Goal: Task Accomplishment & Management: Use online tool/utility

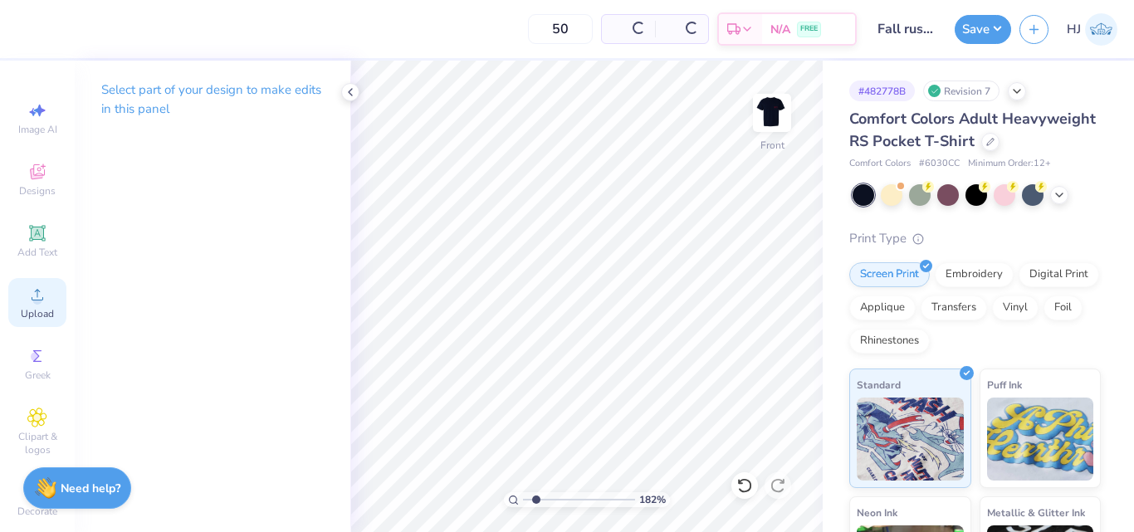
click at [37, 296] on icon at bounding box center [37, 295] width 20 height 20
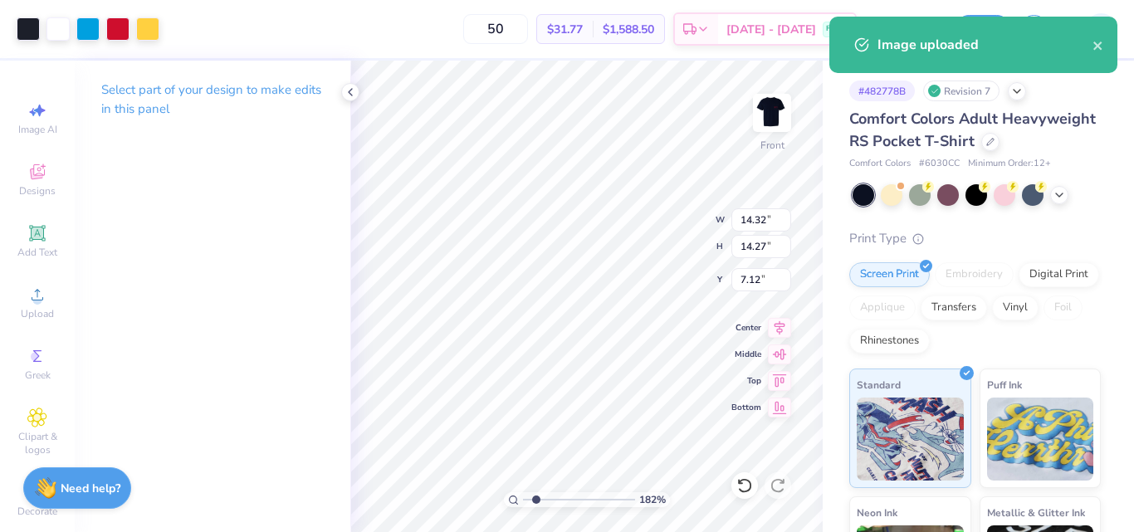
type input "1.82266588284093"
type input "4.46"
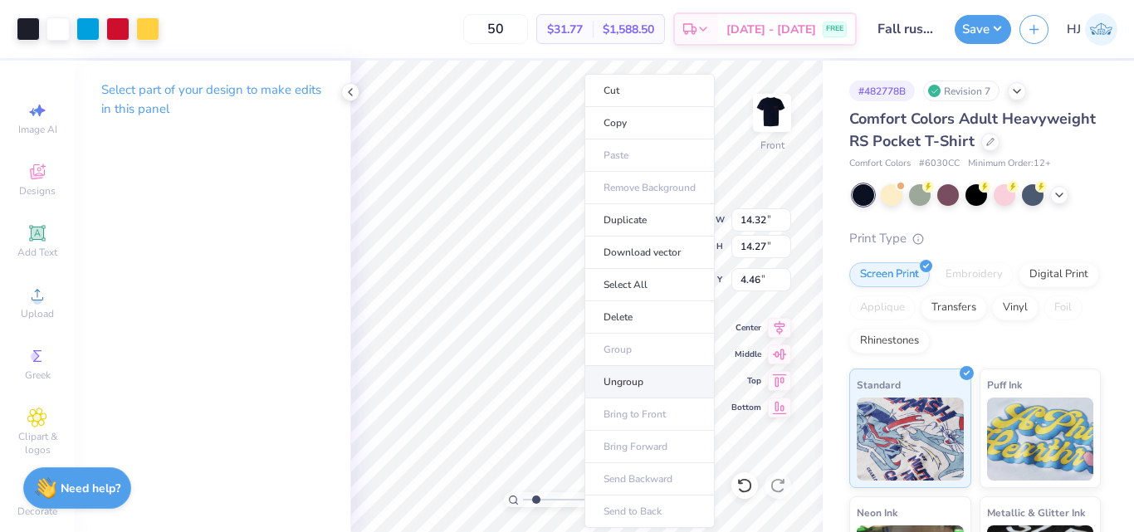
click at [639, 382] on li "Ungroup" at bounding box center [650, 382] width 130 height 32
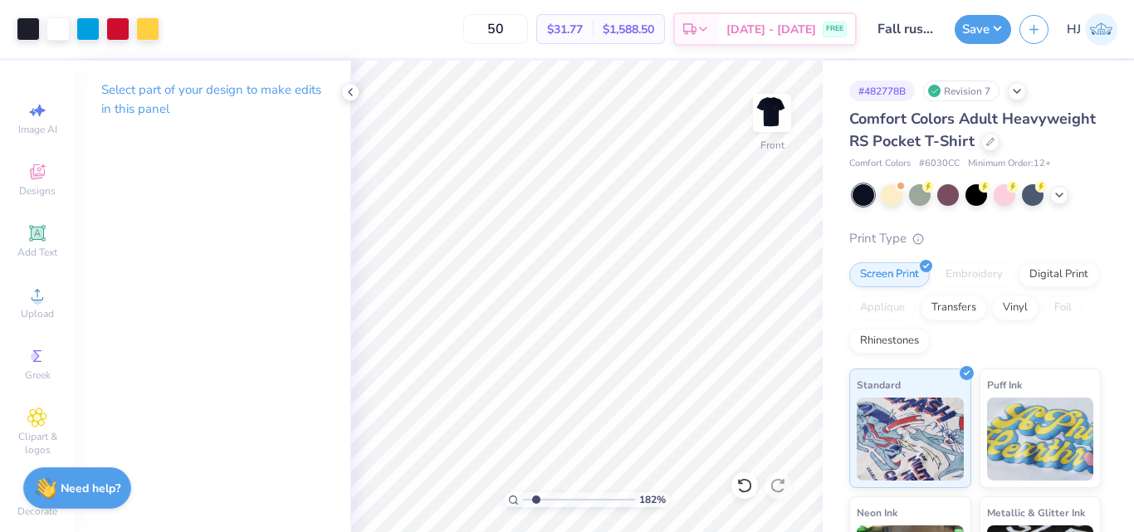
drag, startPoint x: 186, startPoint y: 28, endPoint x: 176, endPoint y: 26, distance: 10.3
click at [185, 28] on div "50 $31.77 Per Item $1,588.50 Total Est. Delivery Aug 23 - 26 FREE" at bounding box center [512, 29] width 689 height 58
click at [175, 25] on div "50 $31.77 Per Item $1,588.50 Total Est. Delivery Aug 23 - 26 FREE" at bounding box center [512, 29] width 689 height 58
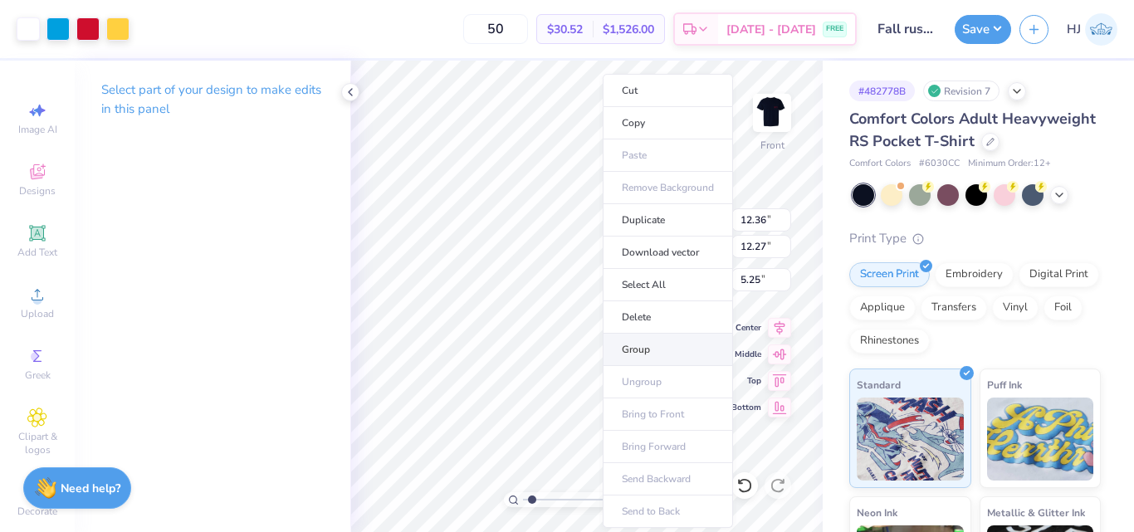
click at [656, 351] on li "Group" at bounding box center [668, 350] width 130 height 32
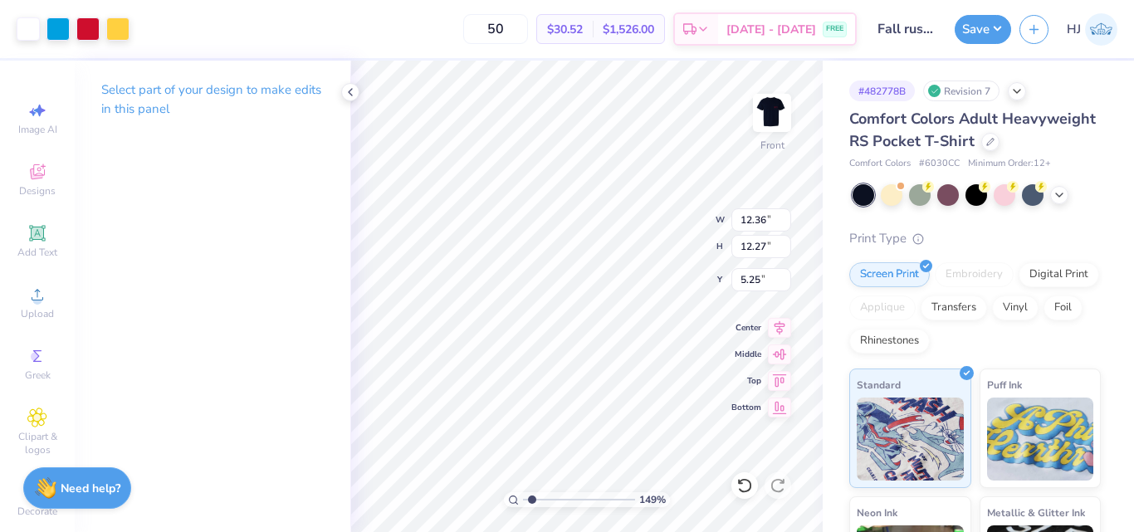
type input "1.49212329151837"
click at [760, 221] on input "12.36" at bounding box center [761, 219] width 60 height 23
type input "1"
type input "12"
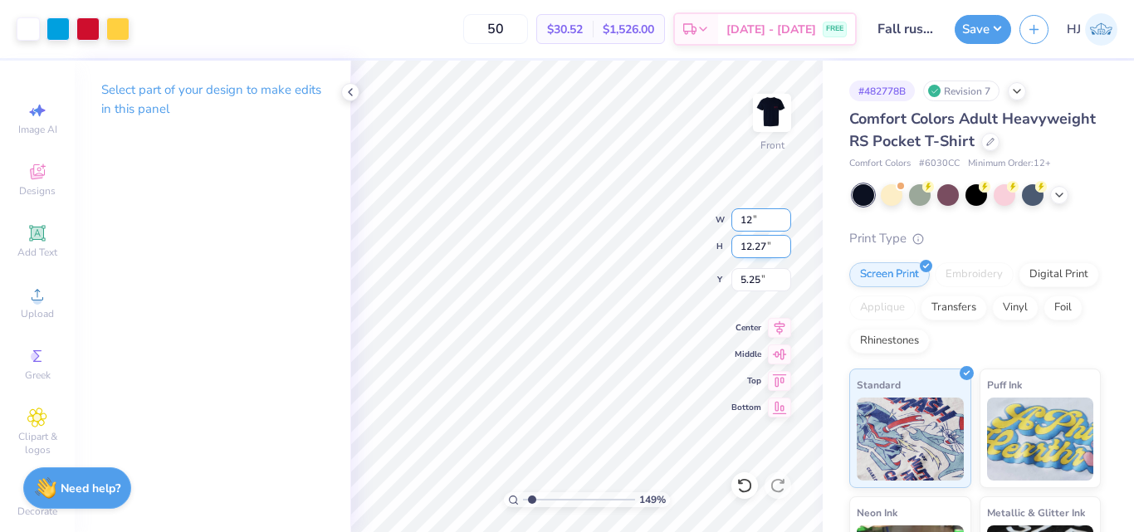
type input "1.49212329151837"
type input "12.00"
type input "11.91"
click at [751, 273] on input "5.43" at bounding box center [761, 279] width 60 height 23
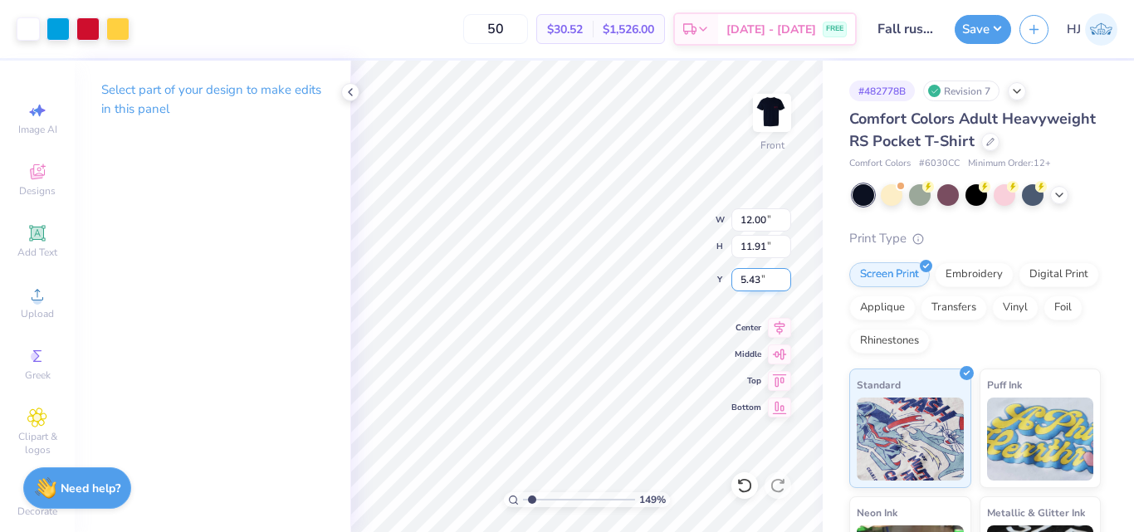
click at [751, 273] on input "5.43" at bounding box center [761, 279] width 60 height 23
type input "3"
type input "1.49212329151837"
type input "3.00"
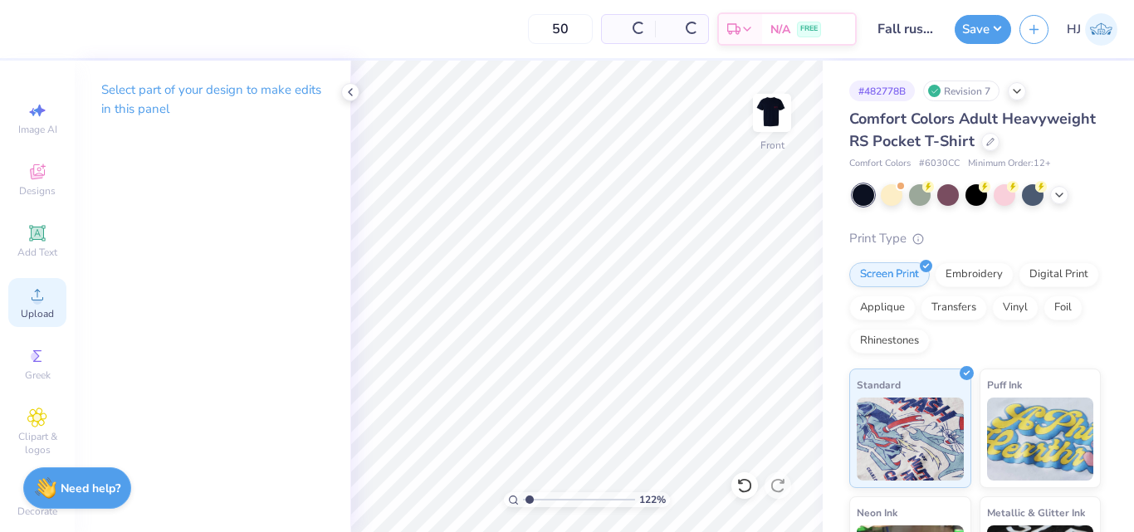
click at [43, 284] on div "Upload" at bounding box center [37, 302] width 58 height 49
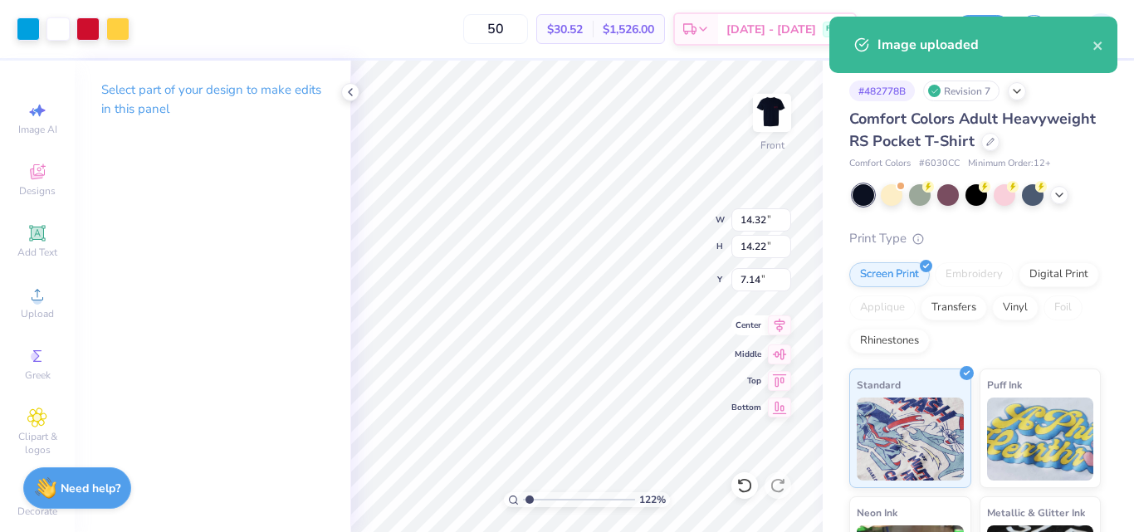
type input "1.22327830790017"
click at [771, 221] on input "14.32" at bounding box center [761, 219] width 60 height 23
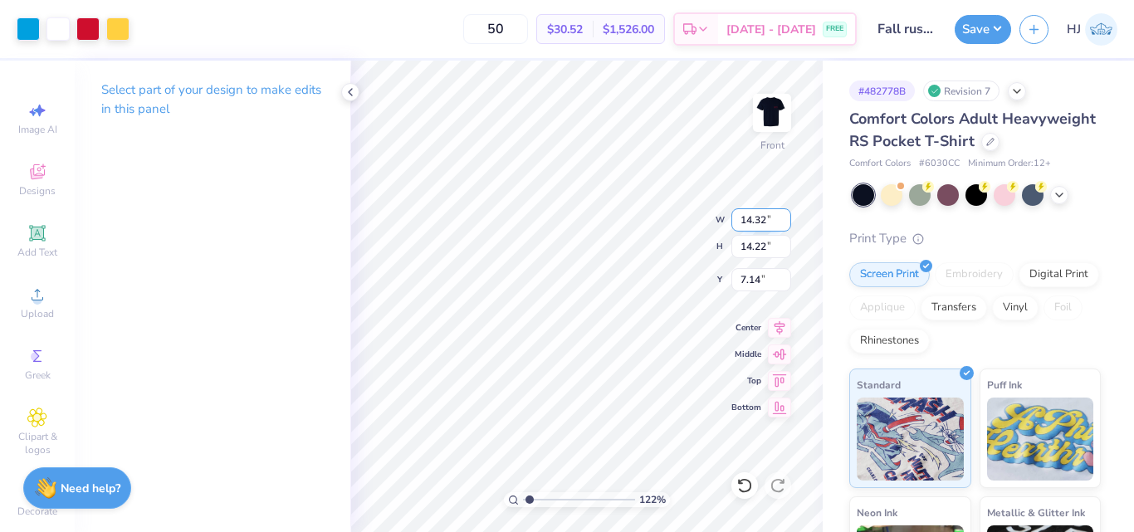
click at [771, 221] on input "14.32" at bounding box center [761, 219] width 60 height 23
type input "12"
type input "1.22327830790017"
type input "12.00"
type input "11.91"
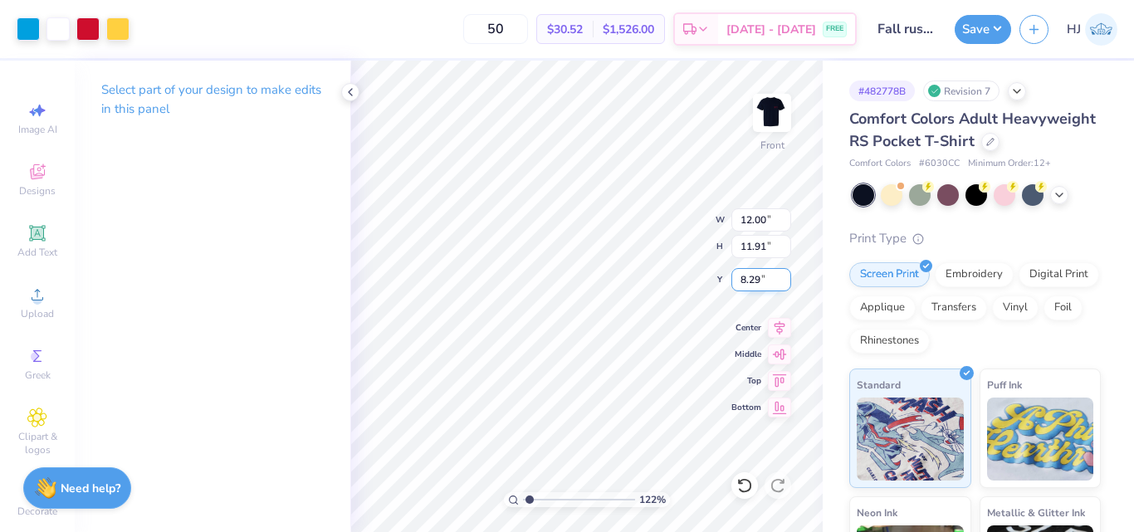
click at [767, 275] on input "8.29" at bounding box center [761, 279] width 60 height 23
type input "3"
type input "1.22327830790017"
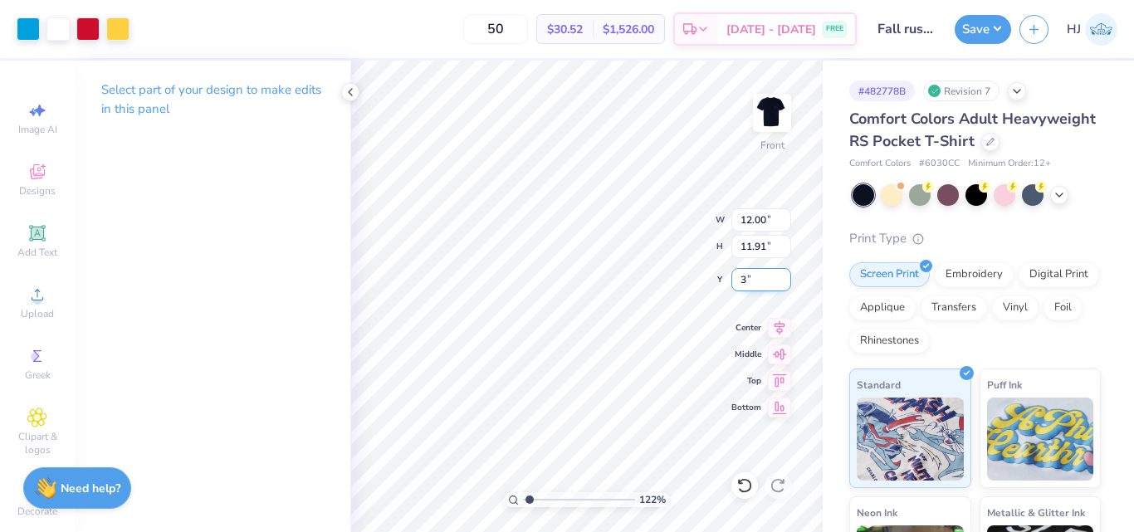
type input "3.00"
click at [683, 219] on div "122 % Front W 12.00 12.00 " H 11.91 11.91 " Y 3.00 3.00 " Center Middle Top Bot…" at bounding box center [586, 297] width 472 height 472
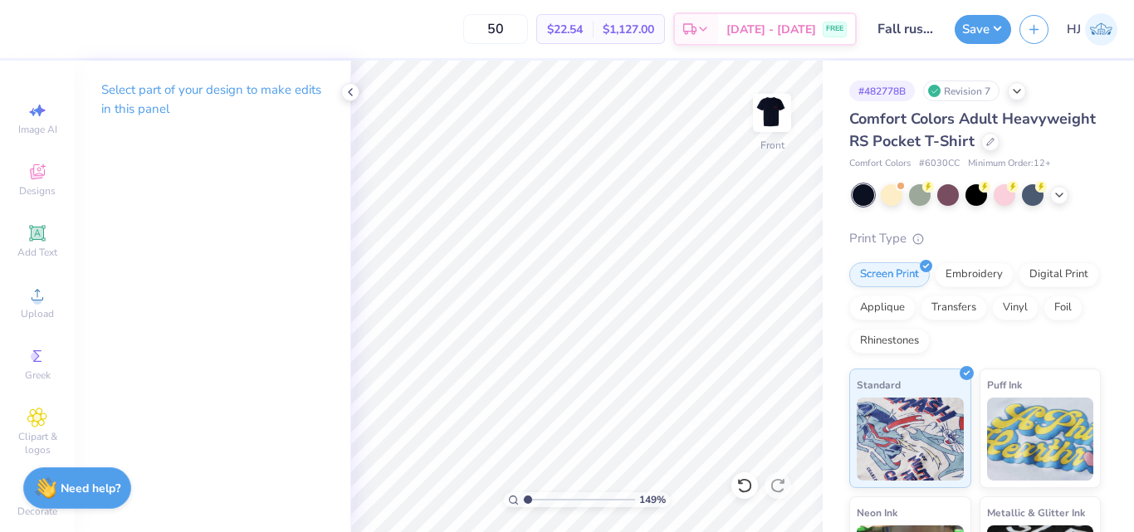
type input "1"
click at [43, 302] on div "Upload" at bounding box center [37, 302] width 58 height 49
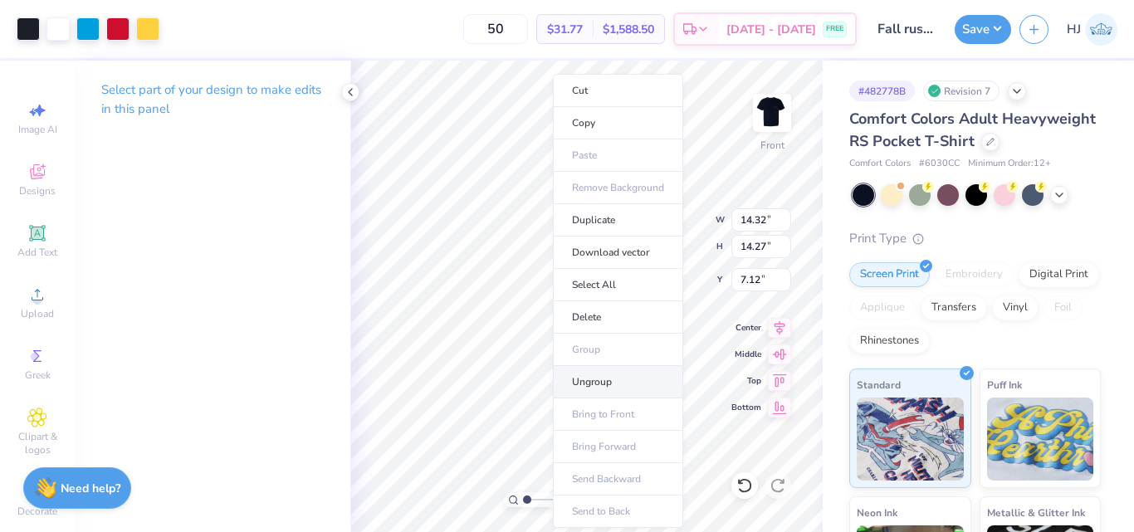
click at [595, 379] on li "Ungroup" at bounding box center [618, 382] width 130 height 32
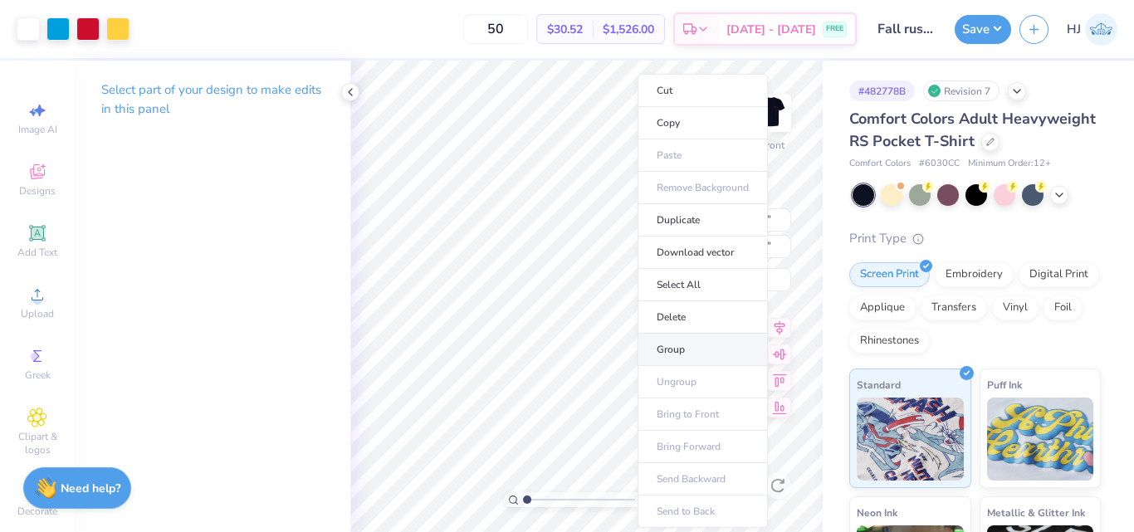
click at [682, 350] on li "Group" at bounding box center [703, 350] width 130 height 32
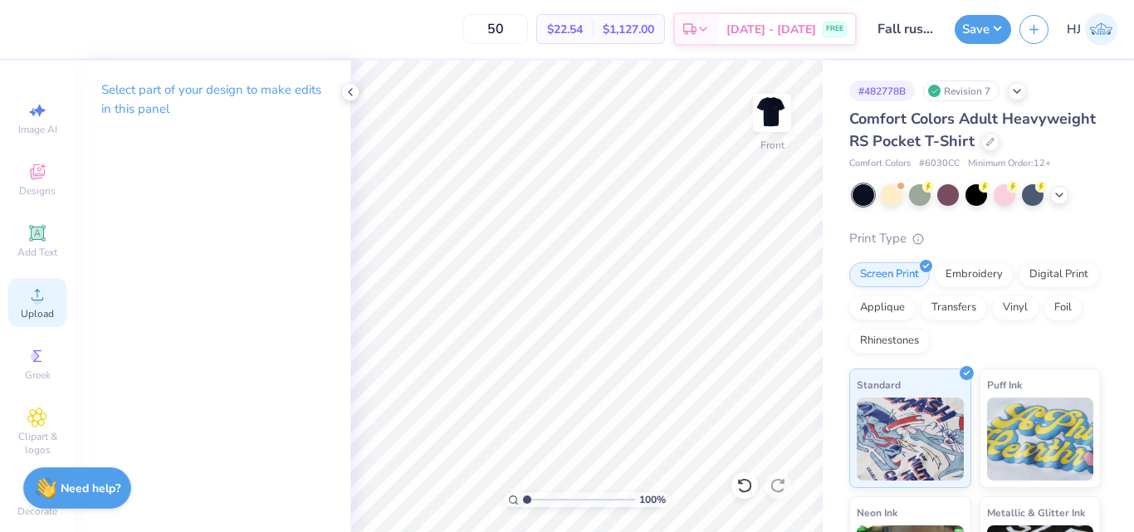
click at [32, 299] on circle at bounding box center [36, 300] width 9 height 9
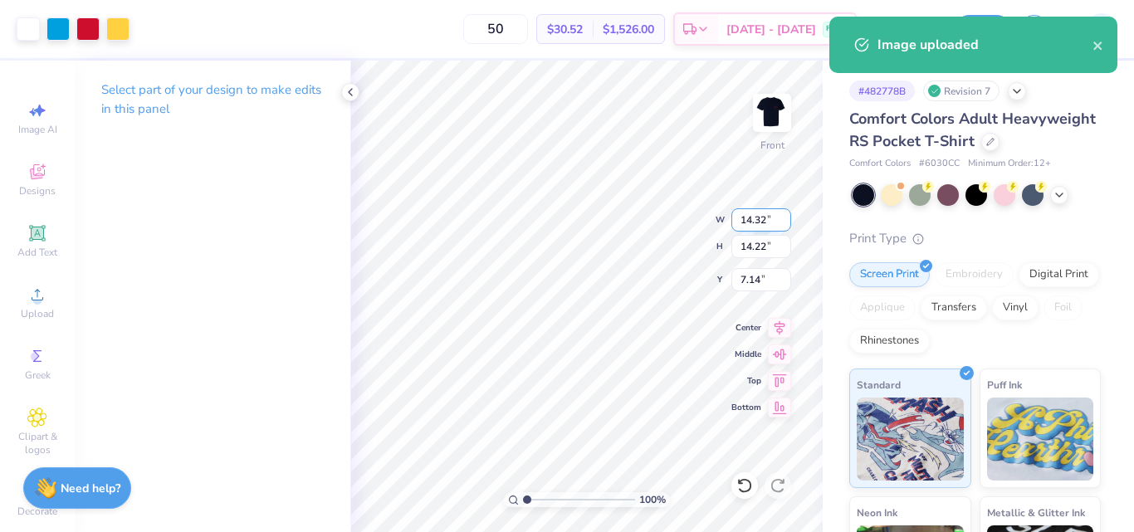
click at [765, 214] on input "14.32" at bounding box center [761, 219] width 60 height 23
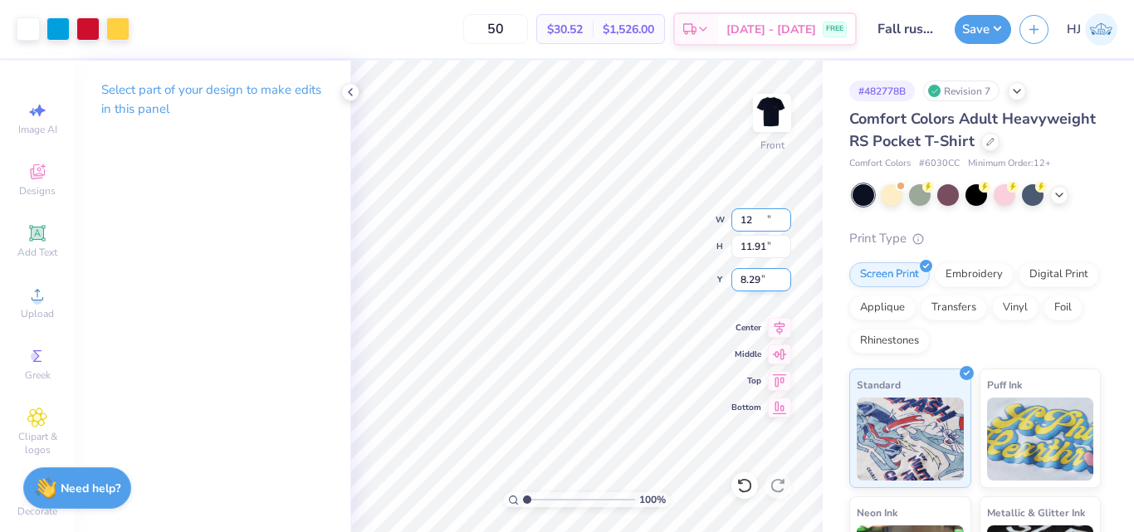
type input "12.00"
type input "11.91"
click at [771, 285] on input "8.29" at bounding box center [761, 279] width 60 height 23
click at [769, 284] on input "8.29" at bounding box center [761, 279] width 60 height 23
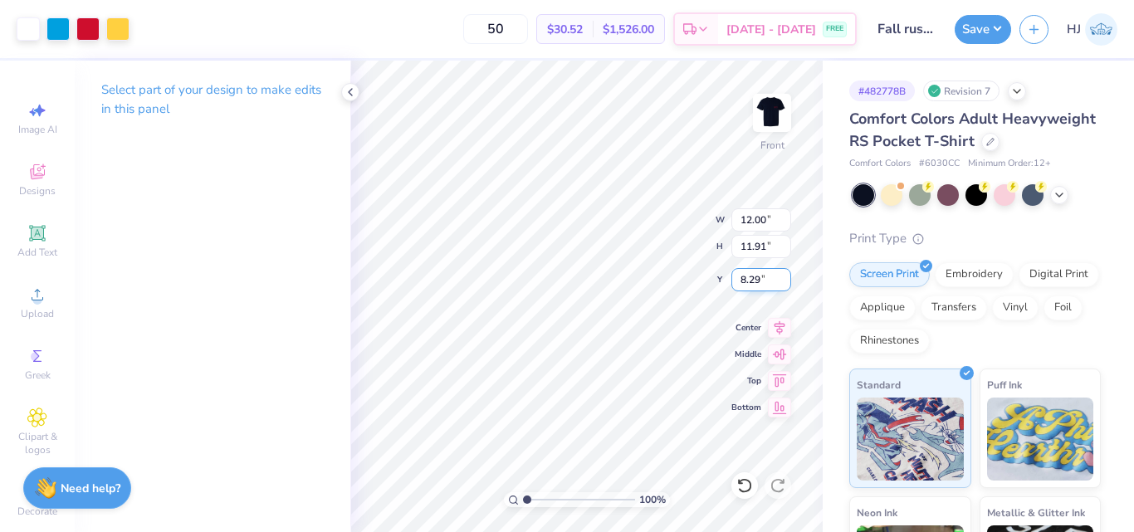
click at [769, 284] on input "8.29" at bounding box center [761, 279] width 60 height 23
type input "3.00"
click at [761, 118] on img at bounding box center [772, 113] width 66 height 66
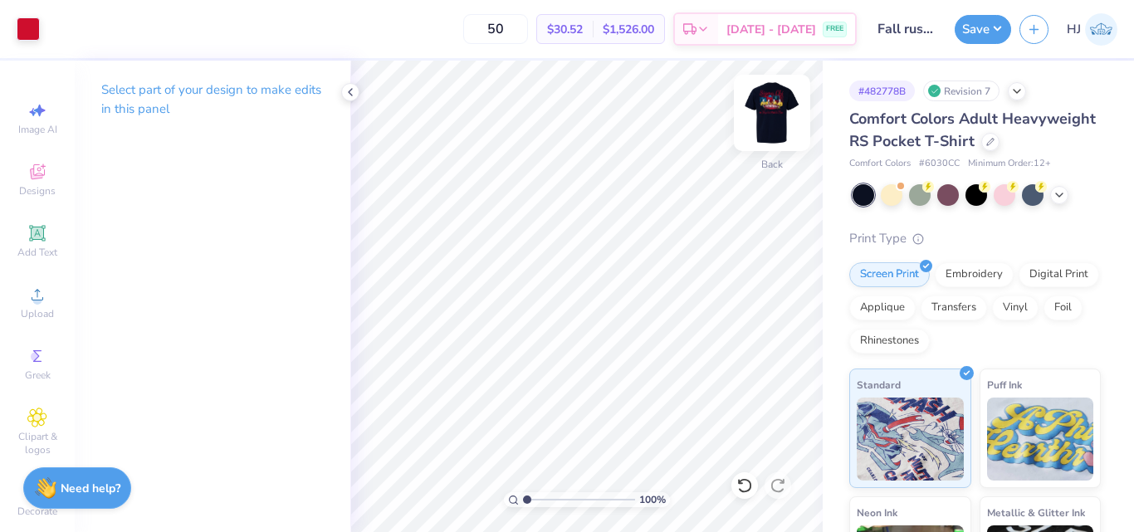
click at [771, 114] on img at bounding box center [772, 113] width 66 height 66
type input "1"
click at [454, 24] on div "50 $30.52 Per Item $1,526.00 Total Est. Delivery Aug 23 - 26 FREE" at bounding box center [497, 29] width 719 height 58
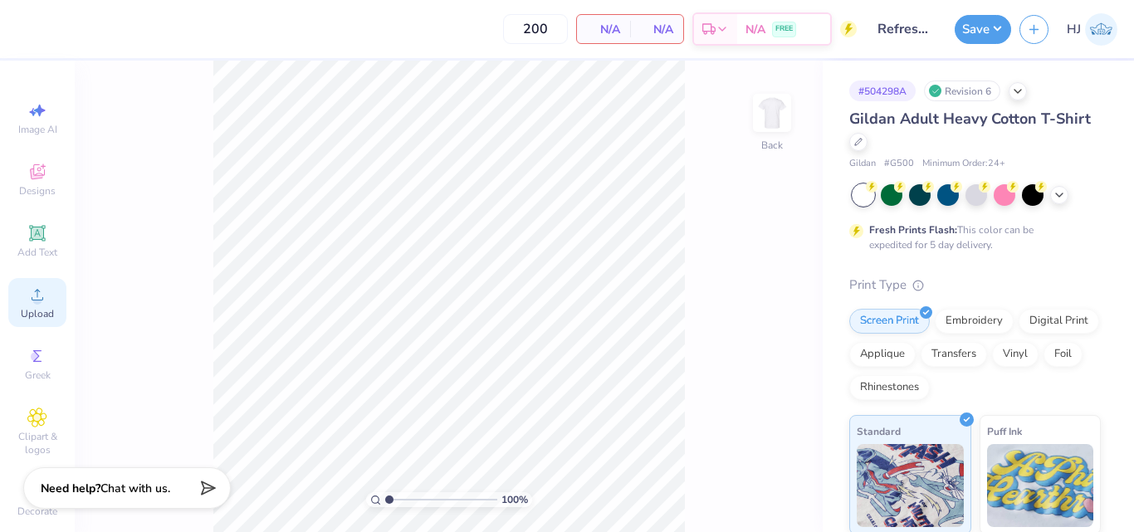
click at [36, 301] on icon at bounding box center [37, 295] width 20 height 20
click at [32, 298] on circle at bounding box center [36, 300] width 9 height 9
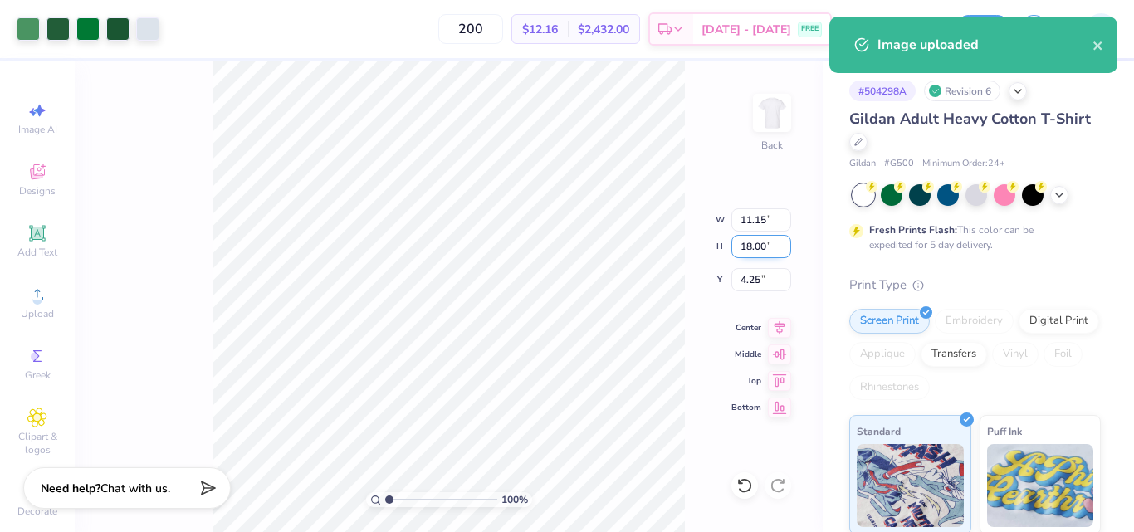
click at [740, 252] on input "18.00" at bounding box center [761, 246] width 60 height 23
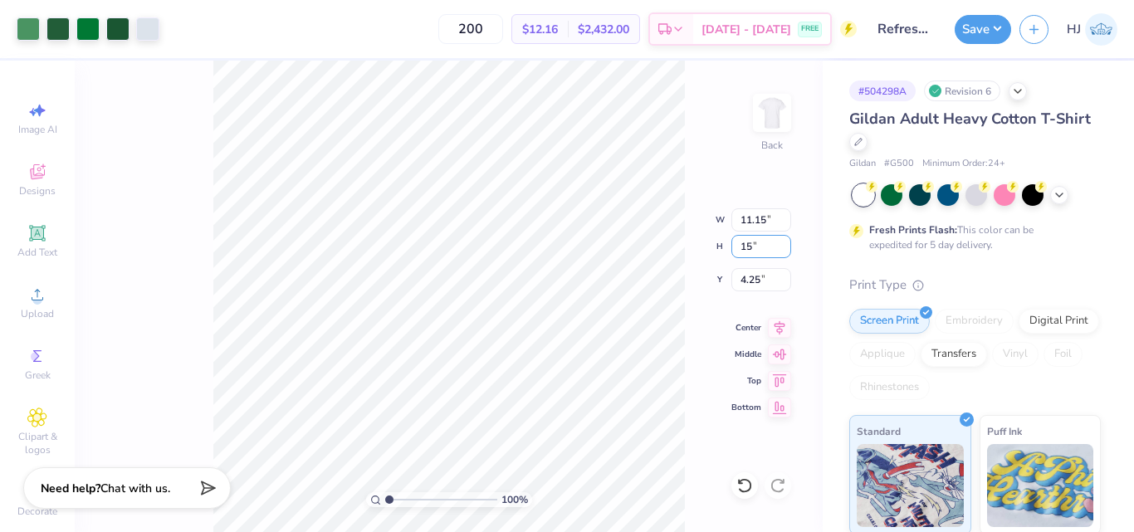
type input "15"
type input "9.30"
type input "15.00"
click at [751, 277] on input "5.75" at bounding box center [761, 279] width 60 height 23
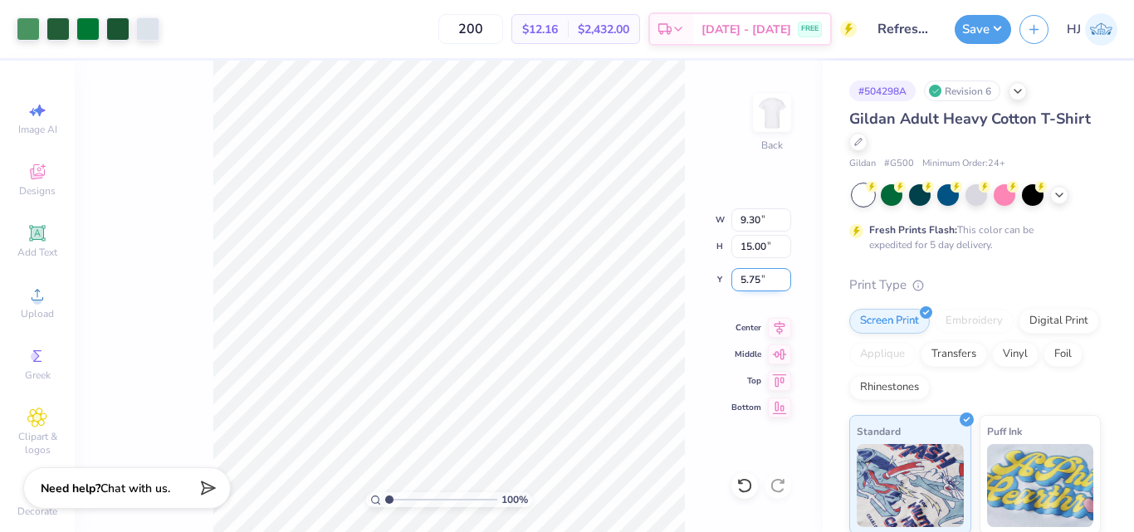
click at [751, 277] on input "5.75" at bounding box center [761, 279] width 60 height 23
type input "3.00"
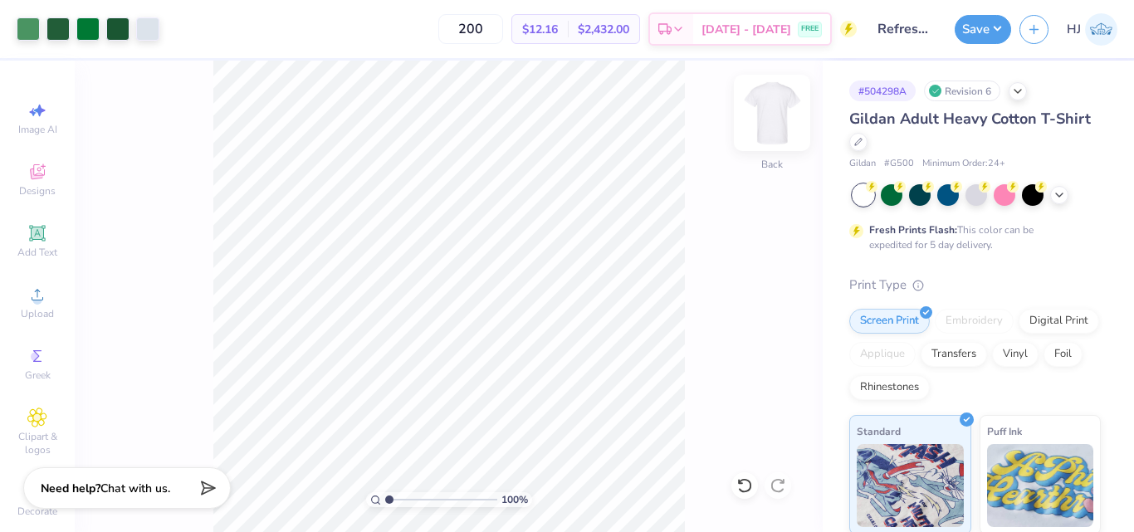
click at [759, 128] on img at bounding box center [772, 113] width 66 height 66
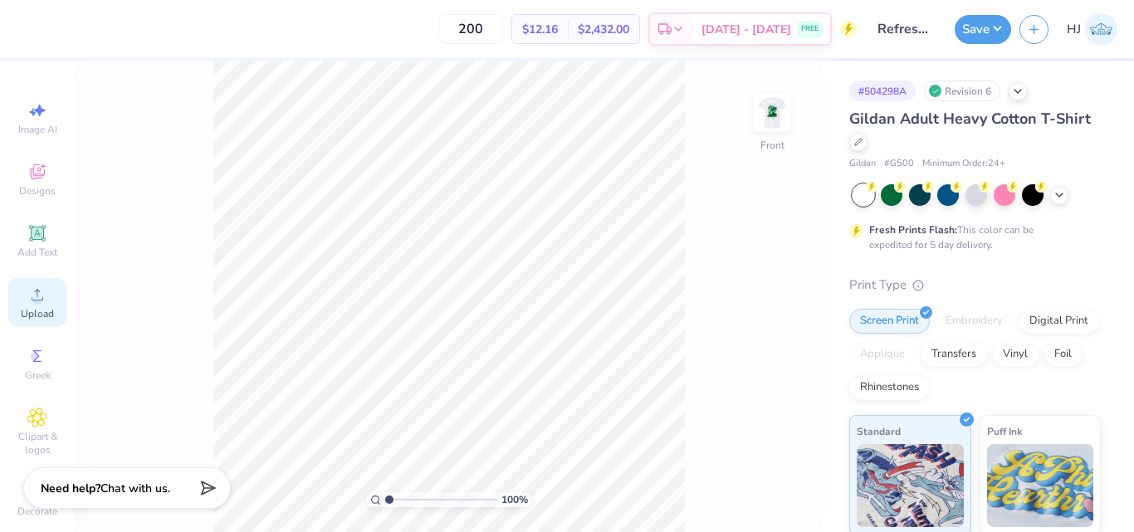
click at [32, 298] on circle at bounding box center [36, 300] width 9 height 9
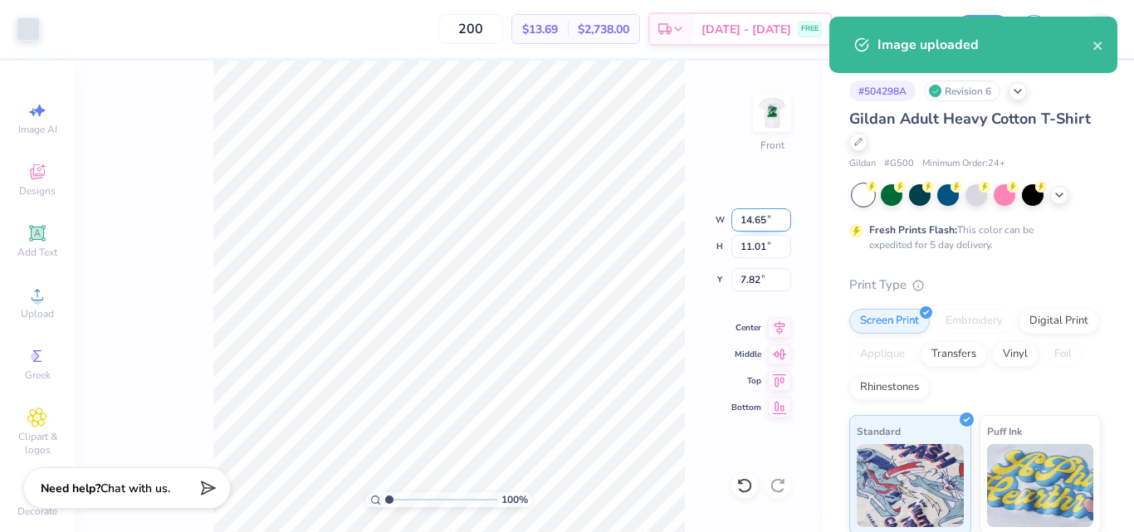
click at [764, 218] on input "14.65" at bounding box center [761, 219] width 60 height 23
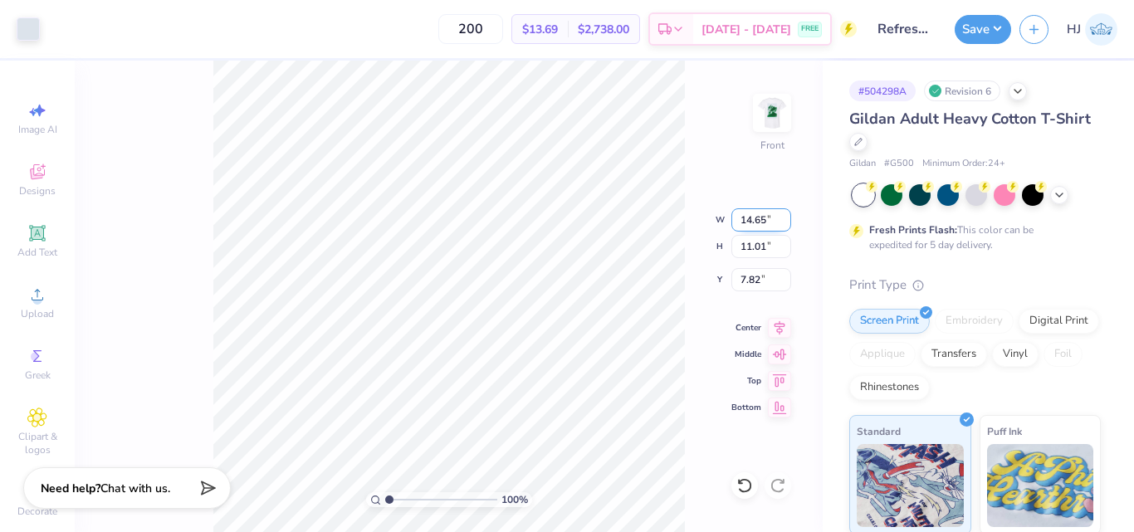
click at [761, 224] on input "14.65" at bounding box center [761, 219] width 60 height 23
type input "12.00"
type input "9.02"
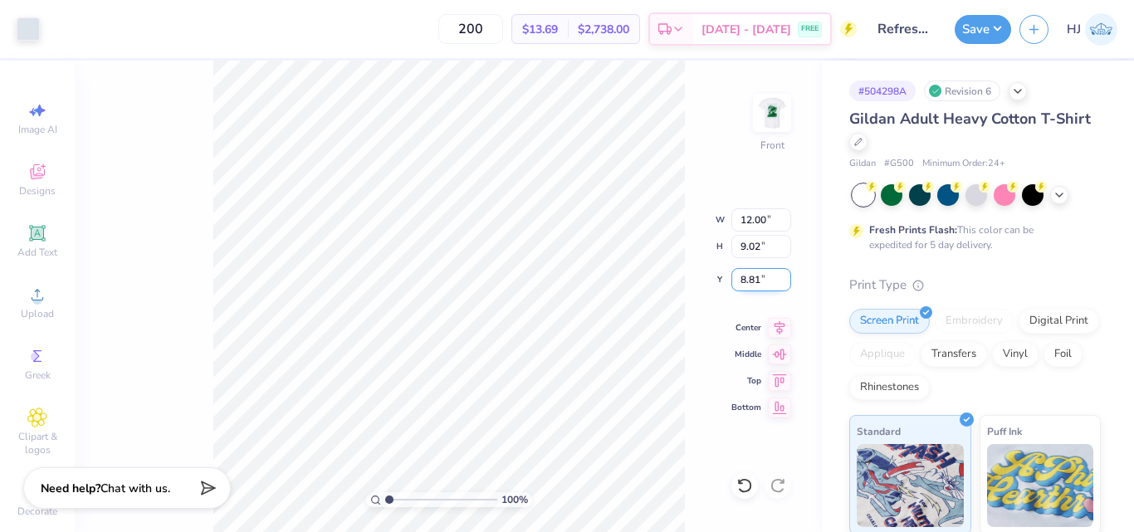
click at [757, 278] on input "8.81" at bounding box center [761, 279] width 60 height 23
type input "3.00"
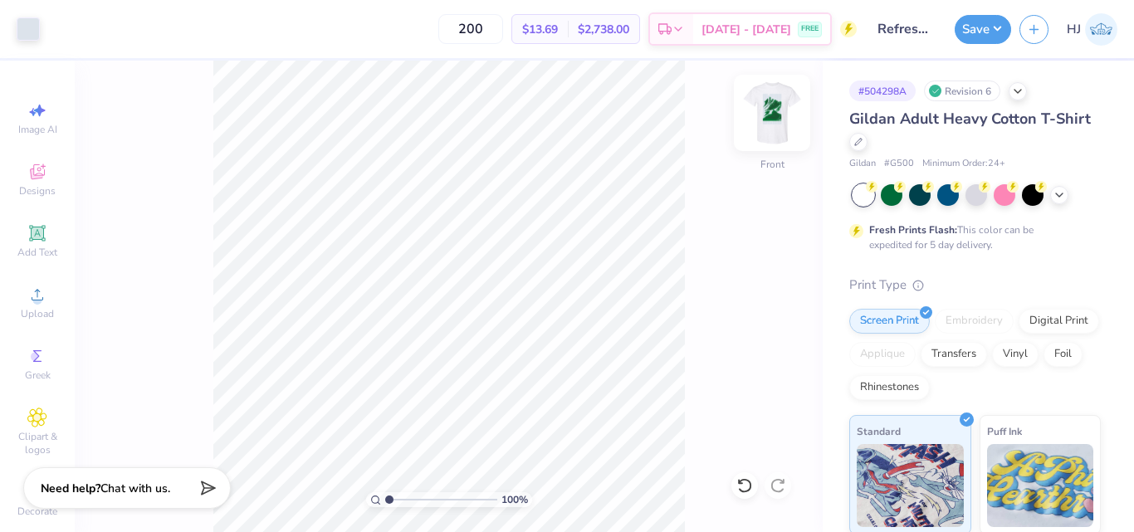
click at [772, 125] on img at bounding box center [772, 113] width 66 height 66
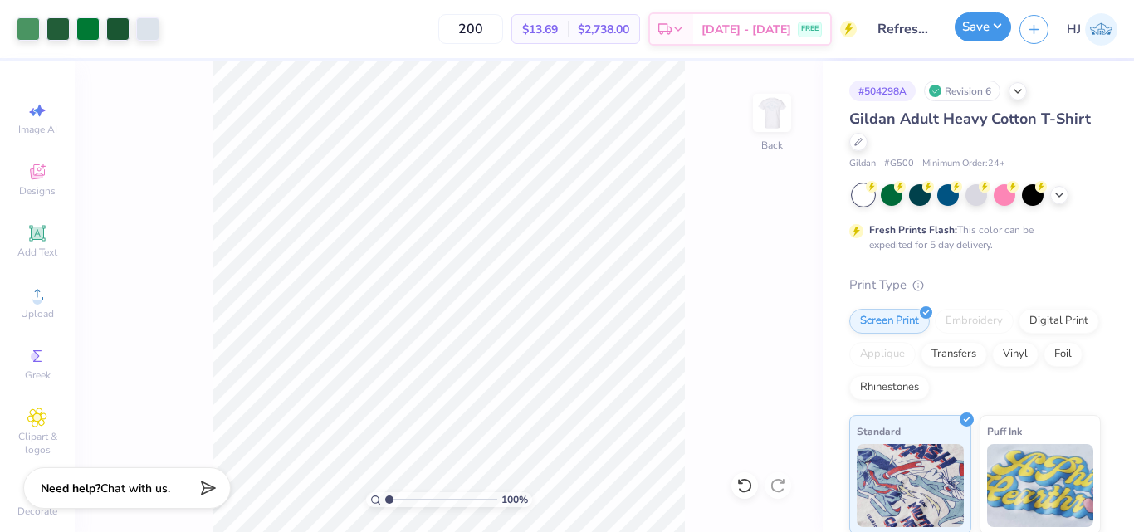
click at [999, 22] on button "Save" at bounding box center [983, 26] width 56 height 29
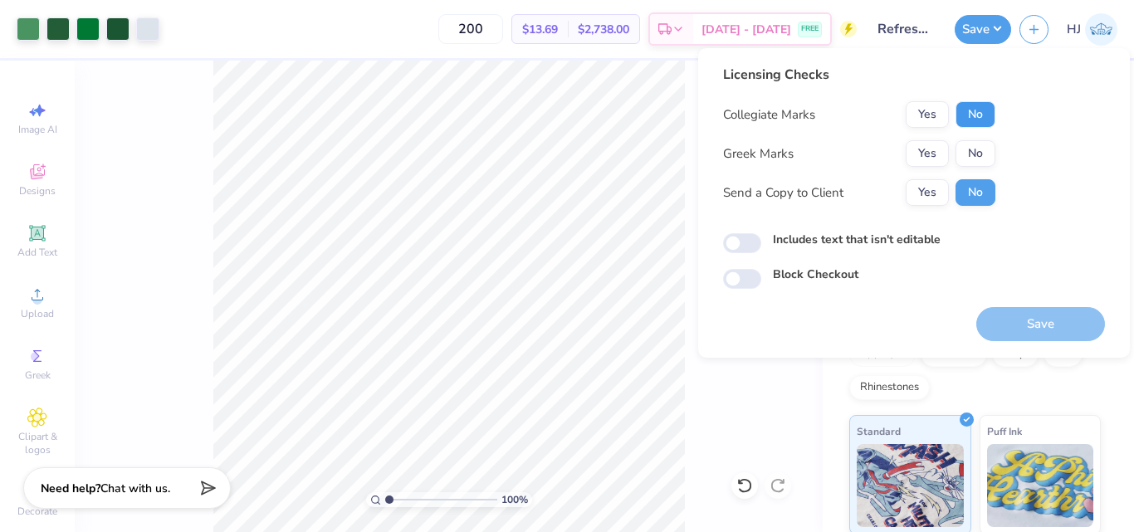
click at [976, 101] on button "No" at bounding box center [976, 114] width 40 height 27
click at [973, 146] on button "No" at bounding box center [976, 153] width 40 height 27
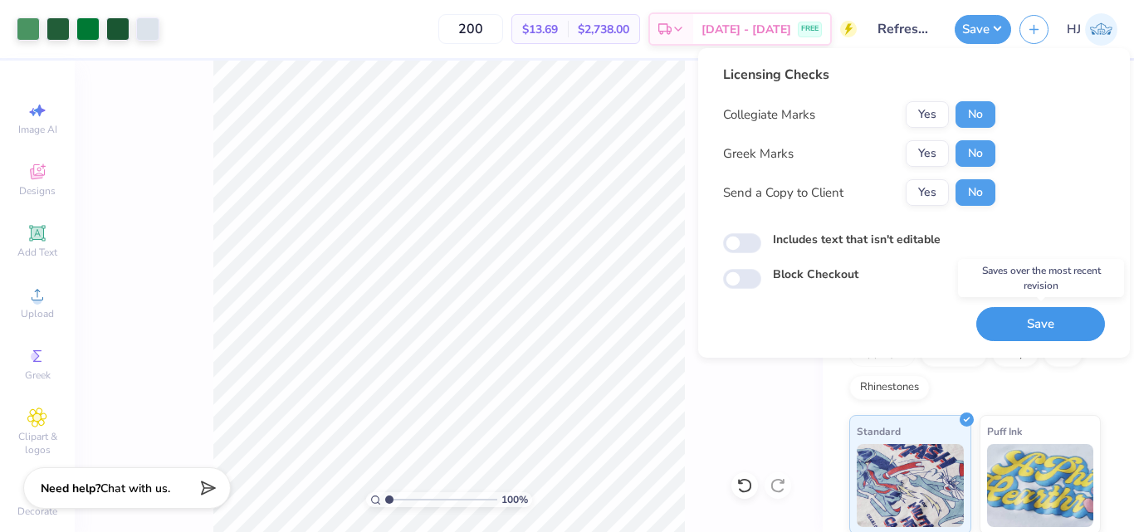
click at [1015, 318] on button "Save" at bounding box center [1040, 324] width 129 height 34
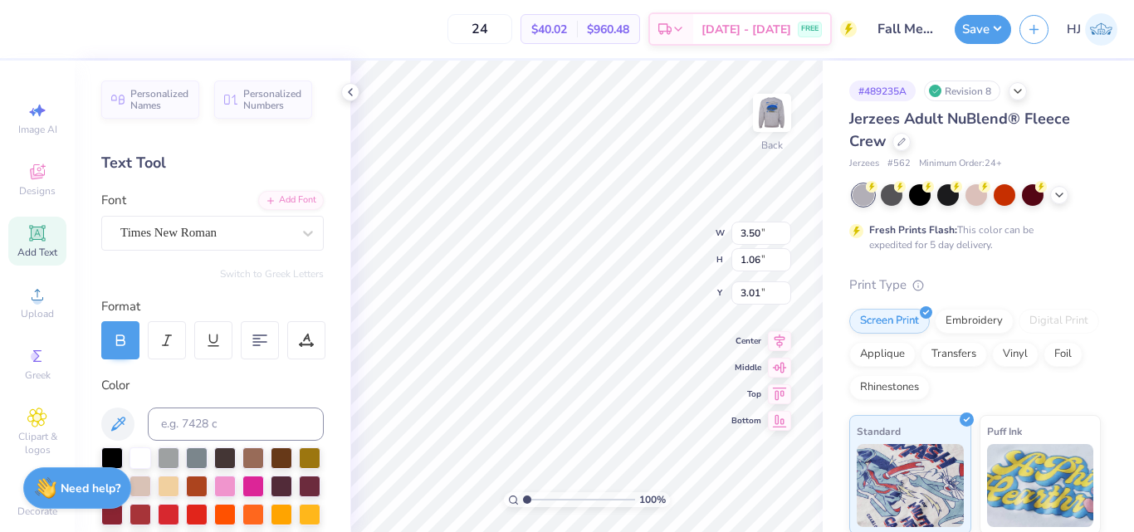
scroll to position [14, 2]
click at [638, 222] on div "100 % Back W 3.50 3.50 " H 1.06 1.06 " Y 3.01 3.01 " Center Middle Top Bottom" at bounding box center [586, 297] width 472 height 472
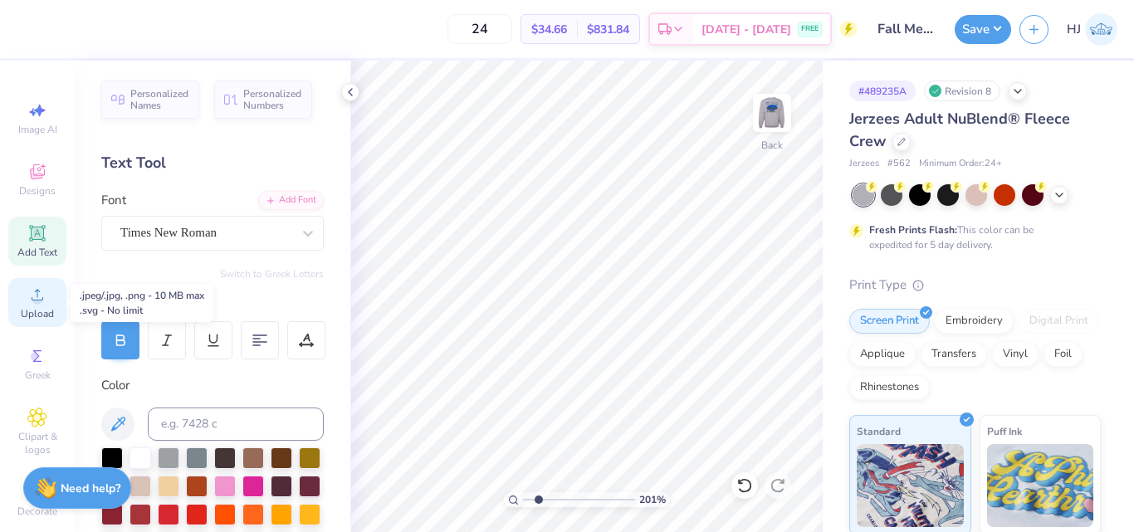
click at [34, 301] on circle at bounding box center [36, 300] width 9 height 9
click at [39, 297] on icon at bounding box center [37, 295] width 20 height 20
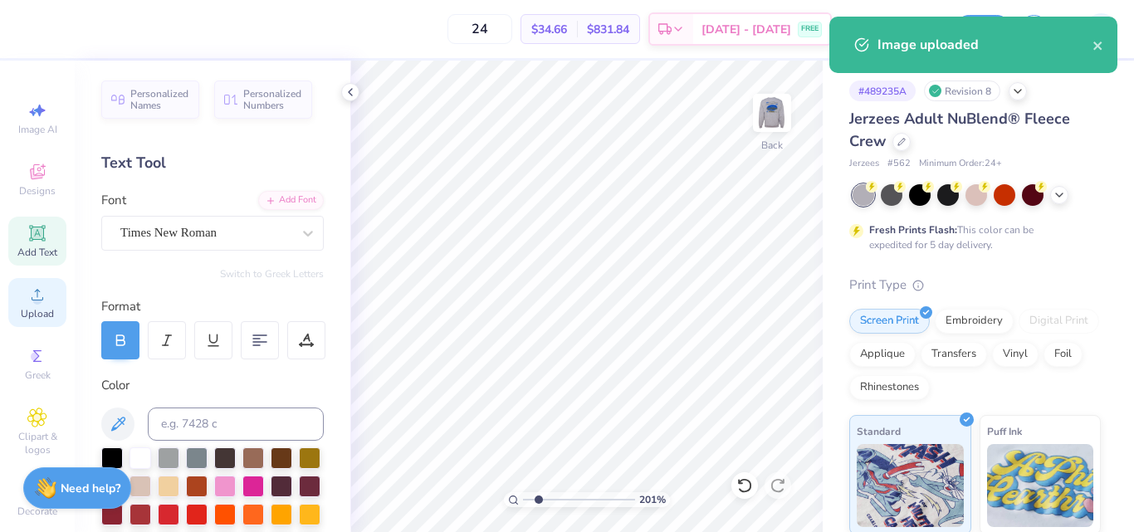
click at [35, 293] on icon at bounding box center [37, 295] width 20 height 20
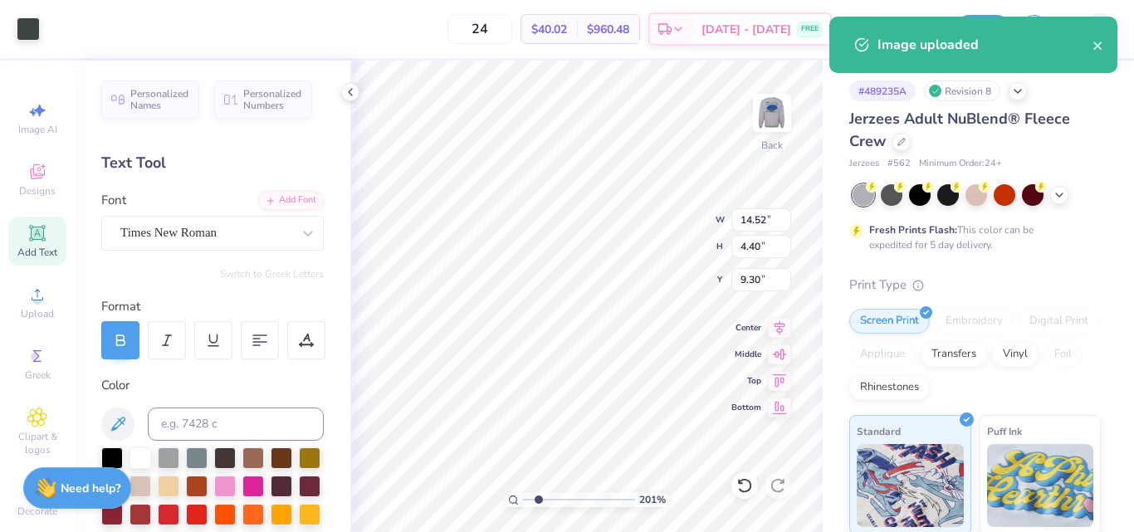
type input "2.01445811466782"
click at [766, 223] on input "14.52" at bounding box center [761, 219] width 60 height 23
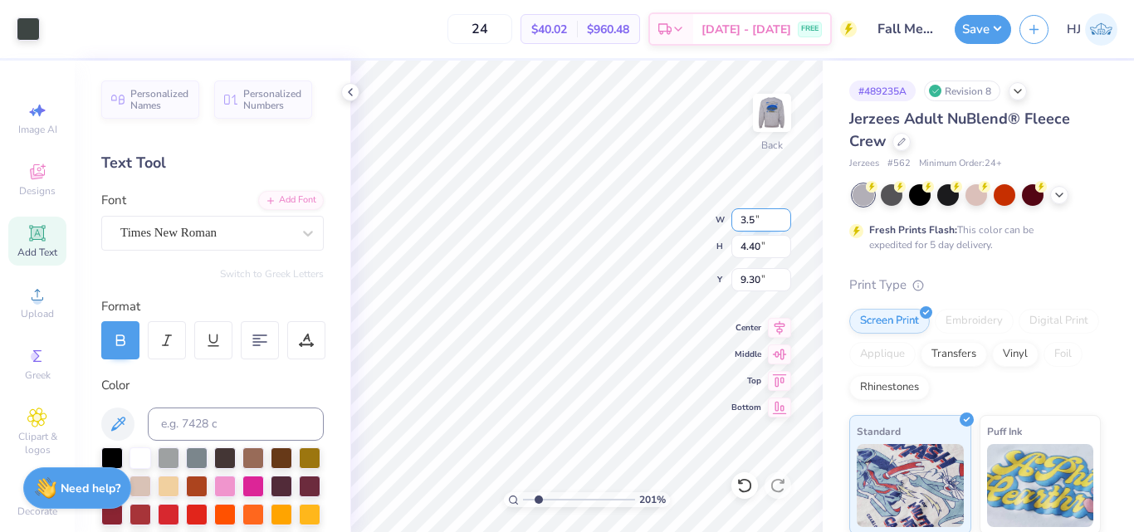
type input "3.5"
type input "2.01445811466782"
type input "3.50"
type input "1.06"
click at [765, 276] on input "10.97" at bounding box center [761, 279] width 60 height 23
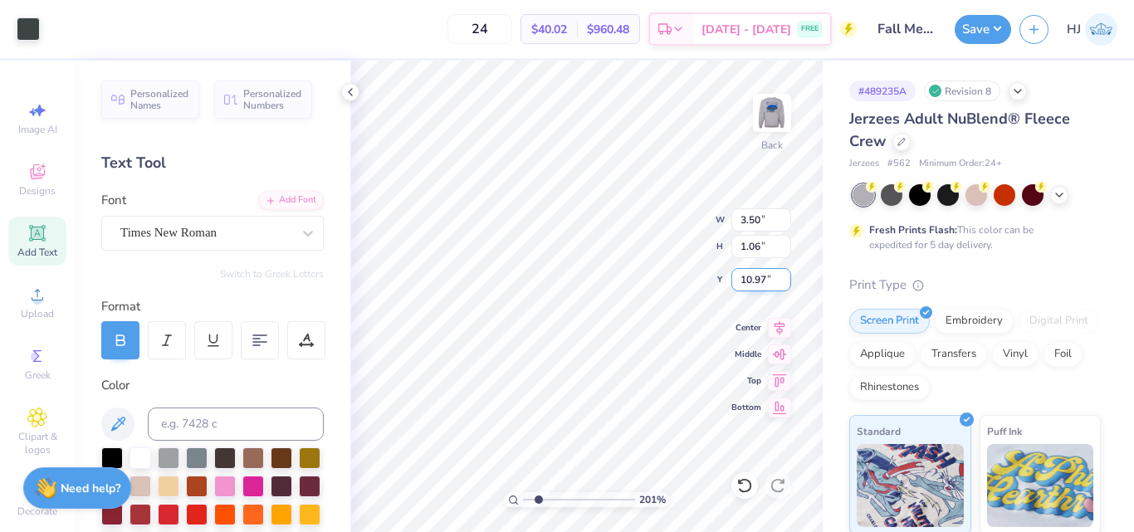
click at [765, 276] on input "10.97" at bounding box center [761, 279] width 60 height 23
type input "3"
type input "2.01445811466782"
type input "3.00"
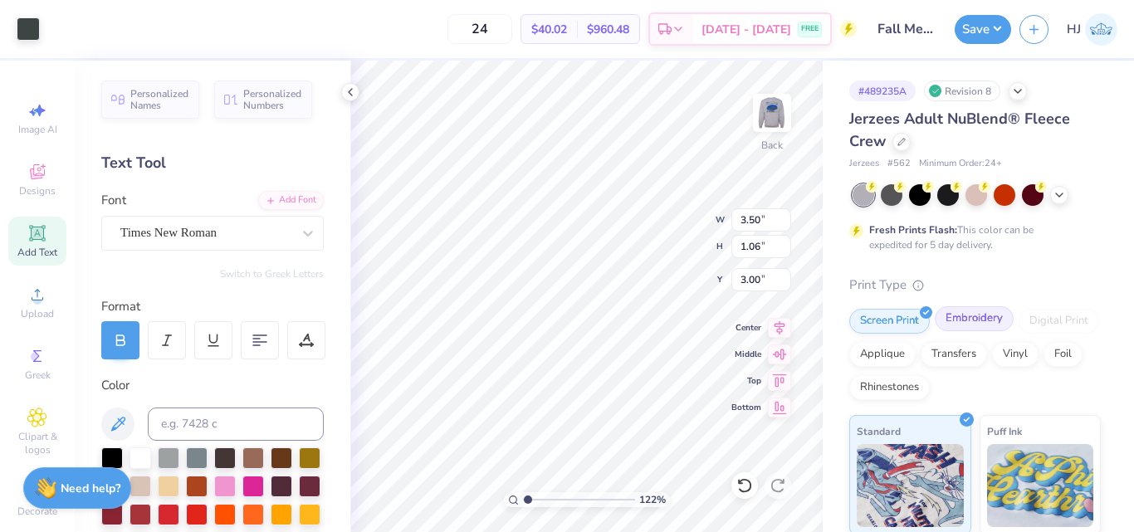
type input "1"
click at [998, 16] on button "Save" at bounding box center [983, 26] width 56 height 29
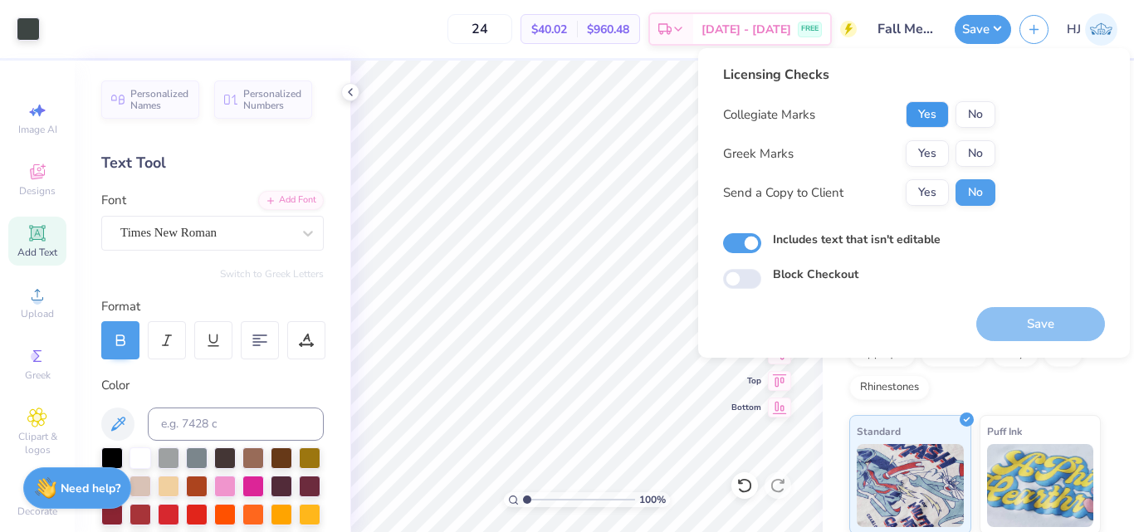
click at [929, 125] on button "Yes" at bounding box center [927, 114] width 43 height 27
click at [933, 149] on button "Yes" at bounding box center [927, 153] width 43 height 27
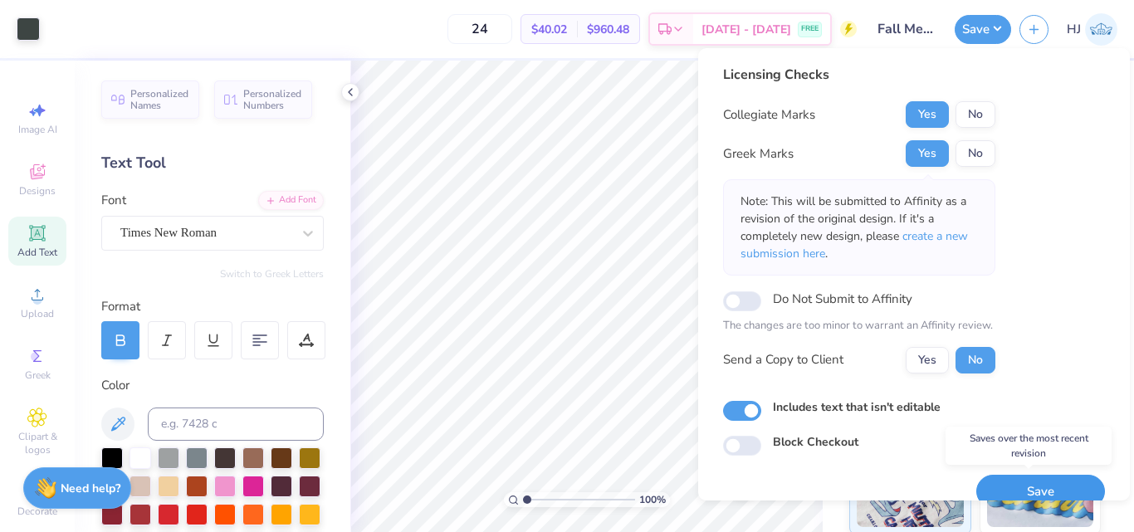
click at [1035, 482] on button "Save" at bounding box center [1040, 492] width 129 height 34
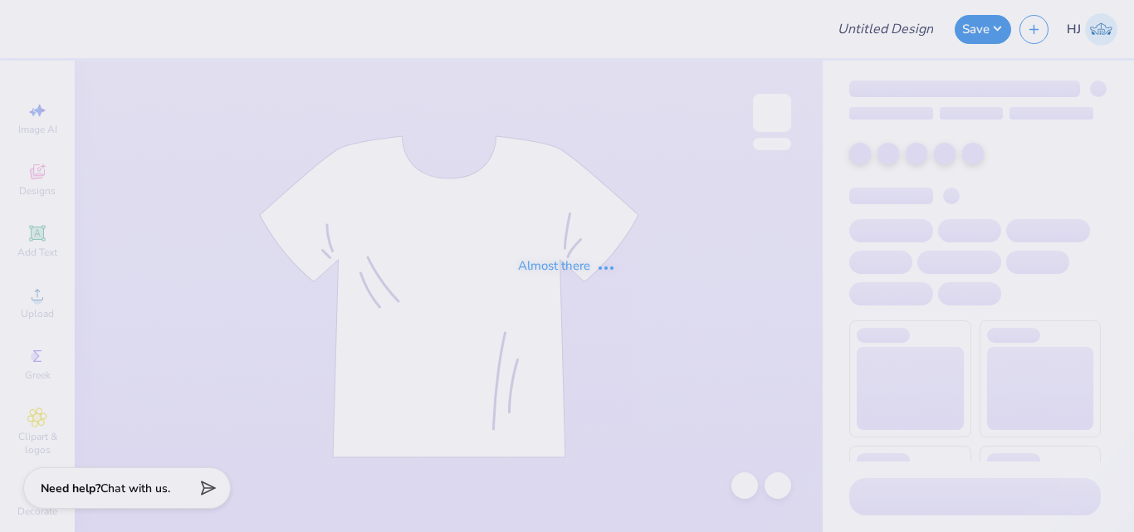
type input "Evan Scholars design"
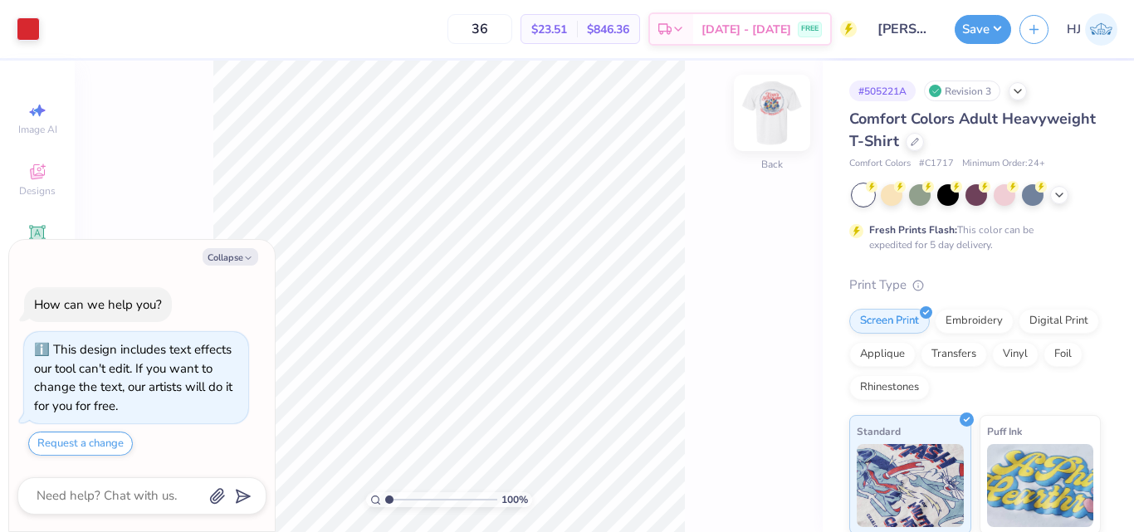
click at [777, 110] on img at bounding box center [772, 113] width 66 height 66
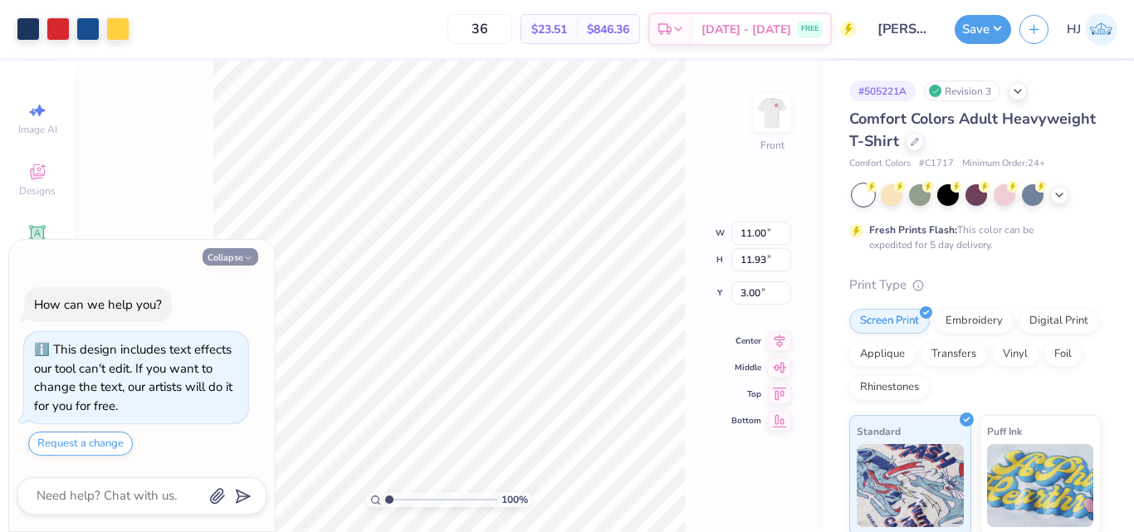
click at [228, 256] on button "Collapse" at bounding box center [231, 256] width 56 height 17
type textarea "x"
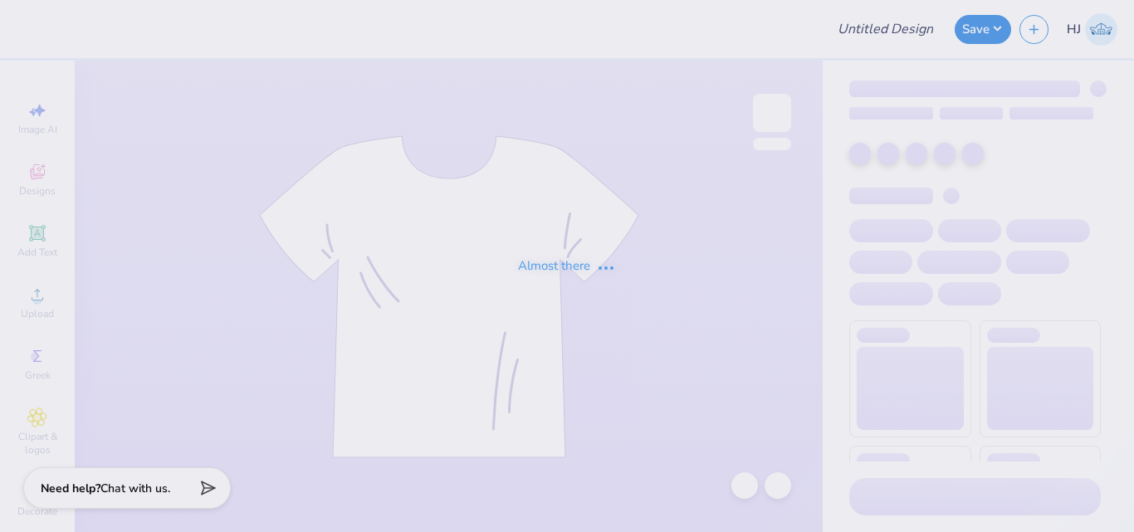
type input "[PERSON_NAME] design"
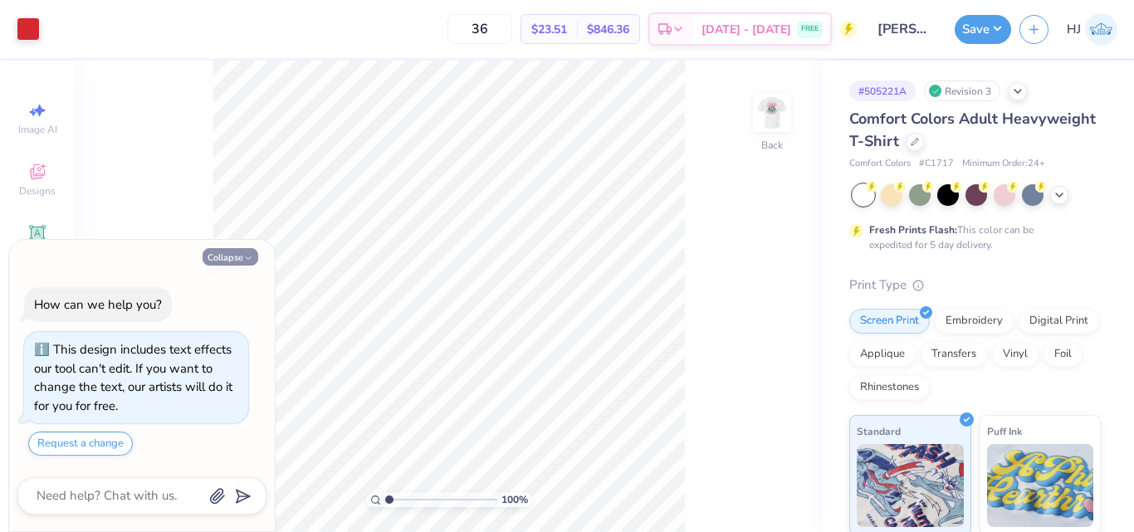
click at [212, 262] on button "Collapse" at bounding box center [231, 256] width 56 height 17
type textarea "x"
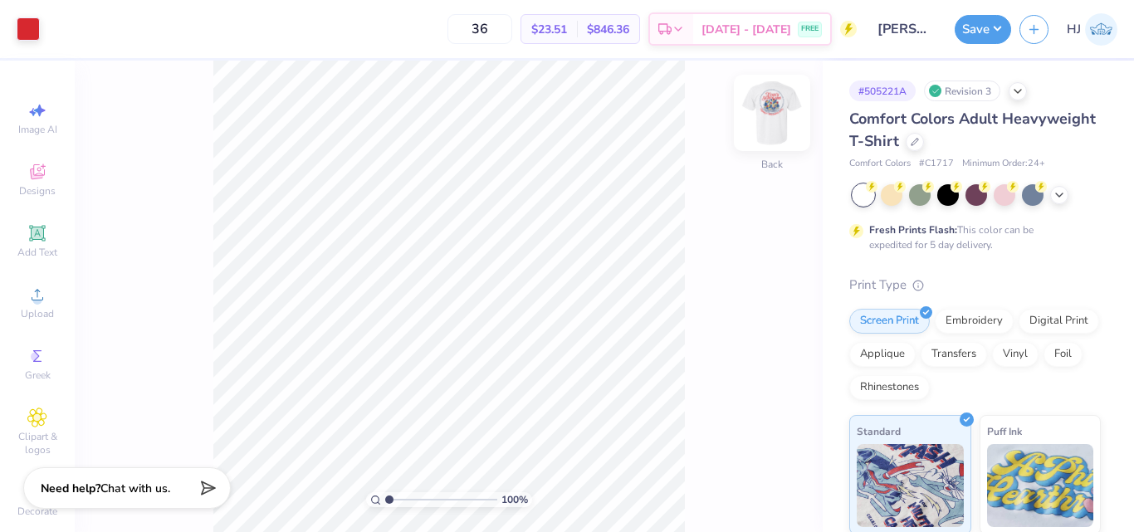
click at [771, 105] on img at bounding box center [772, 113] width 66 height 66
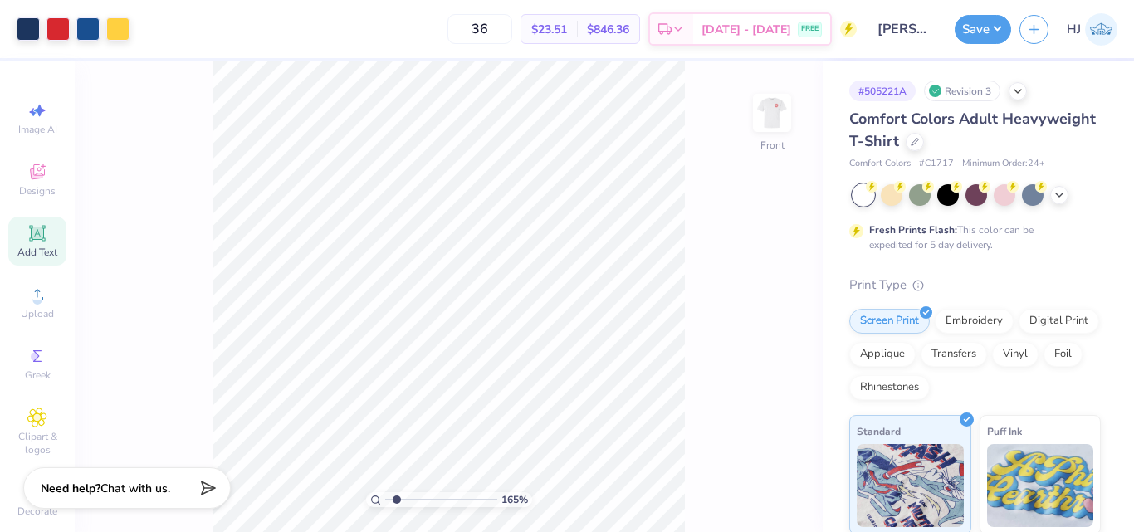
click at [34, 242] on icon at bounding box center [37, 233] width 20 height 20
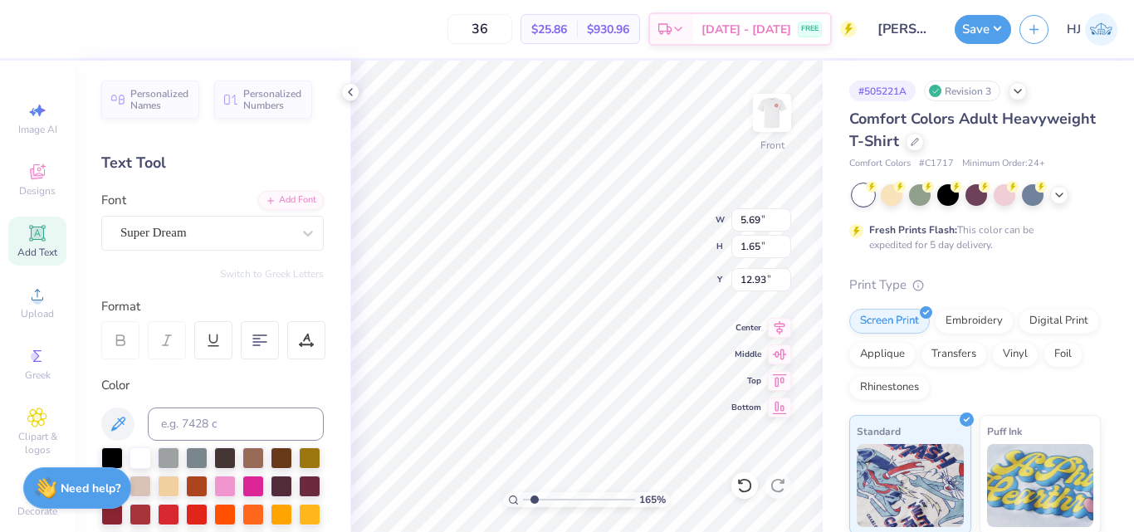
type input "1.64913377760655"
type input "11.00"
type input "11.93"
type input "3.00"
type input "1.64913377760655"
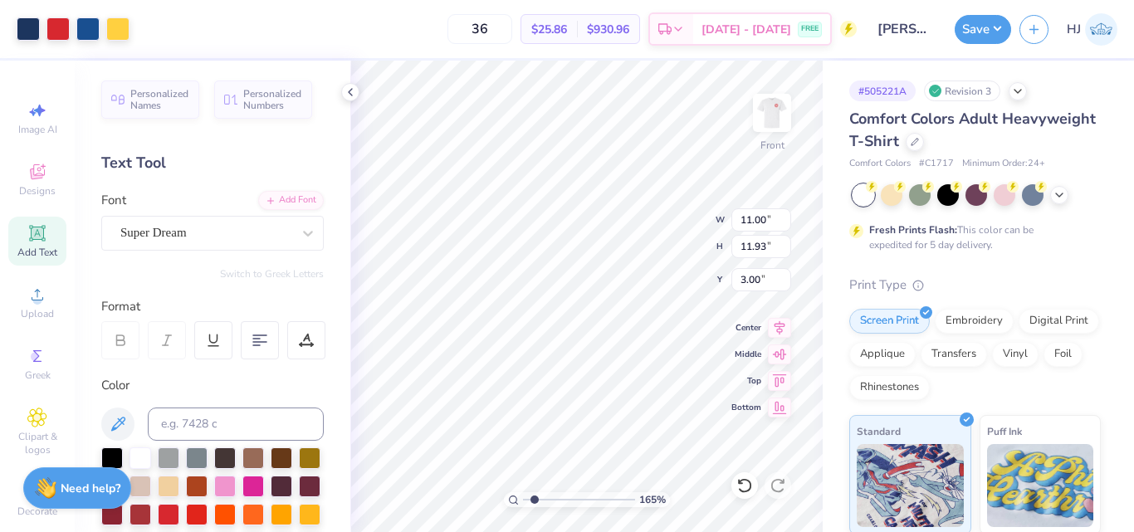
type input "5.69"
type input "1.65"
type input "12.93"
paste textarea "[GEOGRAPHIC_DATA][US_STATE]"
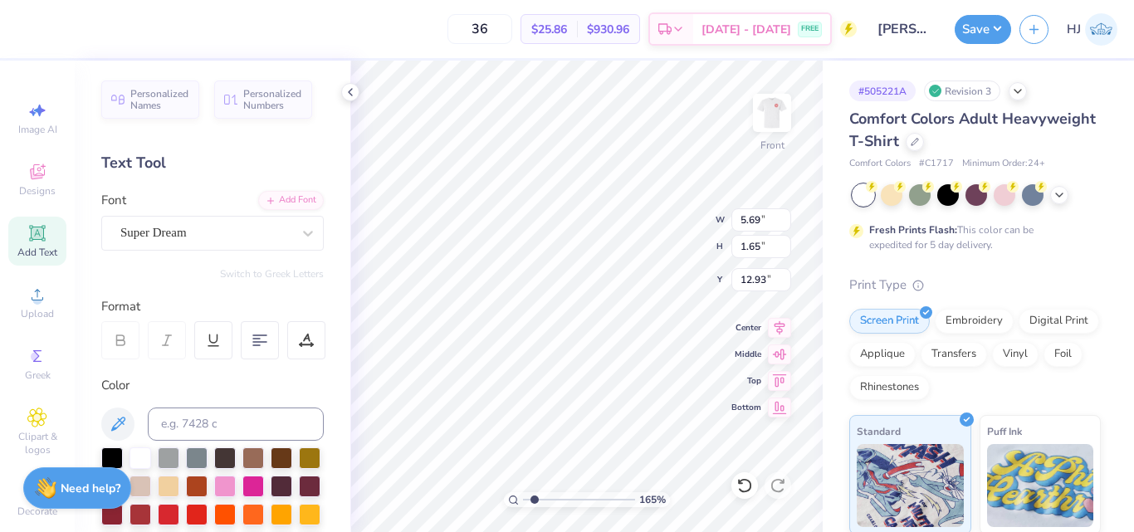
type input "1.64913377760655"
type textarea "[GEOGRAPHIC_DATA][US_STATE]"
type input "1.64913377760655"
type input "14.53"
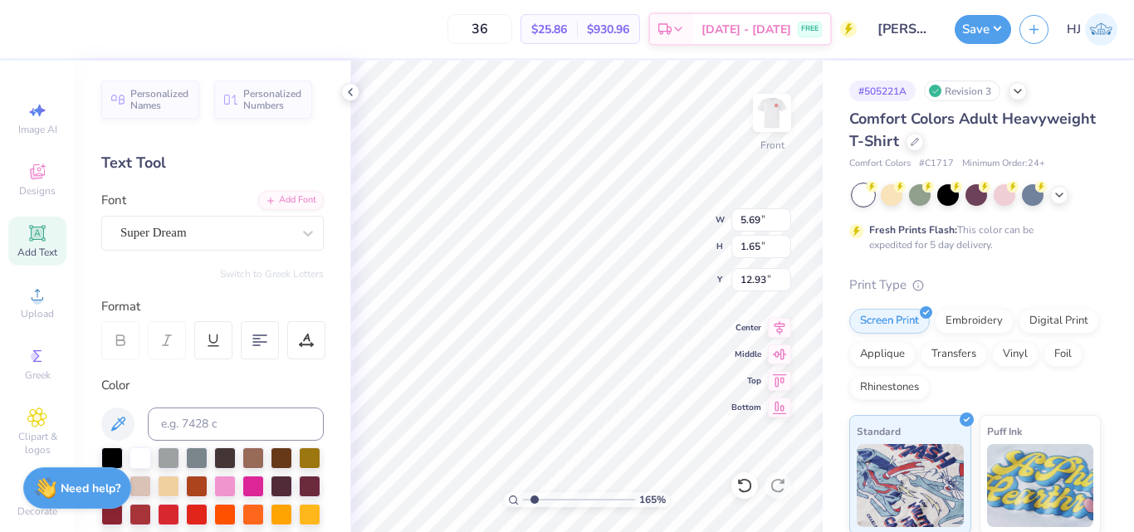
type input "1.29"
type input "13.11"
click at [120, 427] on icon at bounding box center [118, 424] width 20 height 20
type input "1.64913377760655"
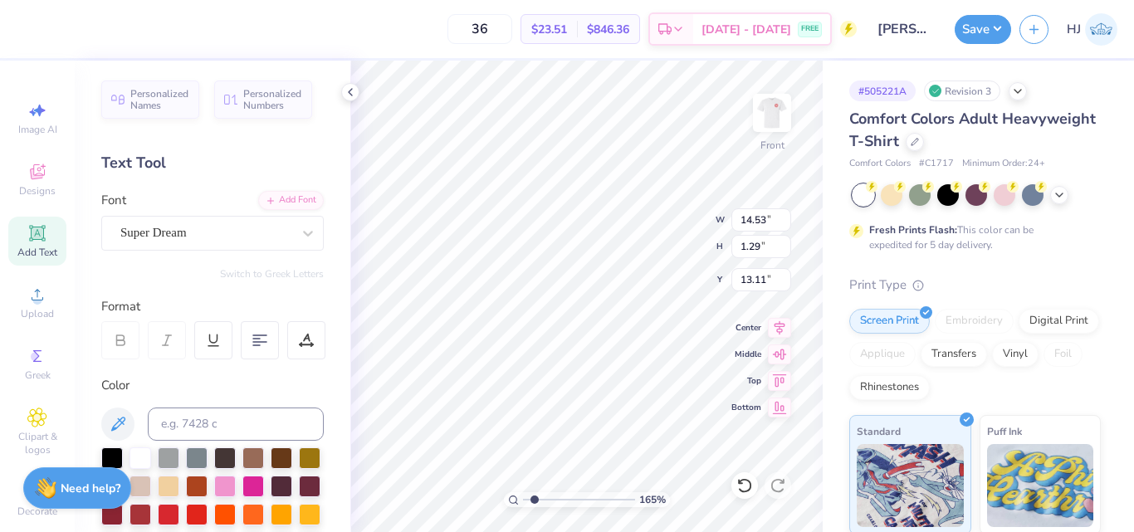
type input "15.71"
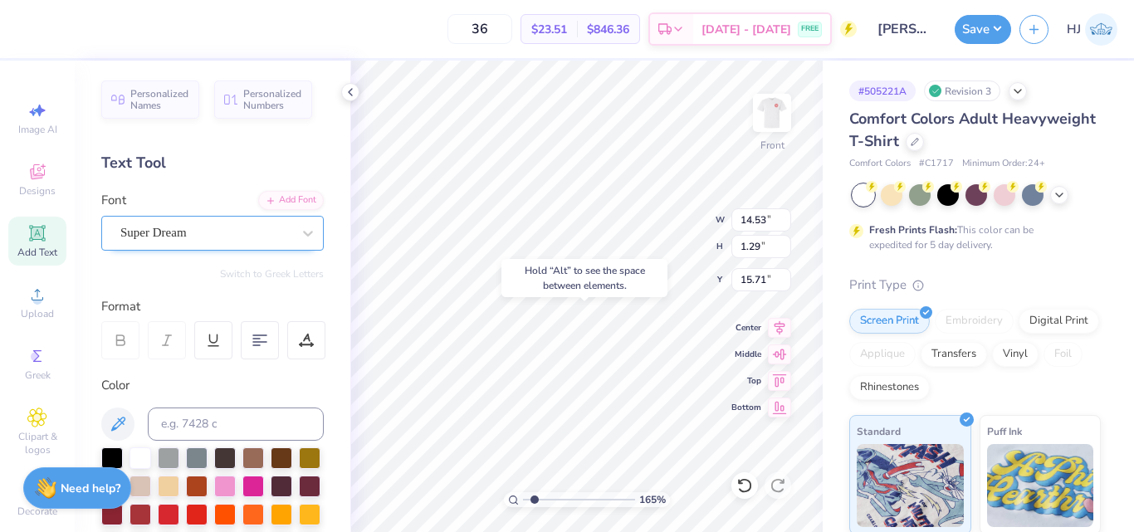
click at [183, 230] on div "Super Dream" at bounding box center [206, 233] width 174 height 26
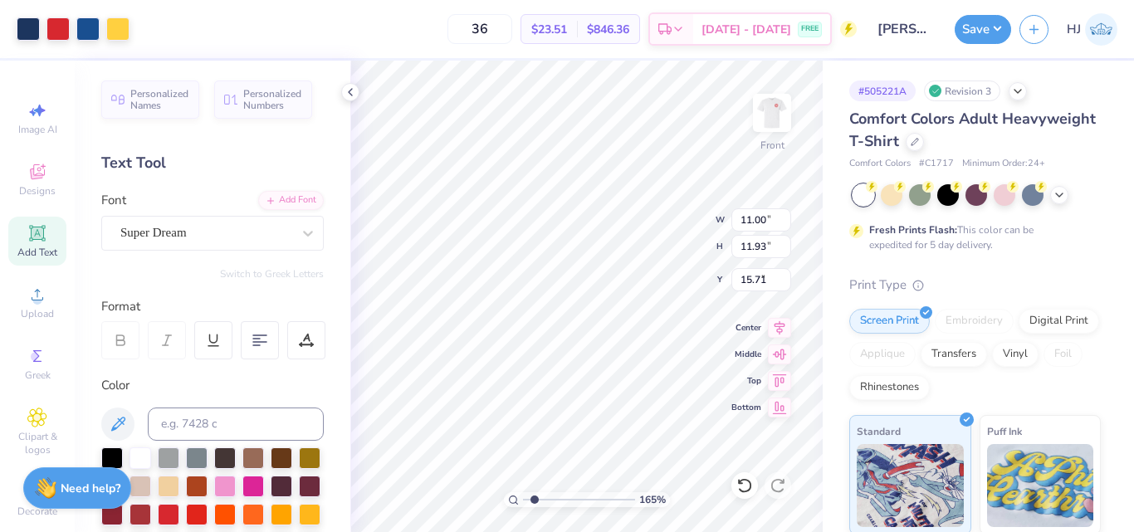
type input "1.64913377760655"
type input "11.00"
type input "11.93"
type input "3.00"
type input "1.64913377760655"
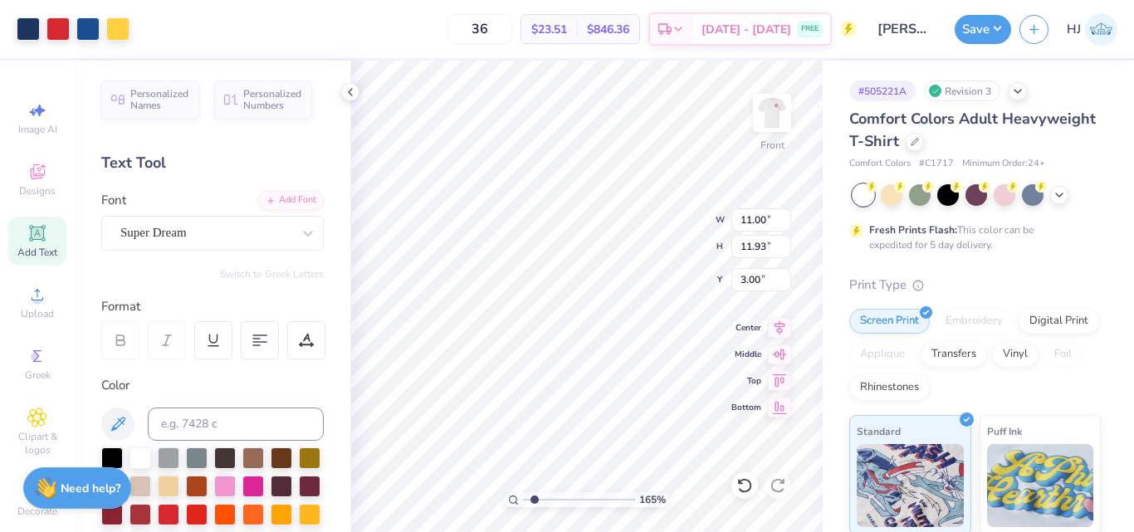
type input "14.53"
type input "1.29"
type input "15.71"
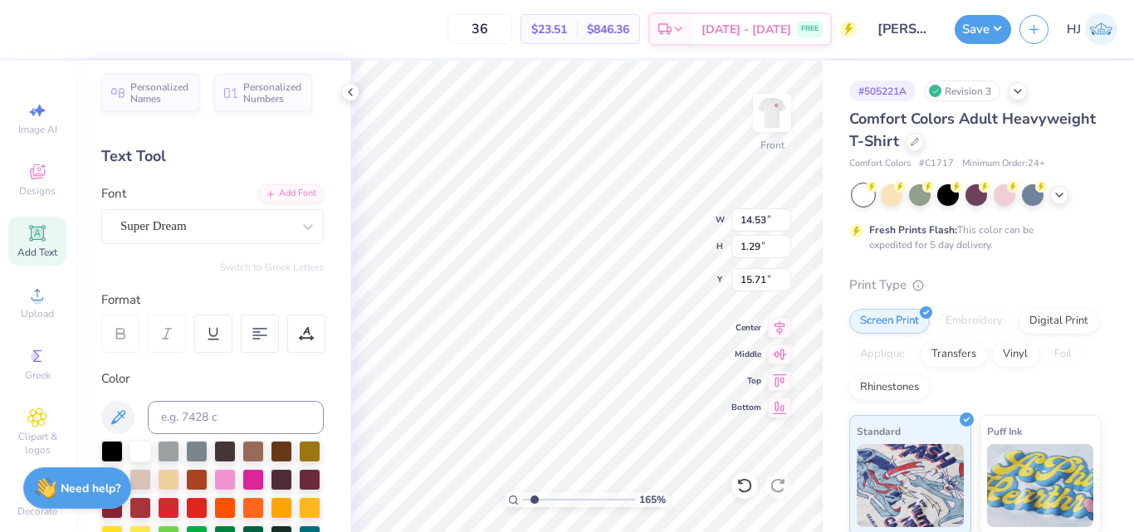
scroll to position [9, 0]
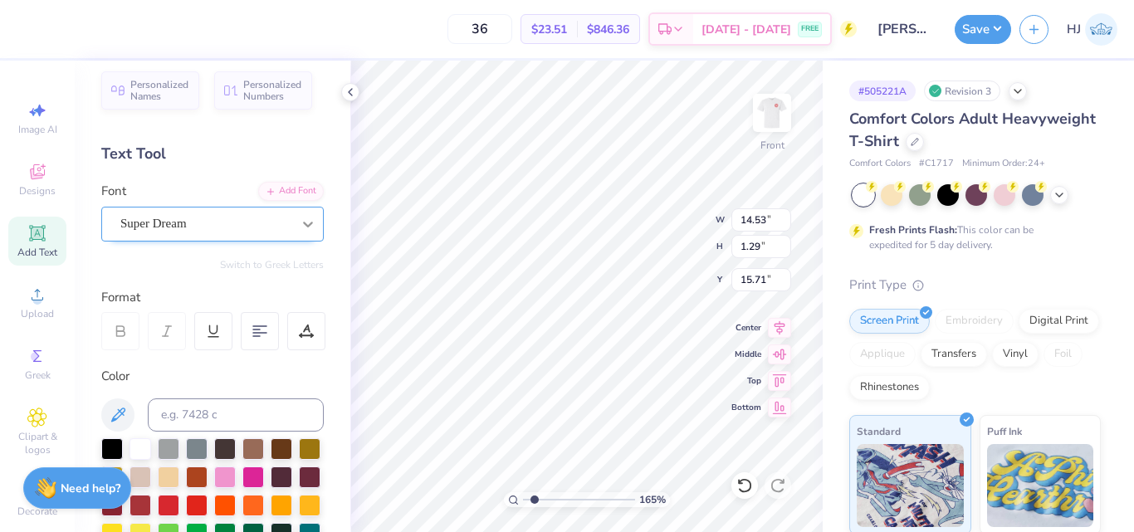
click at [293, 223] on div at bounding box center [308, 224] width 30 height 30
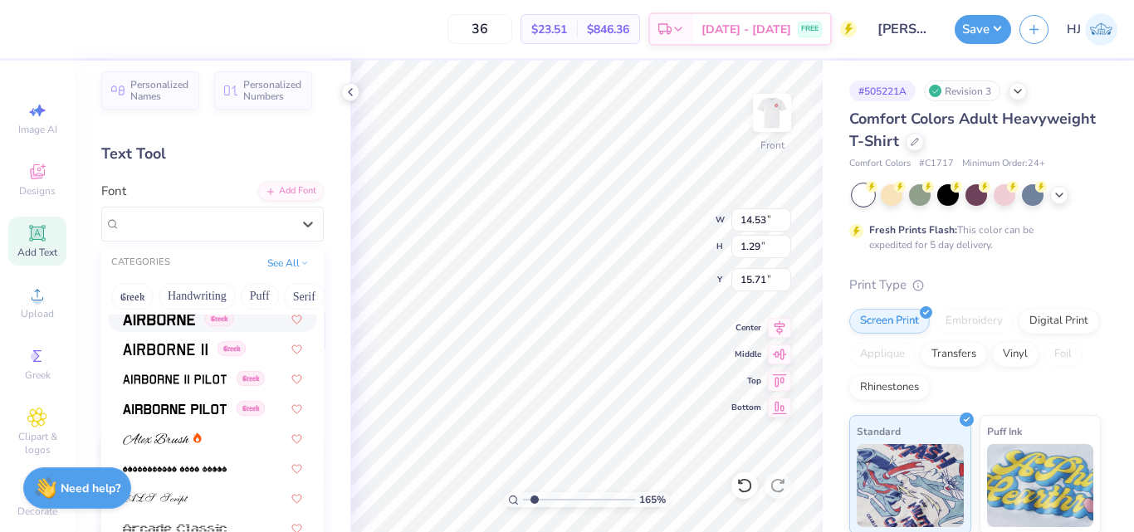
scroll to position [332, 0]
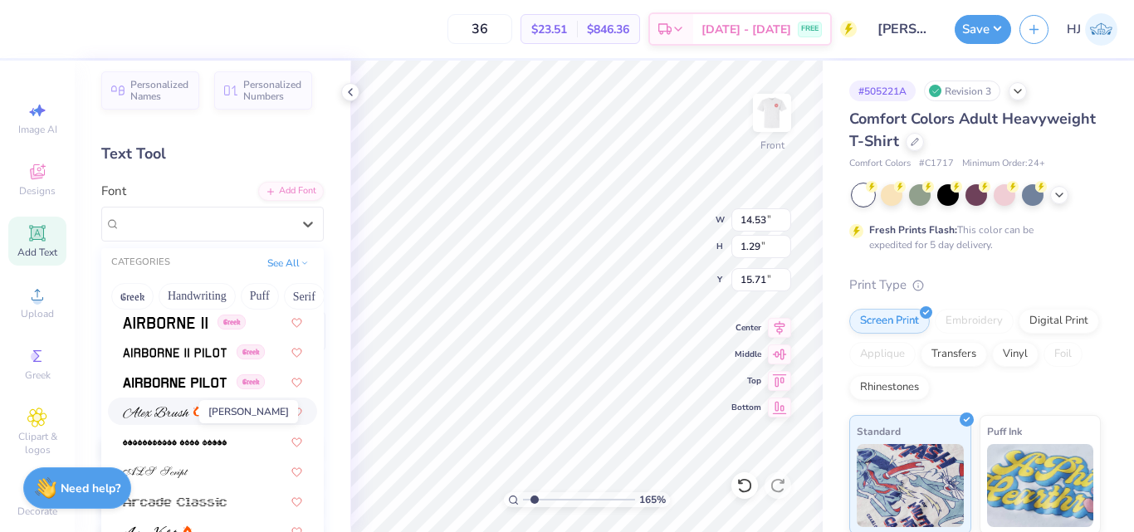
click at [162, 413] on img at bounding box center [156, 413] width 66 height 12
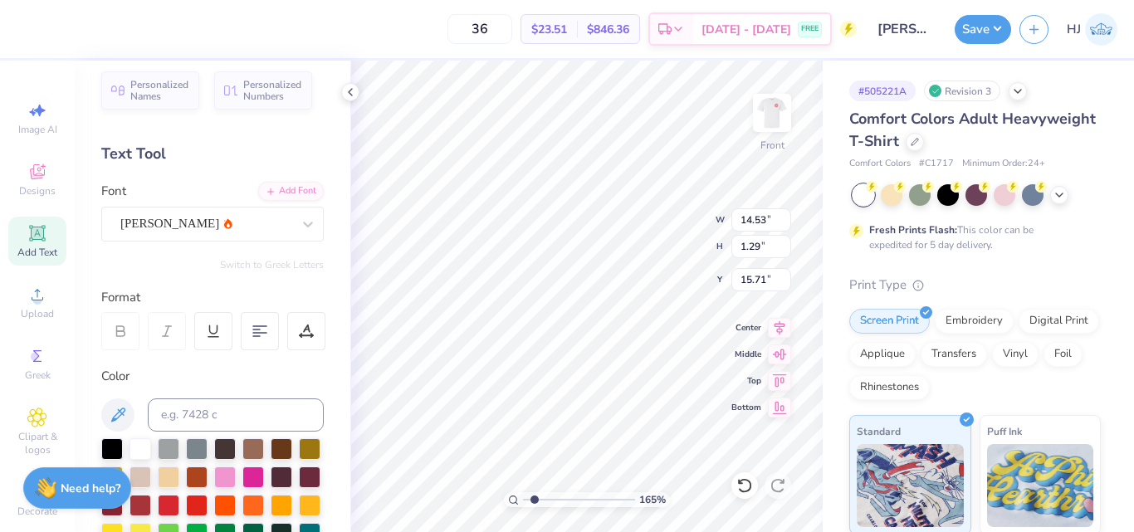
type input "1.64913377760655"
type input "11.33"
type input "1.44"
type input "15.64"
click at [193, 219] on div "[PERSON_NAME]" at bounding box center [206, 224] width 174 height 26
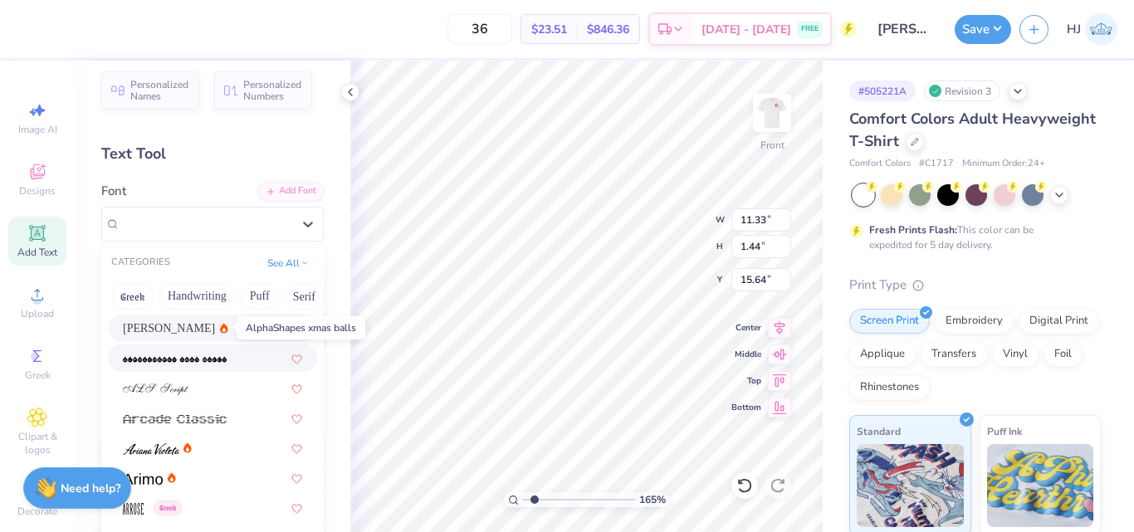
scroll to position [498, 0]
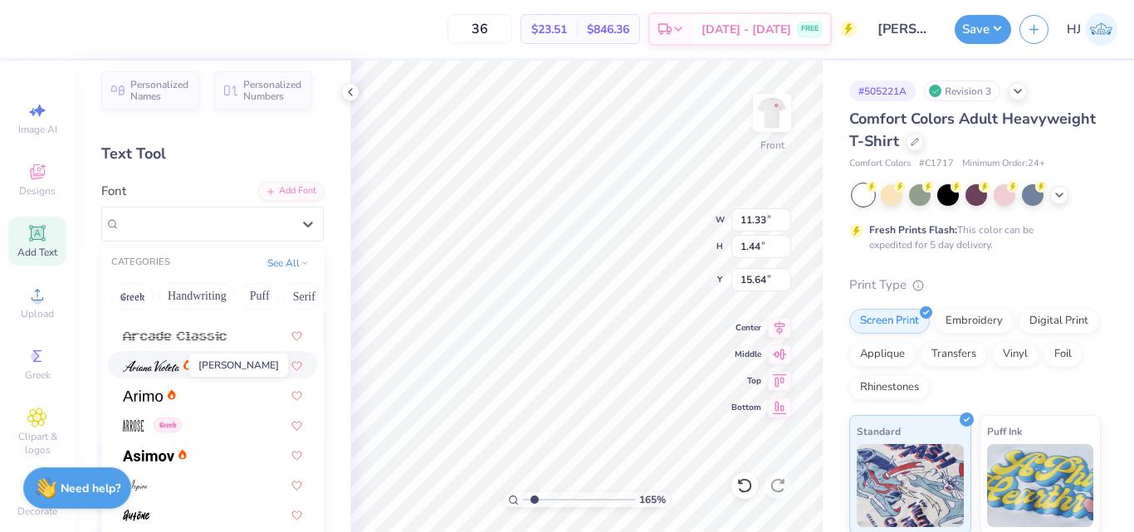
click at [154, 367] on img at bounding box center [151, 366] width 56 height 12
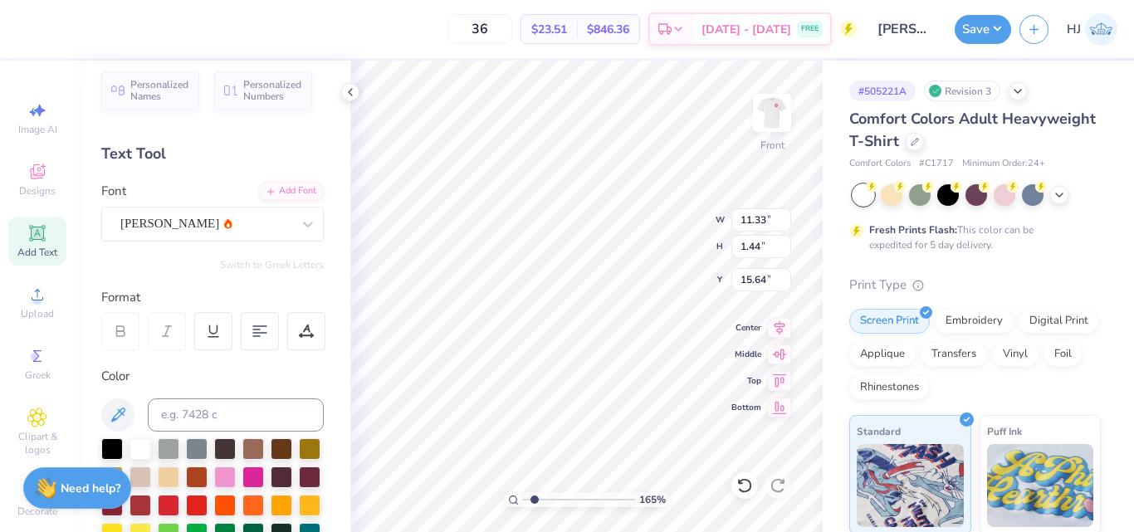
type input "1.64913377760655"
type input "8.20"
type input "1.49"
type input "15.61"
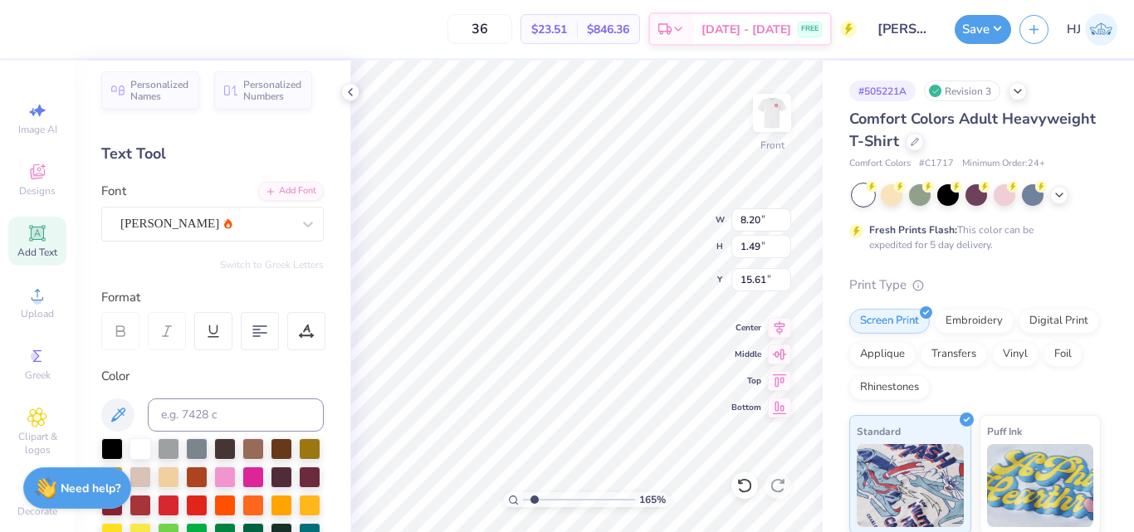
type input "1.64913377760655"
type textarea "F"
type input "1.64913377760655"
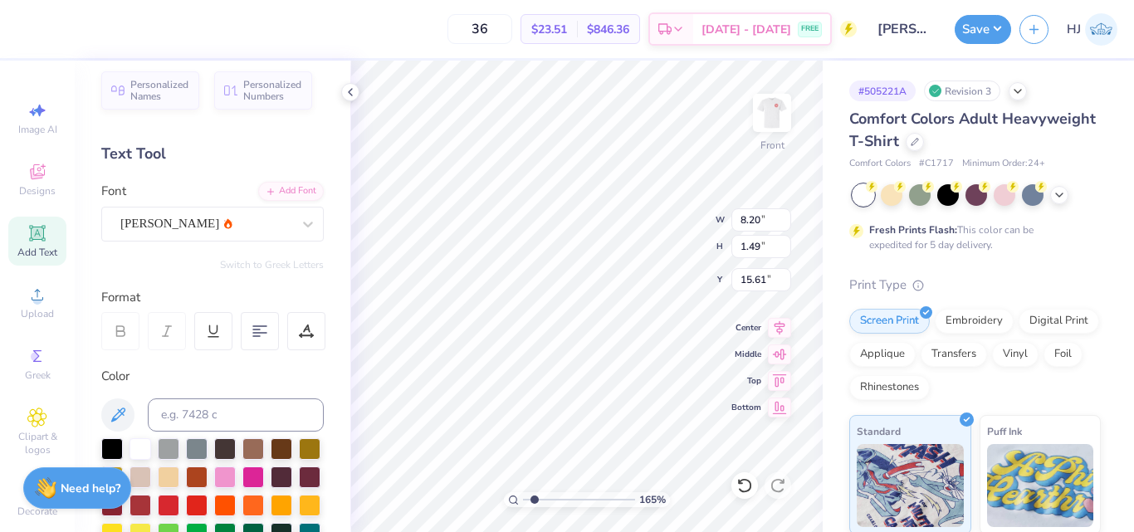
type textarea "F"
type input "1.64913377760655"
type textarea "Fa"
type input "1.64913377760655"
type textarea "Fam"
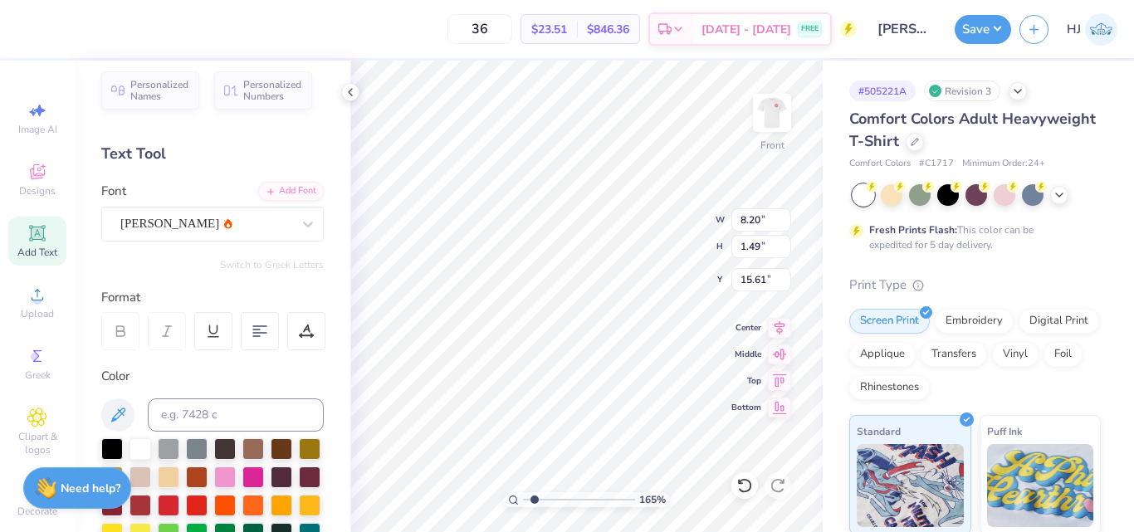
type input "1.64913377760655"
type textarea "Fami"
type input "1.64913377760655"
type textarea "Famil"
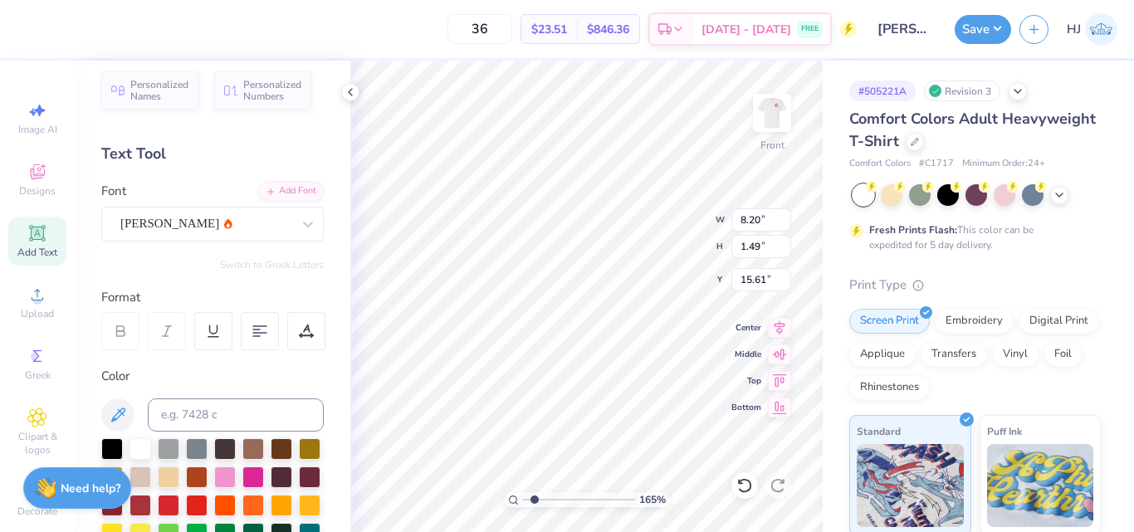
type input "1.64913377760655"
type textarea "Family"
type input "1.64913377760655"
type input "2.55"
type input "1.51"
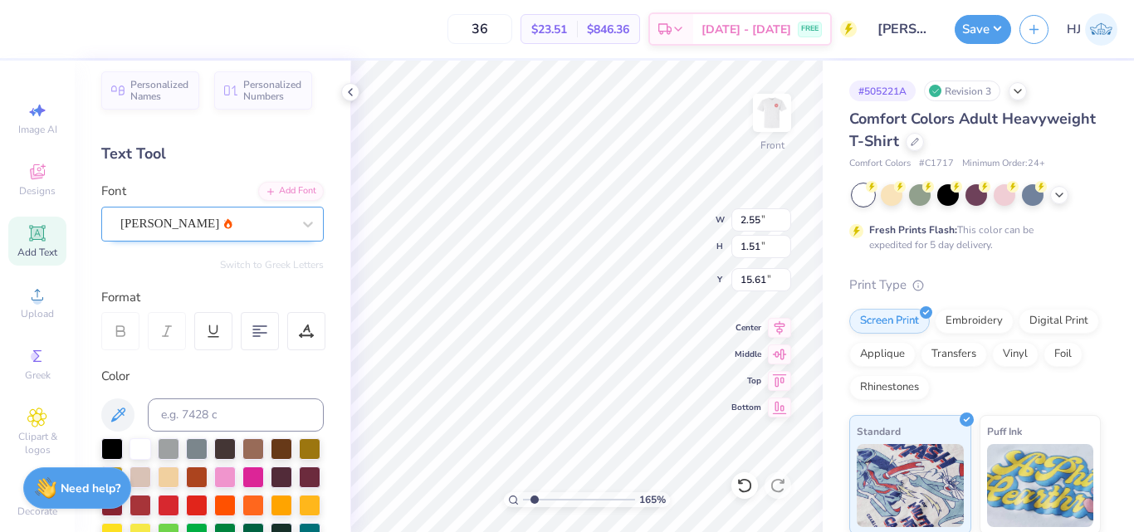
click at [158, 224] on div "Ariana Violeta" at bounding box center [206, 224] width 174 height 26
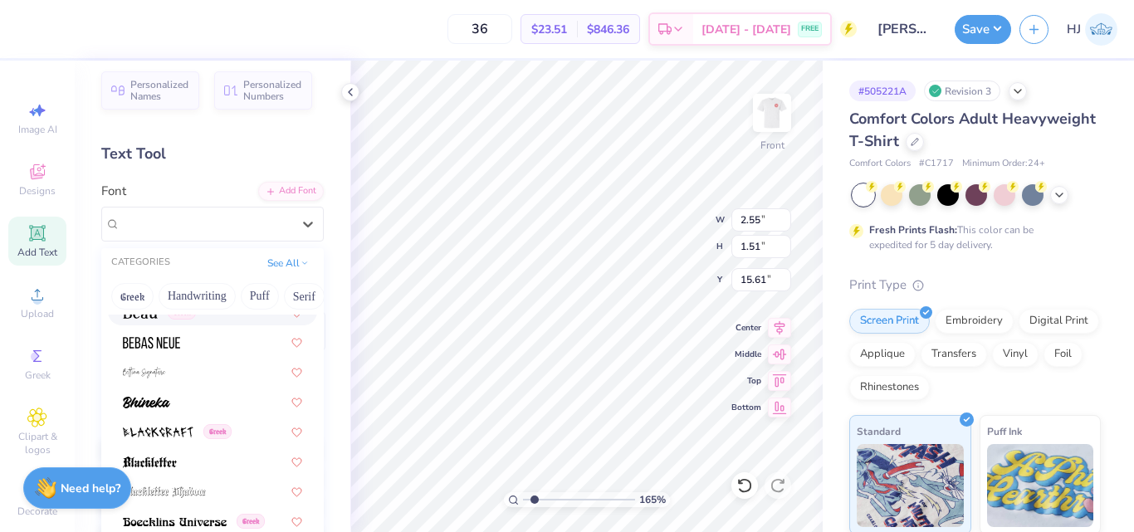
scroll to position [830, 0]
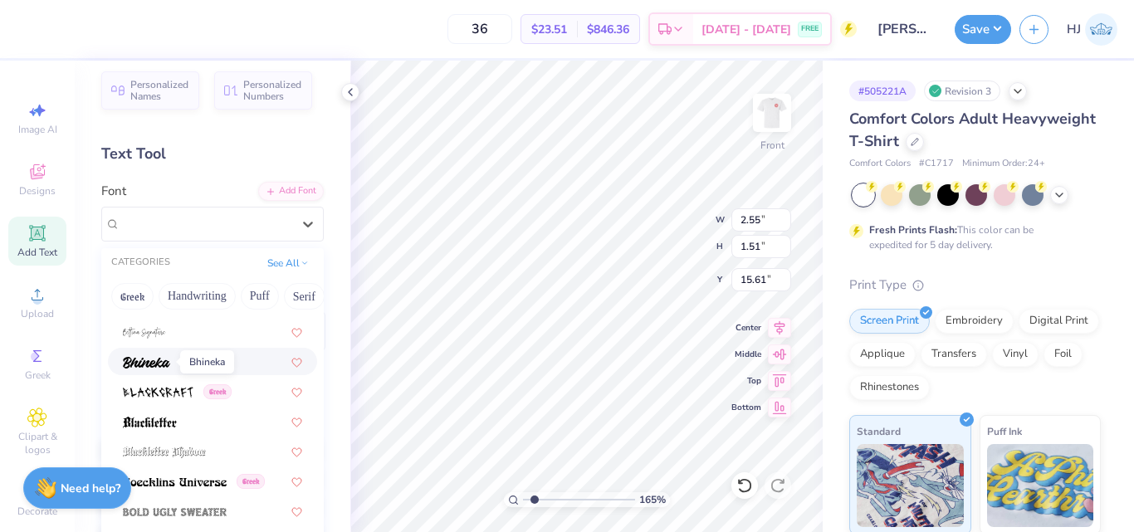
click at [149, 360] on img at bounding box center [146, 363] width 47 height 12
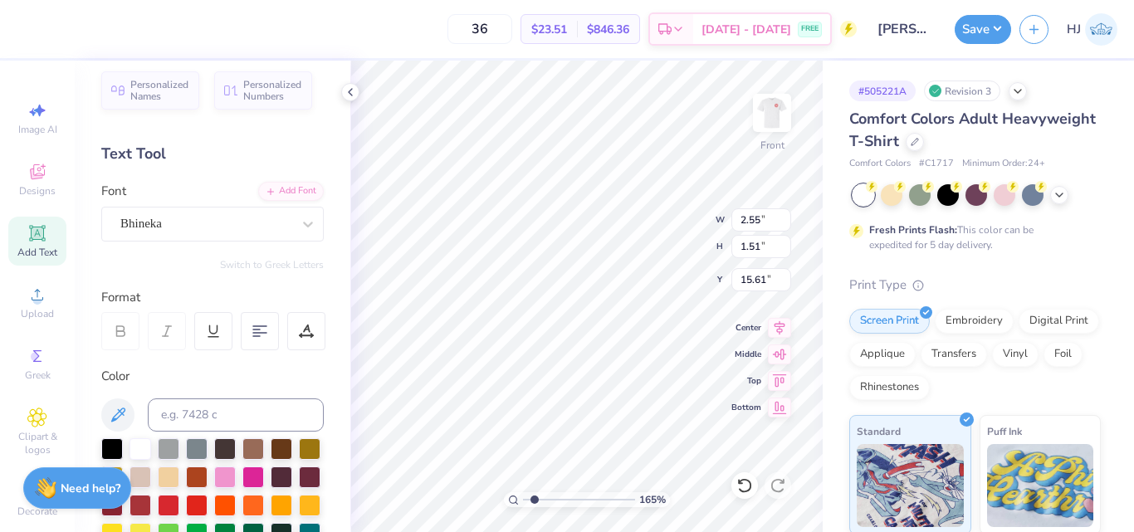
type input "1.64913377760655"
type input "3.83"
type input "1.32"
type input "15.70"
click at [172, 226] on div "Bhineka" at bounding box center [206, 224] width 174 height 26
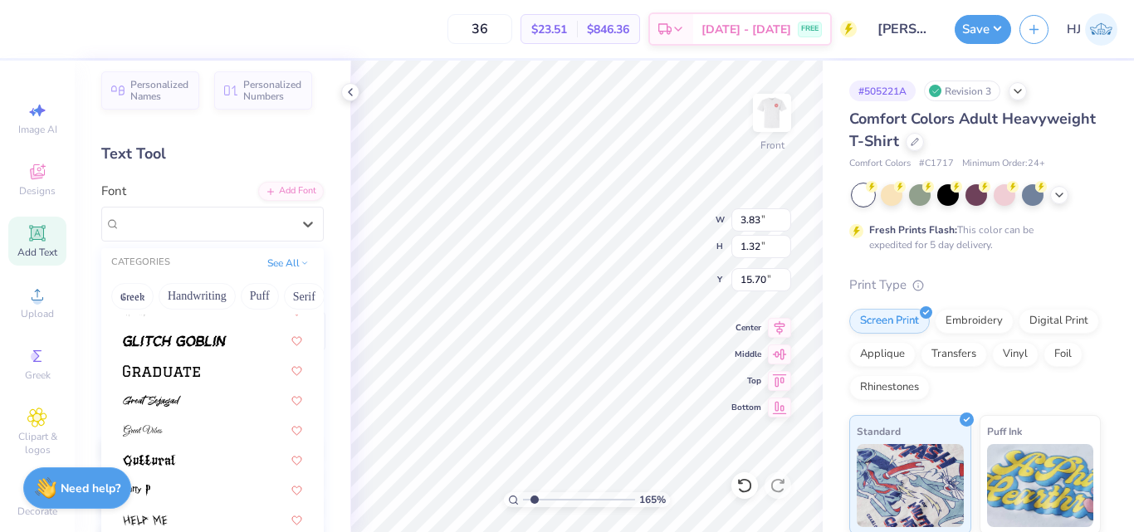
scroll to position [3902, 0]
click at [184, 398] on div at bounding box center [212, 397] width 179 height 17
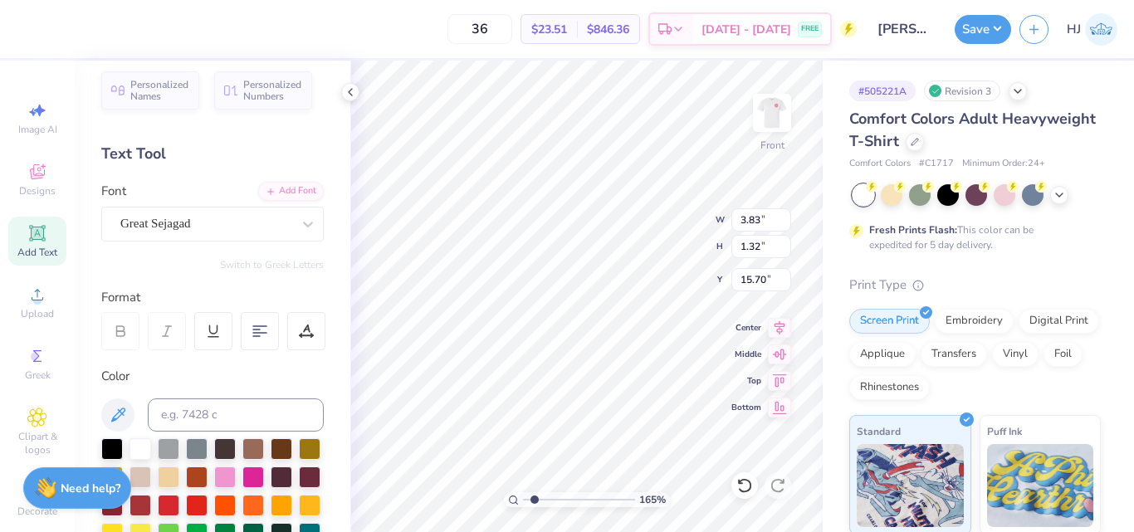
type input "1.64913377760655"
type input "3.45"
type input "1.58"
type input "15.57"
click at [182, 220] on div "Great Sejagad" at bounding box center [206, 224] width 174 height 26
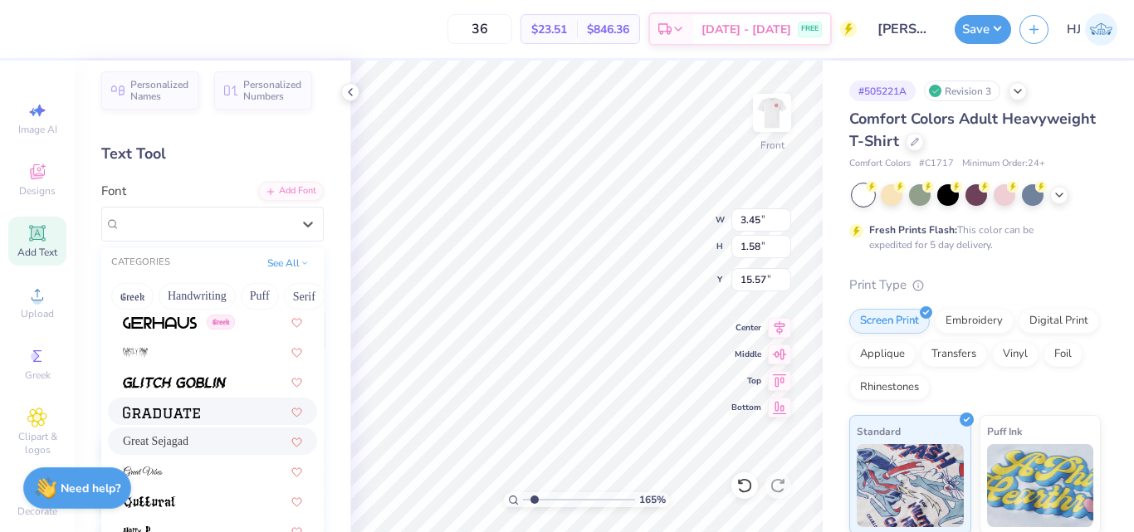
scroll to position [3942, 0]
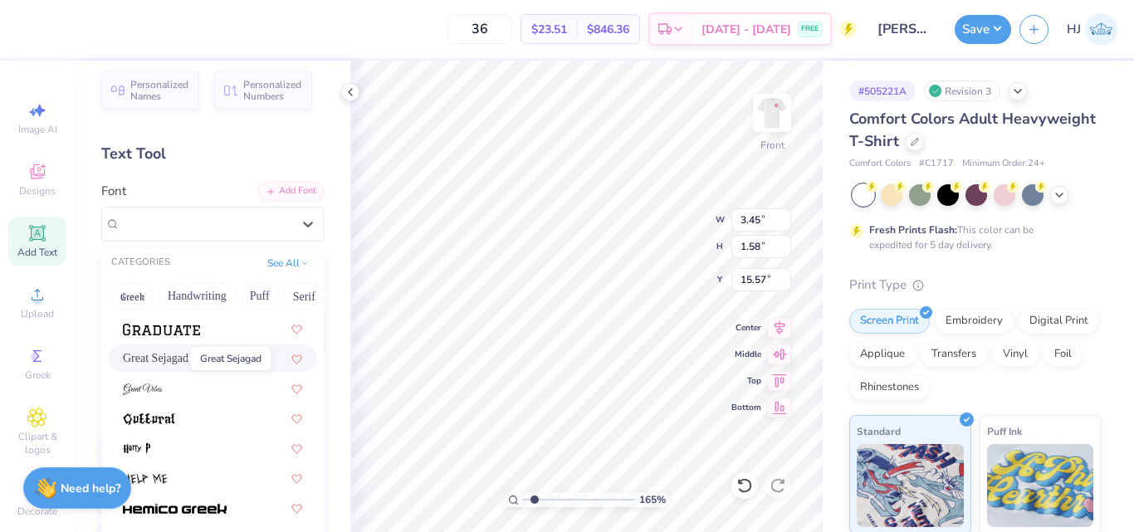
click at [159, 362] on span "Great Sejagad" at bounding box center [156, 358] width 66 height 17
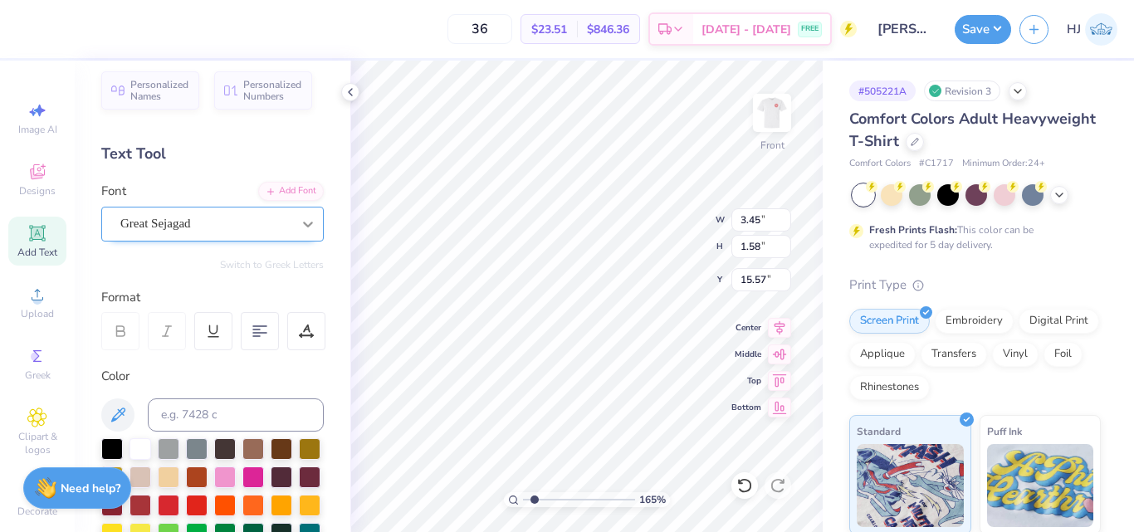
click at [300, 227] on icon at bounding box center [308, 224] width 17 height 17
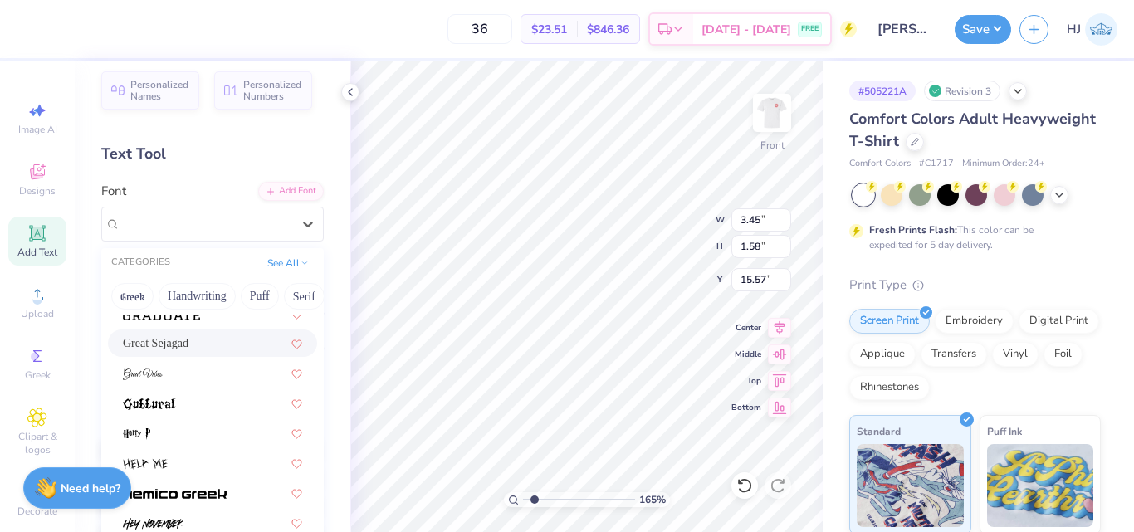
scroll to position [3958, 0]
click at [164, 369] on div at bounding box center [212, 372] width 179 height 17
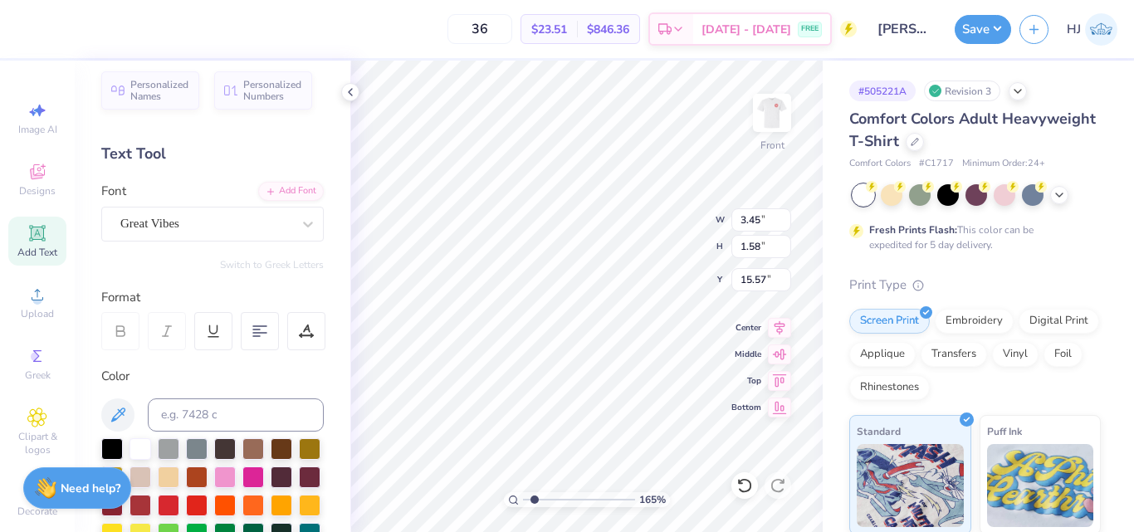
type input "1.64913377760655"
type input "4.11"
type input "1.63"
type input "15.54"
click at [300, 226] on icon at bounding box center [308, 224] width 17 height 17
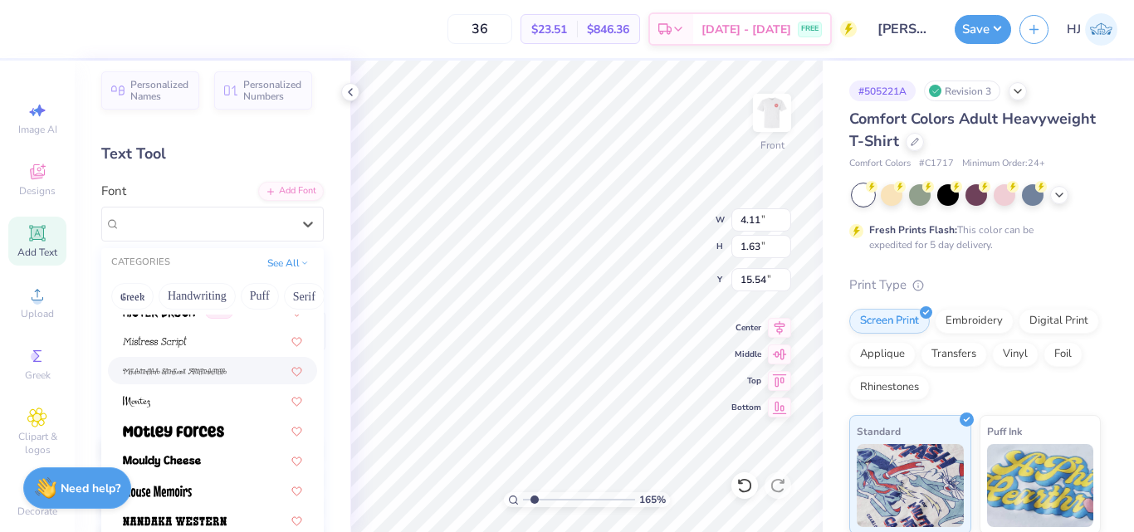
scroll to position [6165, 0]
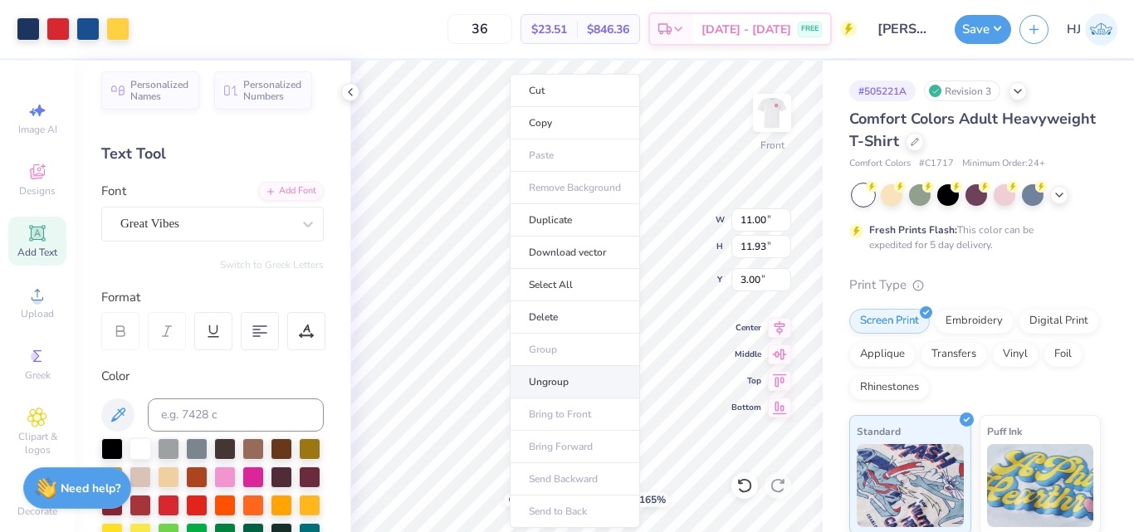
click at [566, 382] on li "Ungroup" at bounding box center [575, 382] width 130 height 32
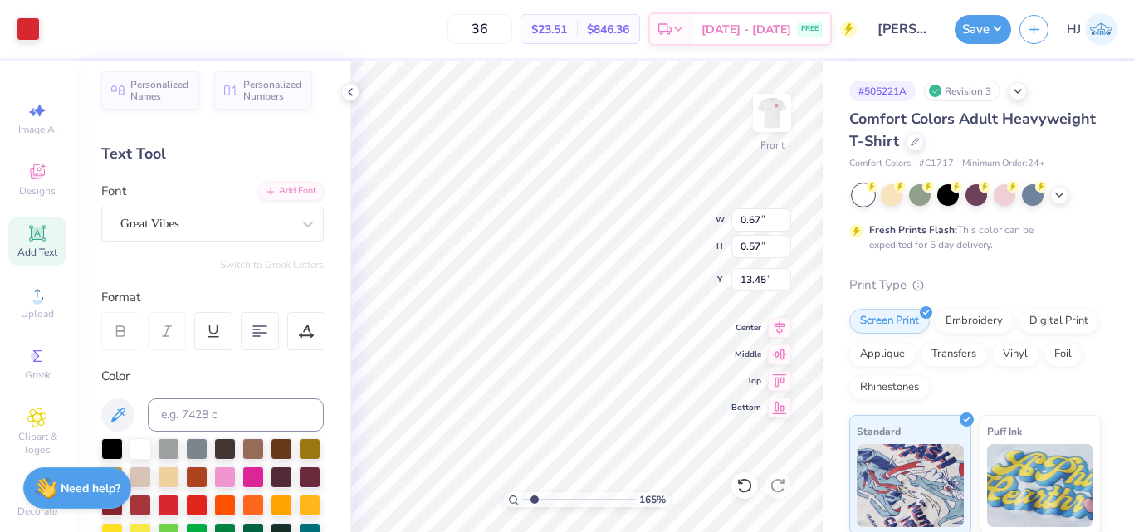
type input "1.64913377760655"
type input "1.10"
type input "0.84"
type input "12.98"
type input "1.64913377760655"
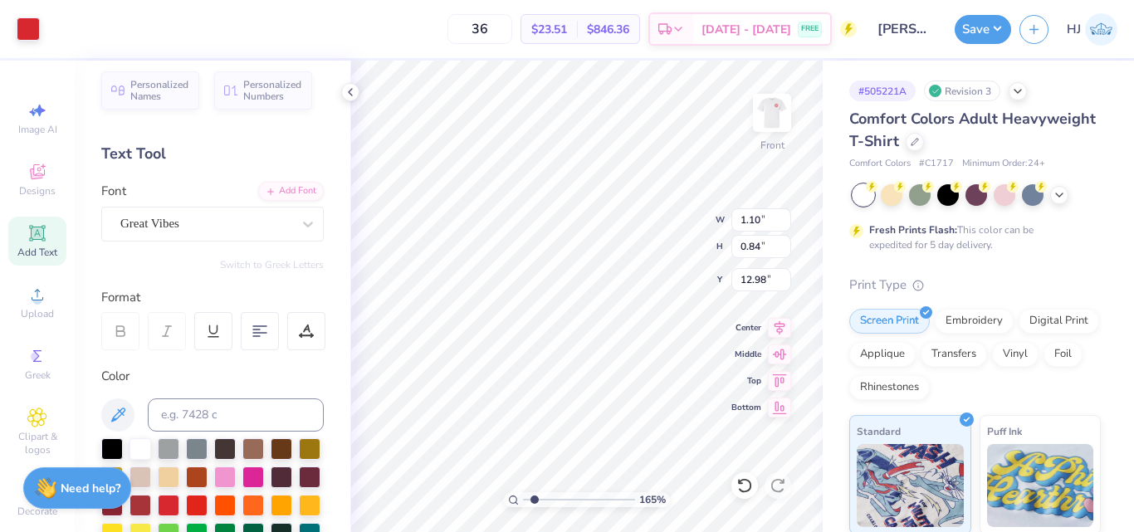
type input "1.03"
type input "1.18"
type input "6.42"
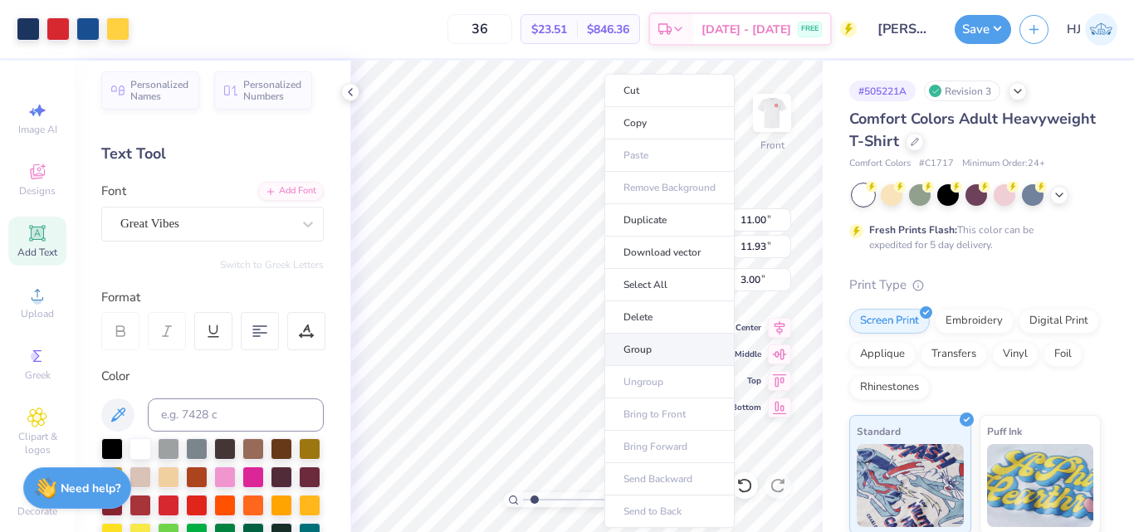
click at [652, 350] on li "Group" at bounding box center [669, 350] width 130 height 32
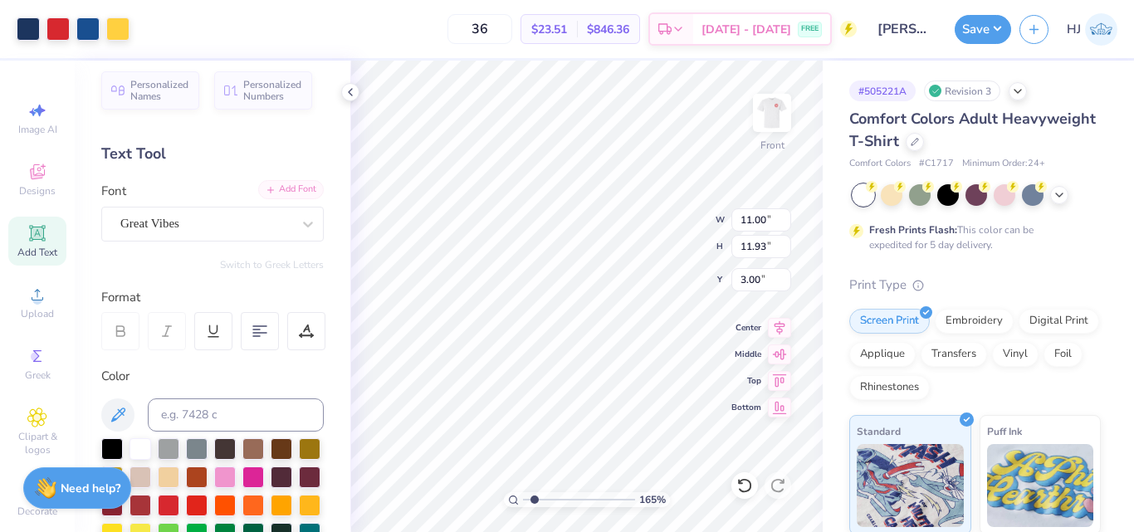
click at [300, 191] on div "Add Font" at bounding box center [291, 189] width 66 height 19
click at [52, 244] on div "Add Text" at bounding box center [37, 241] width 58 height 49
type input "1.64913377760655"
type input "5.69"
type input "1.65"
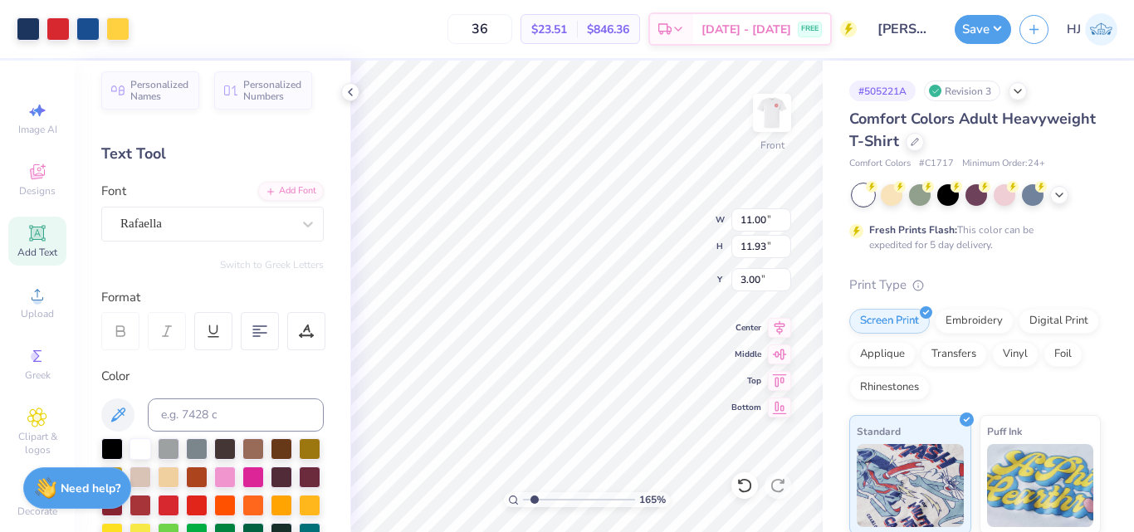
type input "12.93"
paste textarea "University of Kansas"
type input "1.64913377760655"
type textarea "University of Kansas"
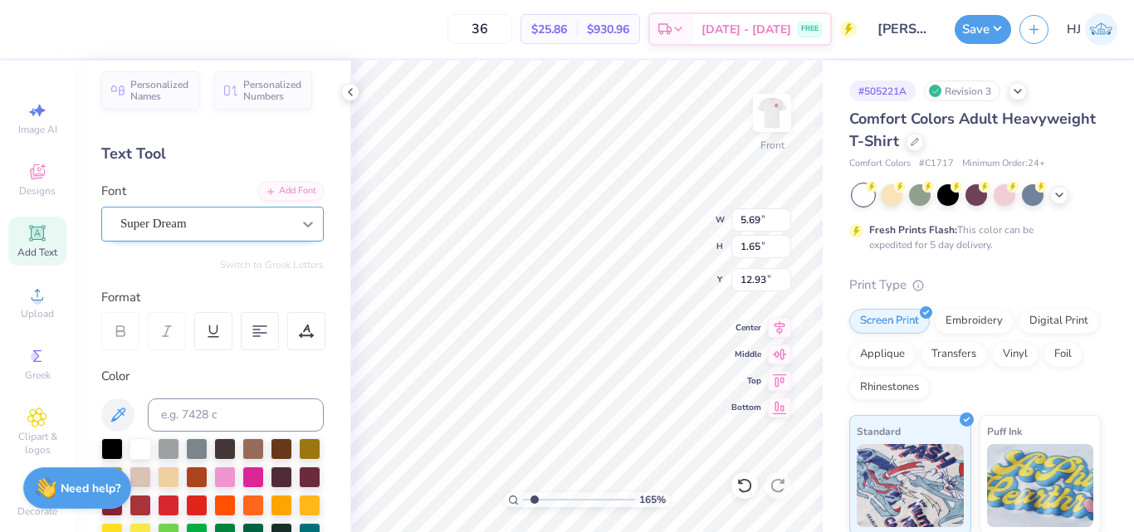
type input "1.64913377760655"
type input "14.53"
type input "1.29"
type input "13.11"
click at [293, 223] on div at bounding box center [308, 224] width 30 height 30
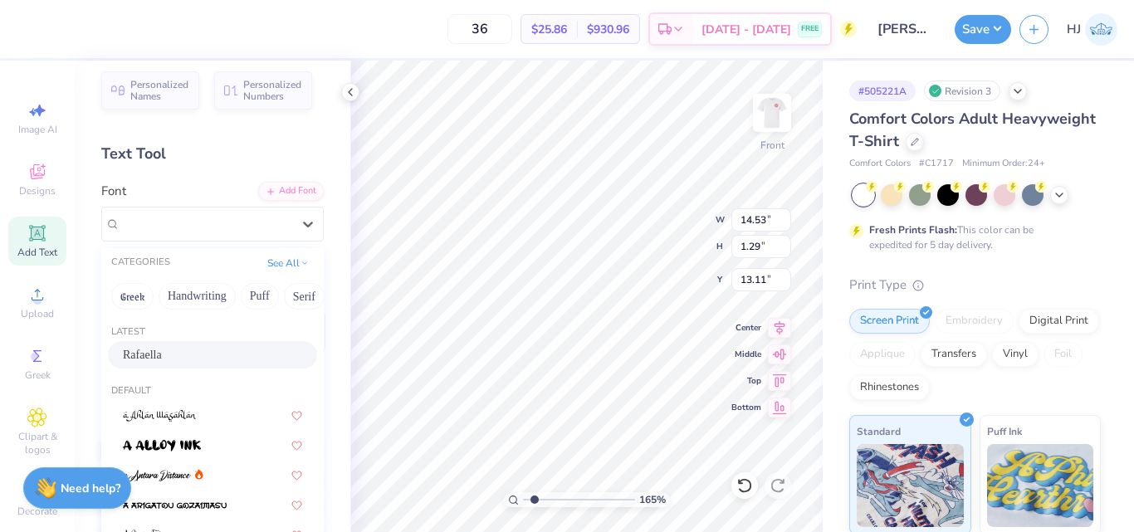
click at [162, 350] on span "Rafaella" at bounding box center [142, 354] width 39 height 17
type input "1.64913377760655"
type input "1.47"
type input "13.02"
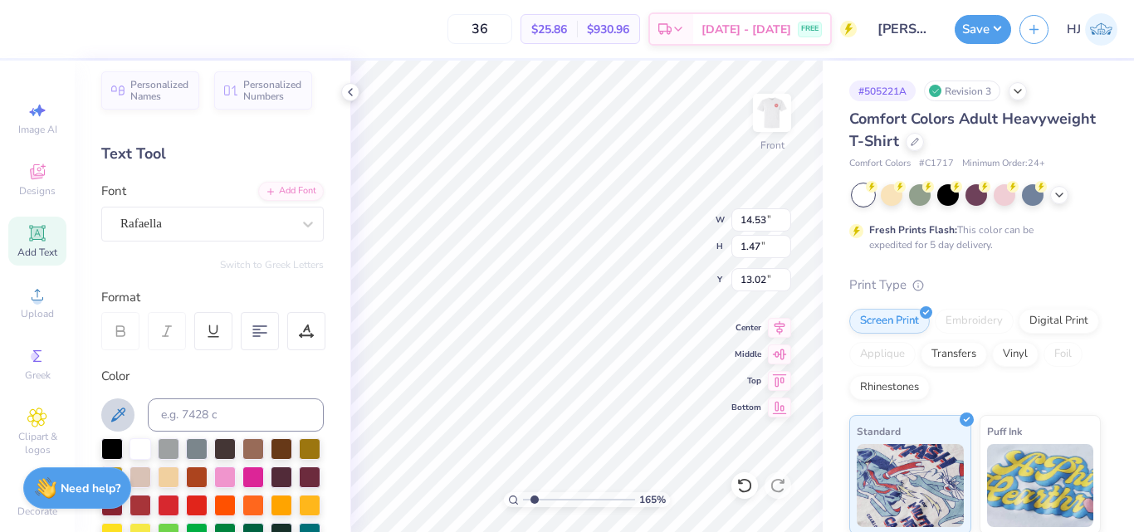
click at [124, 408] on icon at bounding box center [118, 415] width 14 height 14
type input "1.64913377760655"
type input "13.97"
type input "1.64913377760655"
type input "12.28"
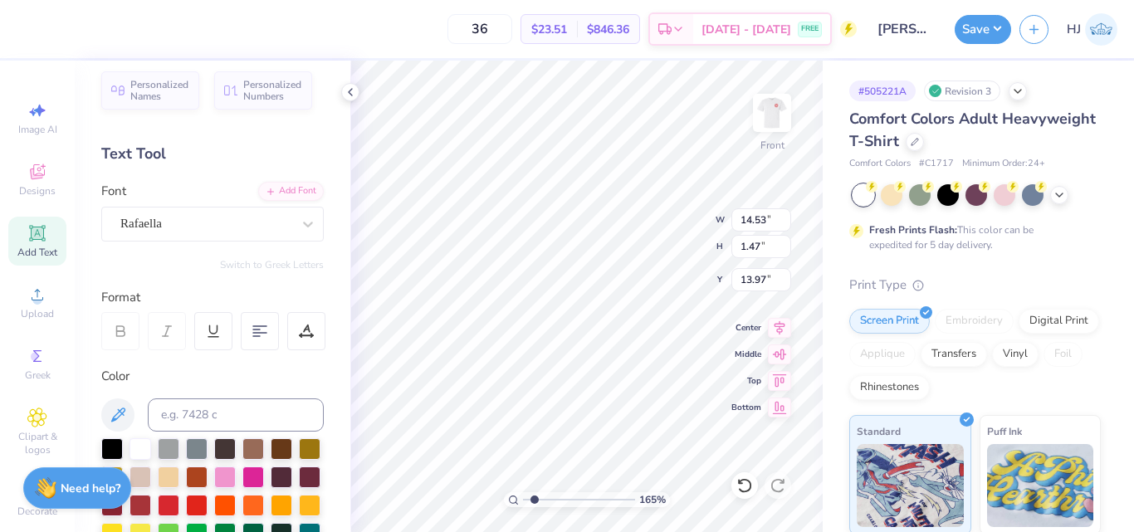
type input "1.24"
type input "14.20"
type input "2.46071092039641"
type input "14.03"
type input "2.46071092039641"
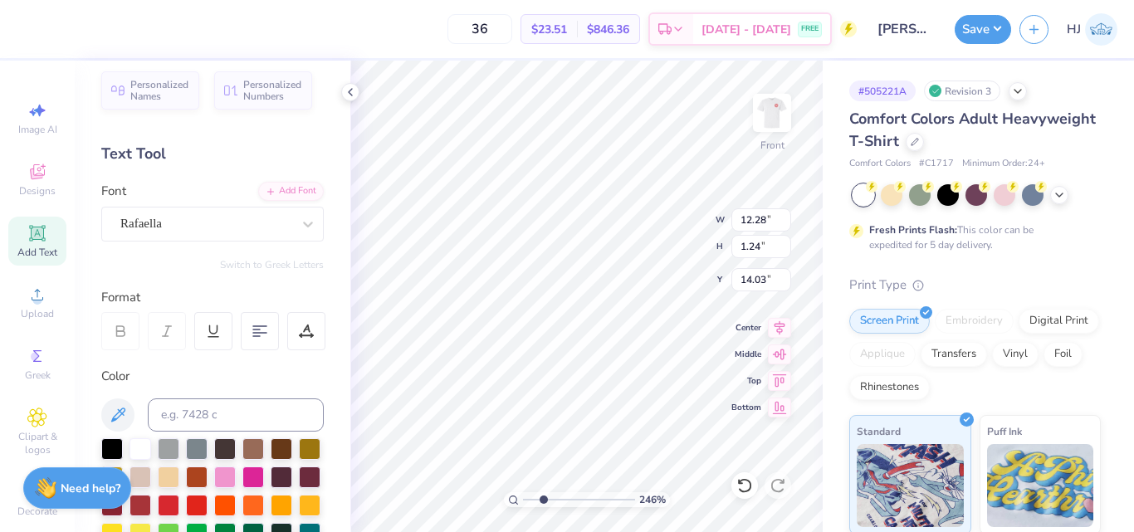
type input "10.69"
type input "1.08"
type input "14.20"
click at [761, 325] on div "246 % Front W 10.69 10.69 " H 1.08 1.08 " Y 14.20 14.20 " Center Middle Top Bot…" at bounding box center [586, 297] width 472 height 472
type input "2.46071092039641"
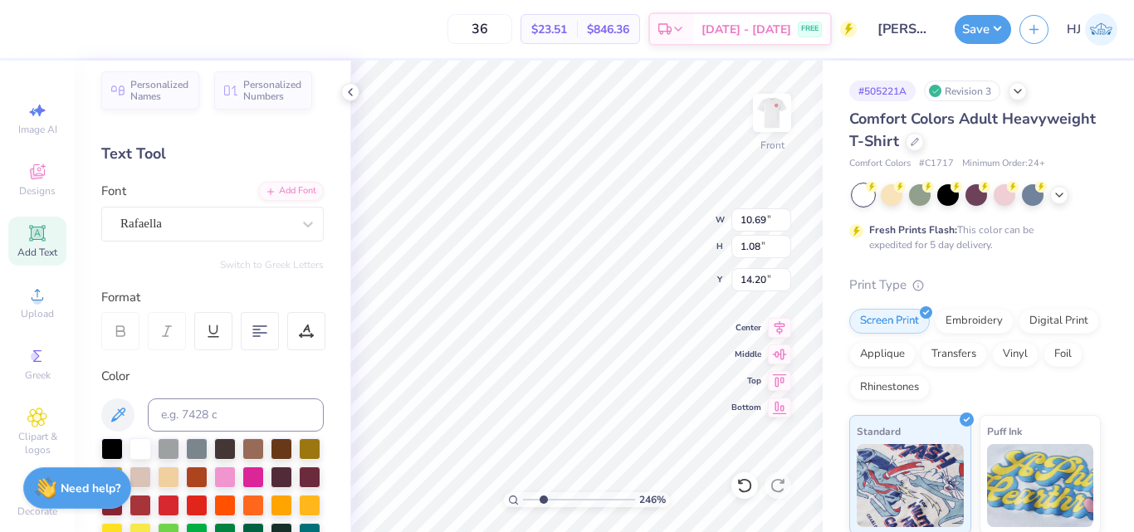
type input "15.26"
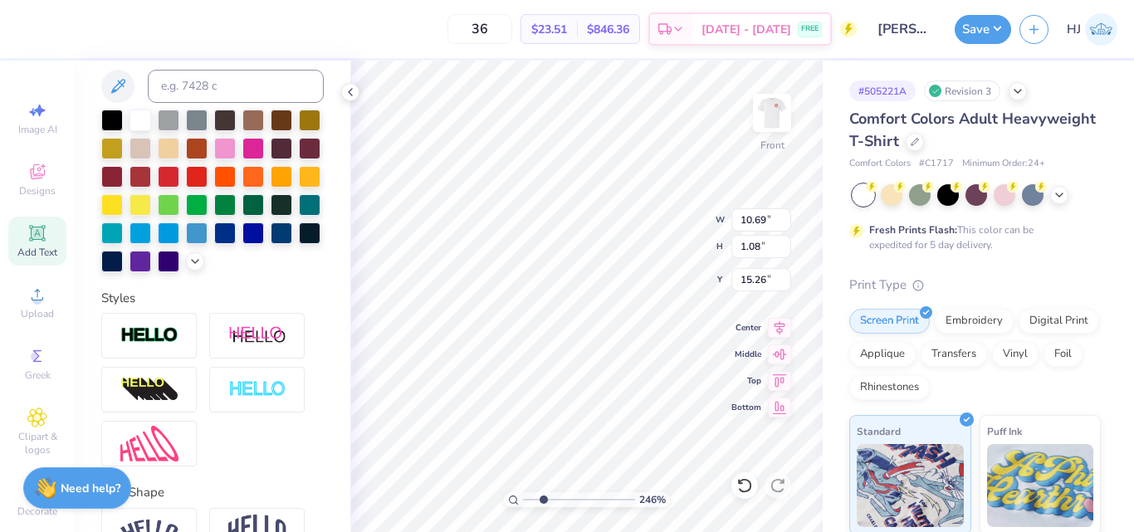
scroll to position [462, 0]
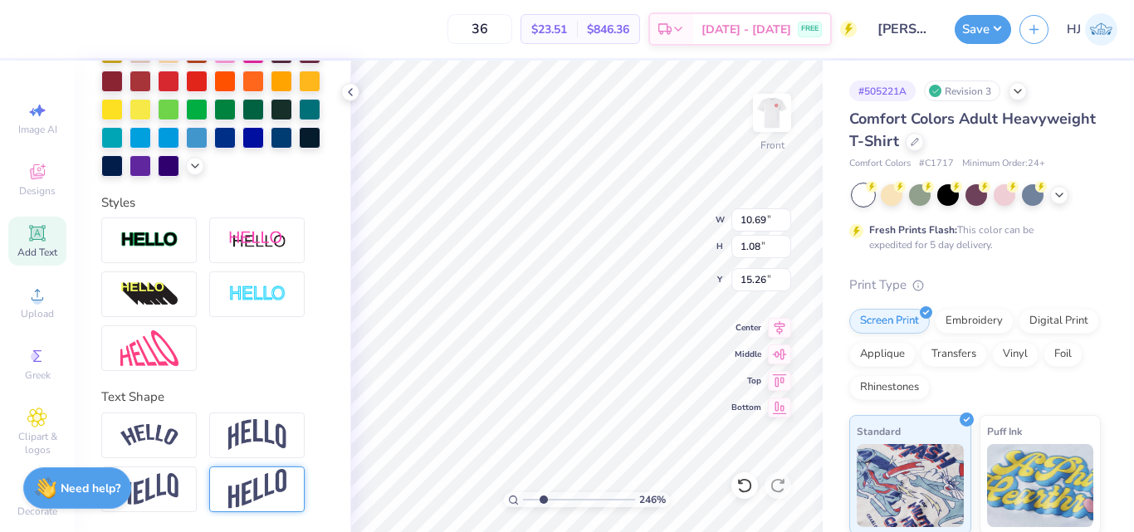
click at [257, 435] on img at bounding box center [257, 435] width 58 height 32
type input "2.46071092039641"
type input "2.67"
type input "14.47"
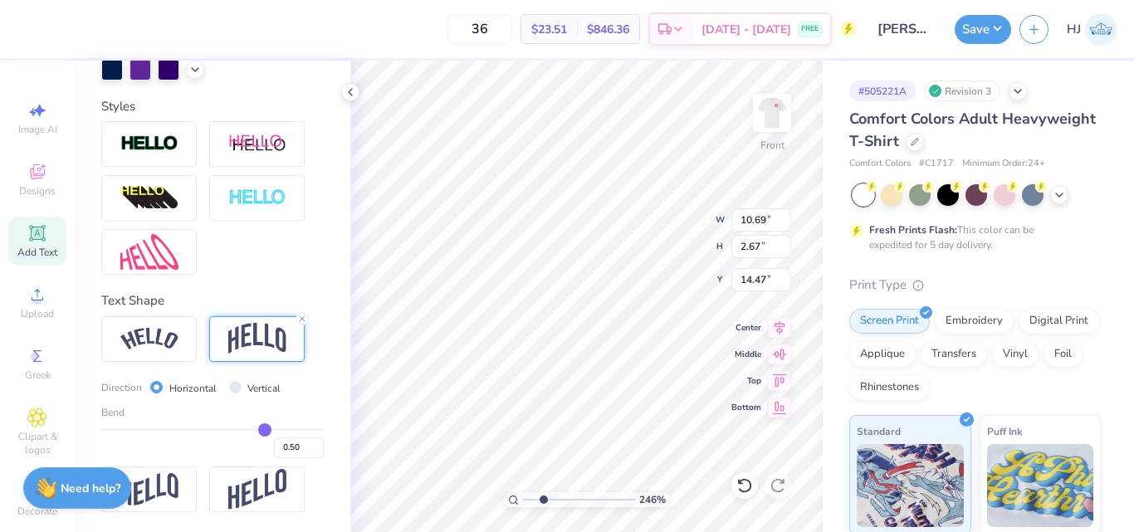
scroll to position [558, 0]
click at [159, 349] on img at bounding box center [149, 339] width 58 height 22
type input "2.46071092039641"
type input "11.92"
type input "2.16"
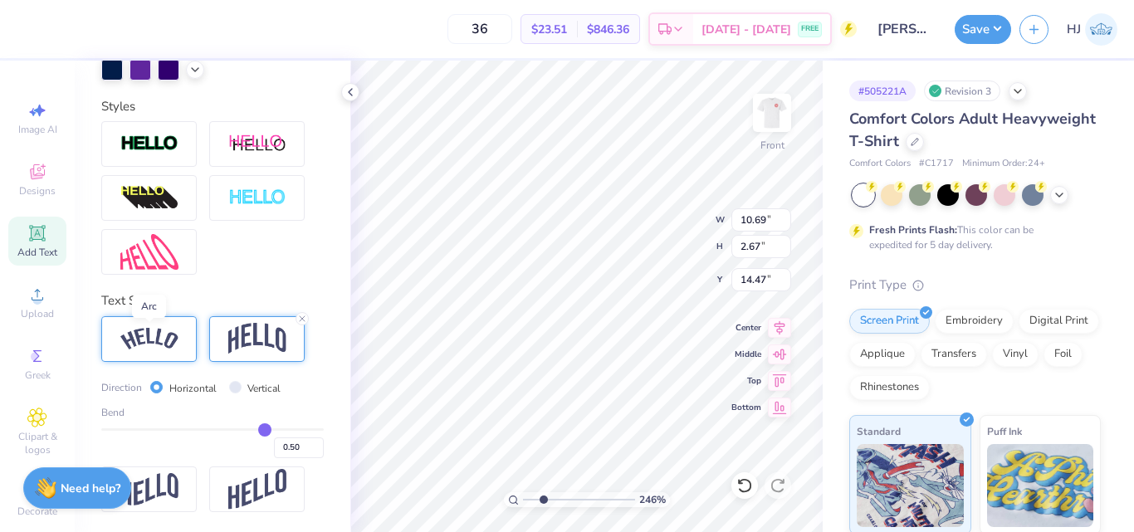
type input "14.72"
type input "2.46071092039641"
type input "7.02"
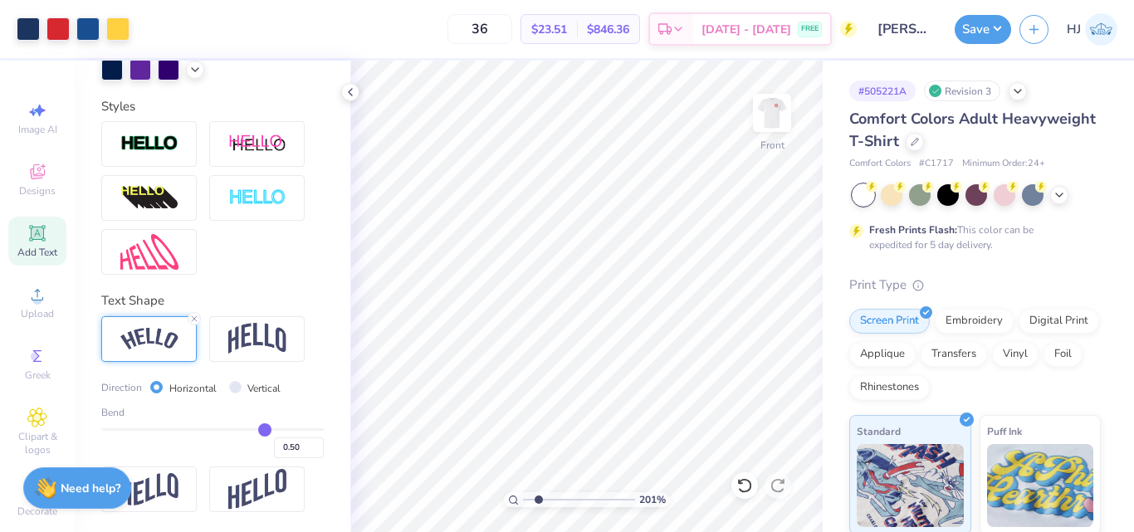
type input "1.64913377760655"
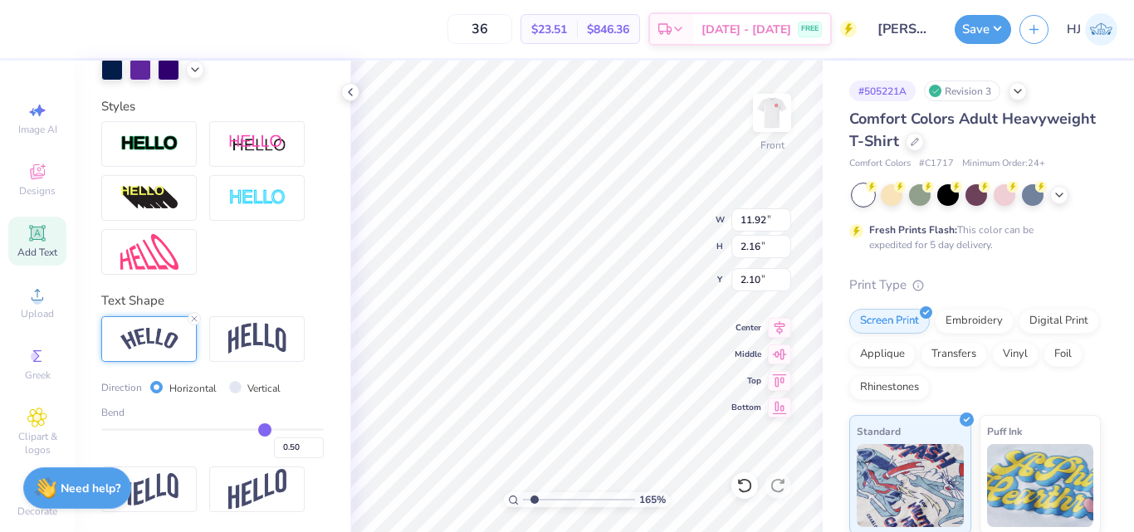
type input "2.10"
type input "0.54"
type input "0.55"
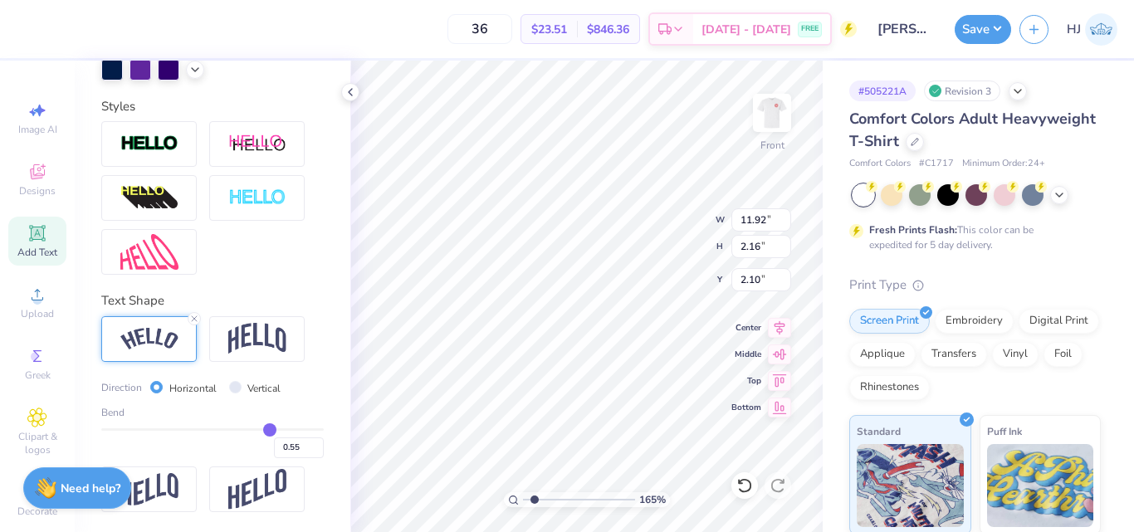
type input "0.56"
type input "0.57"
type input "0.58"
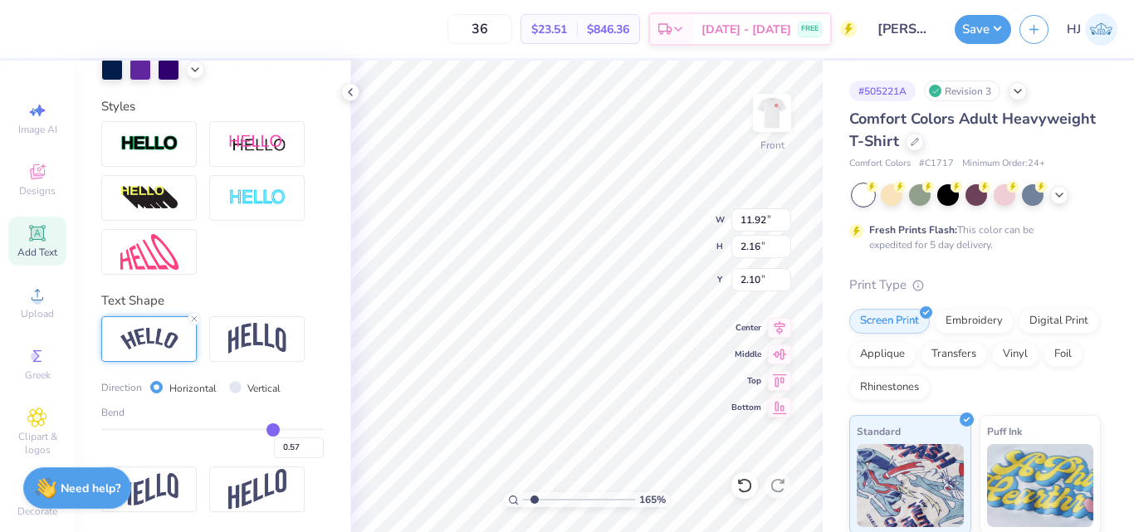
type input "0.58"
type input "0.59"
type input "0.6"
type input "0.60"
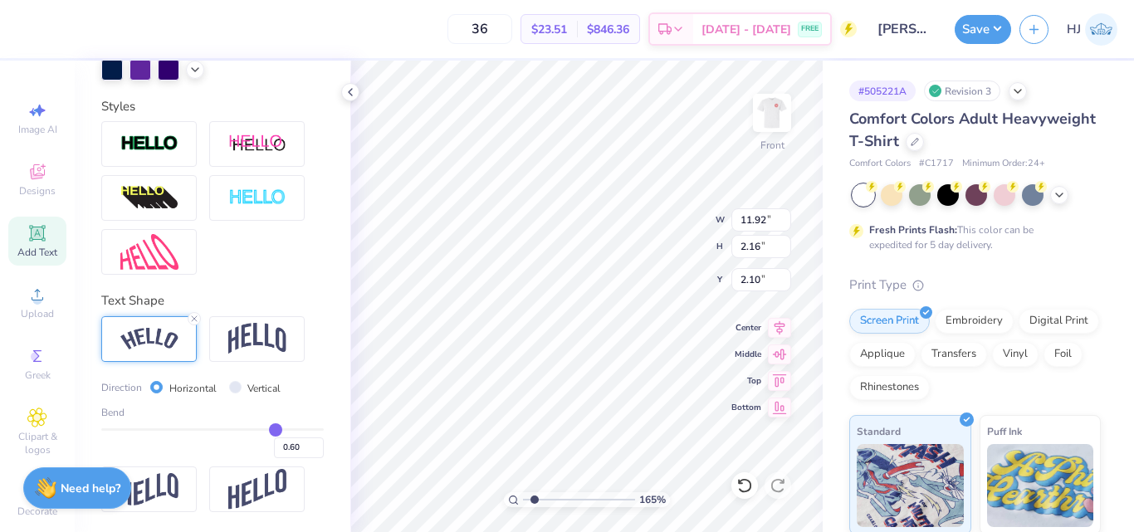
type input "0.61"
type input "0.62"
type input "0.63"
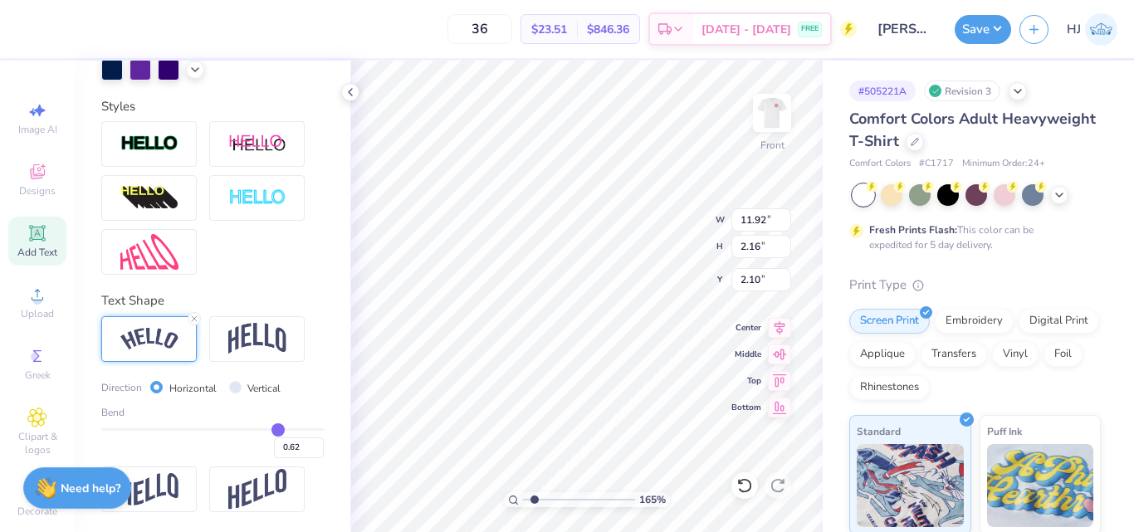
type input "0.63"
type input "0.64"
type input "0.65"
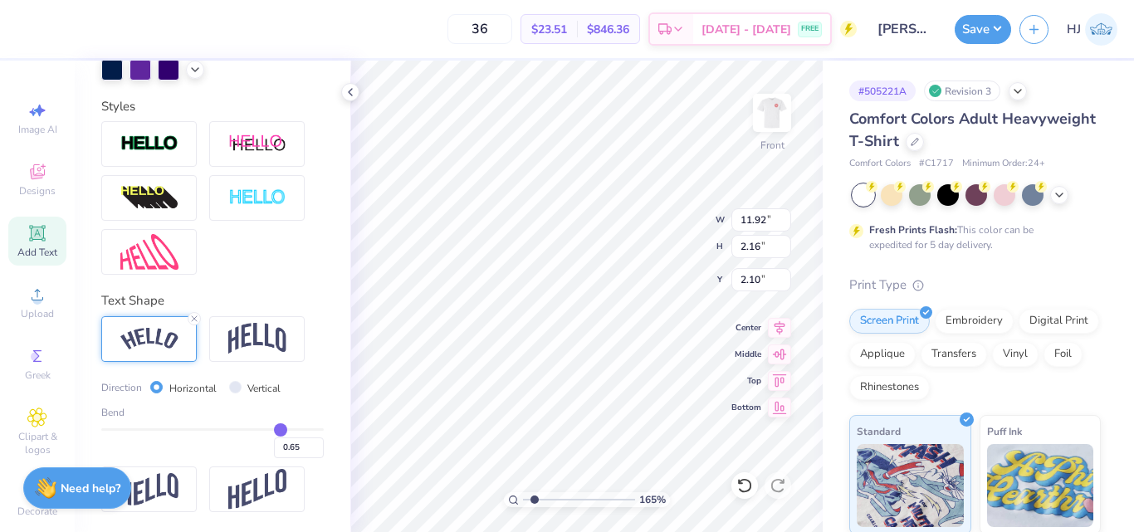
drag, startPoint x: 258, startPoint y: 430, endPoint x: 270, endPoint y: 430, distance: 11.6
type input "0.65"
click at [270, 430] on input "range" at bounding box center [212, 429] width 223 height 2
type input "12.21"
type input "3.20"
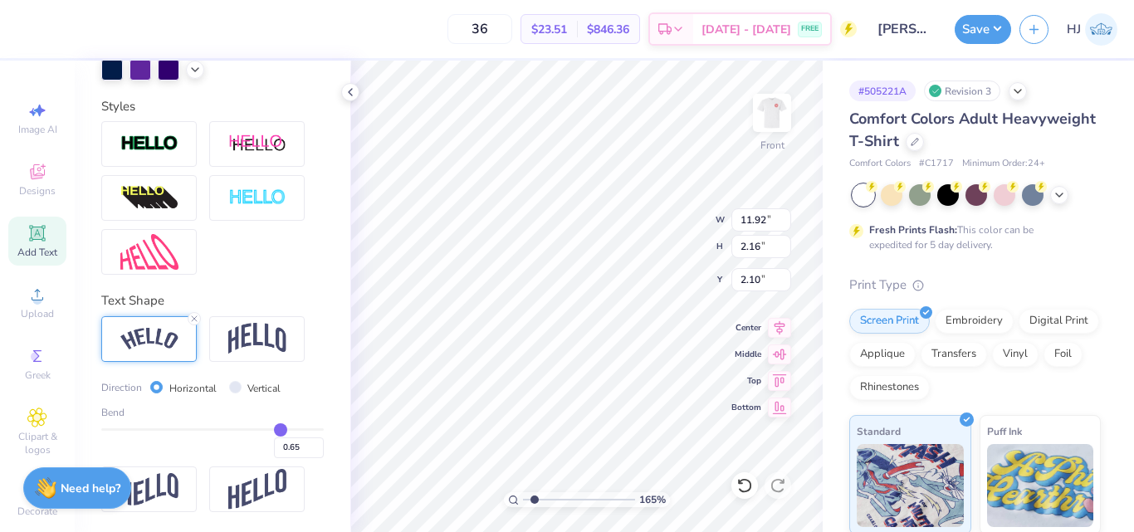
type input "1.58"
type input "0.66"
type input "0.67"
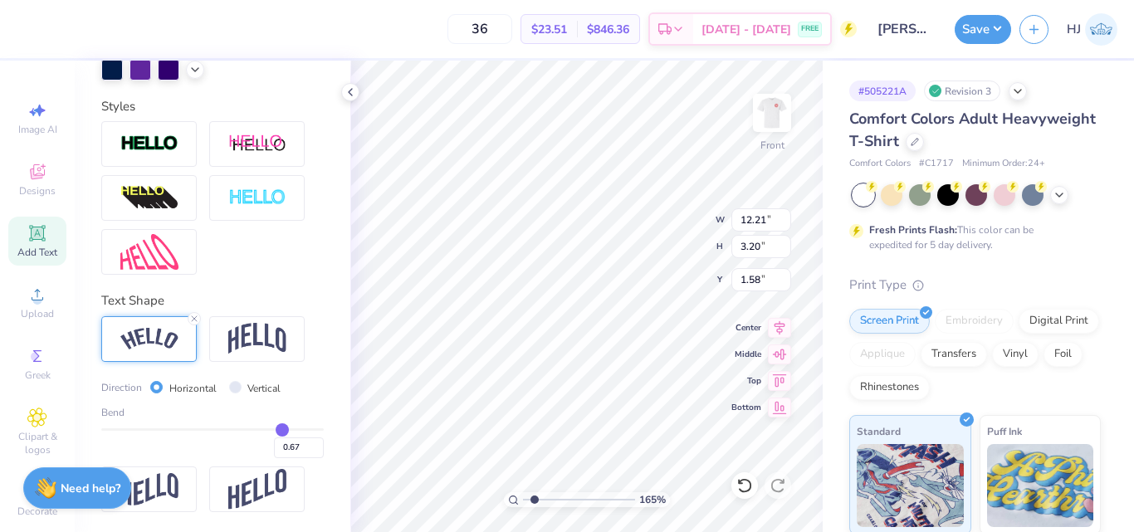
type input "0.67"
click at [272, 428] on input "range" at bounding box center [212, 429] width 223 height 2
type input "12.25"
type input "3.35"
type input "1.51"
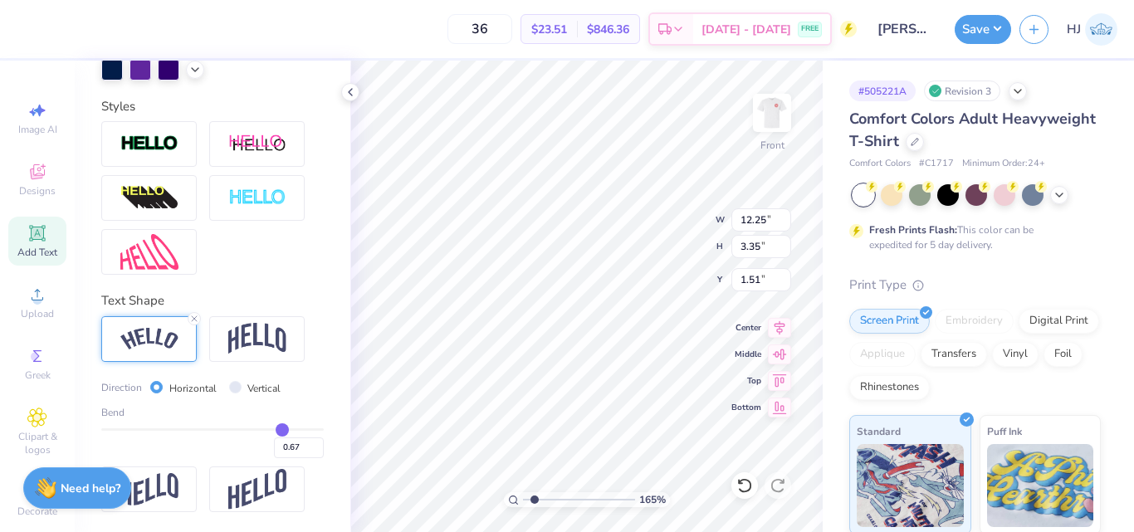
type input "0.92"
type input "0.87"
type input "2.20"
type input "0.92"
type input "0.95"
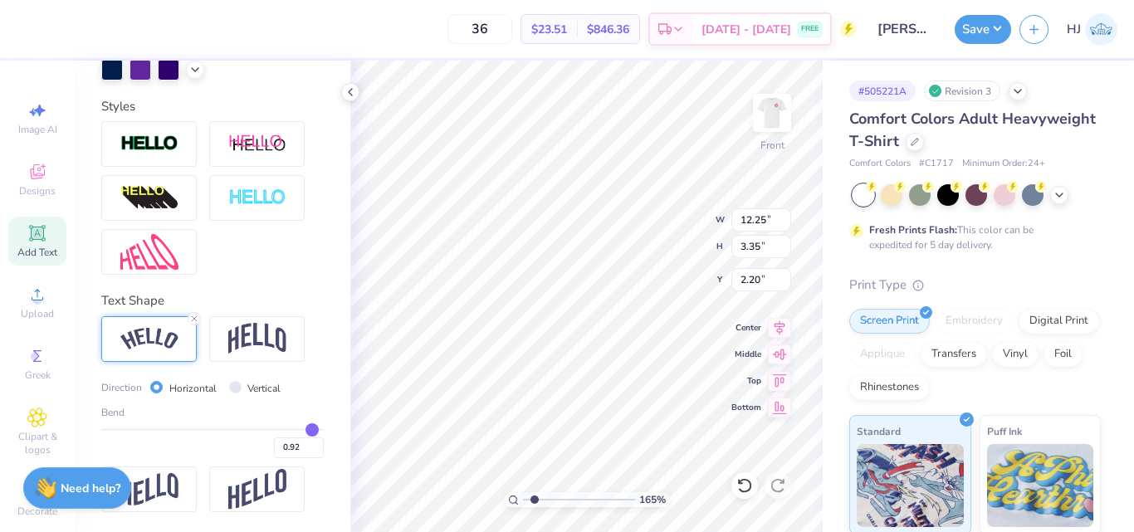
type input "0.95"
type input "1"
type input "1.00"
drag, startPoint x: 296, startPoint y: 429, endPoint x: 332, endPoint y: 428, distance: 35.7
type input "1"
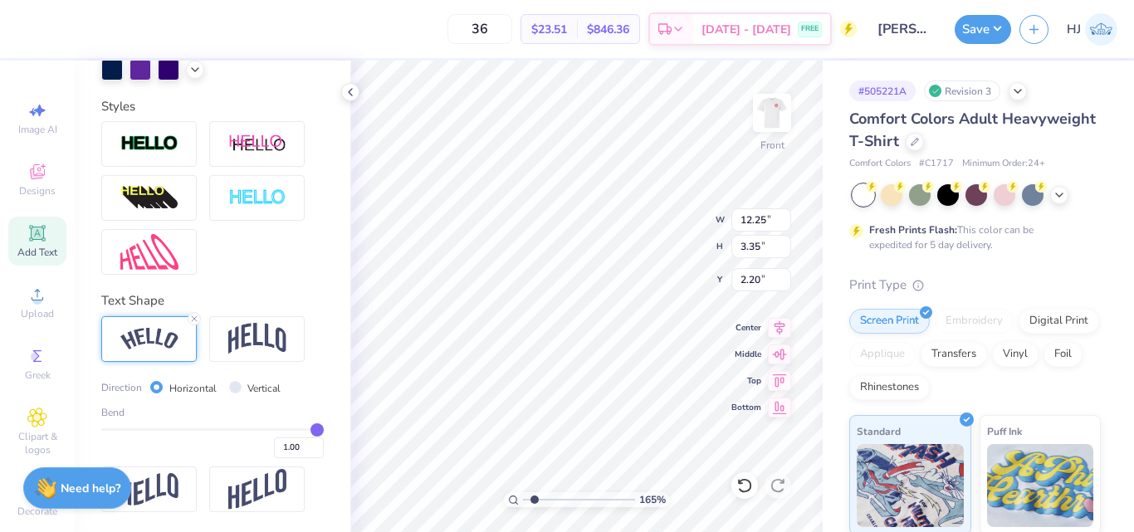
click at [324, 428] on input "range" at bounding box center [212, 429] width 223 height 2
type input "12.66"
type input "6.27"
type input "0.74"
type input "0.98"
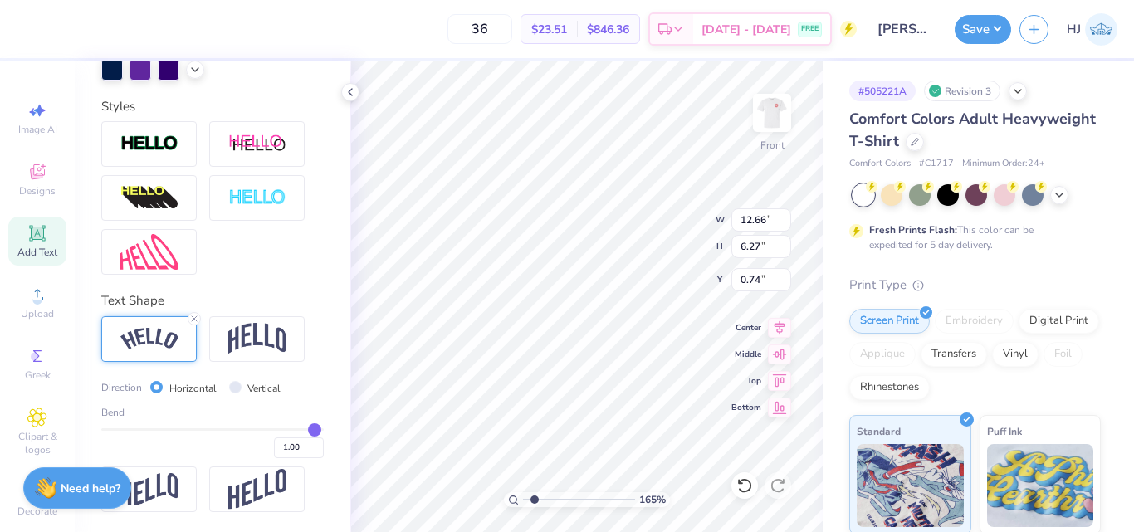
type input "0.98"
type input "0.96"
type input "0.92"
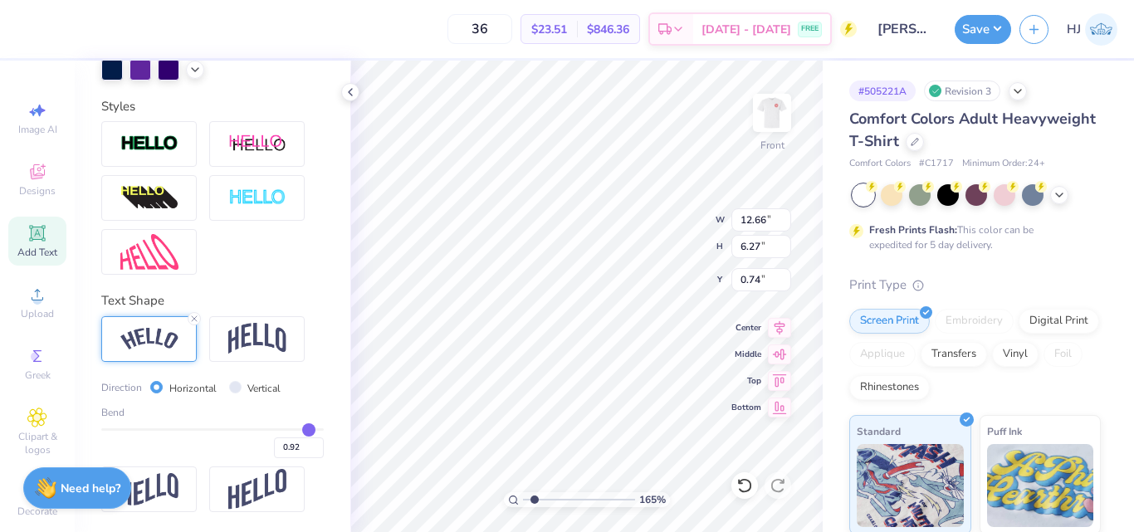
type input "0.86"
type input "0.81"
type input "0.77"
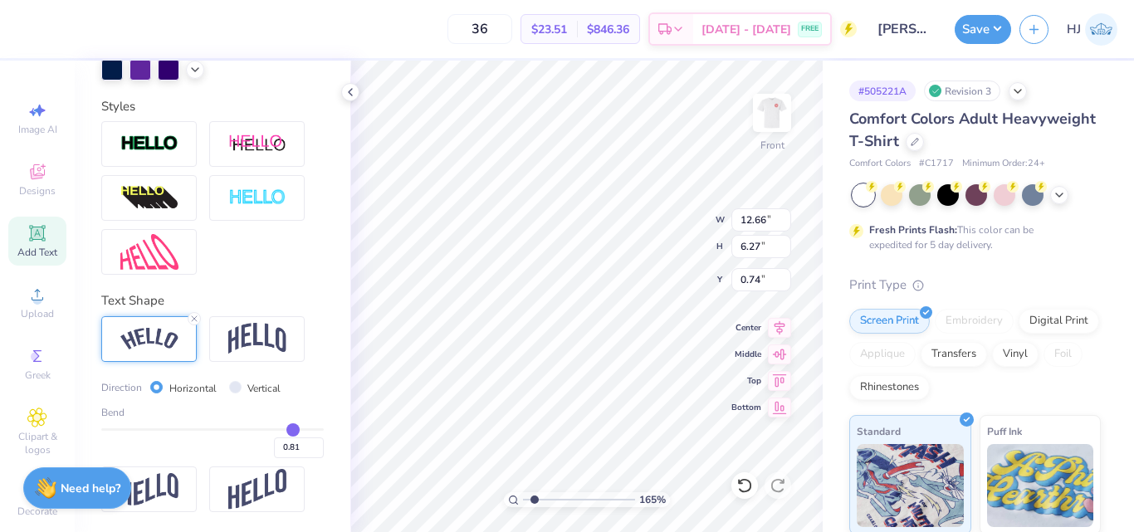
type input "0.77"
type input "0.73"
type input "0.69"
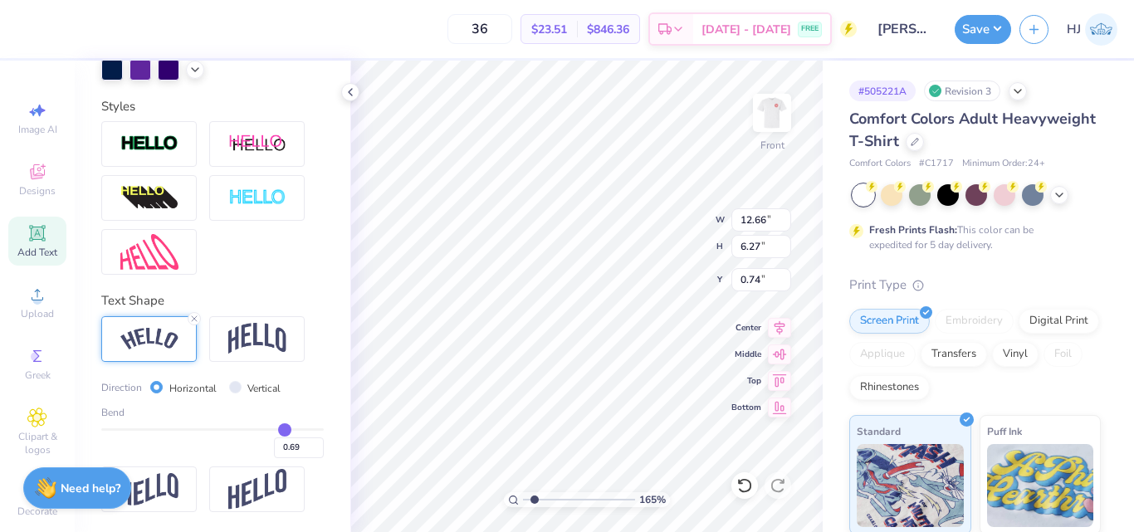
type input "0.65"
type input "0.62"
type input "0.61"
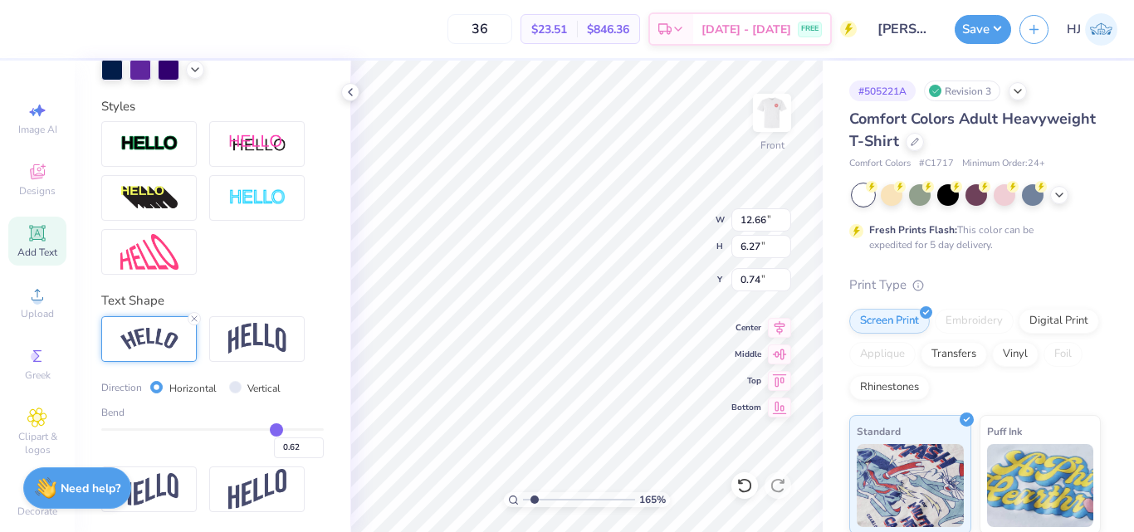
type input "0.61"
type input "0.6"
type input "0.60"
type input "0.59"
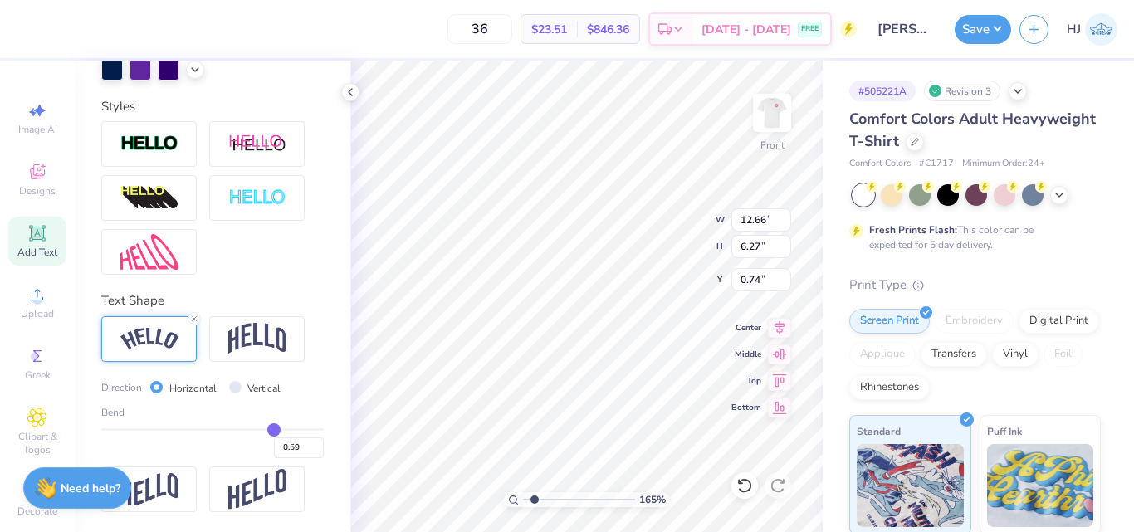
type input "0.58"
type input "0.55"
type input "0.53"
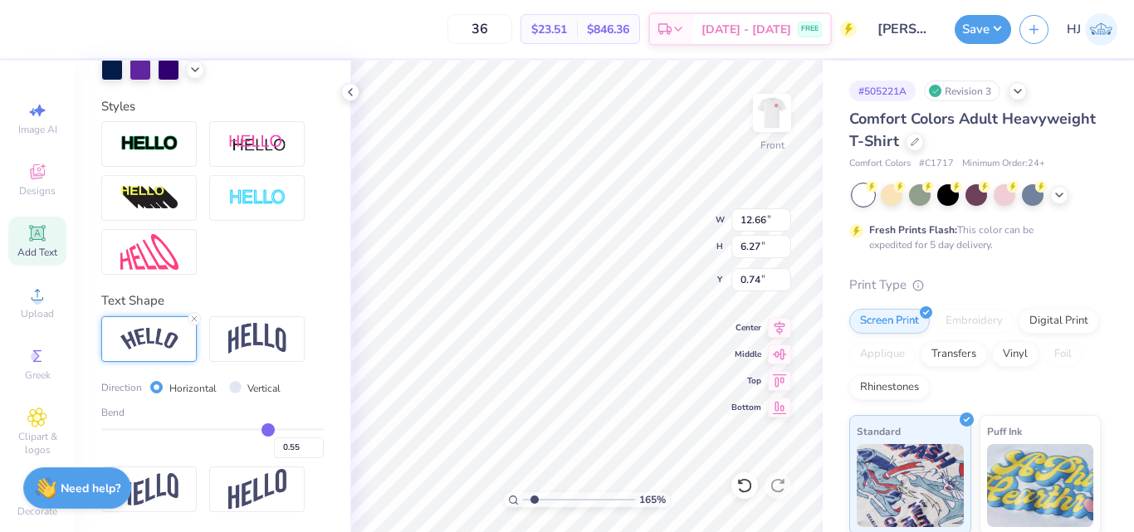
type input "0.53"
type input "0.49"
type input "0.47"
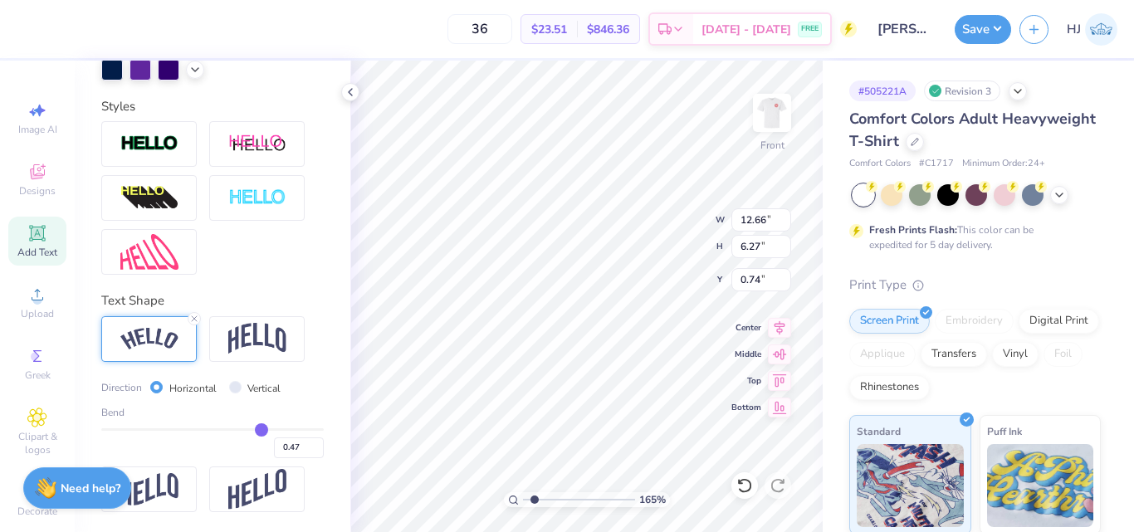
type input "0.46"
drag, startPoint x: 308, startPoint y: 428, endPoint x: 252, endPoint y: 433, distance: 56.6
click at [252, 431] on input "range" at bounding box center [212, 429] width 223 height 2
type input "-0.08"
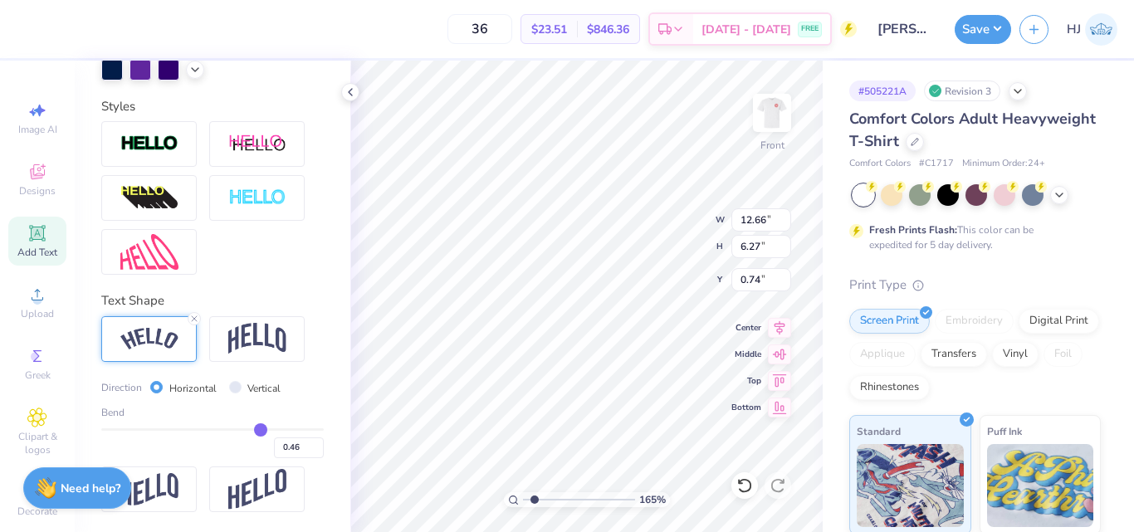
type input "-0.08"
type input "11.84"
drag, startPoint x: 198, startPoint y: 429, endPoint x: 146, endPoint y: 433, distance: 52.5
click at [146, 431] on input "range" at bounding box center [212, 429] width 223 height 2
drag, startPoint x: 147, startPoint y: 428, endPoint x: 133, endPoint y: 428, distance: 14.1
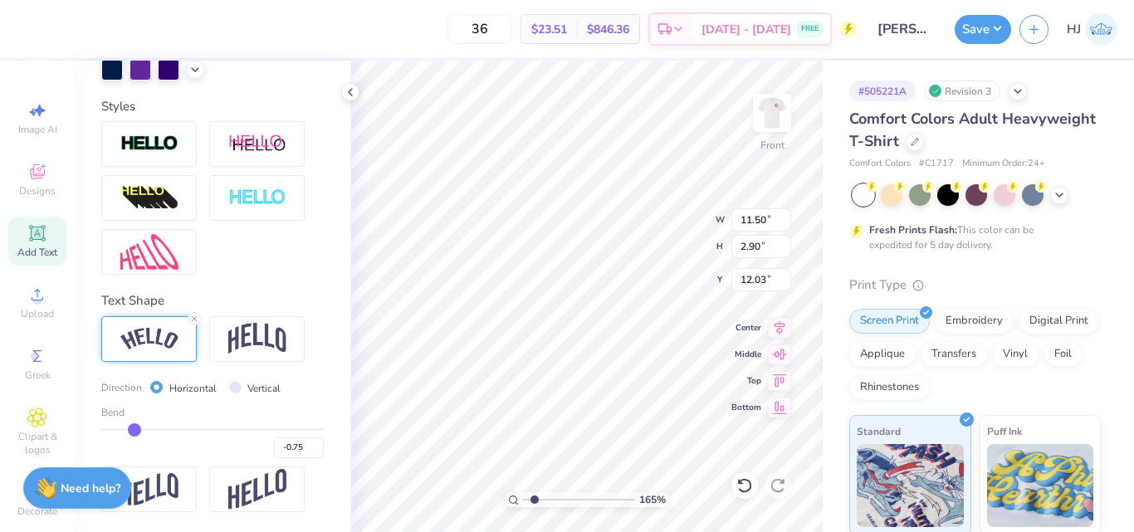
click at [133, 428] on input "range" at bounding box center [212, 429] width 223 height 2
click at [284, 452] on input "-0.72" at bounding box center [299, 448] width 50 height 21
drag, startPoint x: 281, startPoint y: 446, endPoint x: 252, endPoint y: 444, distance: 29.1
click at [252, 445] on div "-0.75" at bounding box center [212, 443] width 223 height 30
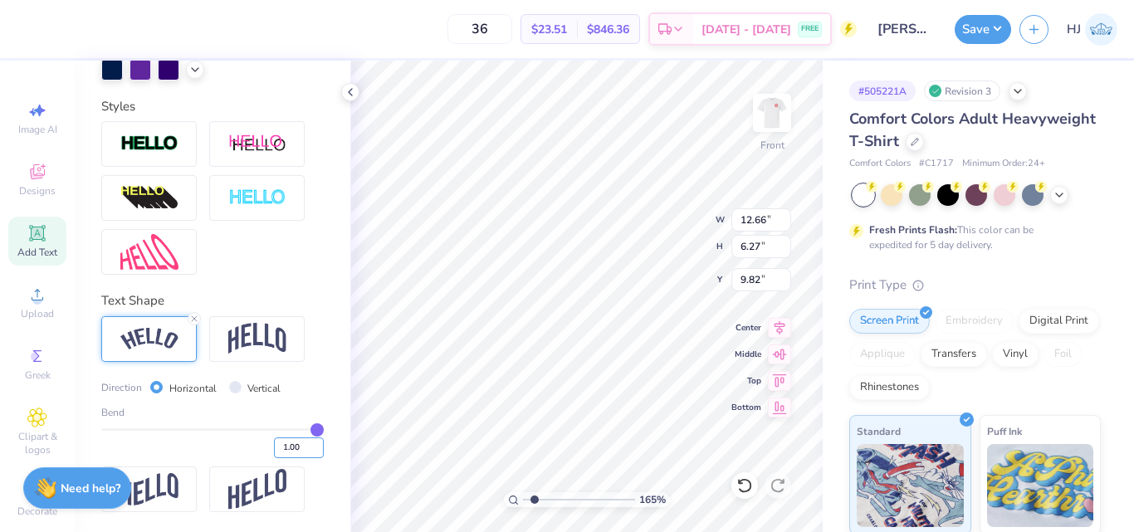
drag, startPoint x: 290, startPoint y: 448, endPoint x: 261, endPoint y: 443, distance: 29.6
click at [261, 443] on div "1.00" at bounding box center [212, 443] width 223 height 30
click at [276, 445] on input "0.75" at bounding box center [299, 448] width 50 height 21
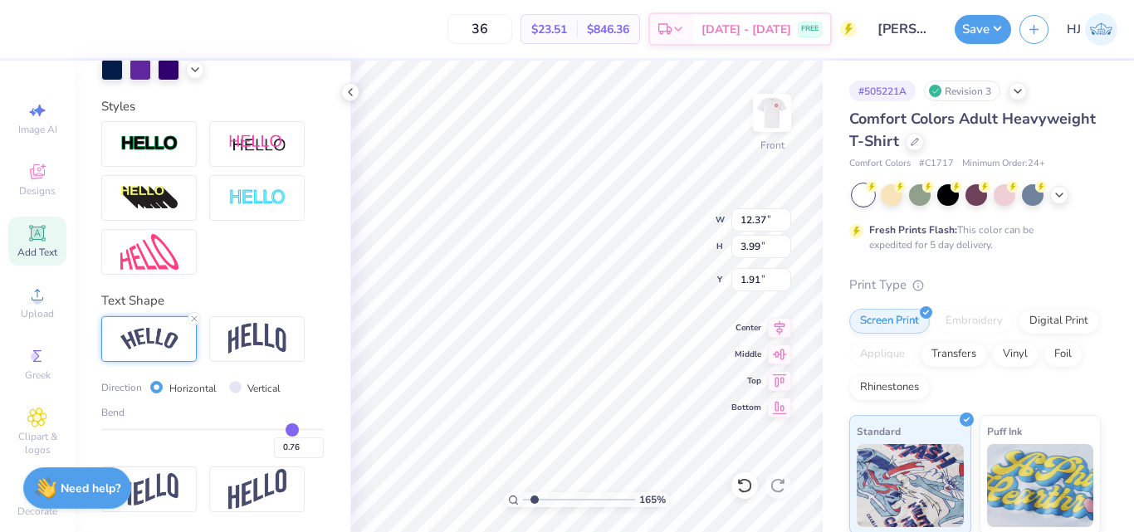
click at [281, 429] on input "range" at bounding box center [212, 429] width 223 height 2
drag, startPoint x: 289, startPoint y: 444, endPoint x: 281, endPoint y: 445, distance: 8.3
click at [260, 448] on div "0.76" at bounding box center [212, 443] width 223 height 30
click at [281, 446] on input "0.76" at bounding box center [299, 448] width 50 height 21
click at [281, 445] on input "0.76" at bounding box center [299, 448] width 50 height 21
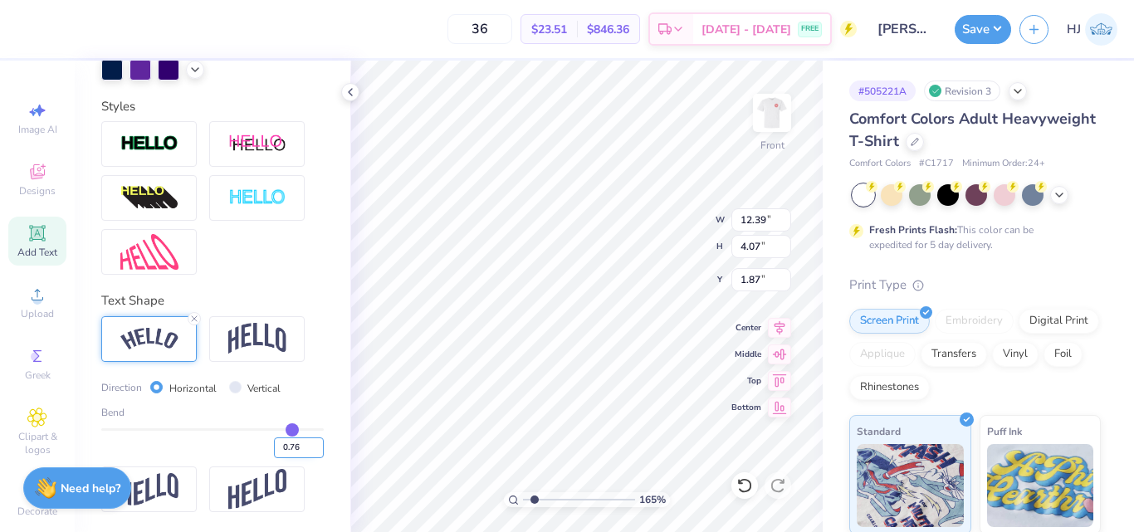
click at [281, 445] on input "0.76" at bounding box center [299, 448] width 50 height 21
click at [281, 445] on input "0.50" at bounding box center [299, 448] width 50 height 21
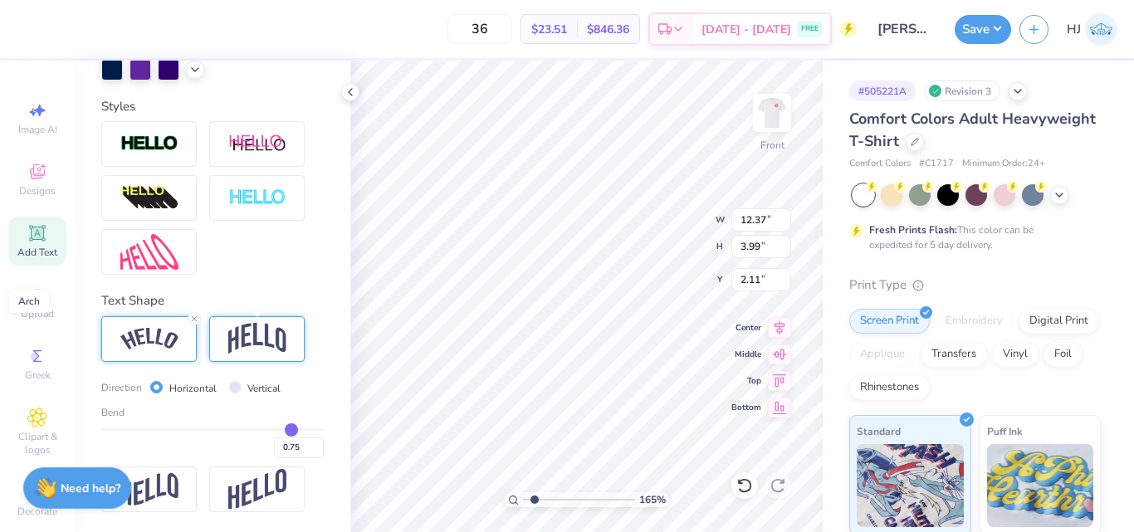
click at [255, 336] on img at bounding box center [257, 339] width 58 height 32
click at [173, 341] on img at bounding box center [149, 339] width 58 height 22
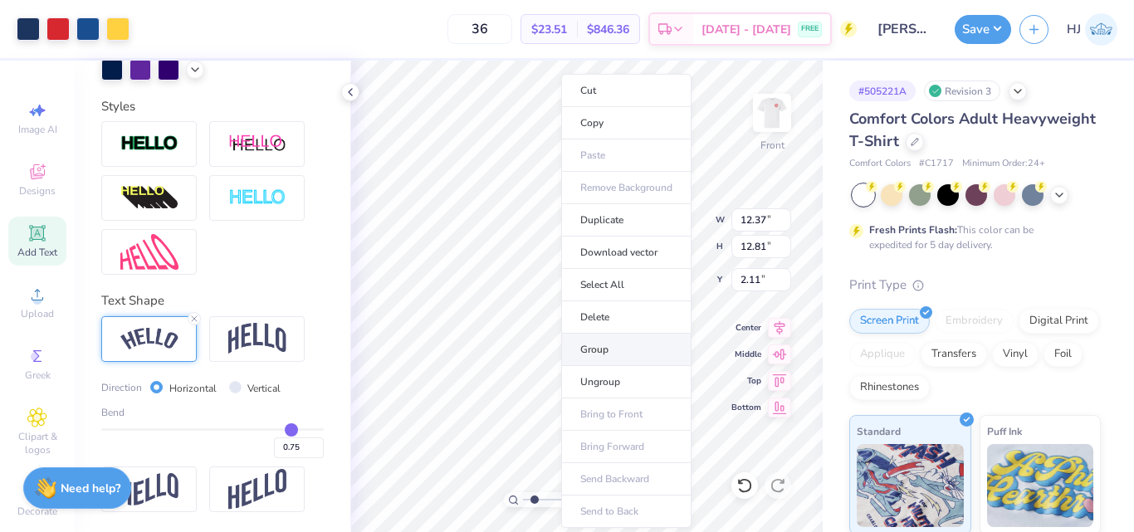
click at [618, 356] on li "Group" at bounding box center [626, 350] width 130 height 32
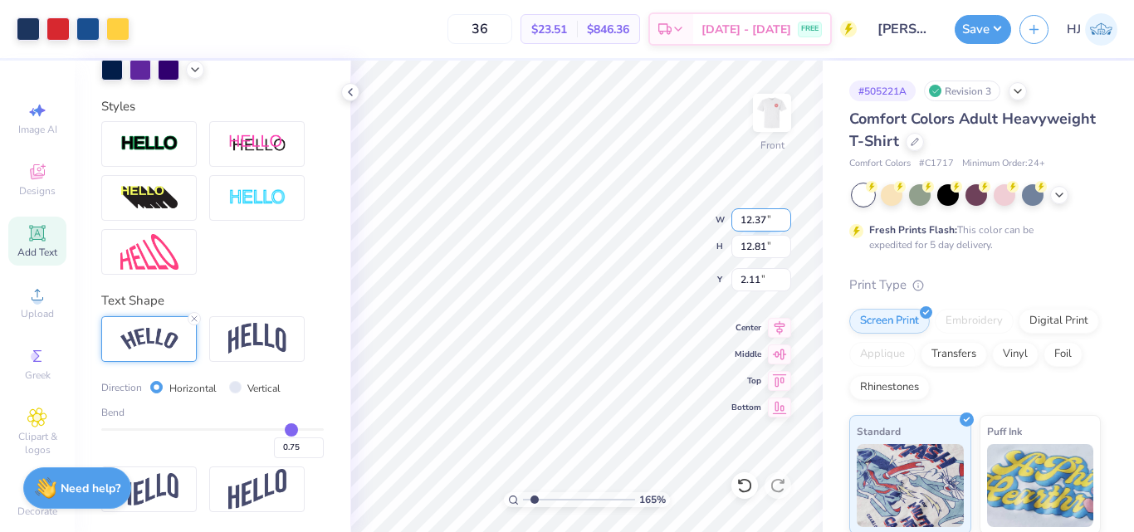
click at [766, 223] on input "12.37" at bounding box center [761, 219] width 60 height 23
click at [750, 273] on input "2.05" at bounding box center [761, 279] width 60 height 23
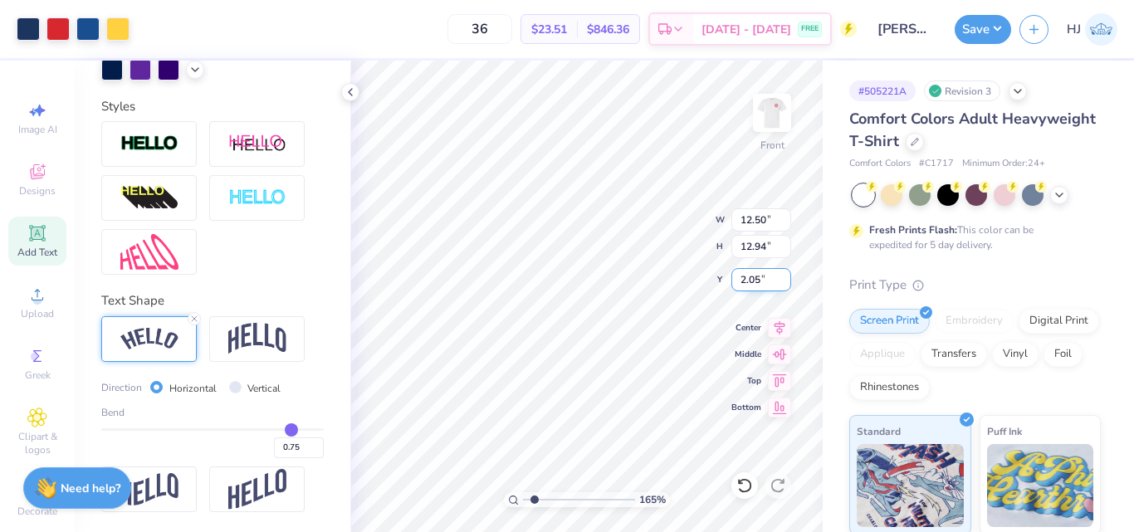
click at [750, 273] on input "2.05" at bounding box center [761, 279] width 60 height 23
click at [761, 223] on input "12.50" at bounding box center [761, 219] width 60 height 23
click at [758, 278] on input "3.78" at bounding box center [761, 279] width 60 height 23
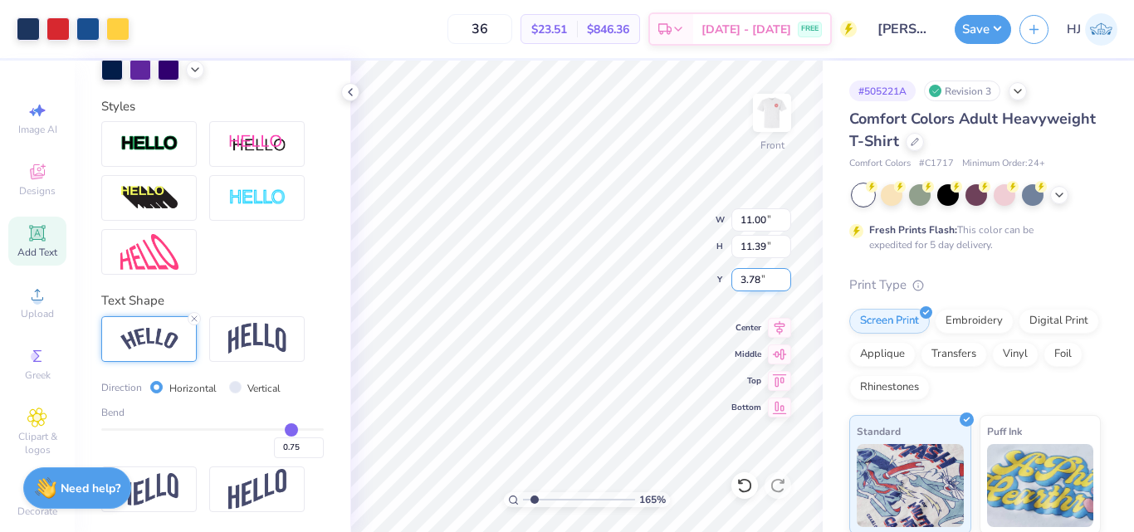
click at [758, 278] on input "3.78" at bounding box center [761, 279] width 60 height 23
click at [353, 93] on icon at bounding box center [350, 92] width 13 height 13
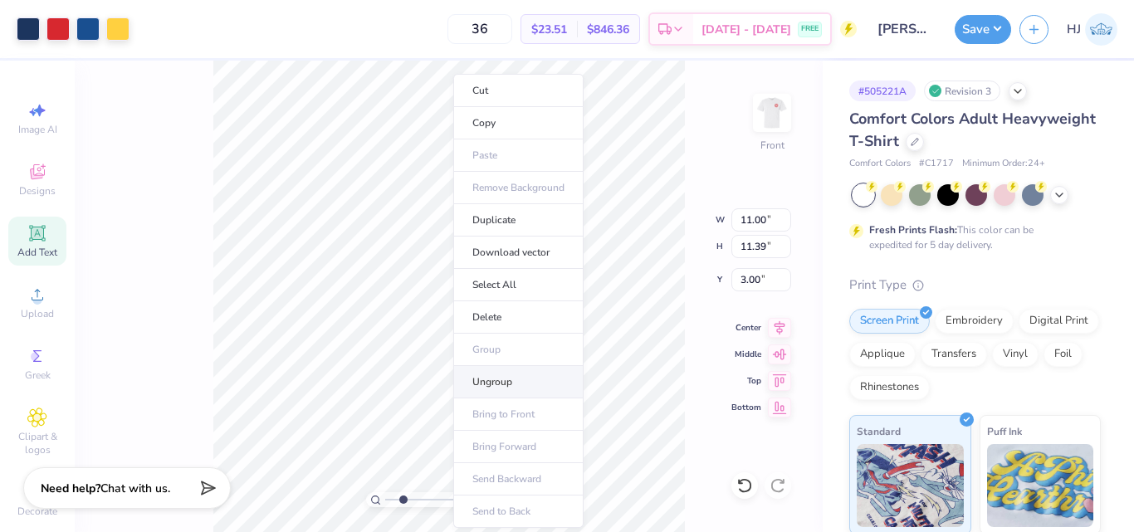
click at [496, 382] on li "Ungroup" at bounding box center [518, 382] width 130 height 32
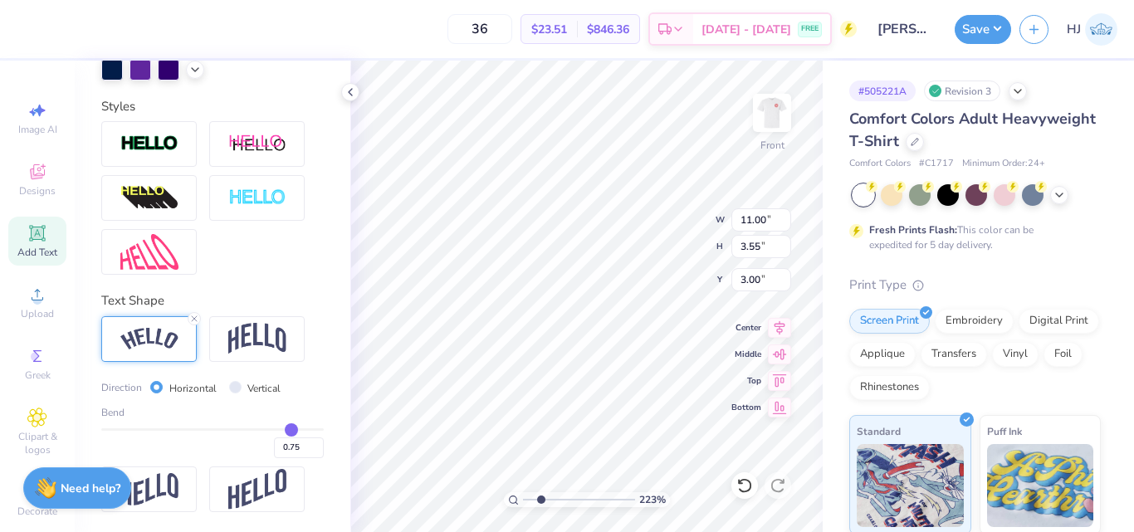
scroll to position [14, 3]
paste textarea "®"
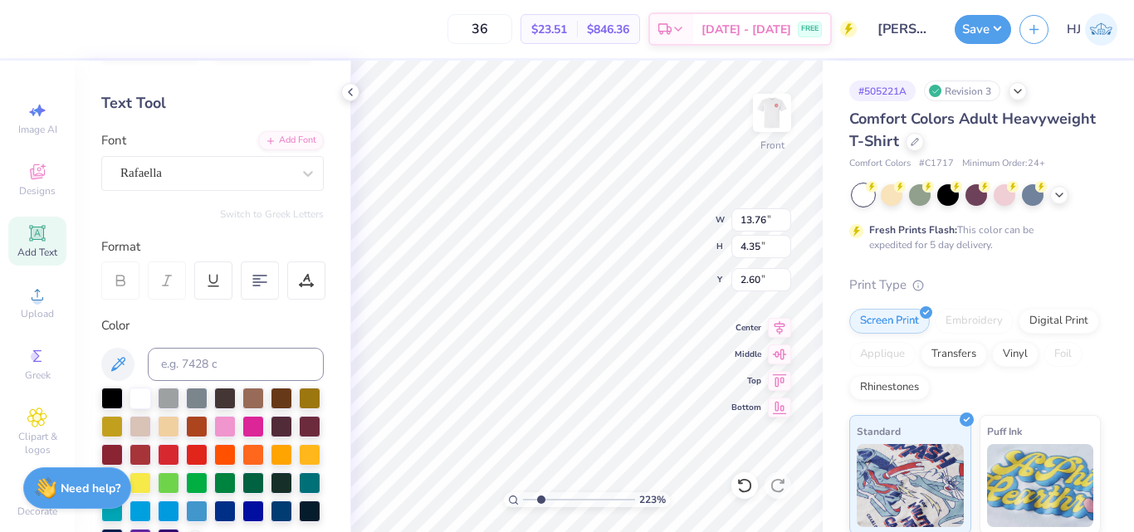
scroll to position [0, 0]
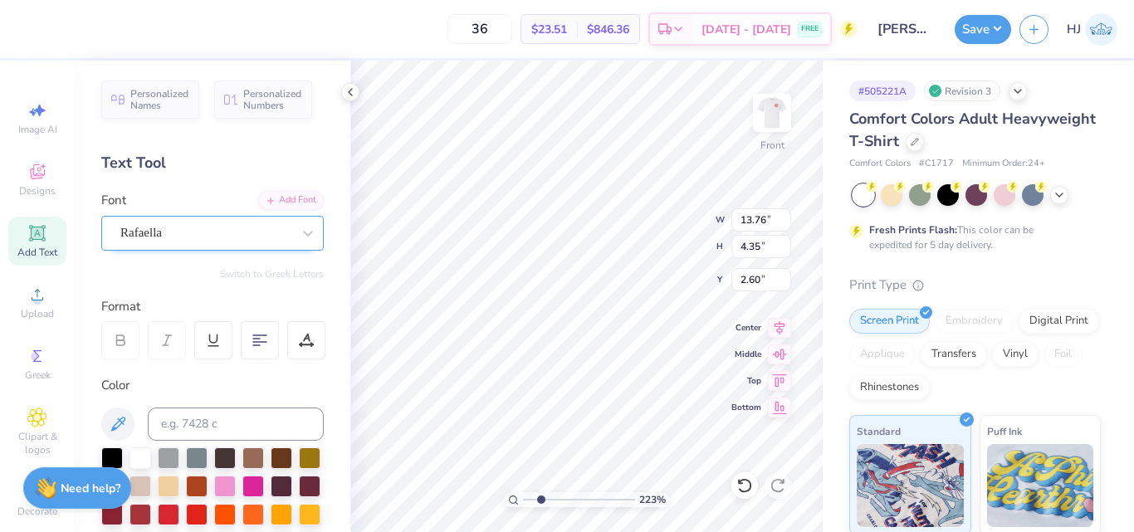
click at [210, 235] on div "Rafaella" at bounding box center [206, 233] width 174 height 26
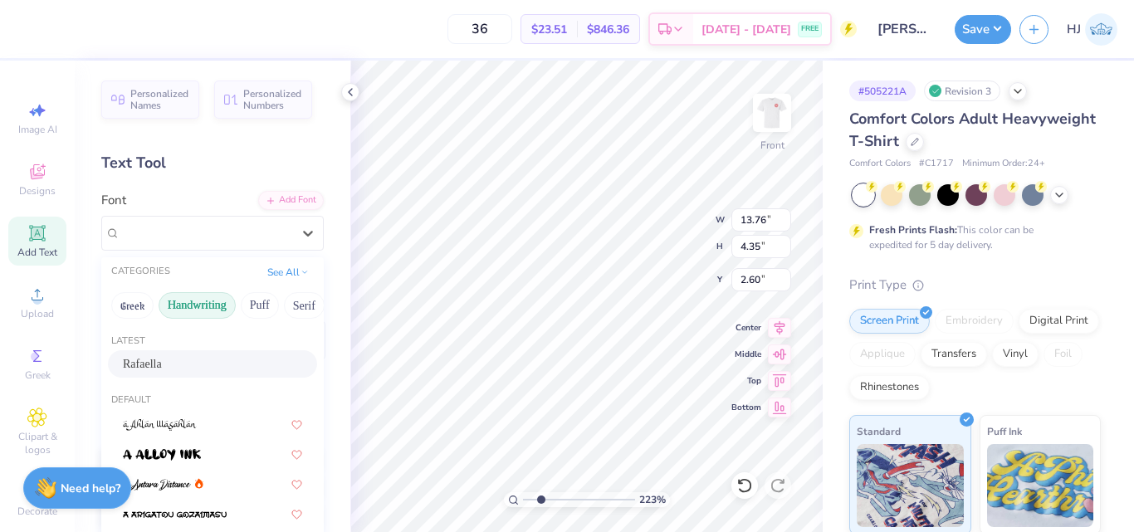
click at [199, 307] on button "Handwriting" at bounding box center [197, 305] width 77 height 27
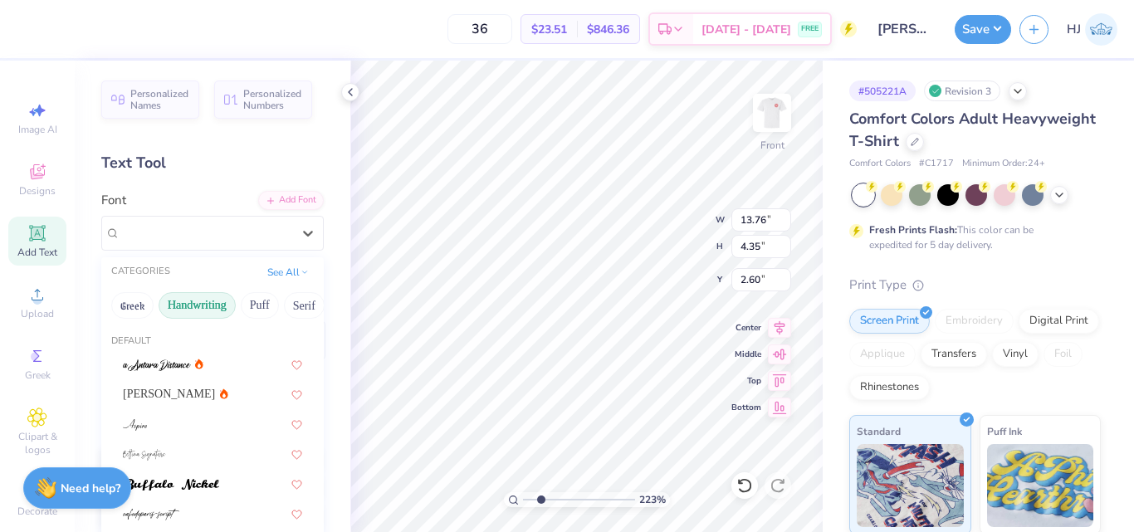
paste input "®"
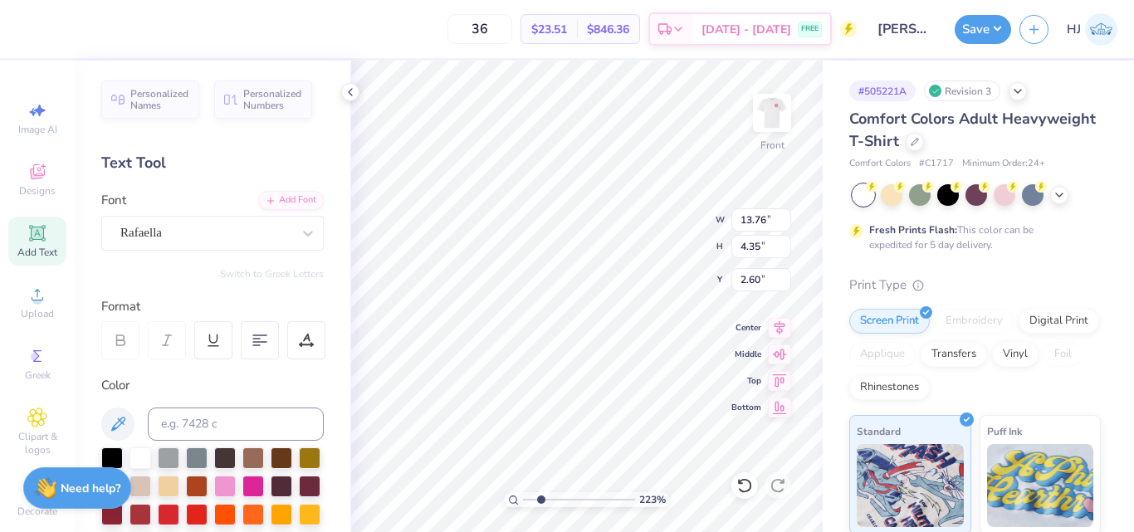
paste textarea "®"
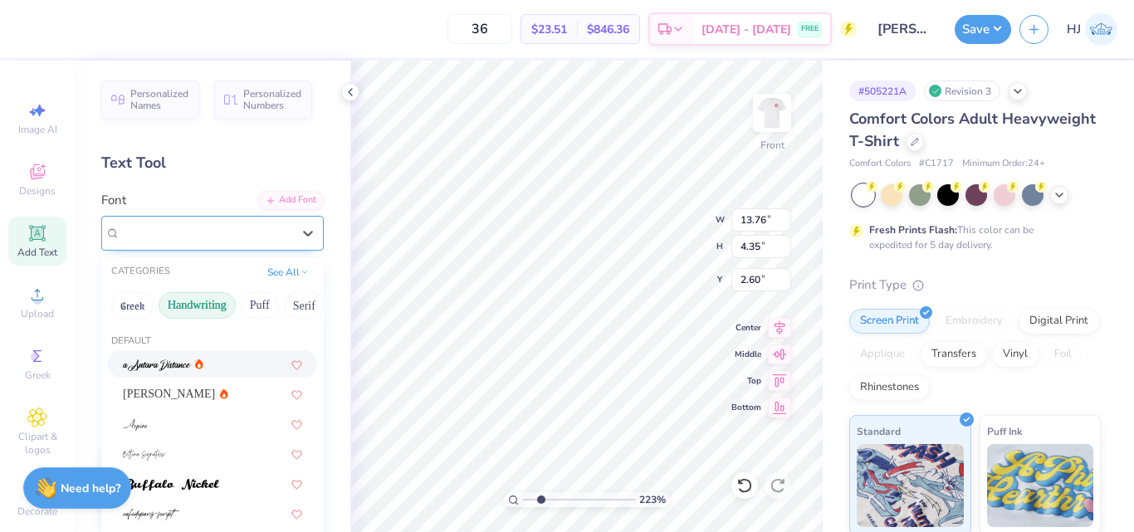
click at [201, 234] on div "Rafaella" at bounding box center [206, 233] width 174 height 26
click at [194, 307] on button "Handwriting" at bounding box center [197, 305] width 77 height 27
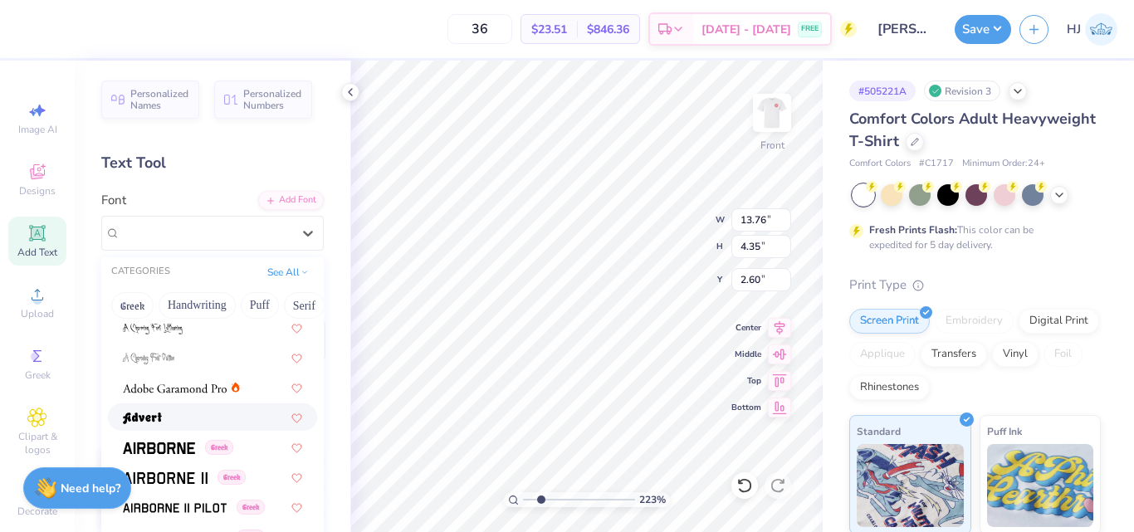
scroll to position [249, 0]
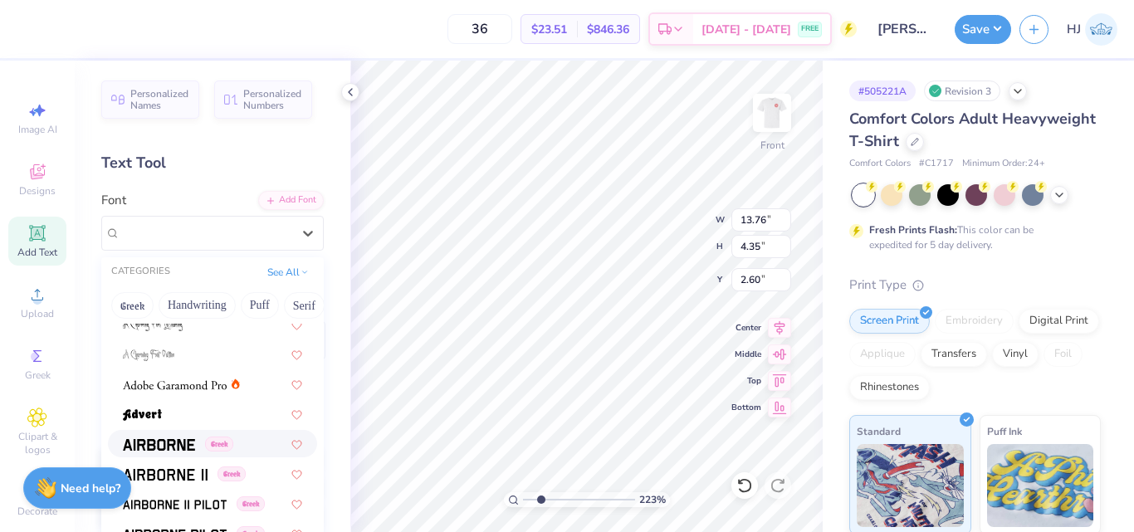
click at [165, 439] on img at bounding box center [159, 445] width 72 height 12
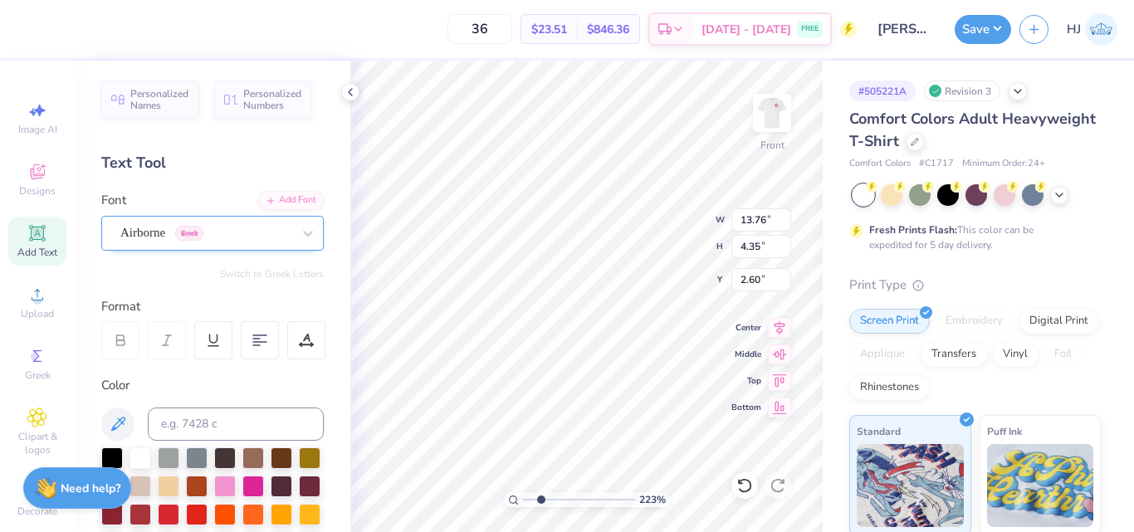
click at [188, 232] on div "Airborne Greek" at bounding box center [206, 233] width 174 height 26
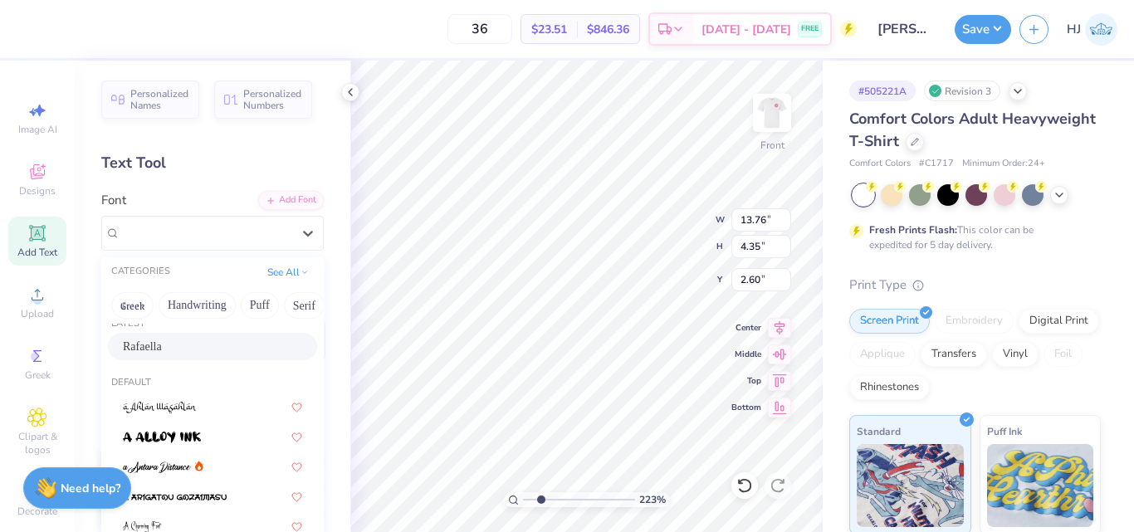
scroll to position [0, 0]
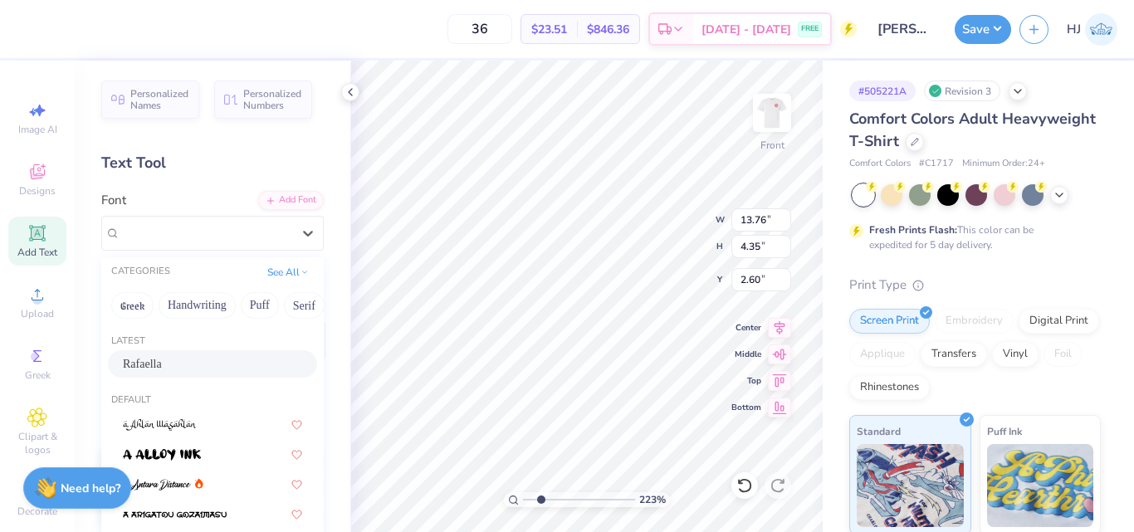
click at [162, 359] on span "Rafaella" at bounding box center [142, 363] width 39 height 17
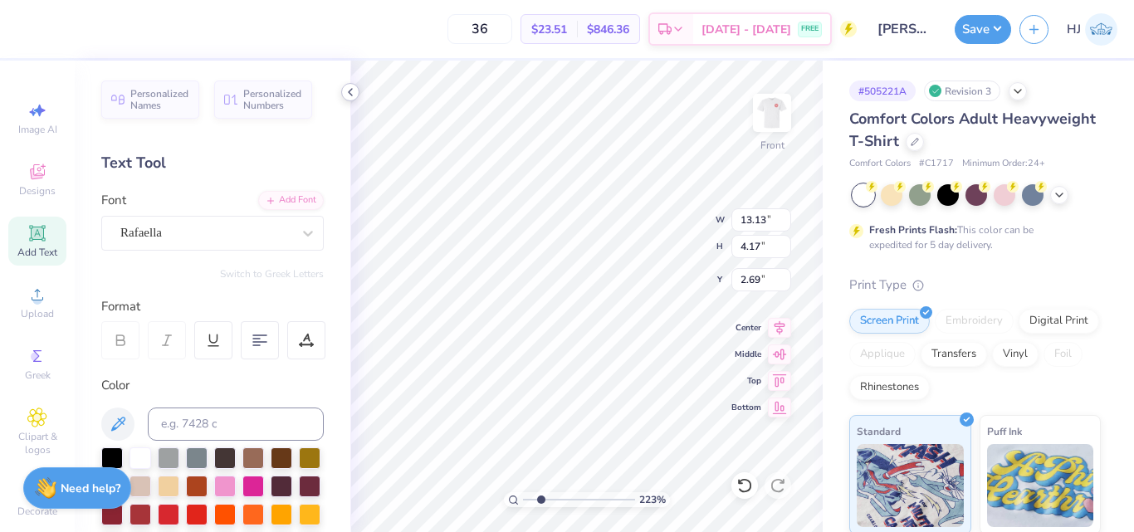
scroll to position [14, 2]
click at [352, 91] on icon at bounding box center [350, 92] width 13 height 13
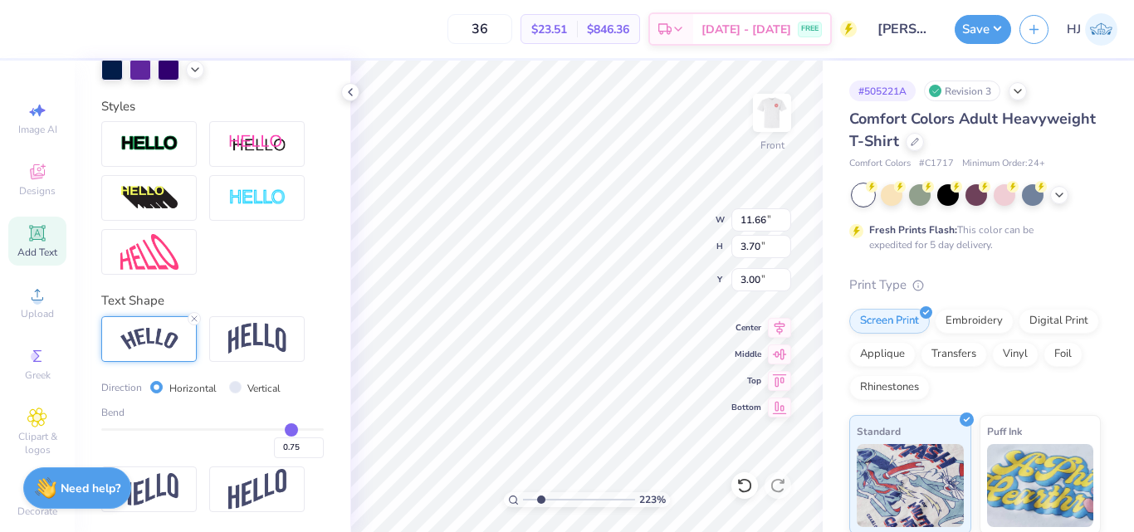
scroll to position [558, 0]
drag, startPoint x: 282, startPoint y: 428, endPoint x: 335, endPoint y: 430, distance: 53.2
click at [324, 430] on input "range" at bounding box center [212, 429] width 223 height 2
drag, startPoint x: 269, startPoint y: 447, endPoint x: 349, endPoint y: 448, distance: 79.7
click at [349, 448] on div "Personalized Names Personalized Numbers Text Tool Add Font Font Rafaella Switch…" at bounding box center [213, 297] width 276 height 472
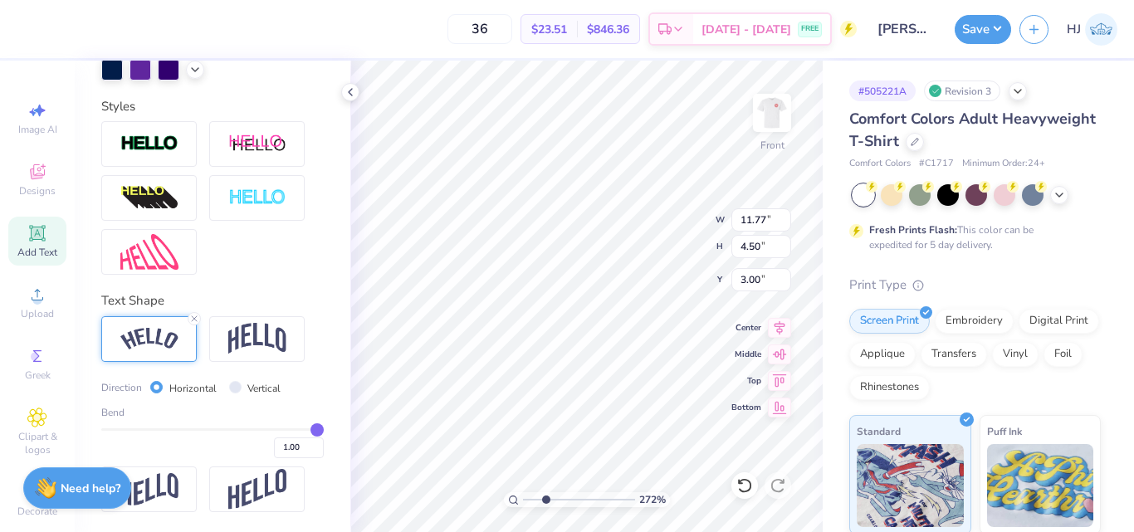
drag, startPoint x: 291, startPoint y: 430, endPoint x: 342, endPoint y: 433, distance: 51.5
click at [324, 431] on input "range" at bounding box center [212, 429] width 223 height 2
drag, startPoint x: 304, startPoint y: 430, endPoint x: 350, endPoint y: 428, distance: 45.7
click at [324, 430] on input "range" at bounding box center [212, 429] width 223 height 2
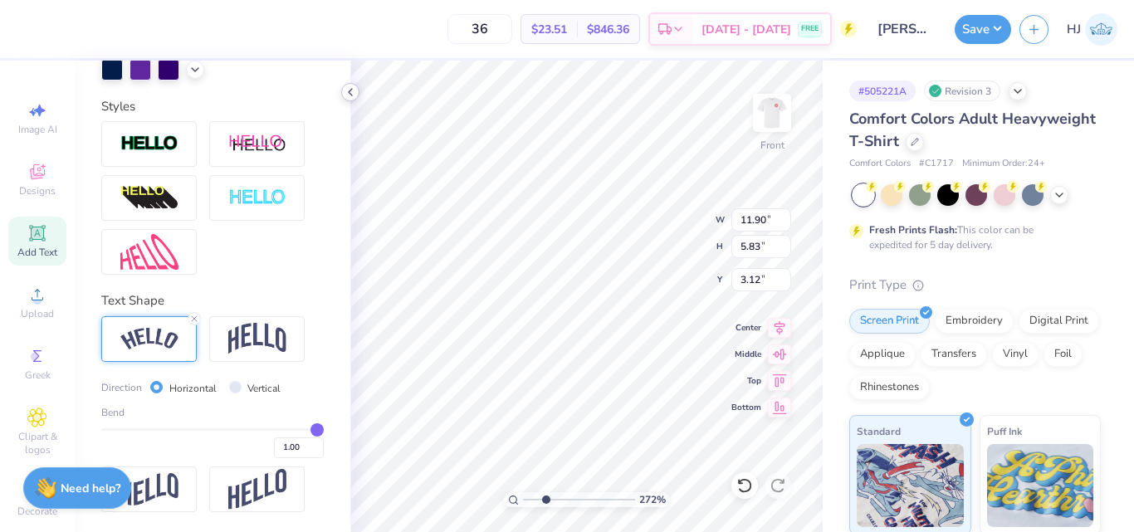
click at [350, 95] on icon at bounding box center [350, 92] width 13 height 13
click at [355, 94] on icon at bounding box center [350, 92] width 13 height 13
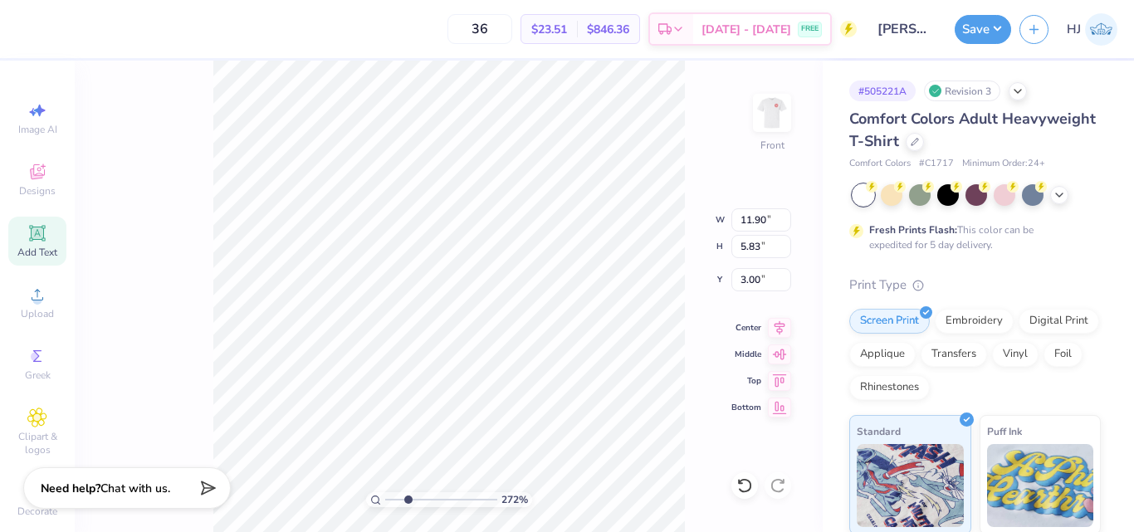
scroll to position [14, 2]
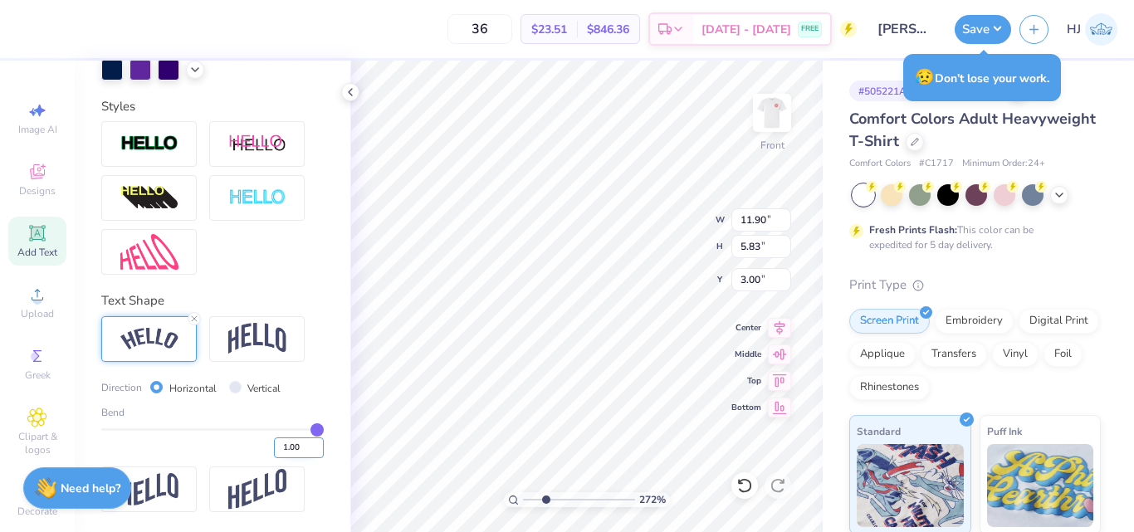
click at [288, 446] on input "1.00" at bounding box center [299, 448] width 50 height 21
click at [287, 446] on input "1.00" at bounding box center [299, 448] width 50 height 21
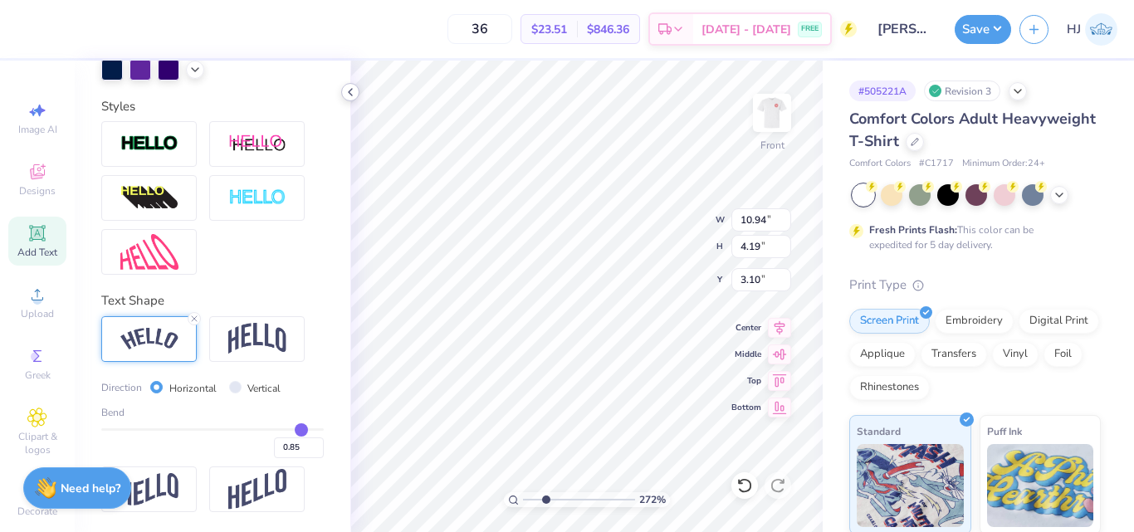
click at [353, 86] on icon at bounding box center [350, 92] width 13 height 13
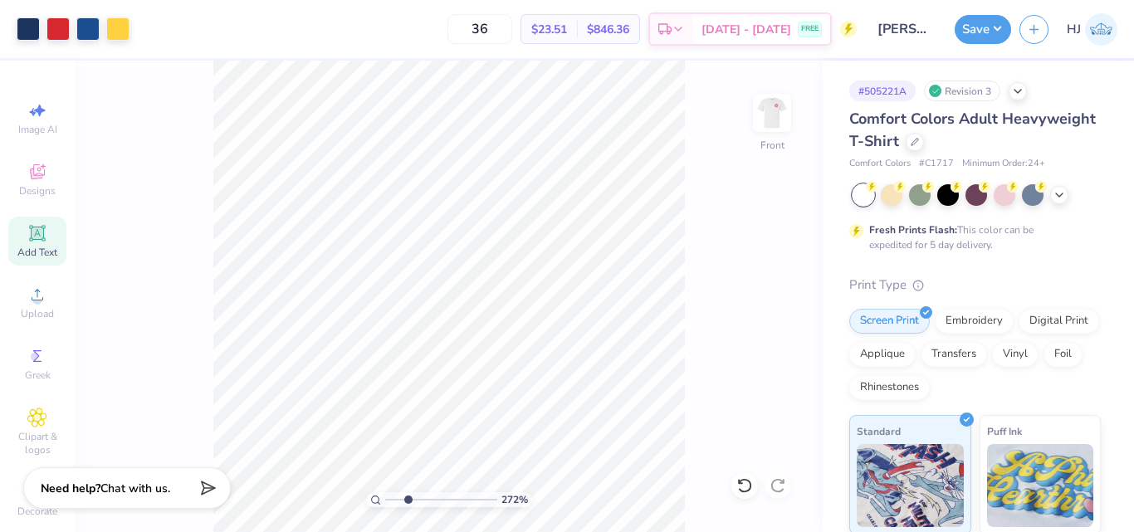
click at [32, 237] on icon at bounding box center [37, 233] width 12 height 12
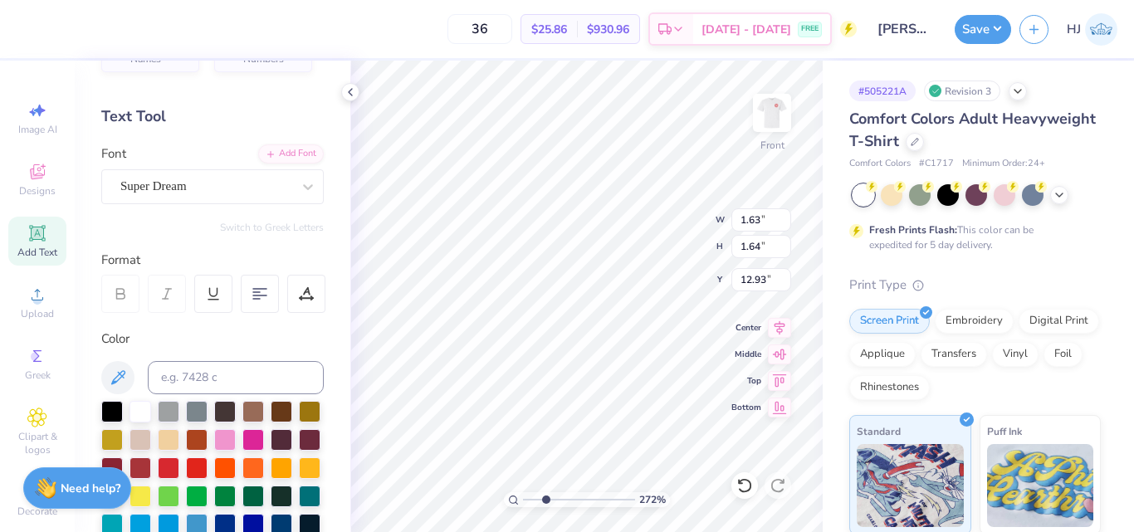
scroll to position [0, 0]
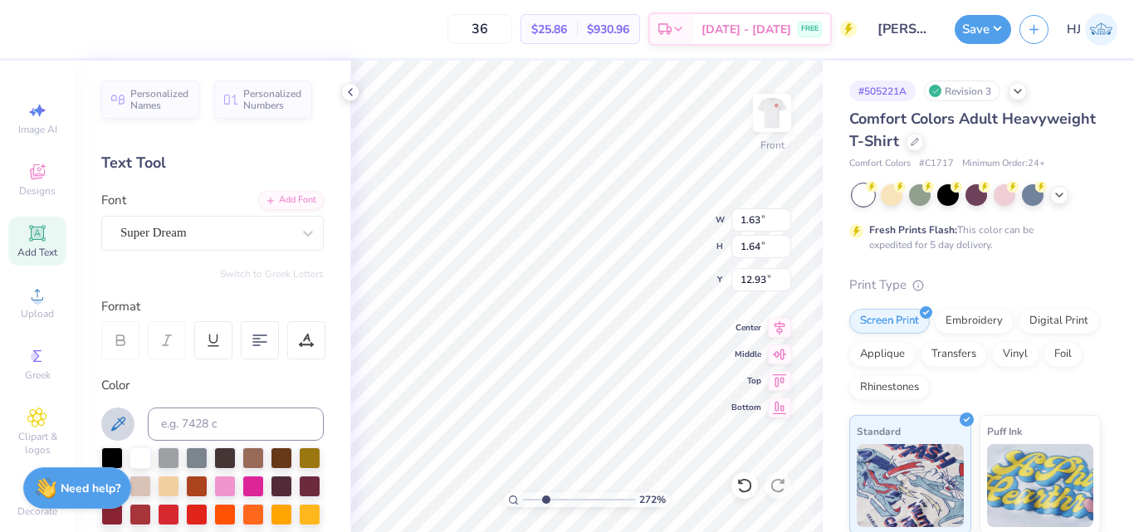
click at [119, 421] on icon at bounding box center [118, 424] width 14 height 14
click at [208, 234] on div "Super Dream" at bounding box center [206, 233] width 174 height 26
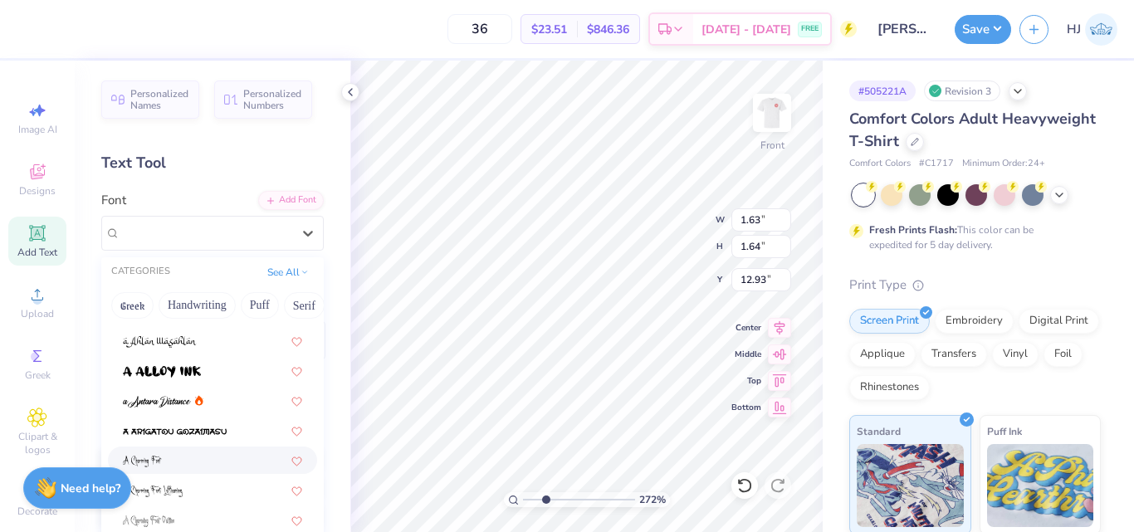
scroll to position [249, 0]
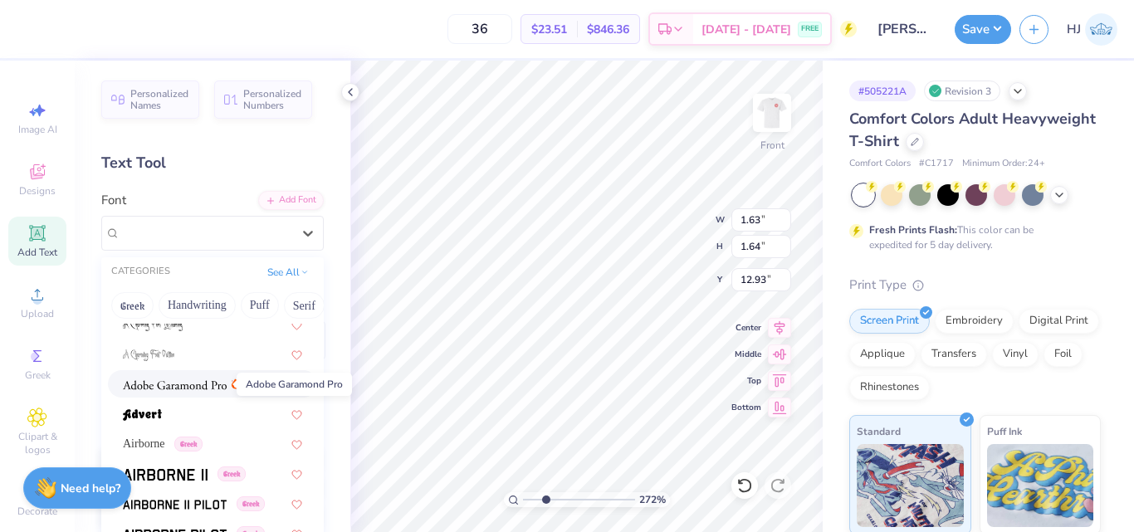
click at [170, 382] on img at bounding box center [175, 385] width 104 height 12
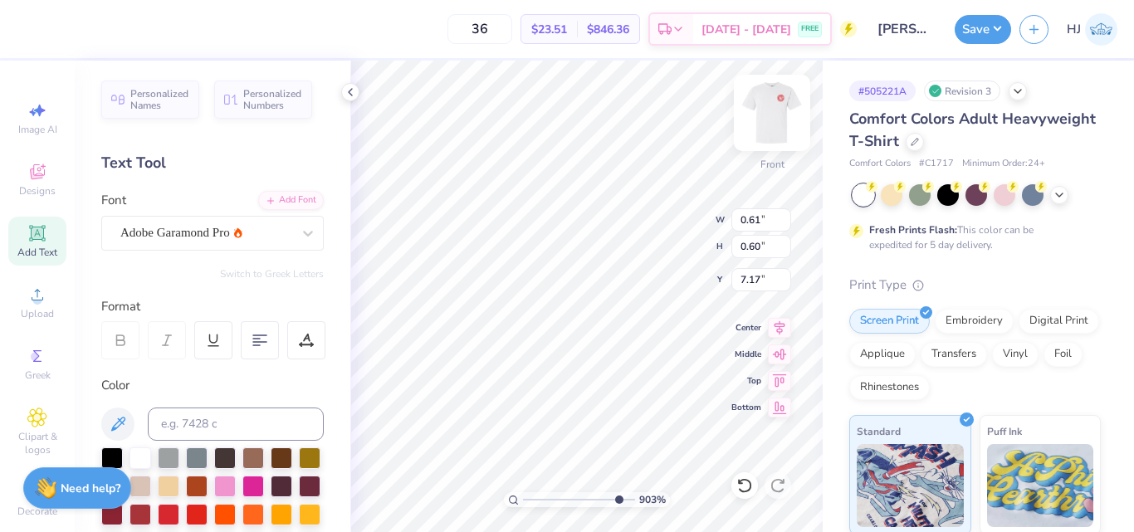
click at [761, 130] on div "903 % Front W 0.61 0.61 " H 0.60 0.60 " Y 7.17 7.17 " Center Middle Top Bottom" at bounding box center [586, 297] width 472 height 472
click at [650, 224] on div "903 % Front W 0.24 0.24 " H 0.25 0.25 " Y 7.23 7.23 " Center Middle Top Bottom" at bounding box center [586, 297] width 472 height 472
click at [645, 232] on div "903 % Front W 0.24 0.24 " H 0.25 0.25 " Y 7.23 7.23 " Center Middle Top Bottom" at bounding box center [586, 297] width 472 height 472
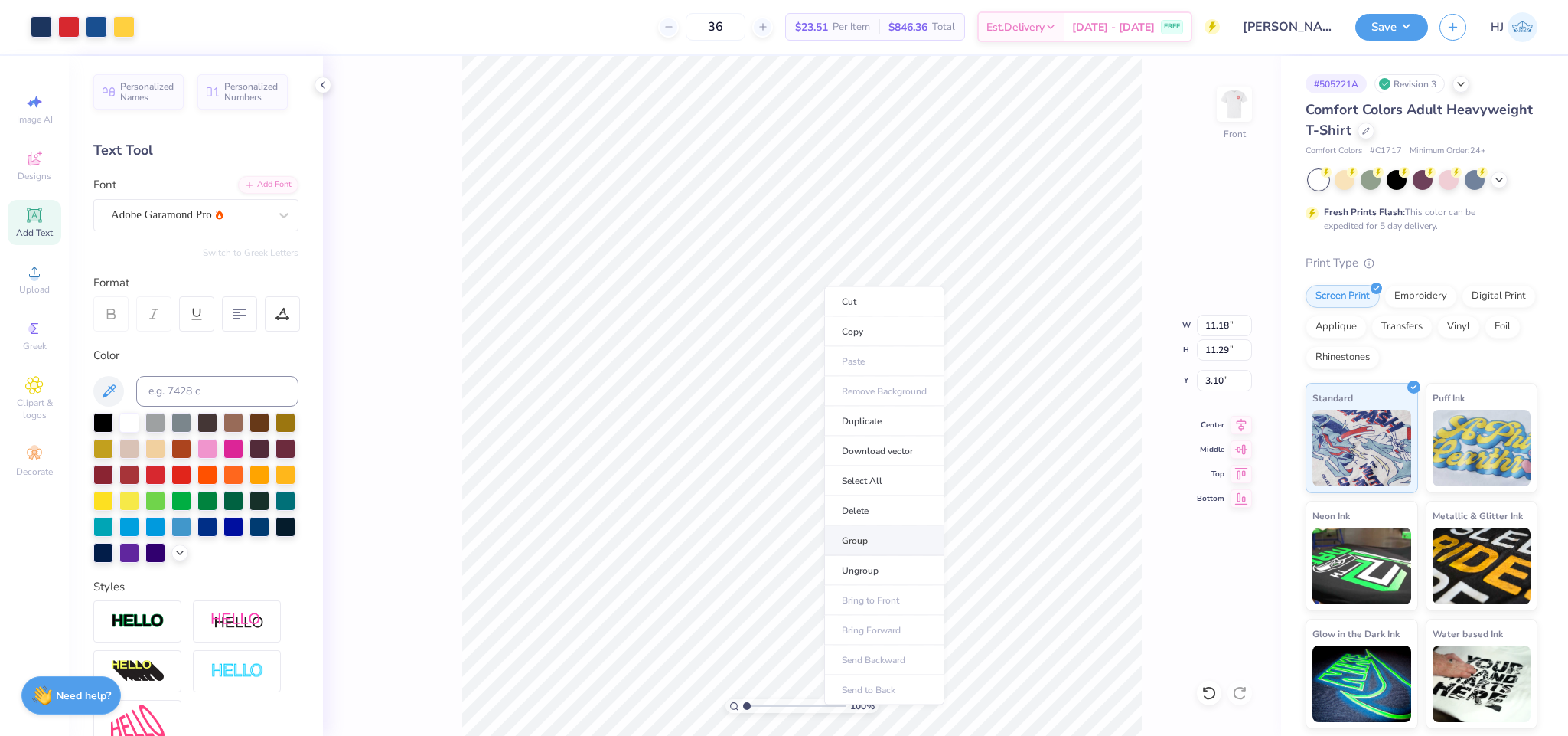
click at [876, 490] on li "Group" at bounding box center [884, 540] width 120 height 30
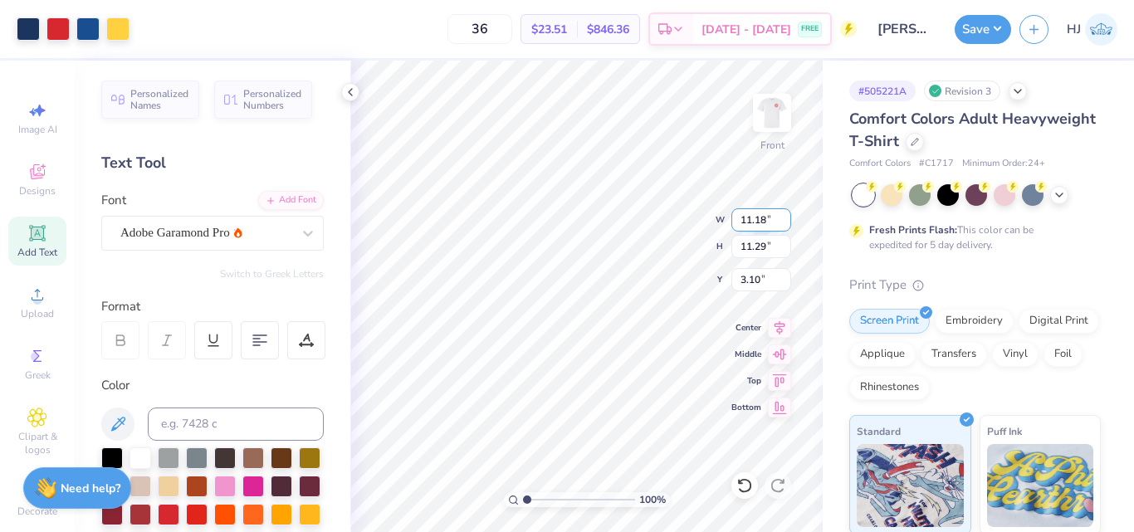
click at [753, 221] on input "11.18" at bounding box center [761, 219] width 60 height 23
click at [762, 278] on input "3.09" at bounding box center [761, 279] width 60 height 23
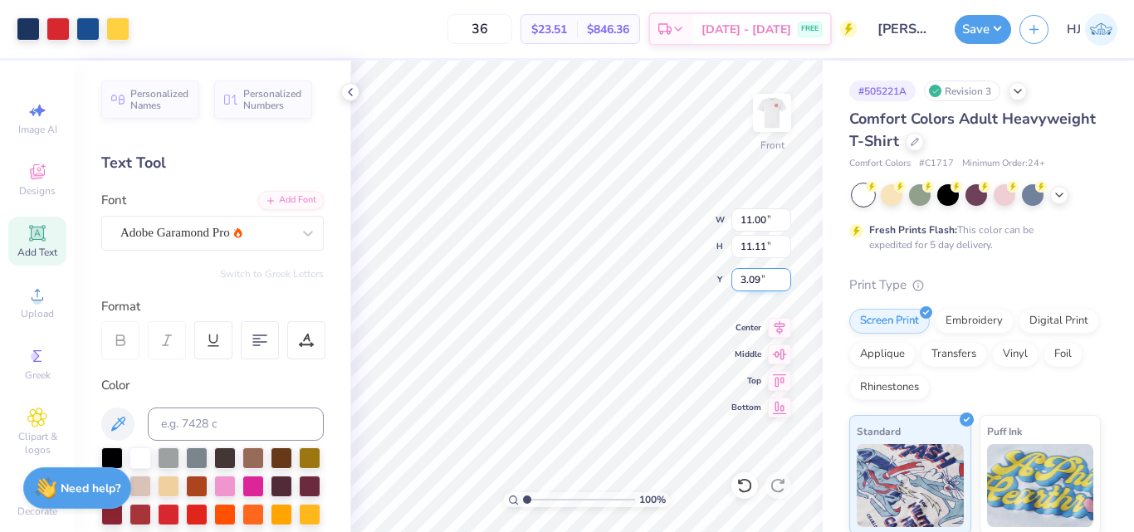
click at [762, 278] on input "3.09" at bounding box center [761, 279] width 60 height 23
click at [352, 92] on icon at bounding box center [350, 92] width 13 height 13
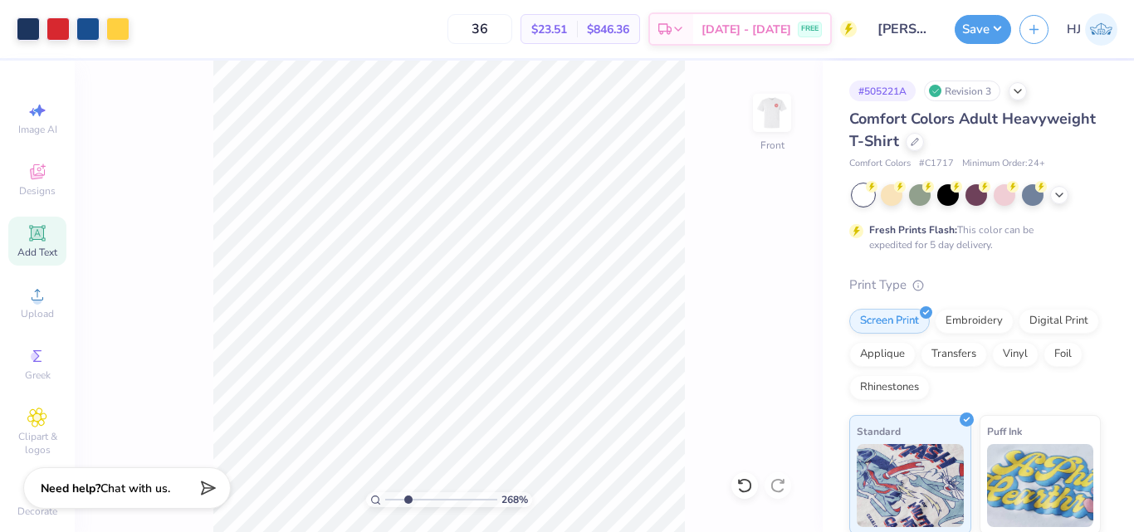
click at [409, 503] on input "range" at bounding box center [441, 499] width 112 height 15
click at [449, 11] on div "36 $23.51 Per Item $846.36 Total Est. Delivery Aug 24 - 27 FREE" at bounding box center [497, 29] width 719 height 58
click at [783, 101] on img at bounding box center [772, 113] width 66 height 66
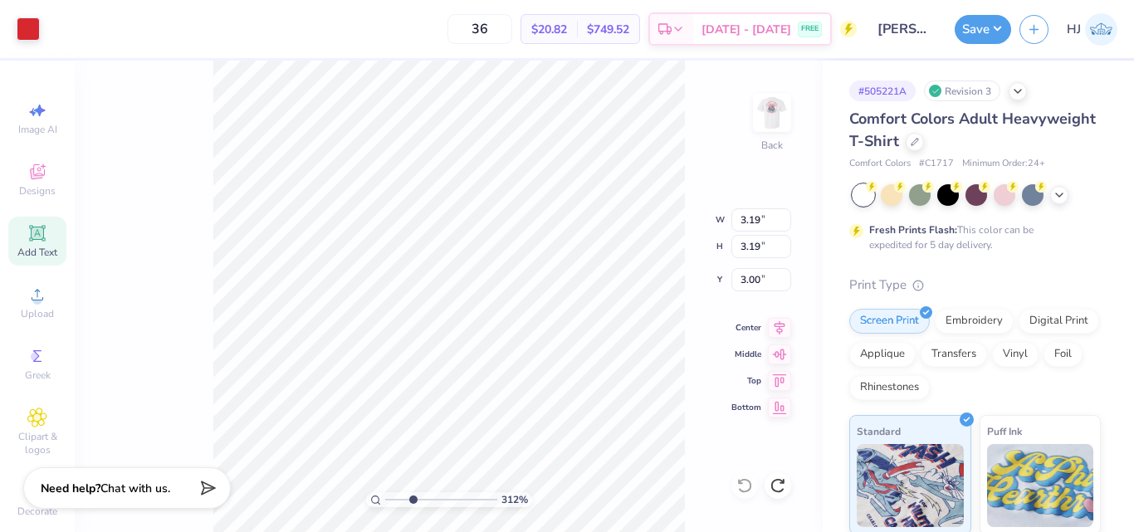
drag, startPoint x: 388, startPoint y: 498, endPoint x: 436, endPoint y: 503, distance: 48.4
click at [415, 503] on input "range" at bounding box center [441, 499] width 112 height 15
click at [512, 497] on span "335 %" at bounding box center [514, 499] width 27 height 15
drag, startPoint x: 419, startPoint y: 498, endPoint x: 286, endPoint y: 503, distance: 133.8
click at [385, 503] on input "range" at bounding box center [441, 499] width 112 height 15
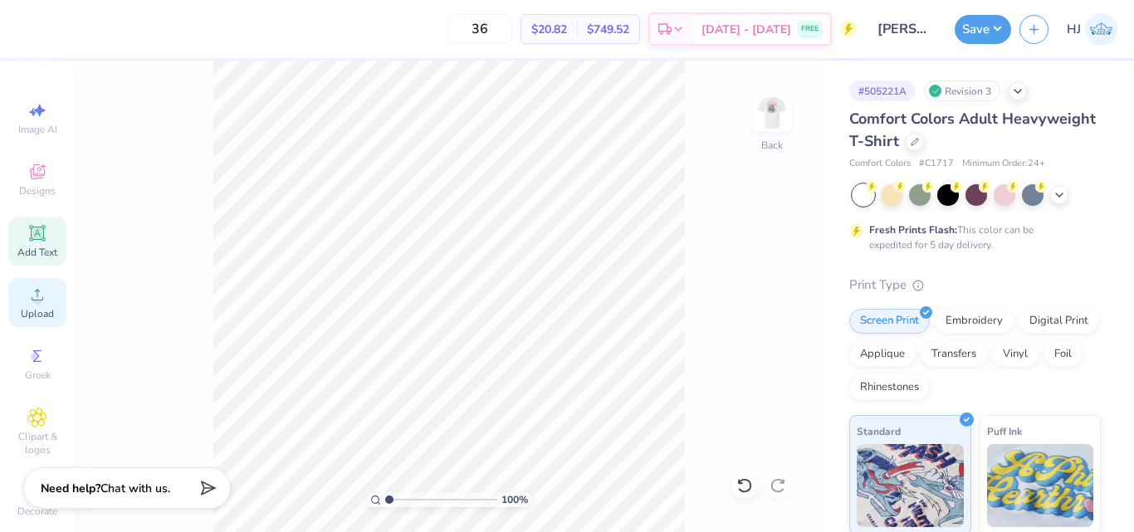
click at [32, 296] on icon at bounding box center [38, 295] width 12 height 12
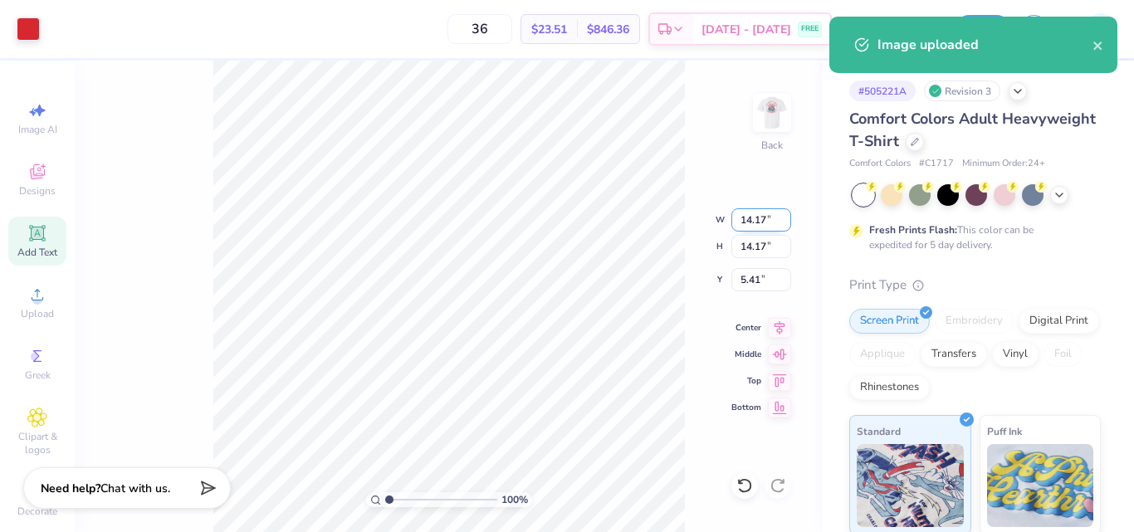
click at [766, 221] on input "14.17" at bounding box center [761, 219] width 60 height 23
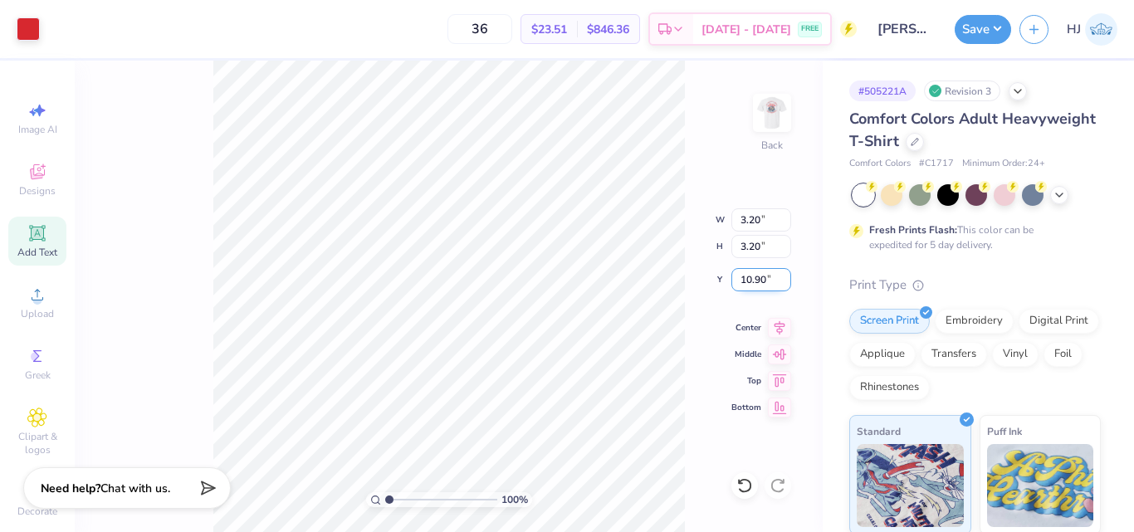
click at [744, 277] on input "10.90" at bounding box center [761, 279] width 60 height 23
click at [999, 31] on button "Save" at bounding box center [983, 26] width 56 height 29
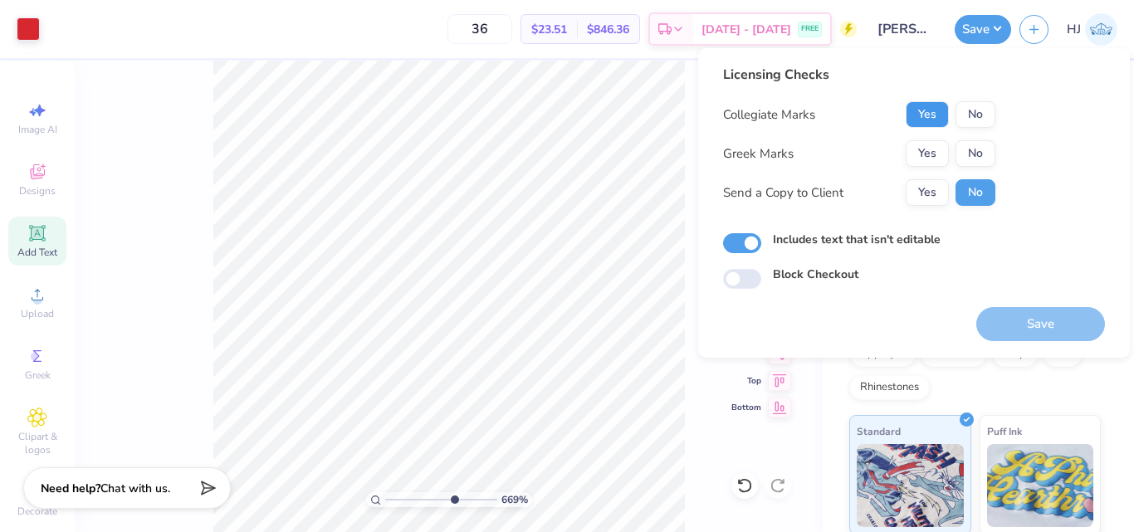
click at [937, 115] on button "Yes" at bounding box center [927, 114] width 43 height 27
click at [976, 153] on button "No" at bounding box center [976, 153] width 40 height 27
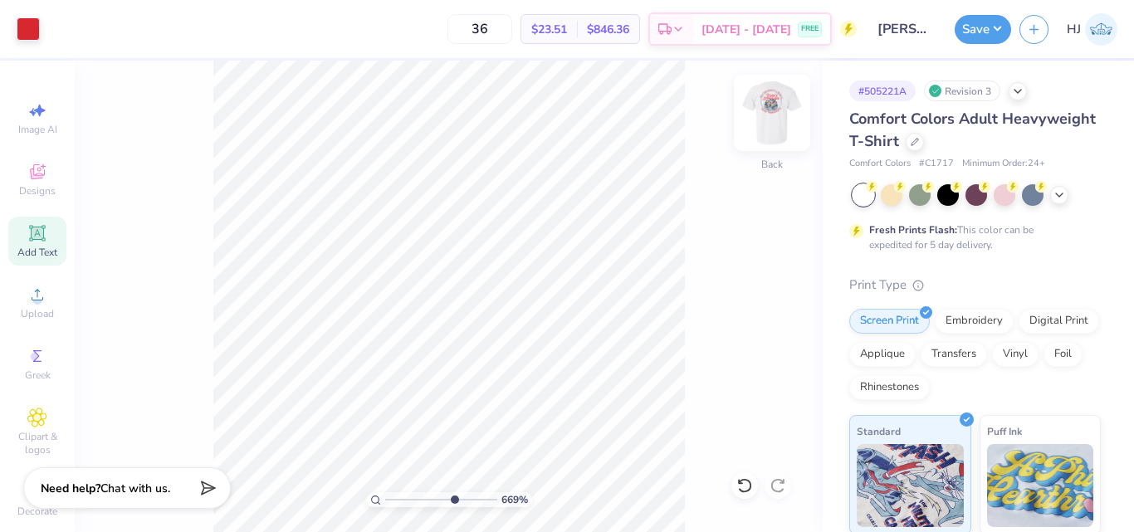
click at [774, 105] on img at bounding box center [772, 113] width 66 height 66
drag, startPoint x: 417, startPoint y: 497, endPoint x: 389, endPoint y: 497, distance: 28.2
click at [389, 497] on input "range" at bounding box center [441, 499] width 112 height 15
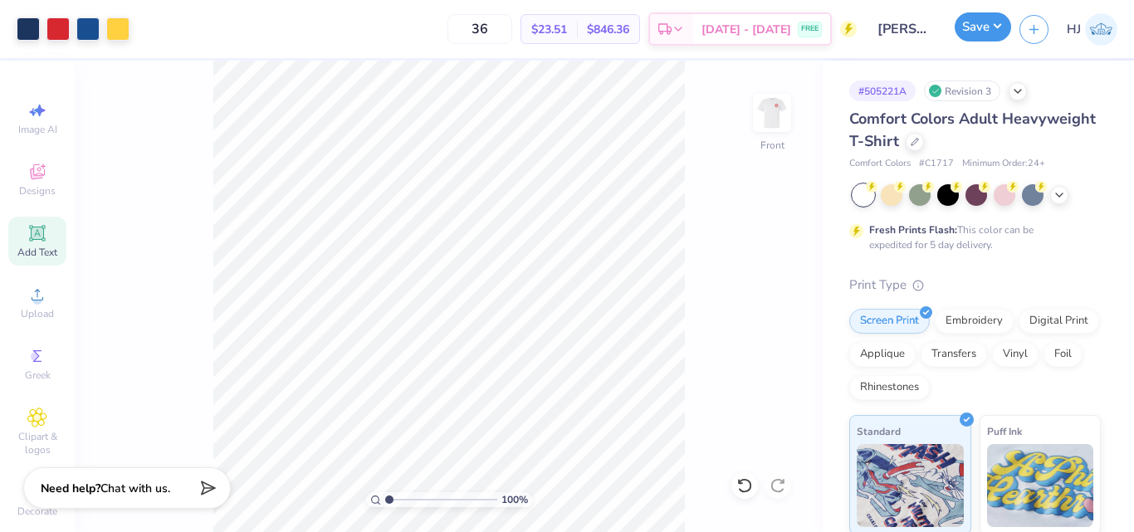
click at [998, 27] on button "Save" at bounding box center [983, 26] width 56 height 29
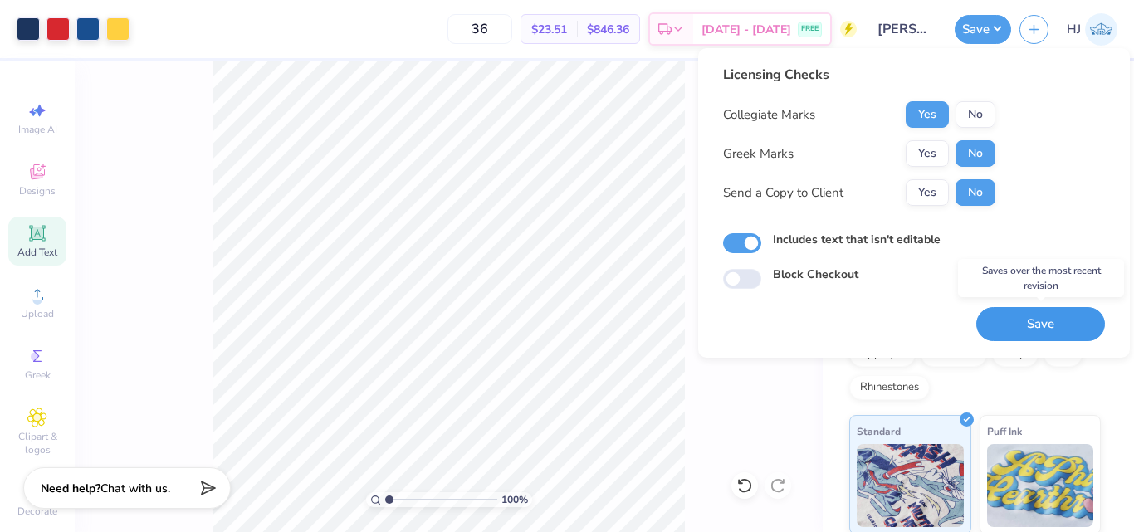
click at [1059, 319] on button "Save" at bounding box center [1040, 324] width 129 height 34
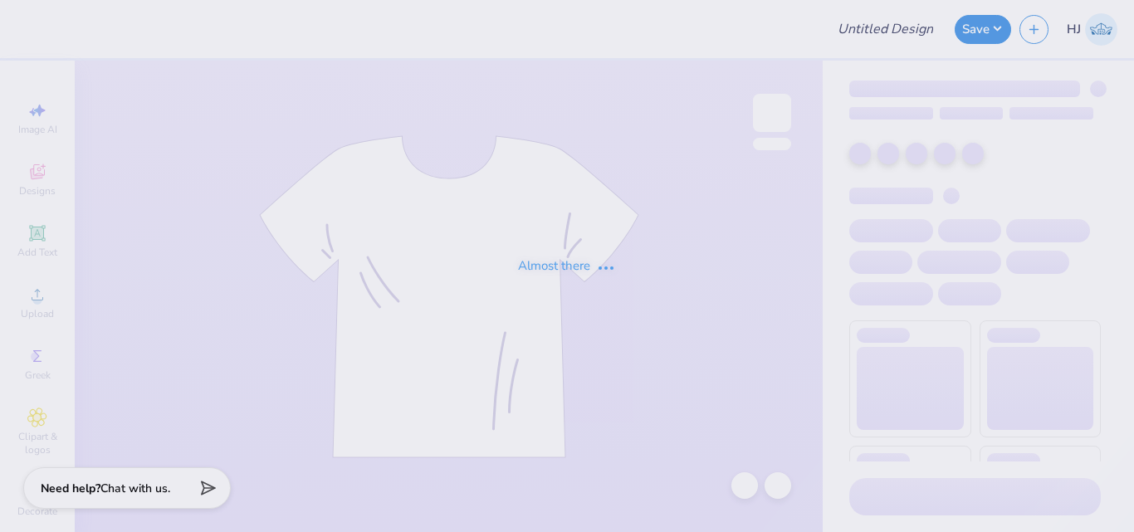
type input "MED - Kids Tech University (philo)"
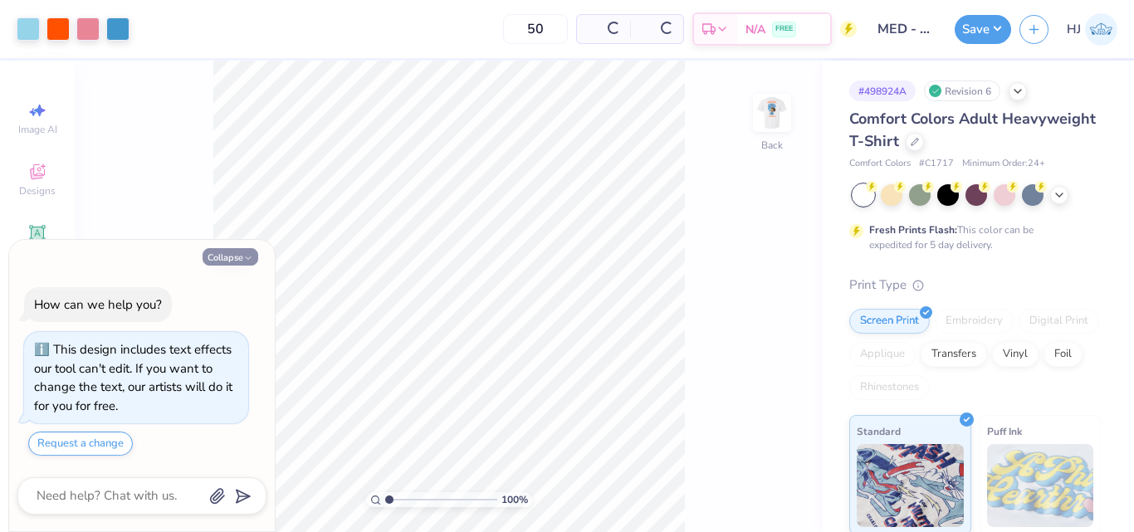
click at [226, 261] on button "Collapse" at bounding box center [231, 256] width 56 height 17
type textarea "x"
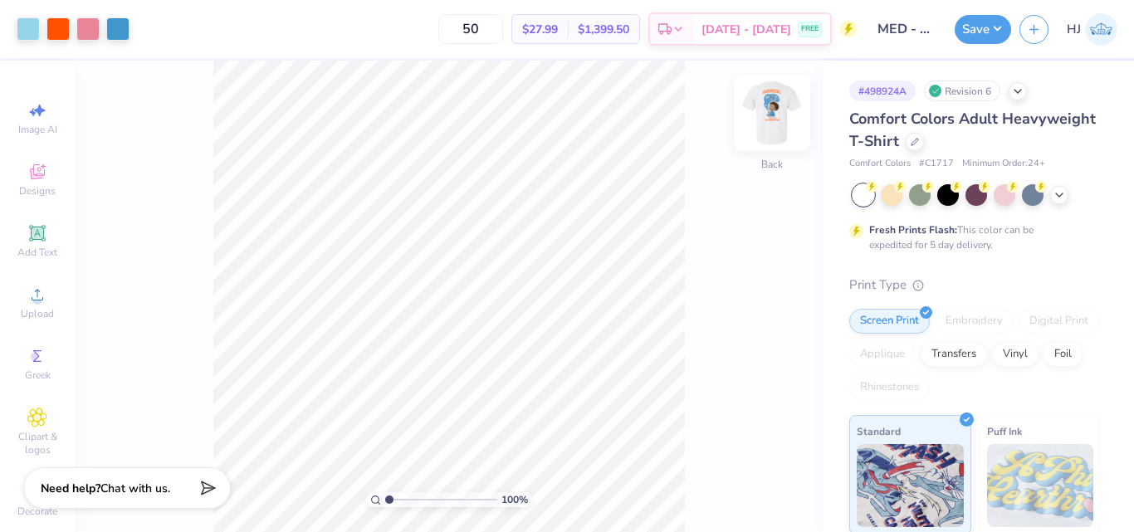
click at [769, 107] on img at bounding box center [772, 113] width 66 height 66
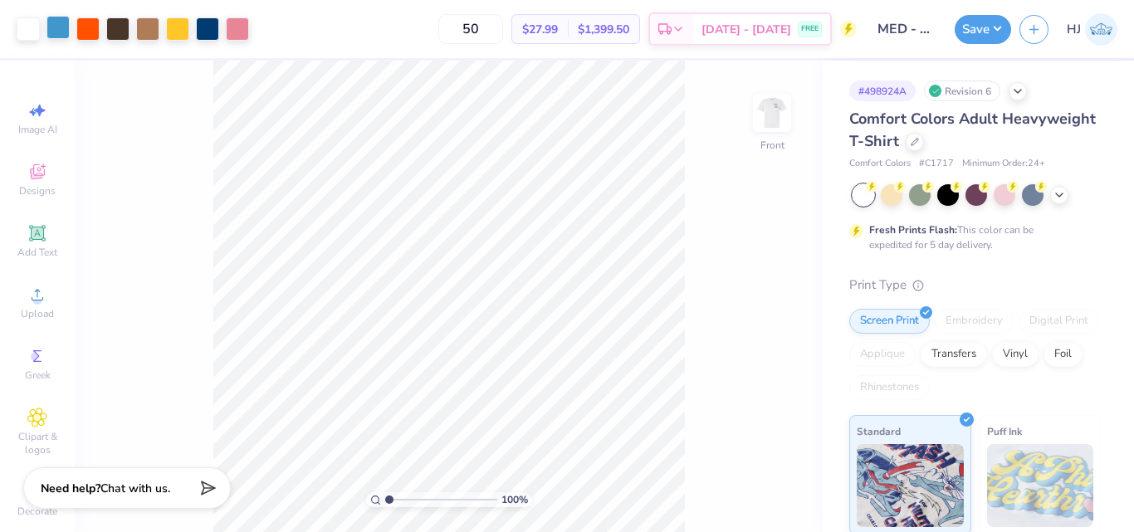
click at [56, 29] on div at bounding box center [57, 27] width 23 height 23
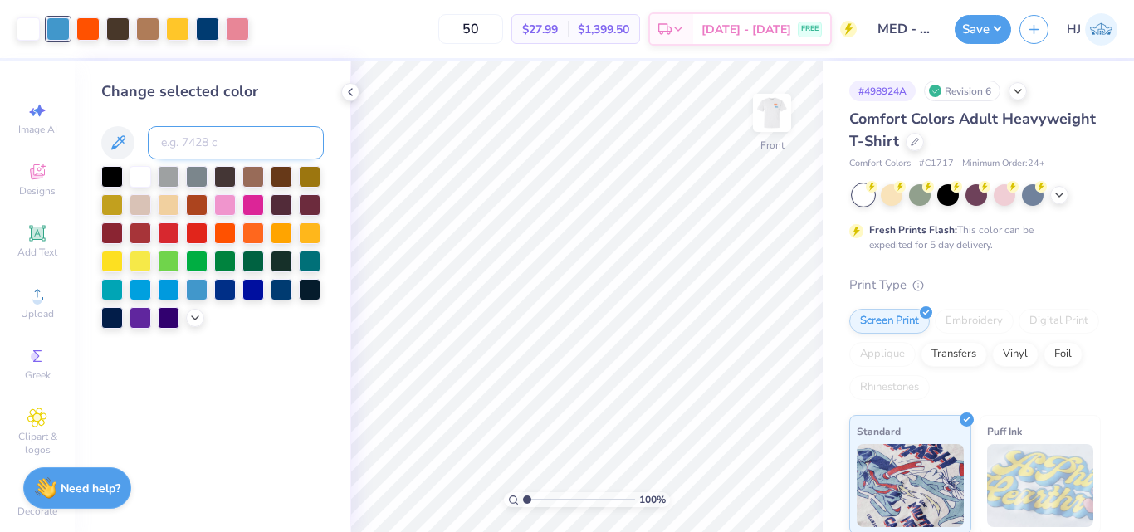
click at [202, 136] on input at bounding box center [236, 142] width 176 height 33
type input "1688 c"
click at [208, 137] on input at bounding box center [236, 142] width 176 height 33
type input "2975"
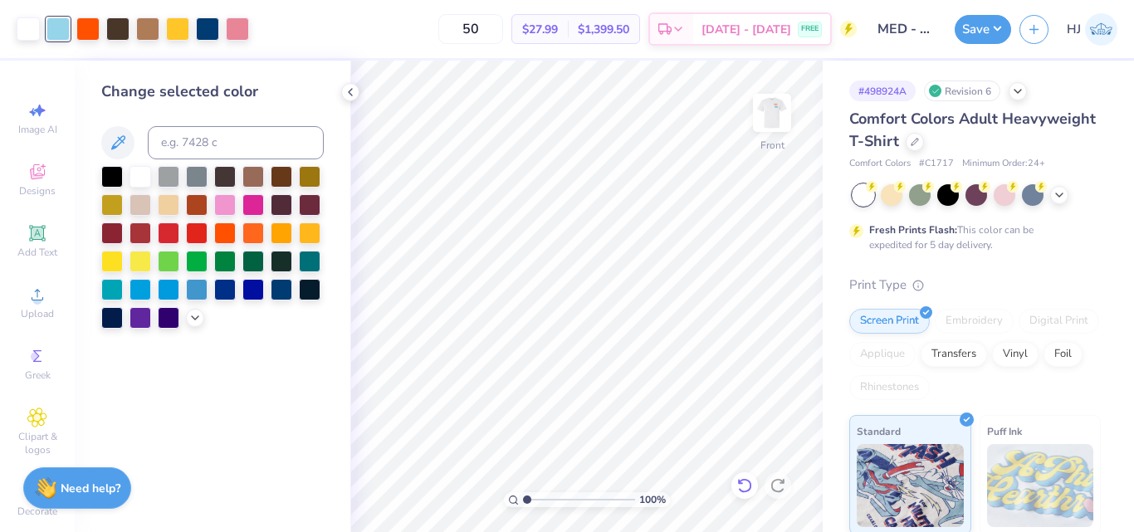
click at [736, 485] on icon at bounding box center [744, 485] width 17 height 17
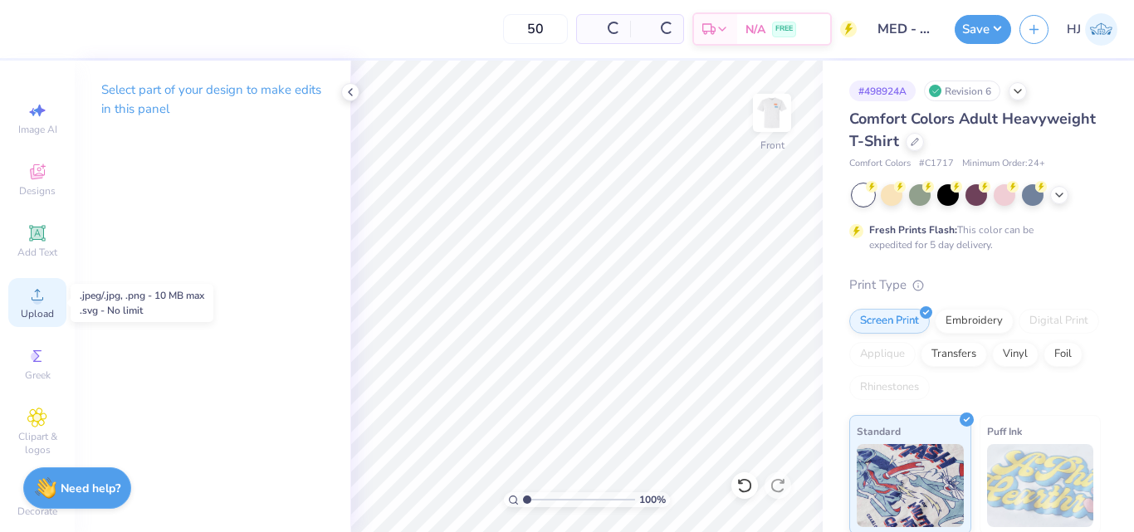
click at [35, 301] on circle at bounding box center [36, 300] width 9 height 9
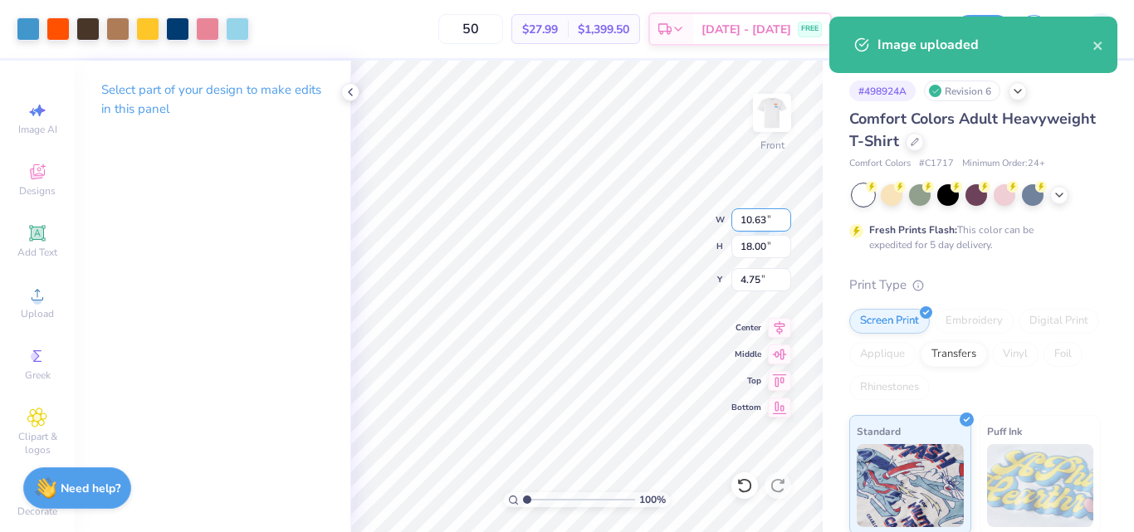
click at [759, 222] on input "10.63" at bounding box center [761, 219] width 60 height 23
click at [758, 222] on input "10.63" at bounding box center [761, 219] width 60 height 23
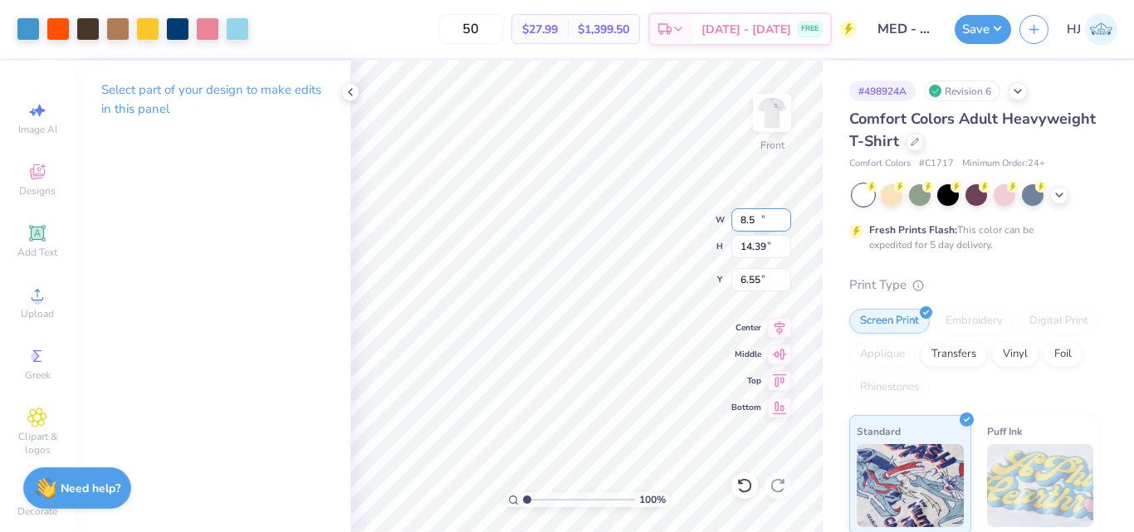
type input "8.50"
type input "14.39"
click at [754, 282] on input "6.55" at bounding box center [761, 279] width 60 height 23
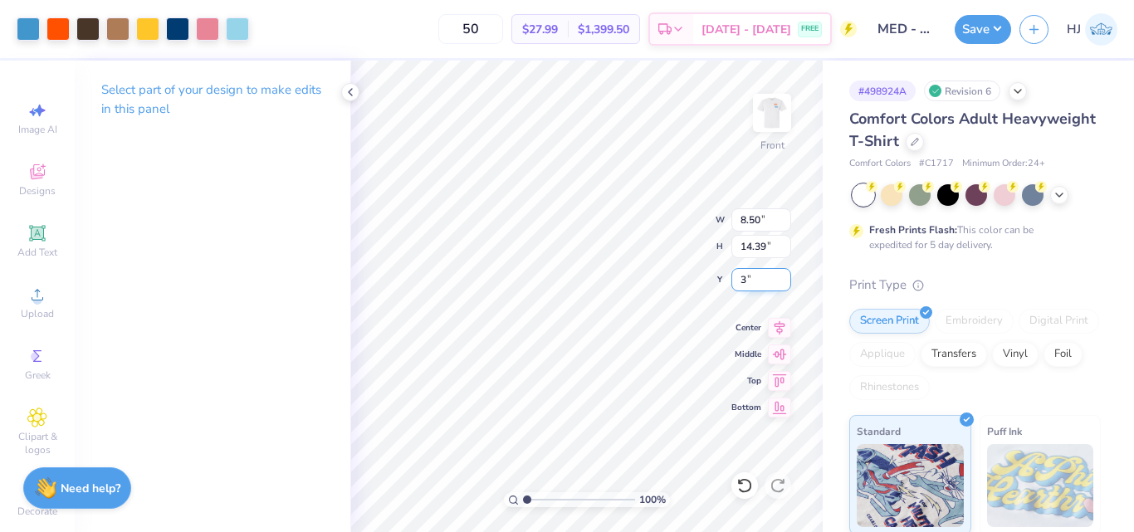
type input "3.00"
drag, startPoint x: 302, startPoint y: 17, endPoint x: 269, endPoint y: 21, distance: 33.4
click at [300, 17] on div "50 $27.99 Per Item $1,399.50 Total Est. Delivery Aug 24 - 27 FREE" at bounding box center [556, 29] width 599 height 58
click at [265, 21] on div "50 $27.99 Per Item $1,399.50 Total Est. Delivery Aug 24 - 27 FREE" at bounding box center [556, 29] width 599 height 58
click at [263, 29] on div "50 $27.99 Per Item $1,399.50 Total Est. Delivery Aug 24 - 27 FREE" at bounding box center [556, 29] width 599 height 58
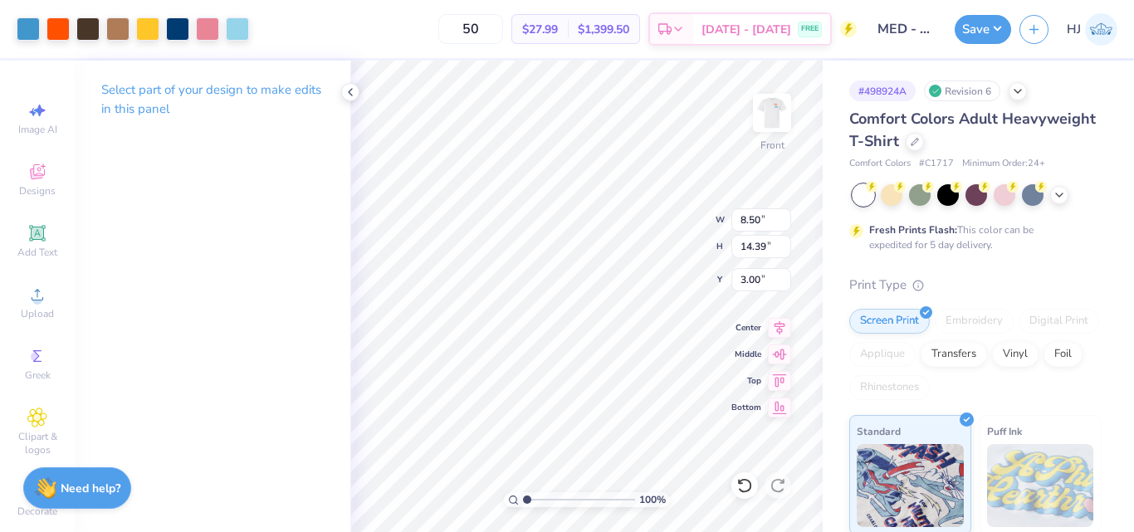
drag, startPoint x: 265, startPoint y: 30, endPoint x: 276, endPoint y: 31, distance: 10.8
click at [270, 31] on div "50 $27.99 Per Item $1,399.50 Total Est. Delivery Aug 24 - 27 FREE" at bounding box center [556, 29] width 599 height 58
drag, startPoint x: 276, startPoint y: 31, endPoint x: 264, endPoint y: 27, distance: 12.1
click at [274, 31] on div "50 $27.99 Per Item $1,399.50 Total Est. Delivery Aug 24 - 27 FREE" at bounding box center [556, 29] width 599 height 58
click at [264, 27] on div "50 $27.99 Per Item $1,399.50 Total Est. Delivery Aug 24 - 27 FREE" at bounding box center [556, 29] width 599 height 58
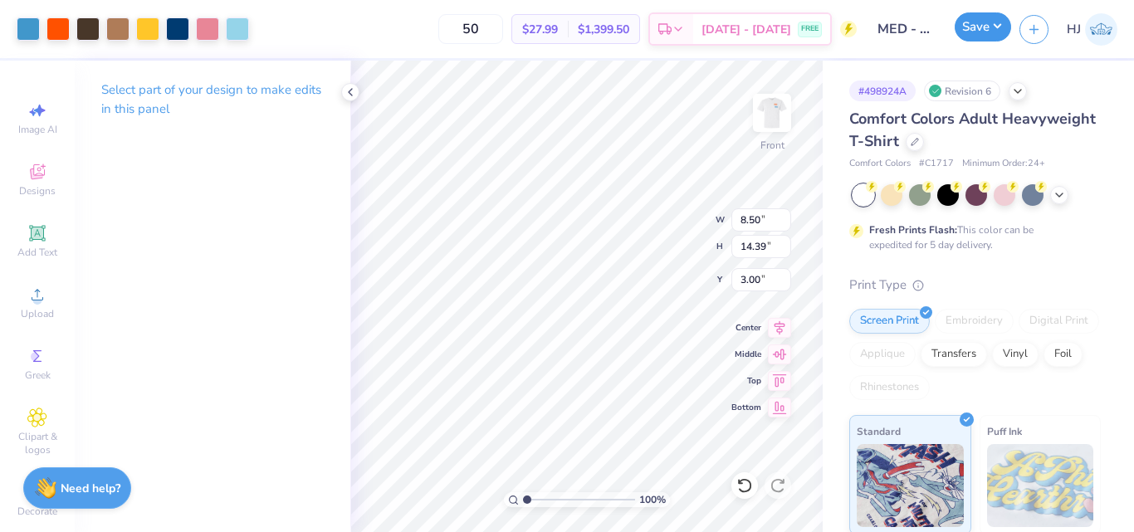
click at [989, 35] on button "Save" at bounding box center [983, 26] width 56 height 29
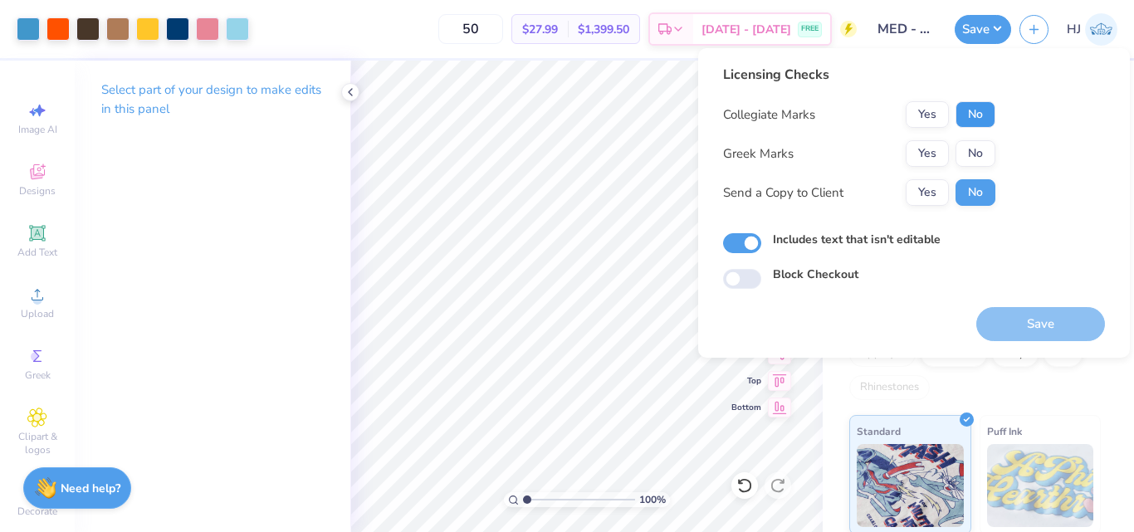
click at [981, 125] on button "No" at bounding box center [976, 114] width 40 height 27
click at [982, 149] on button "No" at bounding box center [976, 153] width 40 height 27
click at [1036, 313] on button "Save" at bounding box center [1040, 324] width 129 height 34
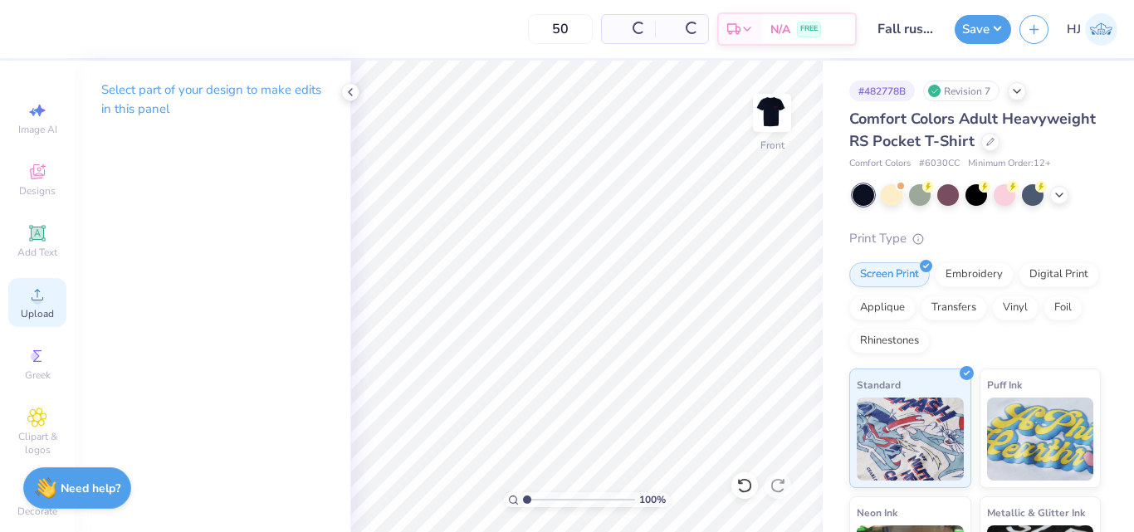
click at [35, 296] on icon at bounding box center [37, 295] width 20 height 20
click at [32, 299] on circle at bounding box center [36, 300] width 9 height 9
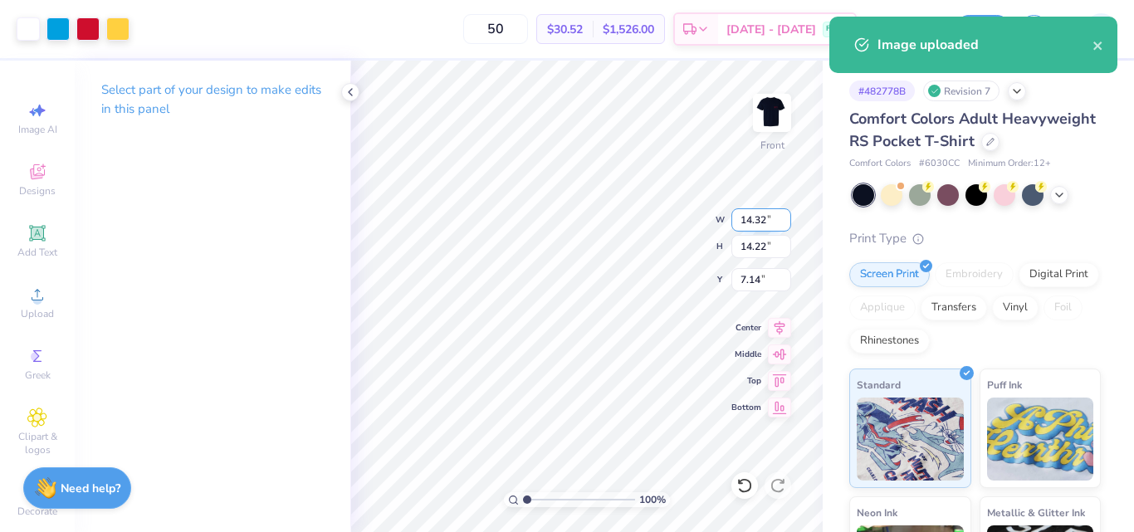
click at [755, 227] on input "14.32" at bounding box center [761, 219] width 60 height 23
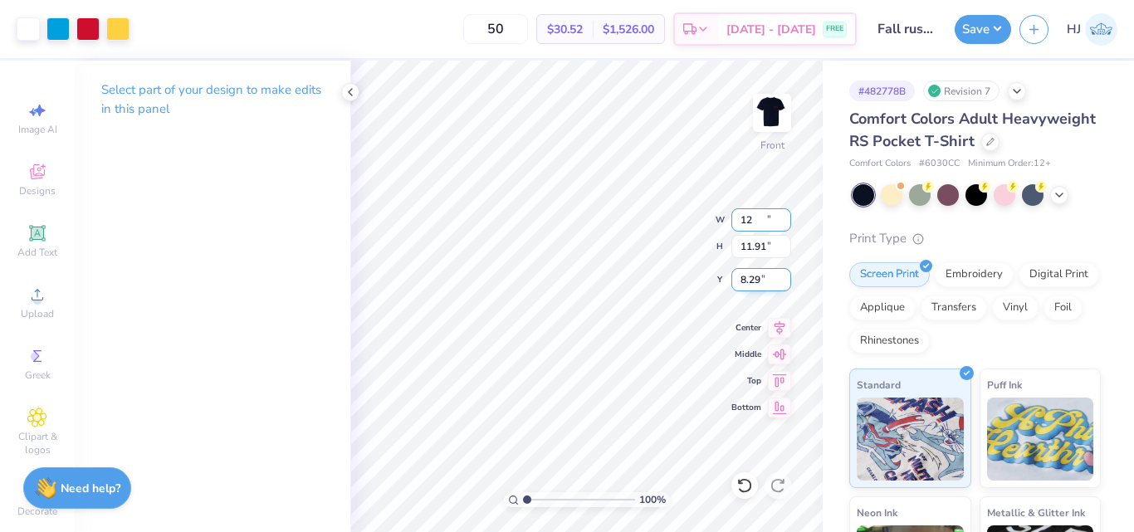
type input "12.00"
type input "11.91"
click at [766, 281] on input "8.29" at bounding box center [761, 279] width 60 height 23
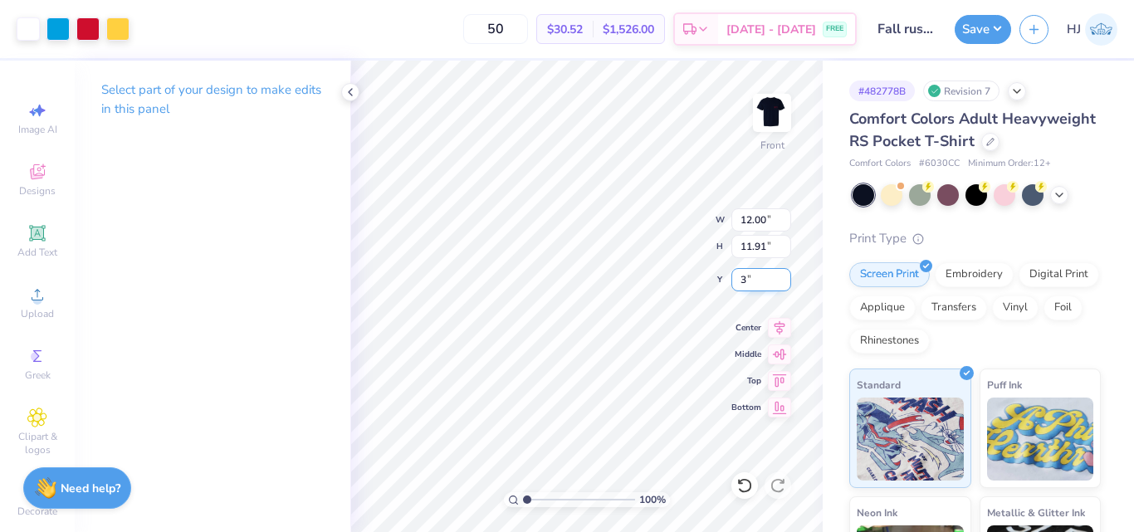
type input "3.00"
click at [350, 93] on icon at bounding box center [350, 92] width 13 height 13
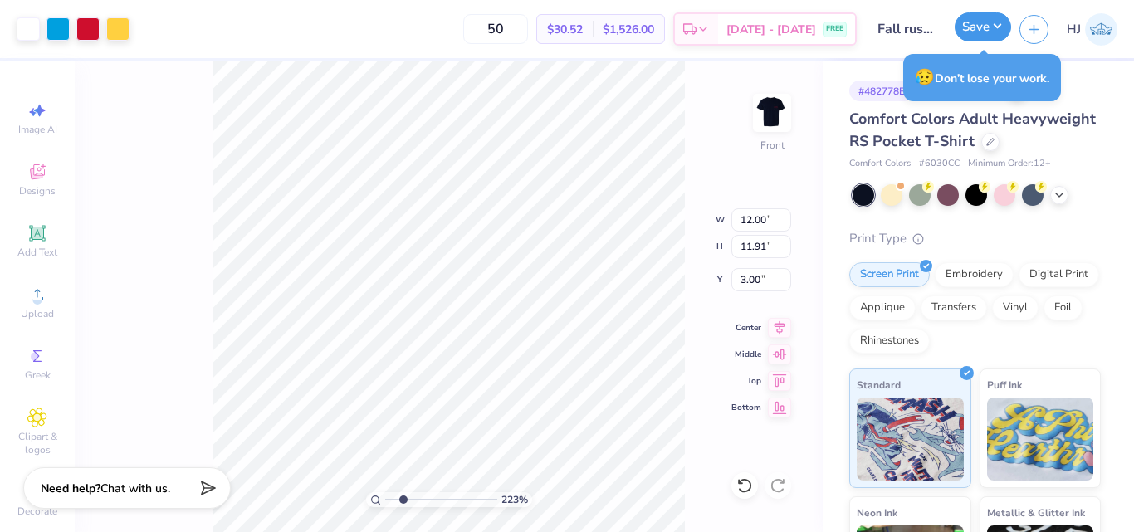
click at [998, 22] on button "Save" at bounding box center [983, 26] width 56 height 29
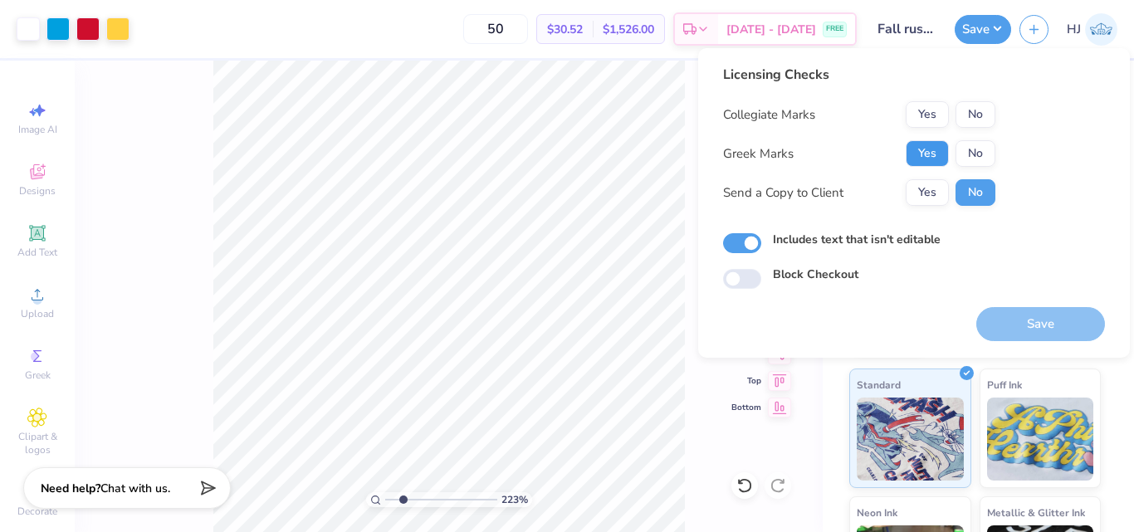
click at [934, 154] on button "Yes" at bounding box center [927, 153] width 43 height 27
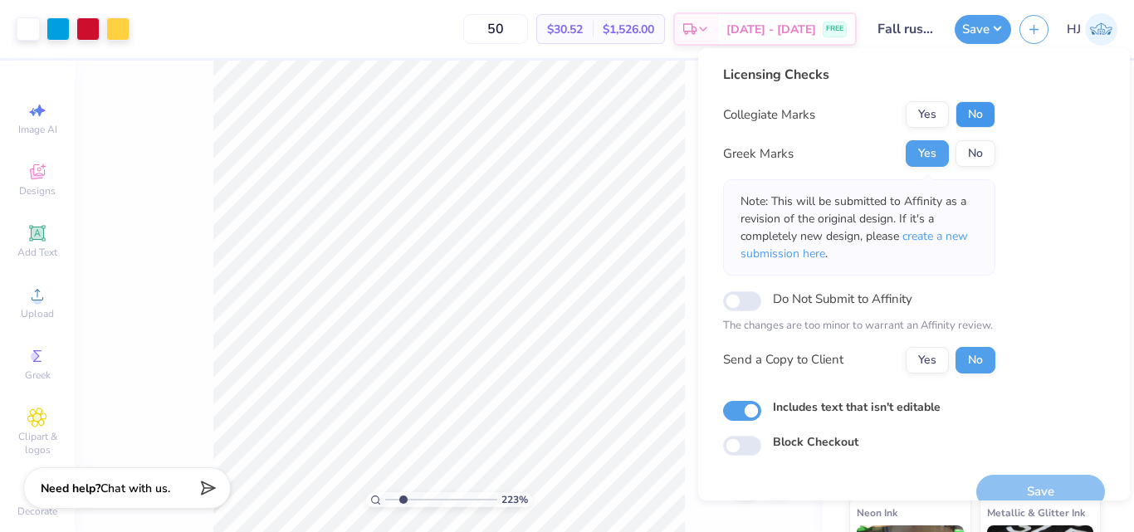
click at [983, 115] on button "No" at bounding box center [976, 114] width 40 height 27
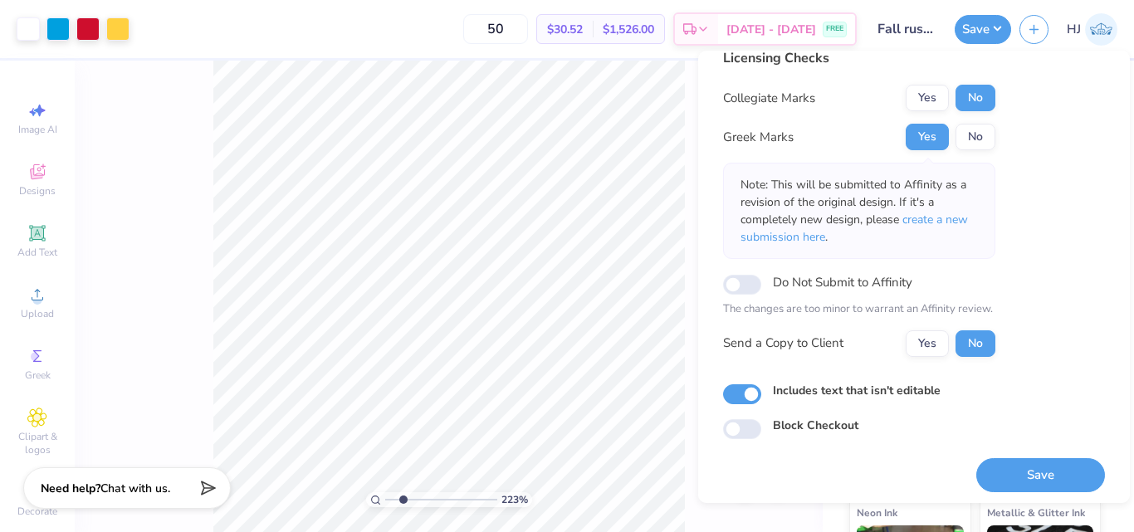
scroll to position [24, 0]
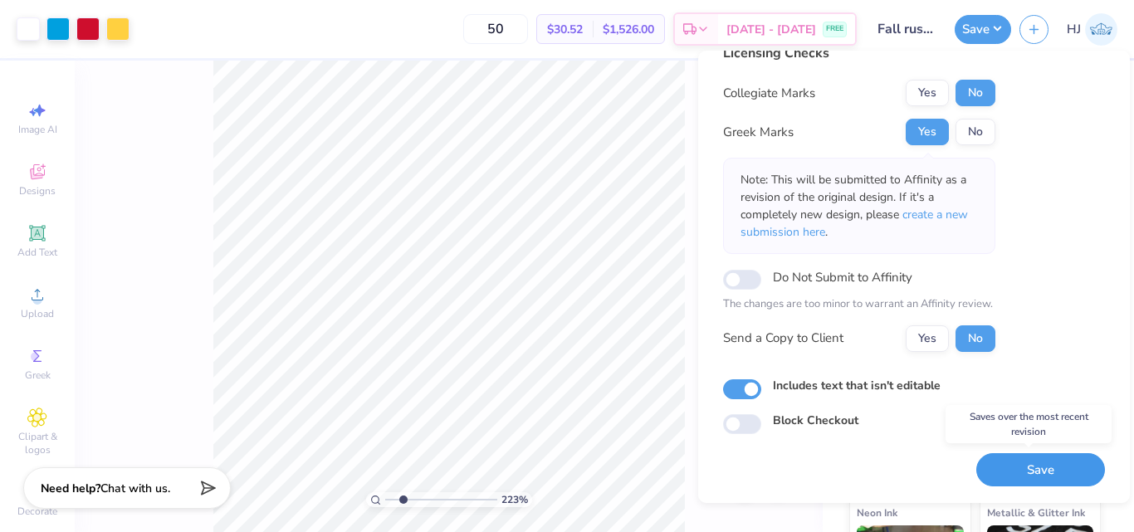
click at [1038, 470] on button "Save" at bounding box center [1040, 470] width 129 height 34
type input "2.22643191709162"
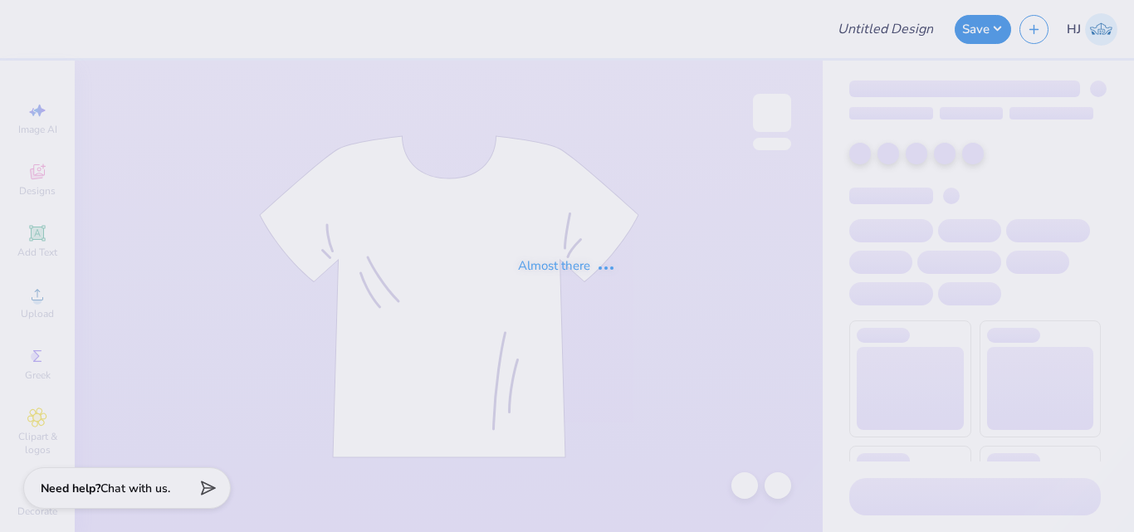
type input "WBW Tank Top"
type input "12"
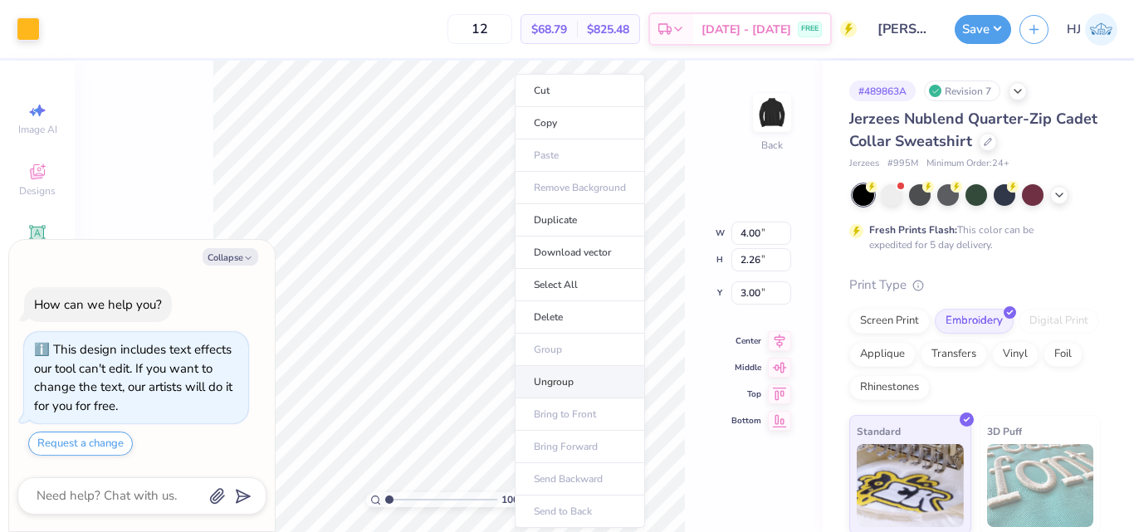
click at [568, 385] on li "Ungroup" at bounding box center [580, 382] width 130 height 32
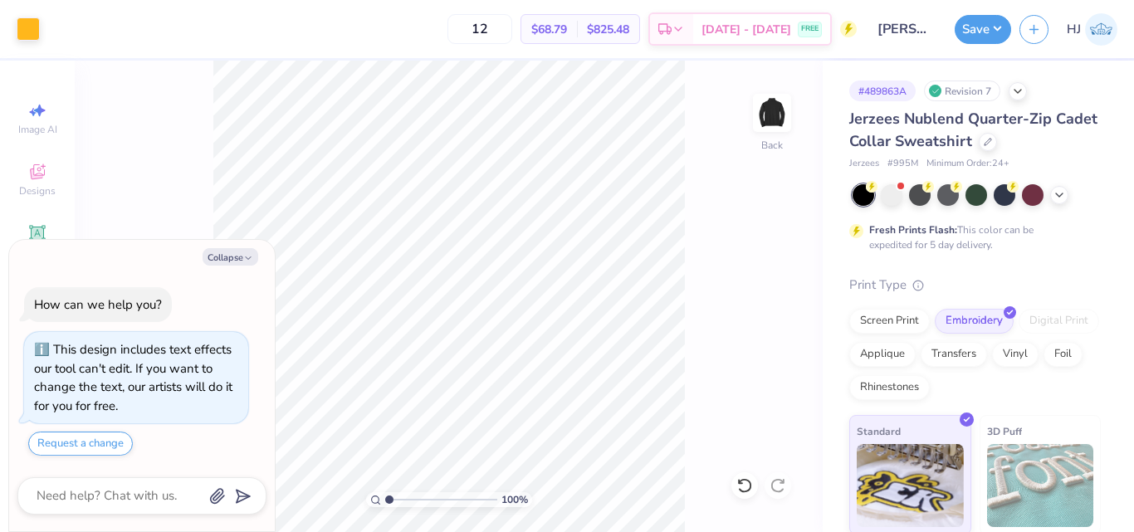
type textarea "x"
type input "3.6716840780171"
type textarea "x"
type input "3.6716840780171"
type textarea "x"
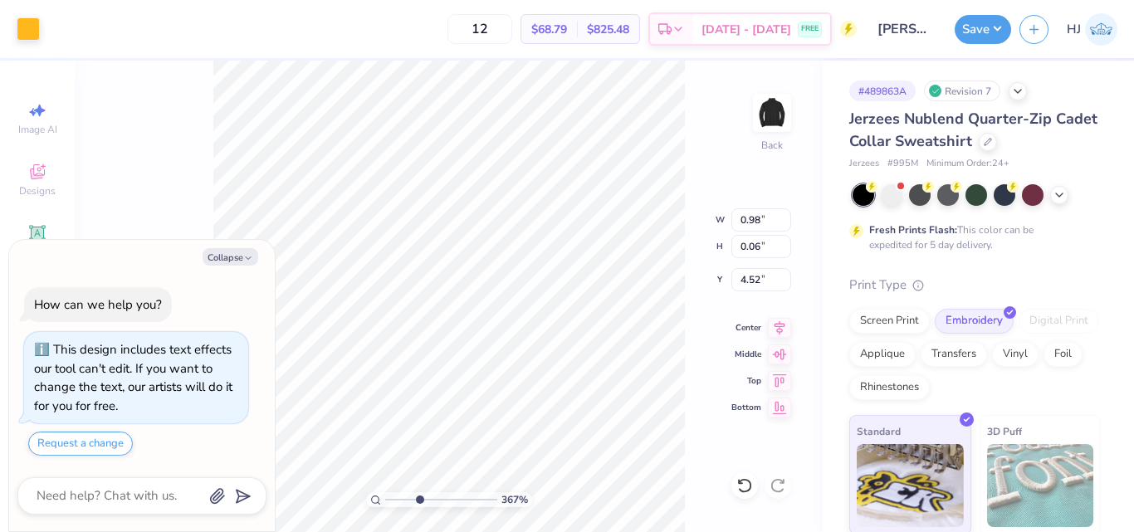
type input "3.6716840780171"
type textarea "x"
type input "3.6716840780171"
type textarea "x"
type input "4.95699908144428"
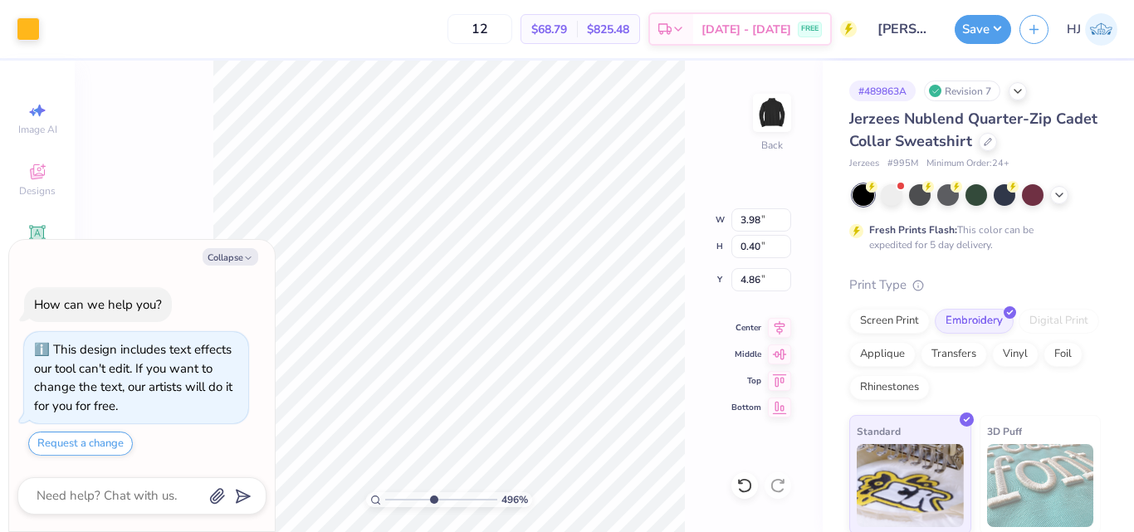
type textarea "x"
type input "4.42"
click at [706, 294] on div "496 % Back" at bounding box center [449, 297] width 748 height 472
click at [666, 355] on li "Group" at bounding box center [680, 350] width 130 height 32
type textarea "x"
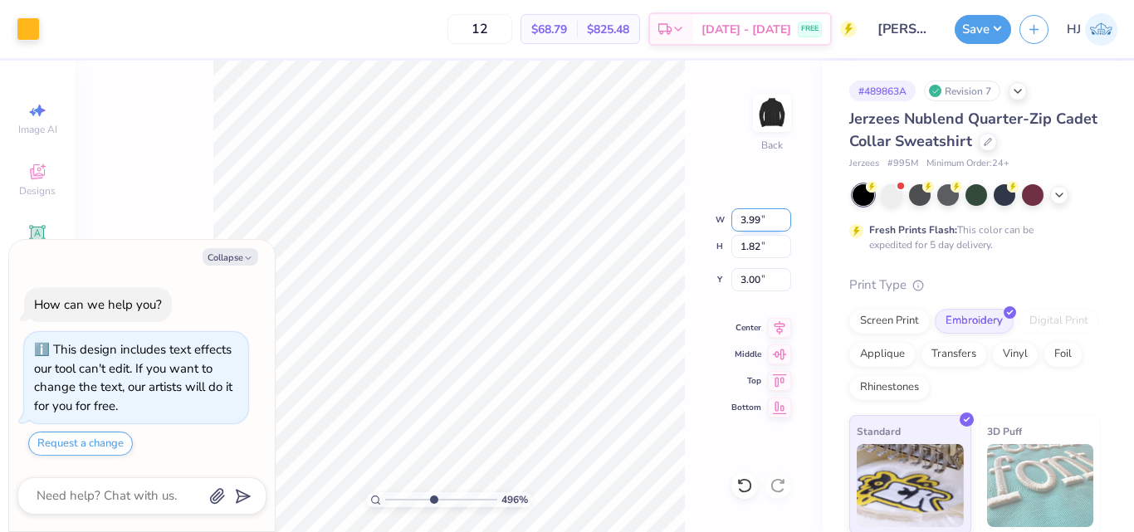
click at [751, 221] on input "3.99" at bounding box center [761, 219] width 60 height 23
click at [766, 218] on input "3.99" at bounding box center [761, 219] width 60 height 23
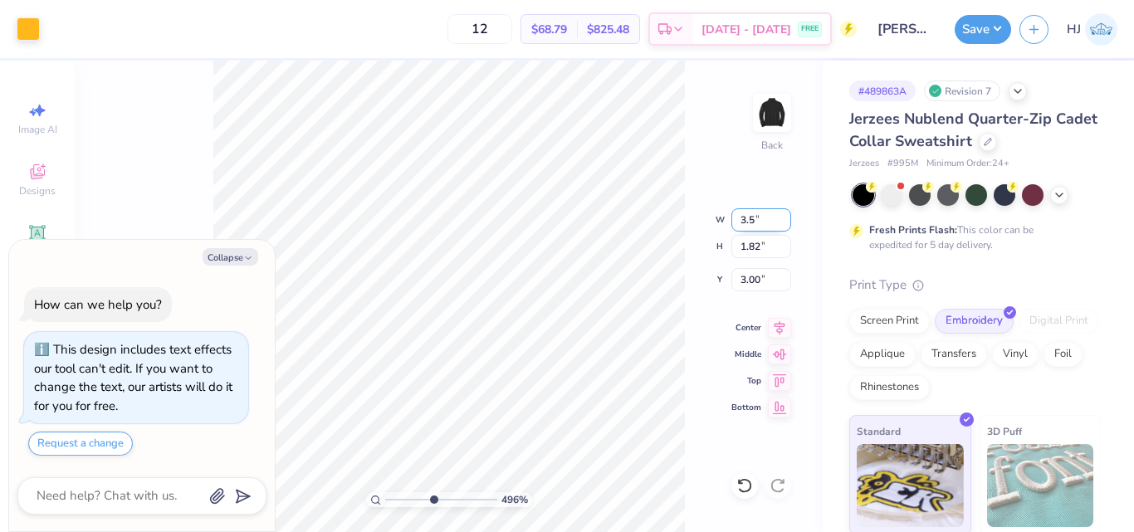
type input "3.5"
type textarea "x"
type input "3.50"
type input "1.60"
click at [755, 275] on input "3.11" at bounding box center [761, 279] width 60 height 23
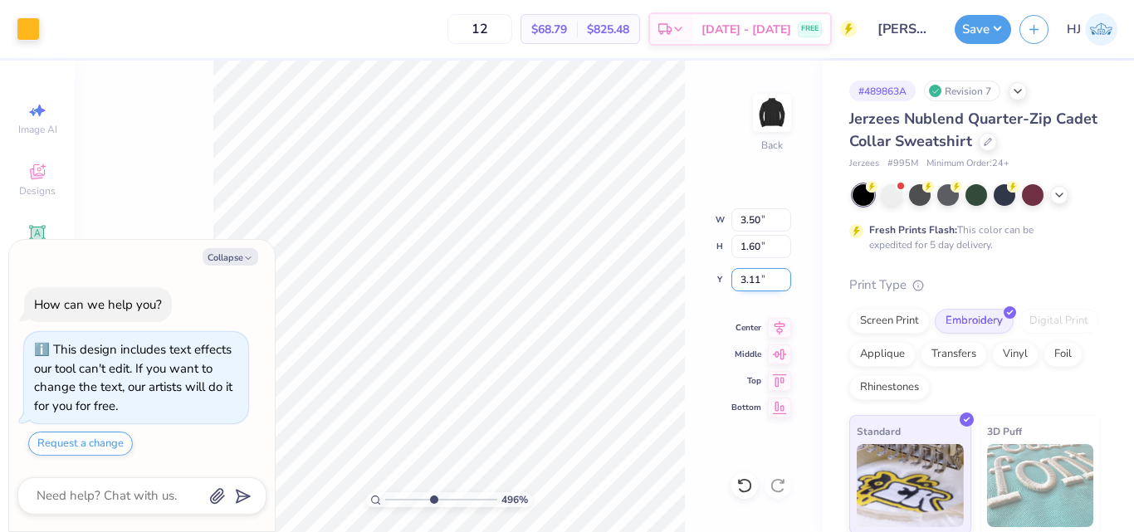
click at [755, 275] on input "3.11" at bounding box center [761, 279] width 60 height 23
type input "3"
type textarea "x"
type input "3.00"
type textarea "x"
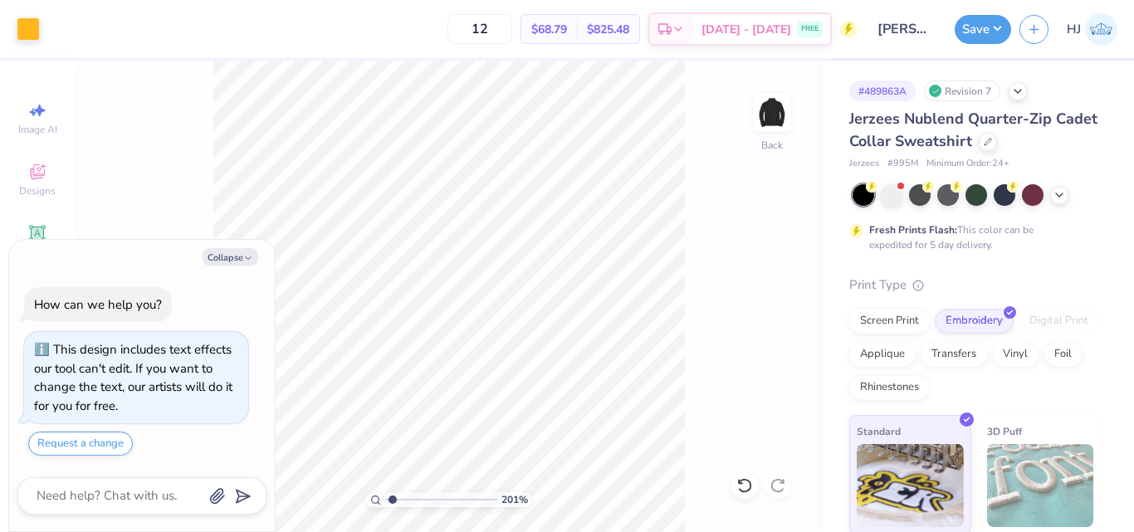
type input "1.22152498603932"
type textarea "x"
type input "1.22152498603932"
type textarea "x"
type input "1"
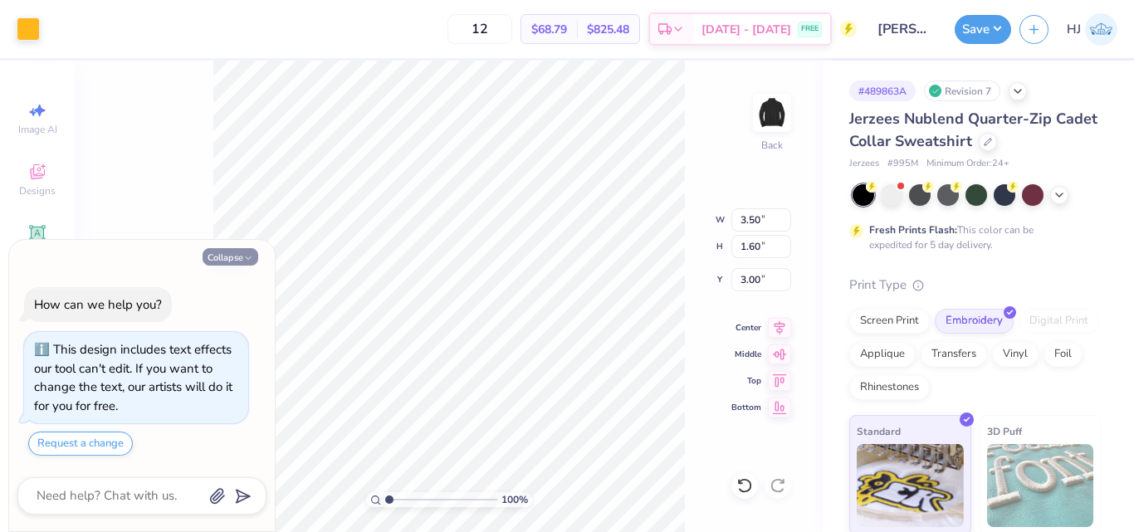
click at [237, 259] on button "Collapse" at bounding box center [231, 256] width 56 height 17
type textarea "x"
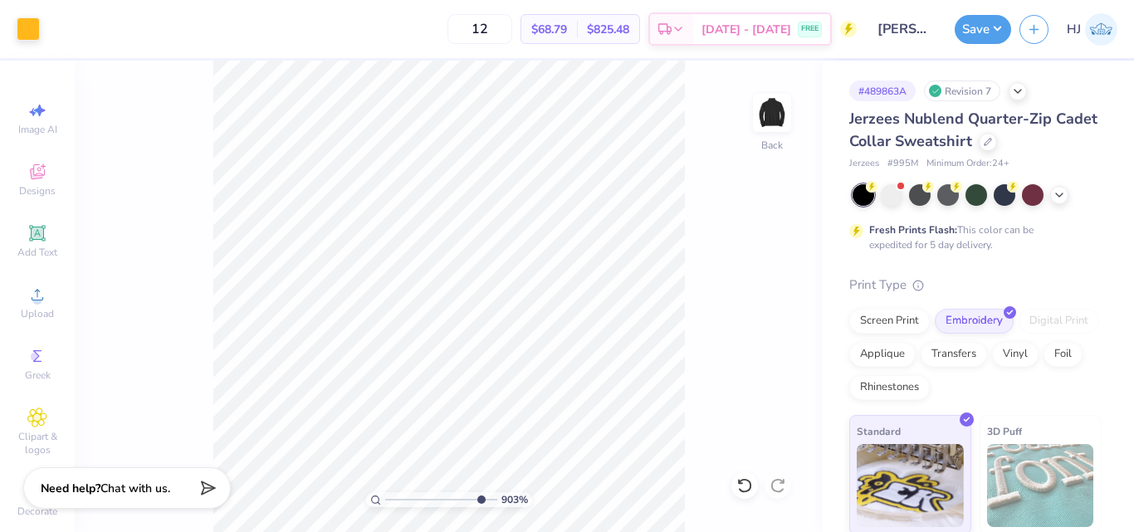
type input "9.03495310702233"
click at [759, 214] on input "3.50" at bounding box center [761, 219] width 60 height 23
type input "4"
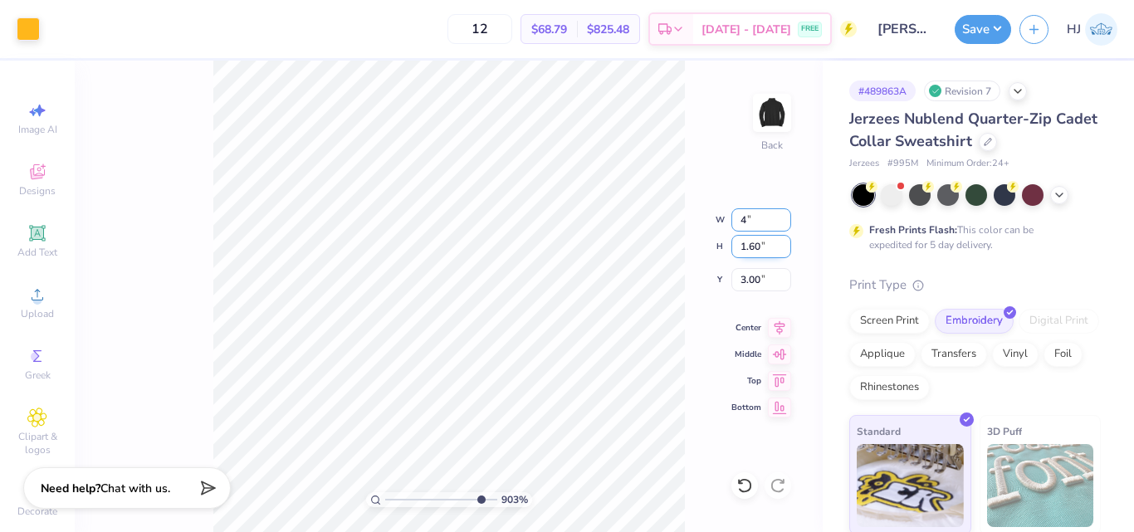
type input "9.03495310702233"
type input "4.00"
type input "1.82"
type input "2.89"
type input "9.03495310702233"
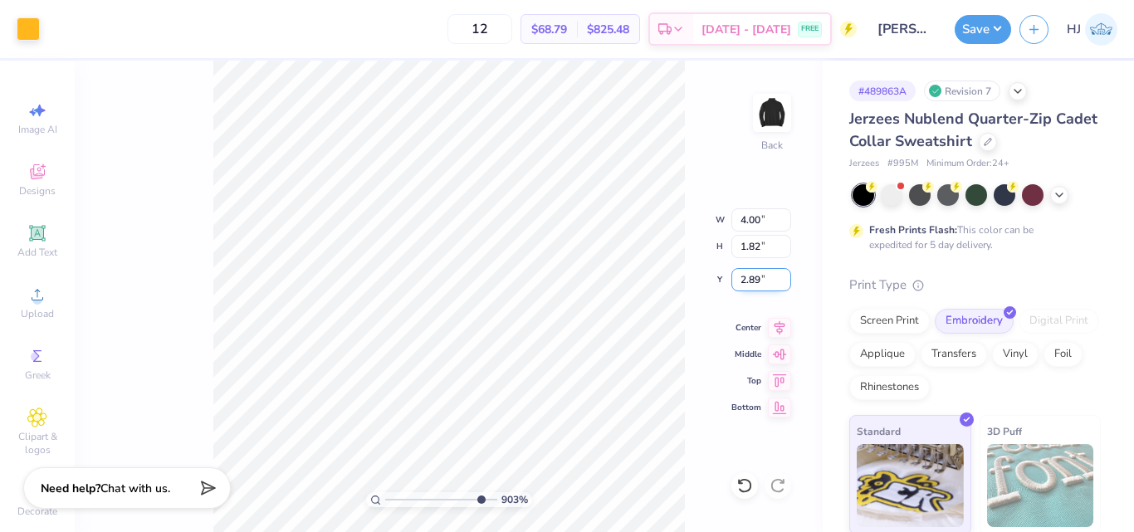
click at [744, 291] on input "2.89" at bounding box center [761, 279] width 60 height 23
type input "3"
type input "9.03495310702233"
type input "3.00"
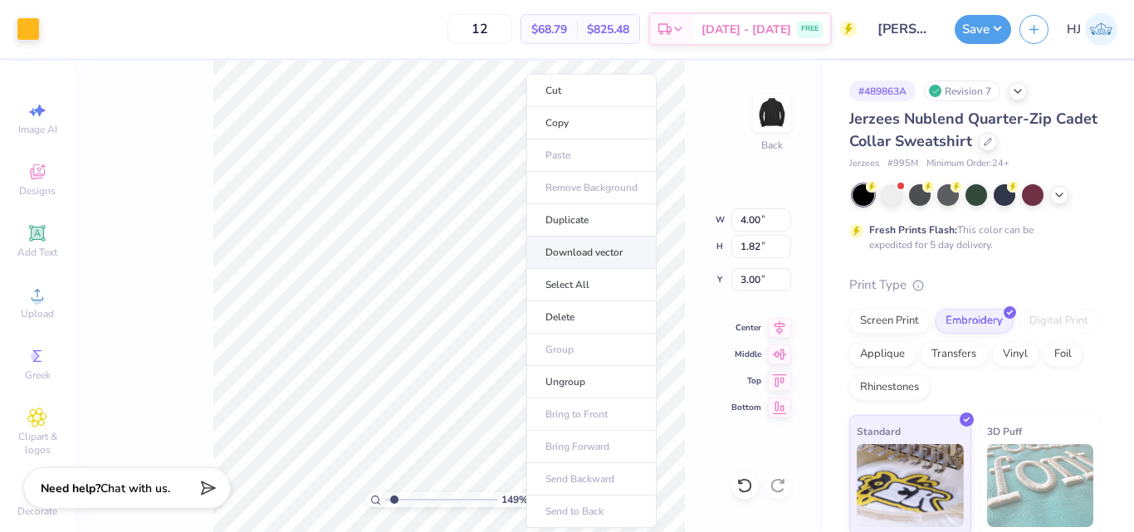
click at [598, 257] on li "Download vector" at bounding box center [591, 253] width 130 height 32
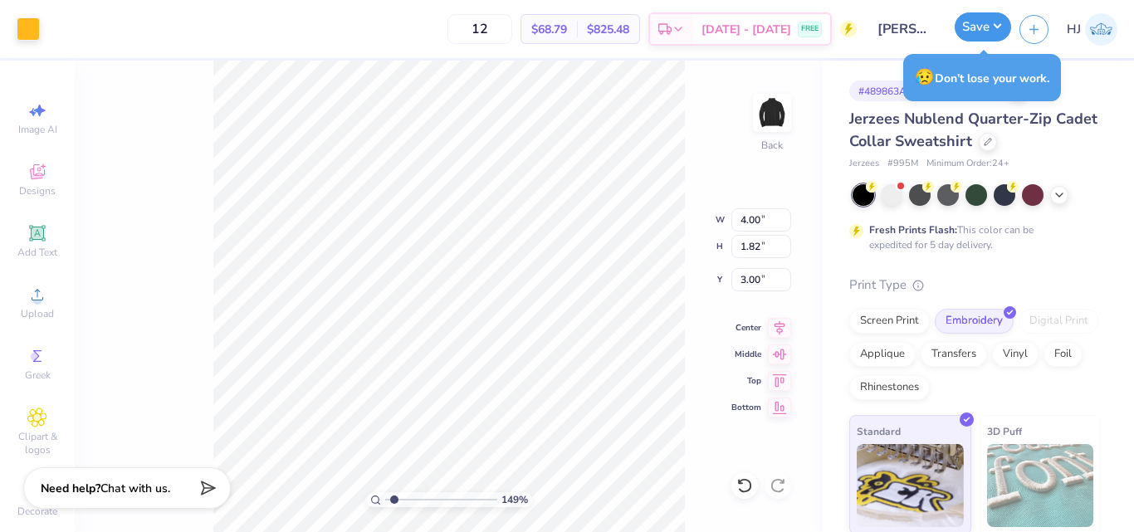
click at [1005, 23] on button "Save" at bounding box center [983, 26] width 56 height 29
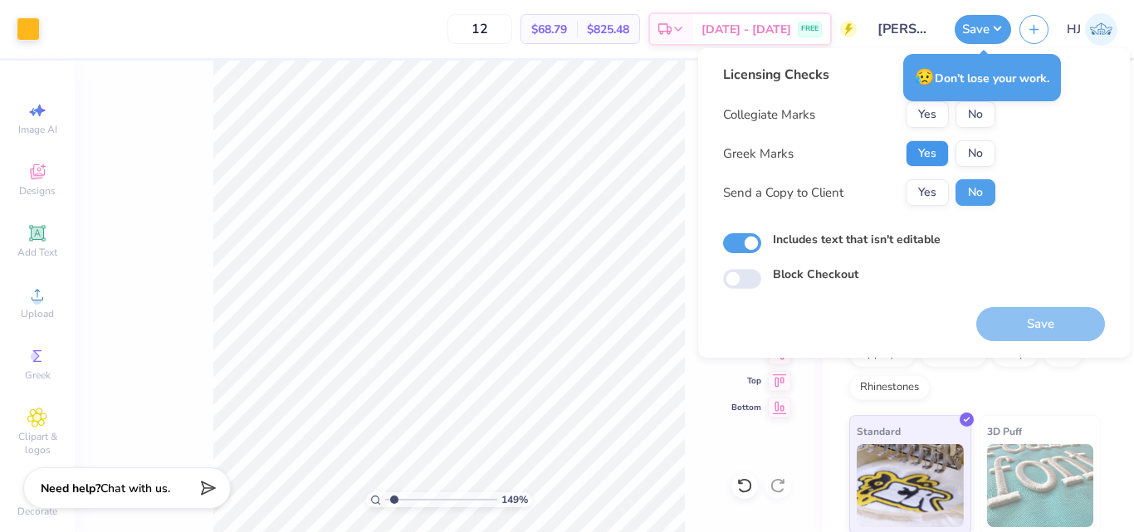
click at [933, 153] on button "Yes" at bounding box center [927, 153] width 43 height 27
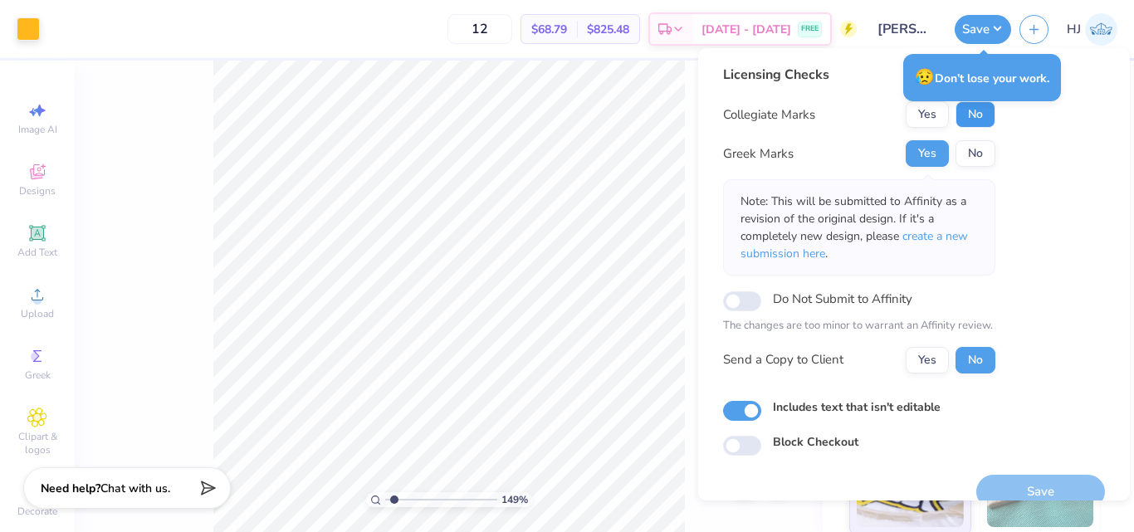
click at [974, 120] on button "No" at bounding box center [976, 114] width 40 height 27
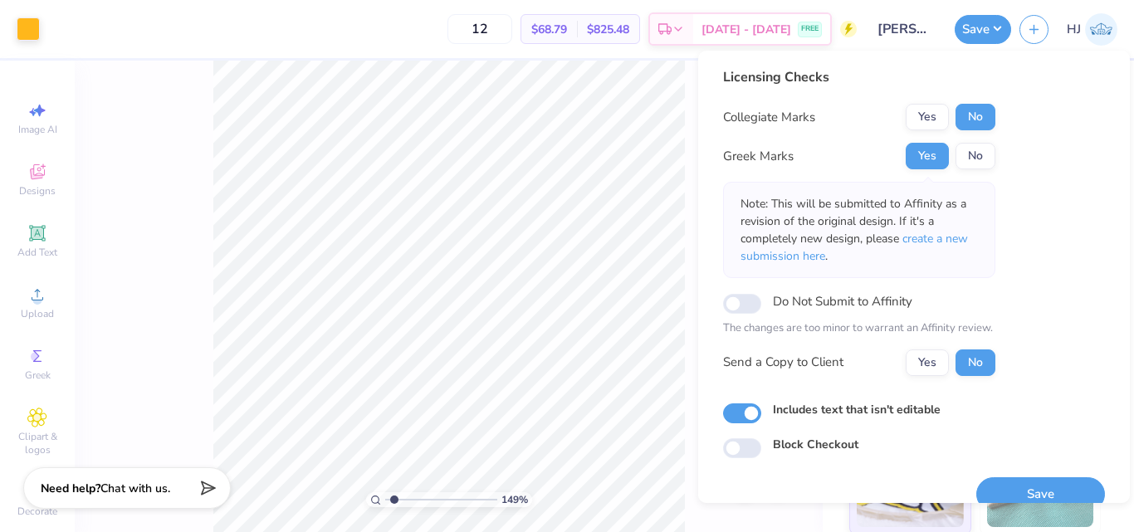
scroll to position [24, 0]
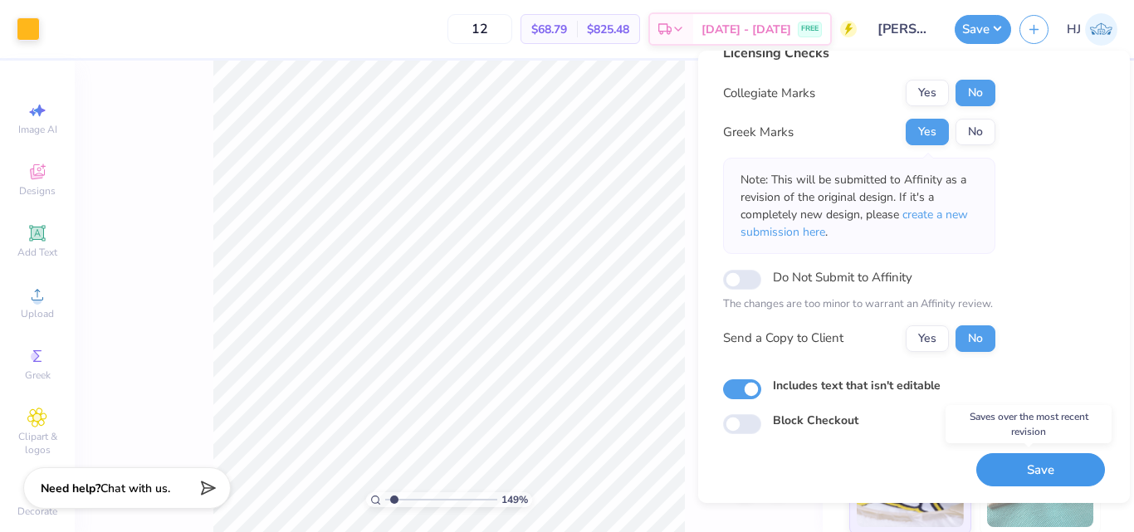
click at [1032, 472] on button "Save" at bounding box center [1040, 470] width 129 height 34
type input "1.49212329151837"
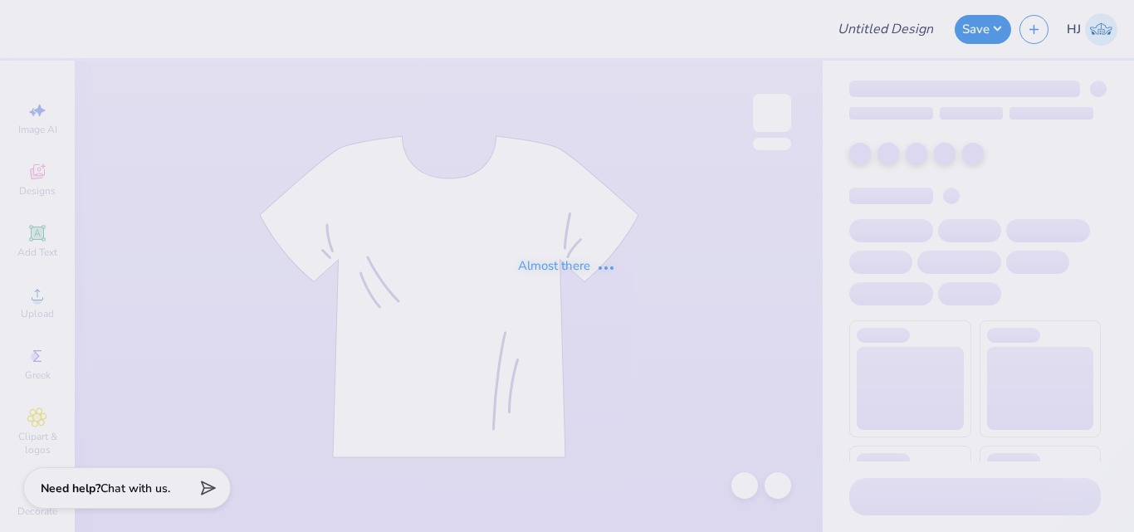
type input "Sweatsets for BD"
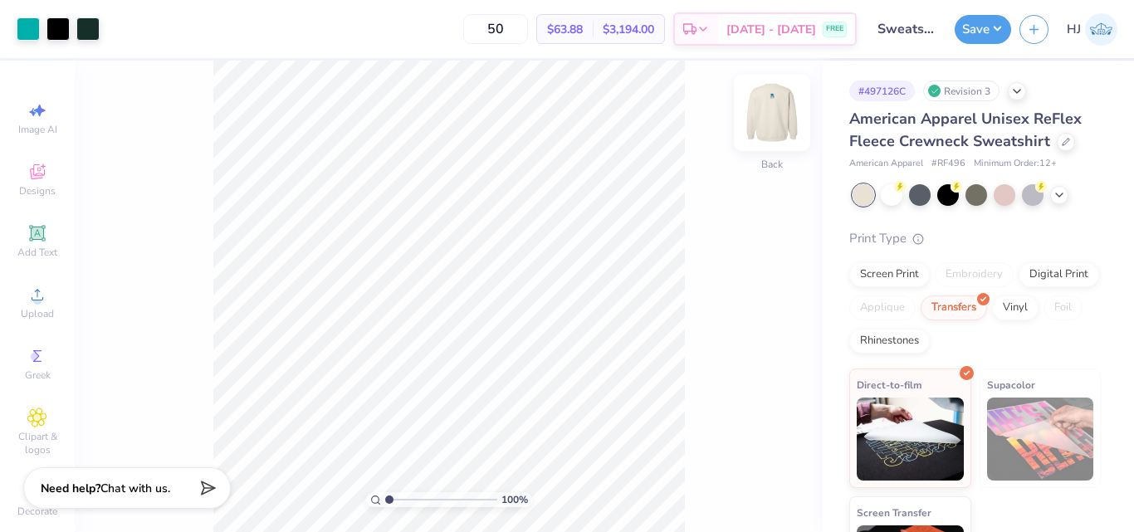
click at [761, 112] on img at bounding box center [772, 113] width 66 height 66
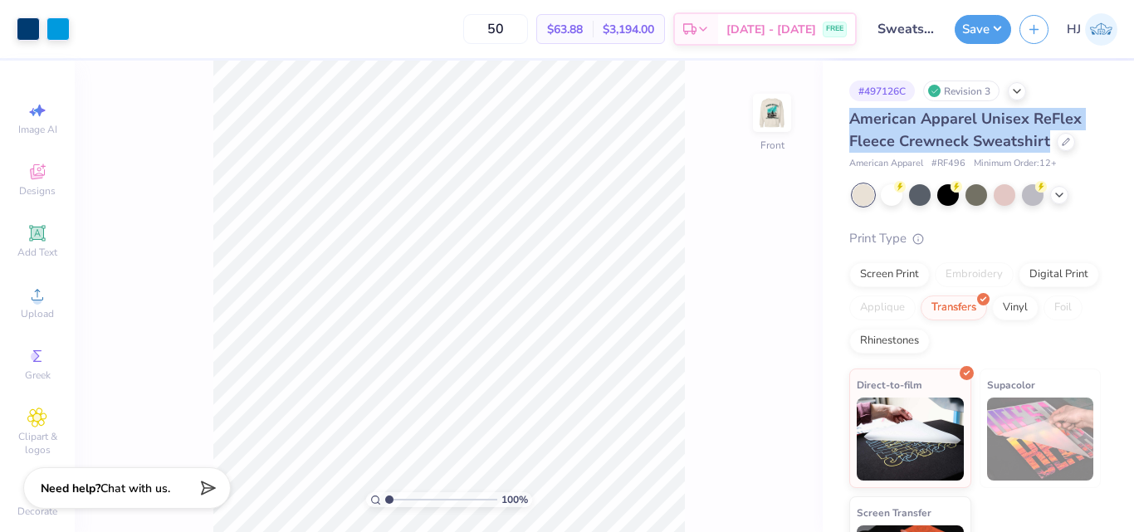
drag, startPoint x: 849, startPoint y: 117, endPoint x: 1050, endPoint y: 142, distance: 202.5
click at [1050, 142] on div "American Apparel Unisex ReFlex Fleece Crewneck Sweatshirt" at bounding box center [975, 130] width 252 height 45
copy span "American Apparel Unisex ReFlex Fleece Crewneck Sweatshirt"
click at [766, 116] on img at bounding box center [772, 113] width 66 height 66
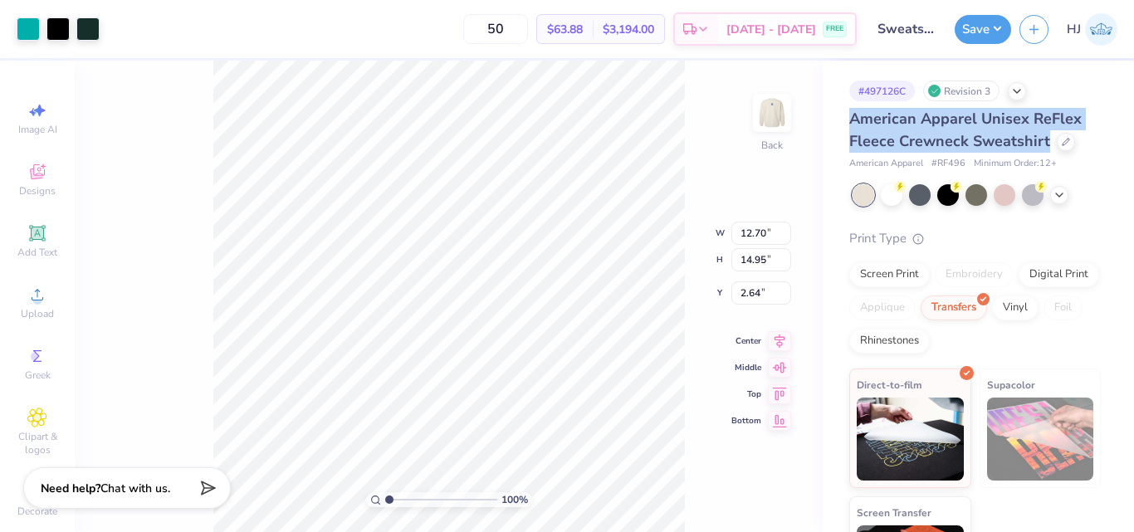
click at [907, 129] on div "American Apparel Unisex ReFlex Fleece Crewneck Sweatshirt" at bounding box center [975, 130] width 252 height 45
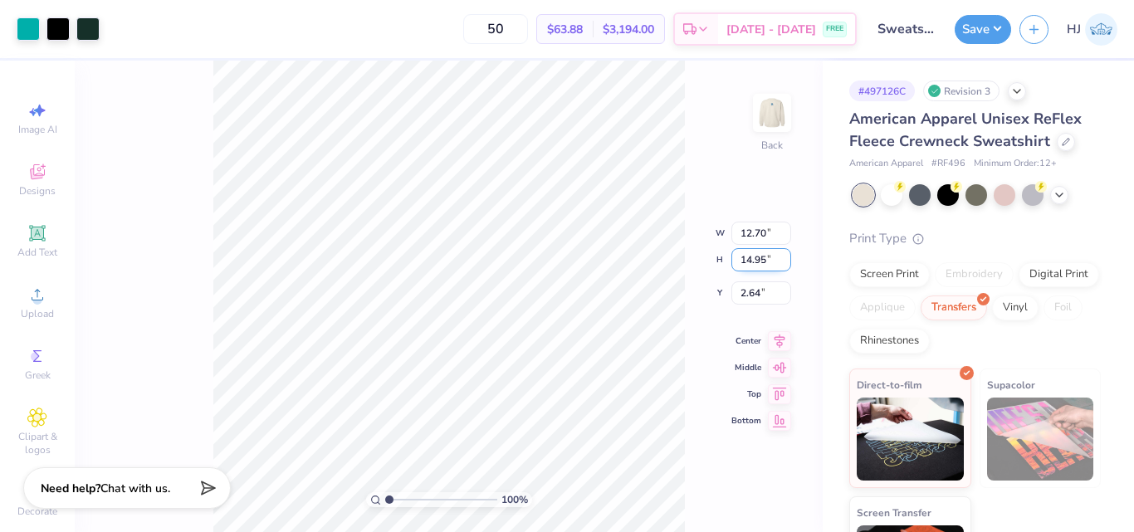
click at [759, 259] on input "14.95" at bounding box center [761, 259] width 60 height 23
type input "10.5"
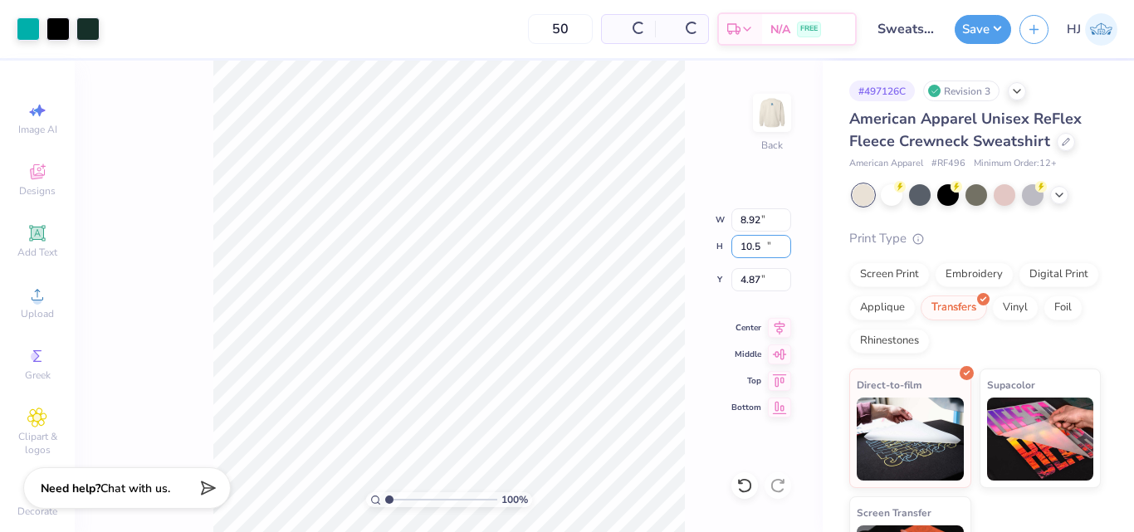
type input "8.92"
type input "10.50"
click at [761, 282] on input "4.87" at bounding box center [761, 279] width 60 height 23
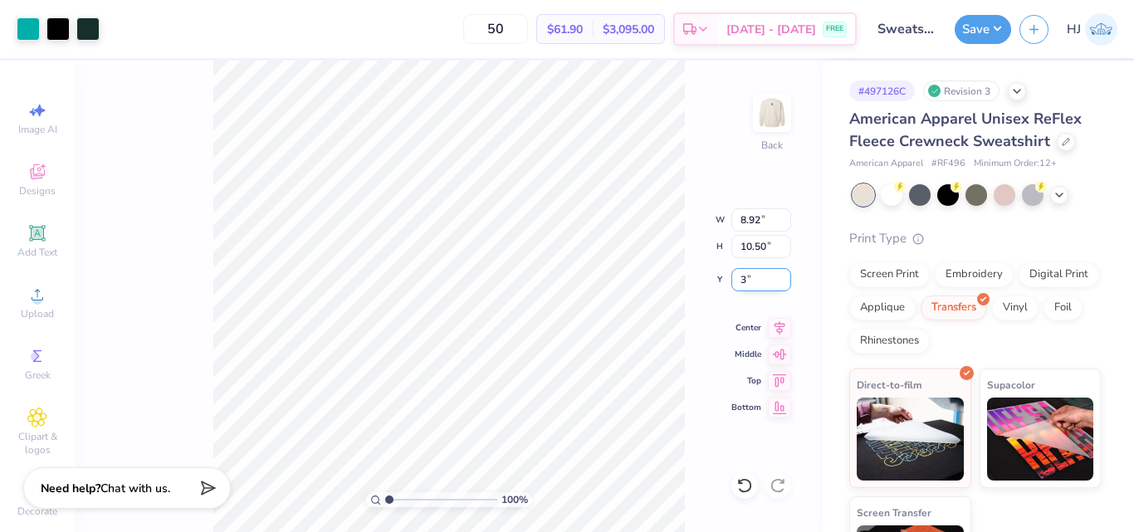
type input "3.00"
click at [769, 117] on img at bounding box center [772, 113] width 66 height 66
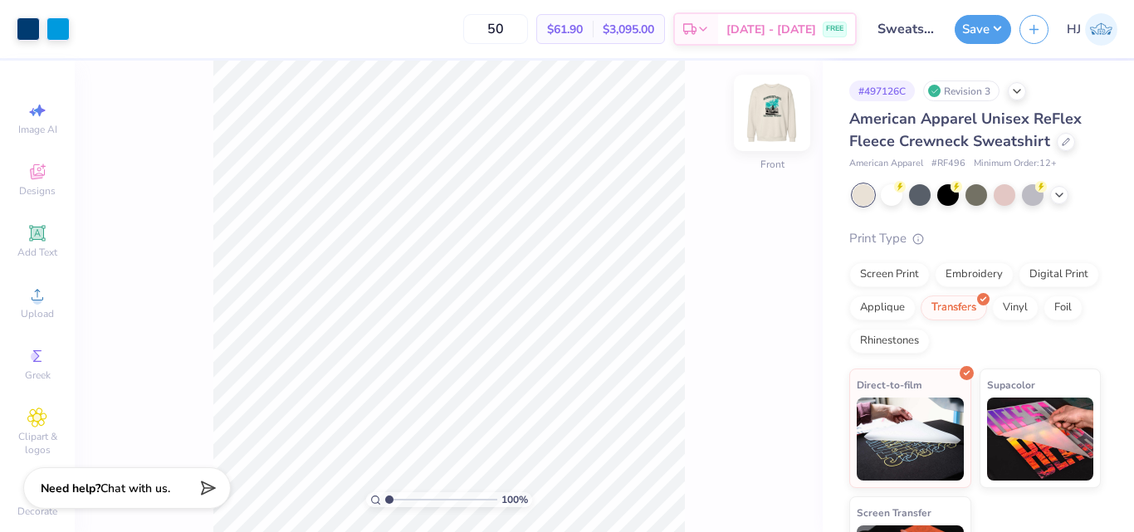
click at [782, 120] on img at bounding box center [772, 113] width 66 height 66
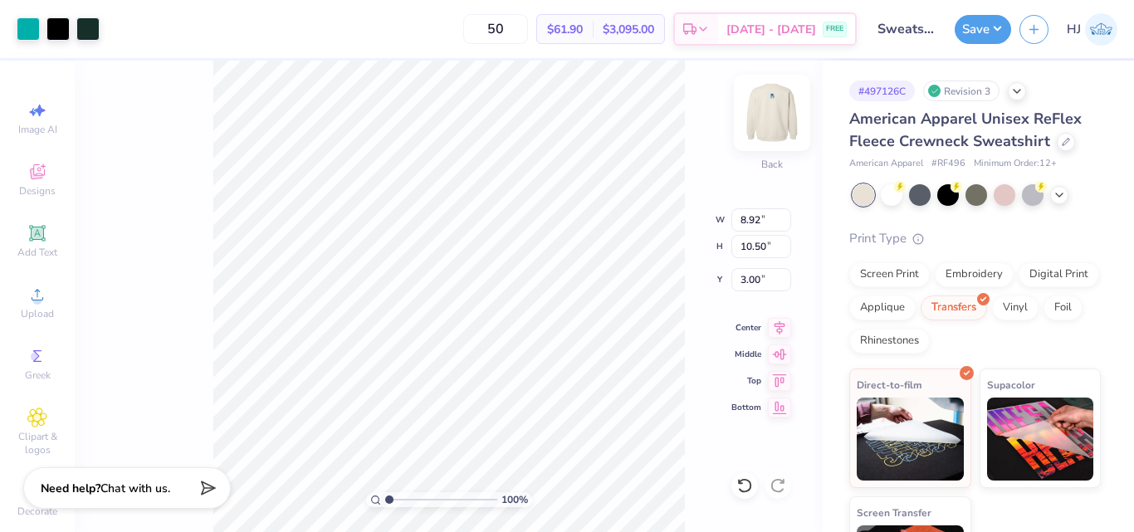
click at [780, 110] on img at bounding box center [772, 113] width 66 height 66
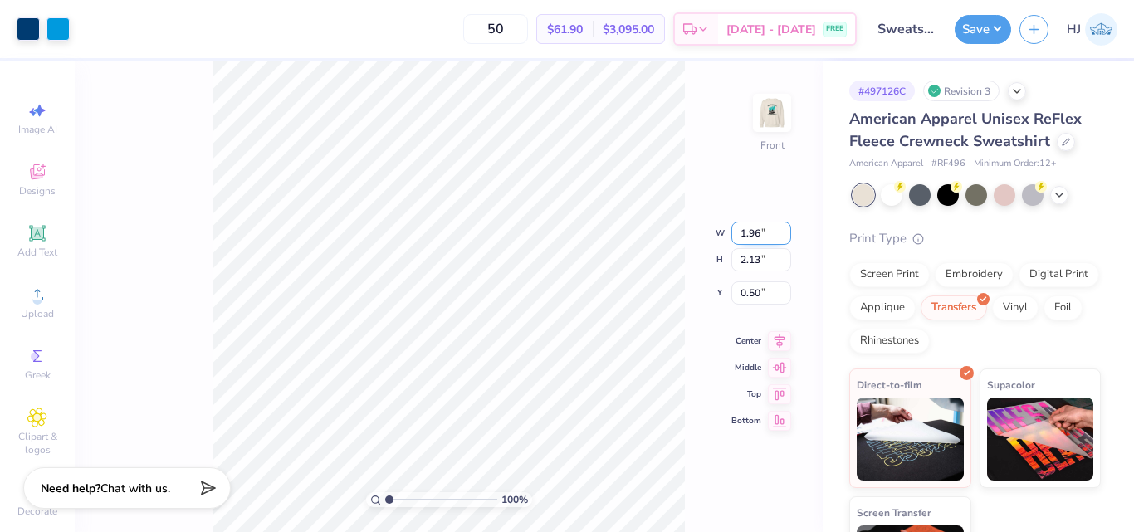
click at [761, 239] on input "1.96" at bounding box center [761, 233] width 60 height 23
click at [747, 261] on input "2.13" at bounding box center [761, 259] width 60 height 23
type input "2"
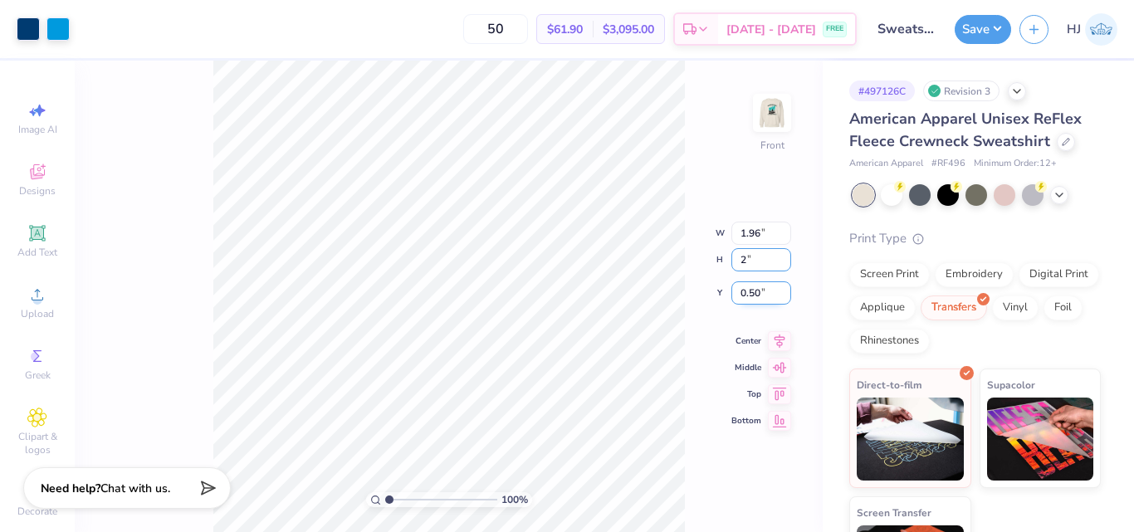
type input "1.85"
type input "2.00"
type input "0.56"
click at [761, 282] on input "0.56" at bounding box center [761, 279] width 60 height 23
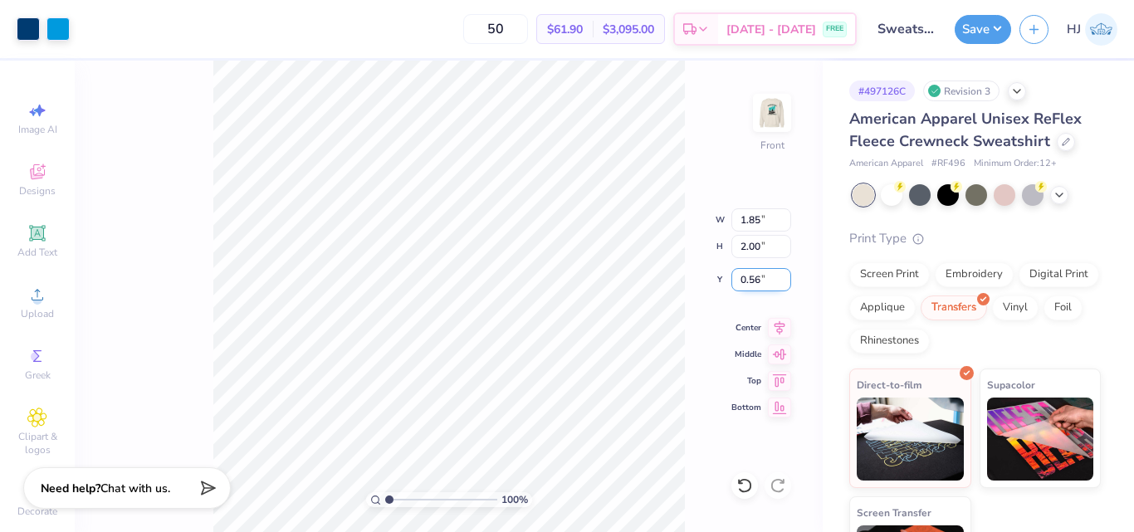
click at [761, 282] on input "0.56" at bounding box center [761, 279] width 60 height 23
type input "0.50"
click at [760, 279] on input "0.50" at bounding box center [761, 279] width 60 height 23
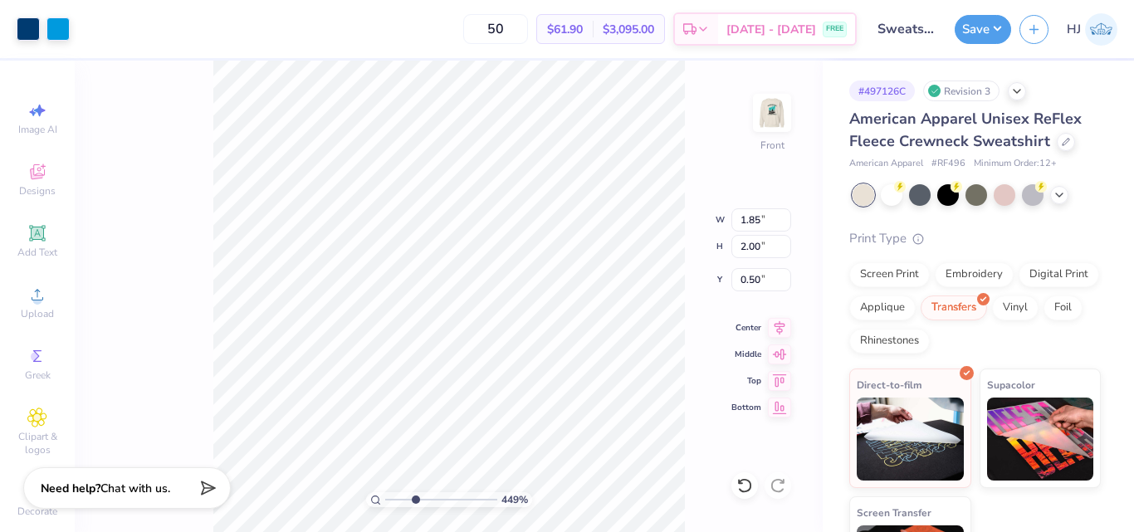
type input "3.00581987268404"
click at [751, 279] on input "0.50" at bounding box center [761, 279] width 60 height 23
type input "3"
type input "3.00581987268404"
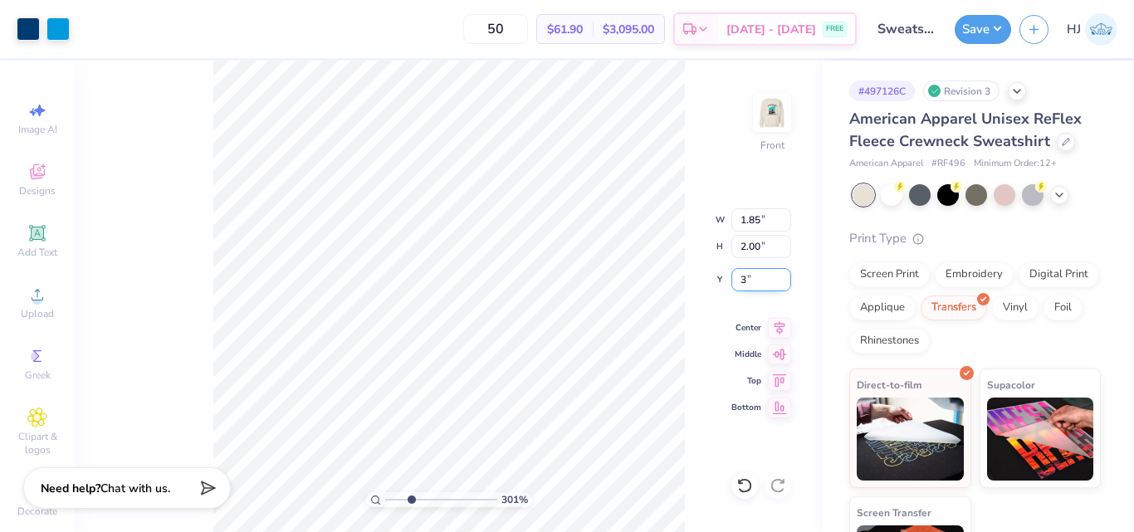
type input "3.00"
click at [754, 279] on input "3.00" at bounding box center [761, 279] width 60 height 23
type input ".5"
type input "3.00581987268404"
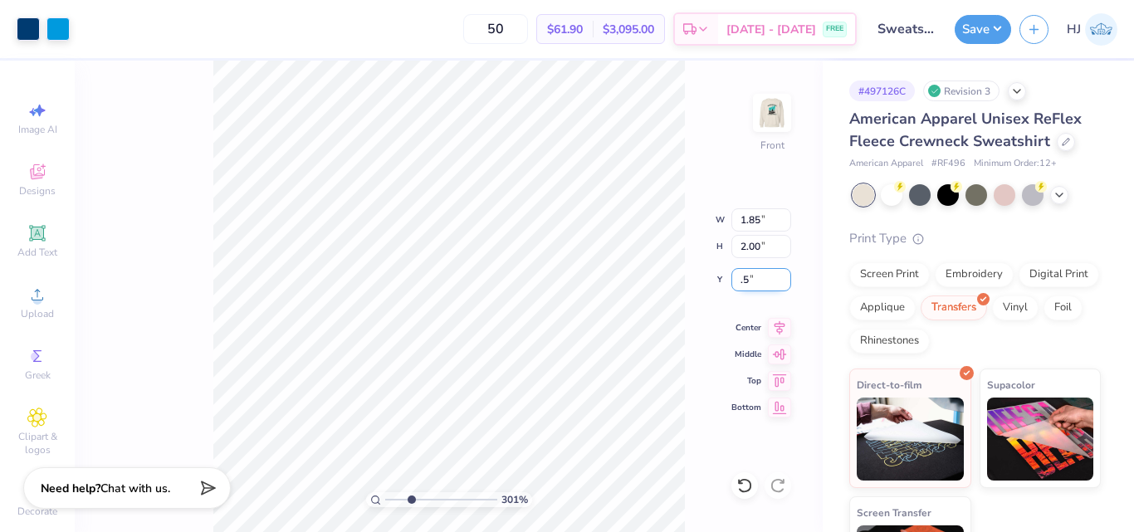
type input "0.50"
click at [1019, 285] on div "Digital Print" at bounding box center [1059, 272] width 81 height 25
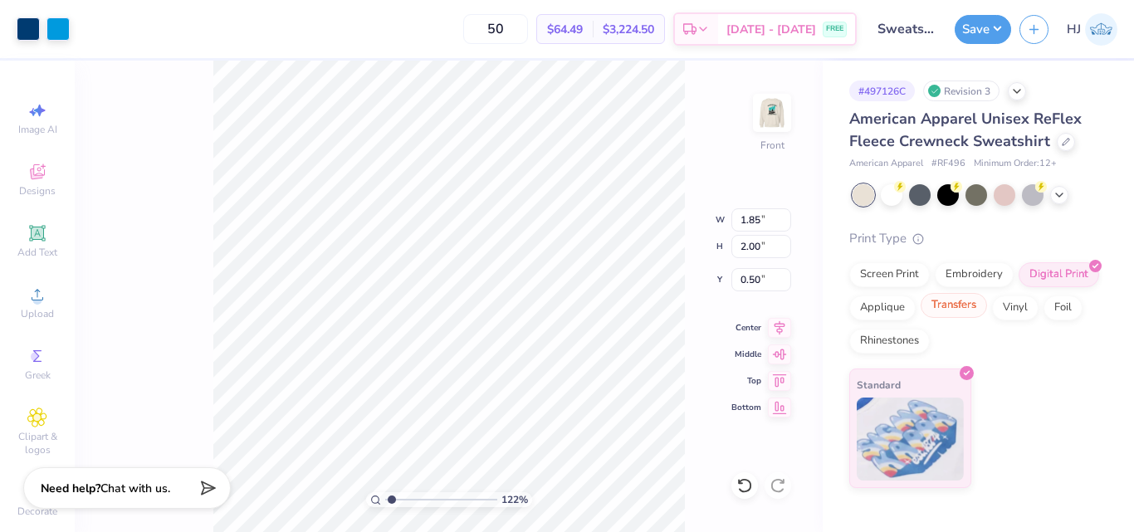
click at [945, 307] on div "Transfers" at bounding box center [954, 305] width 66 height 25
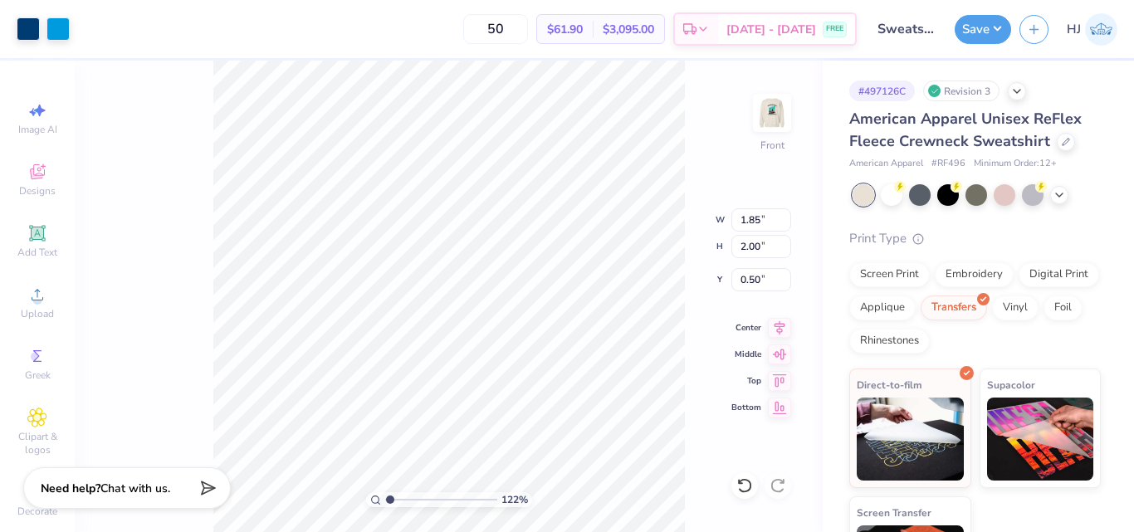
type input "1"
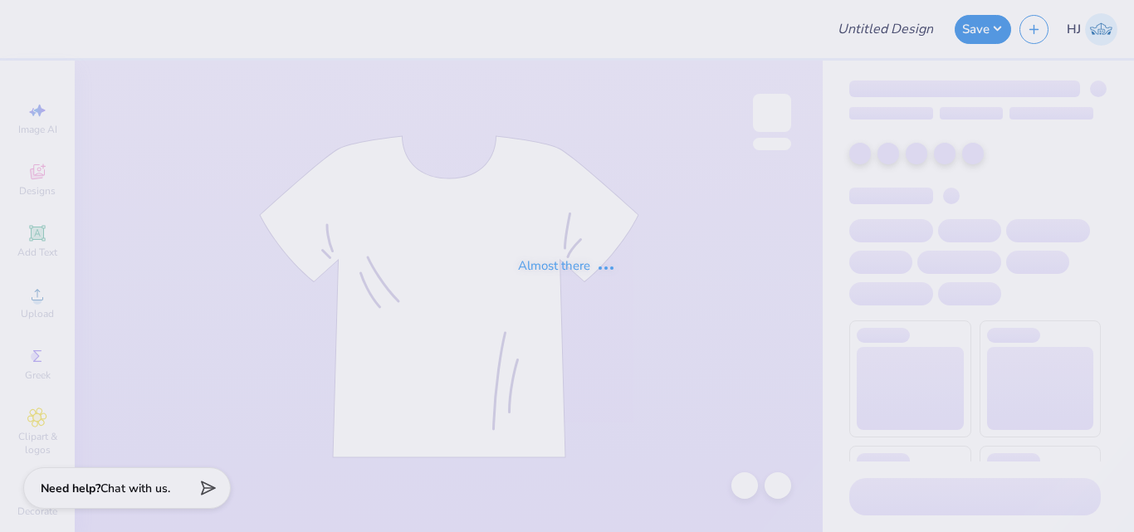
type input "Sweatsets for BD"
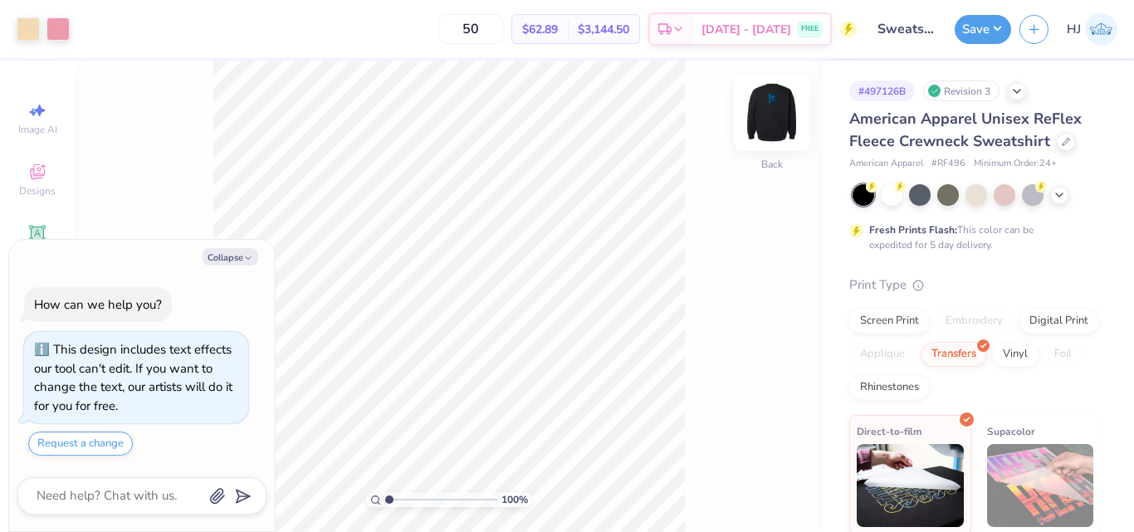
click at [767, 104] on img at bounding box center [772, 113] width 66 height 66
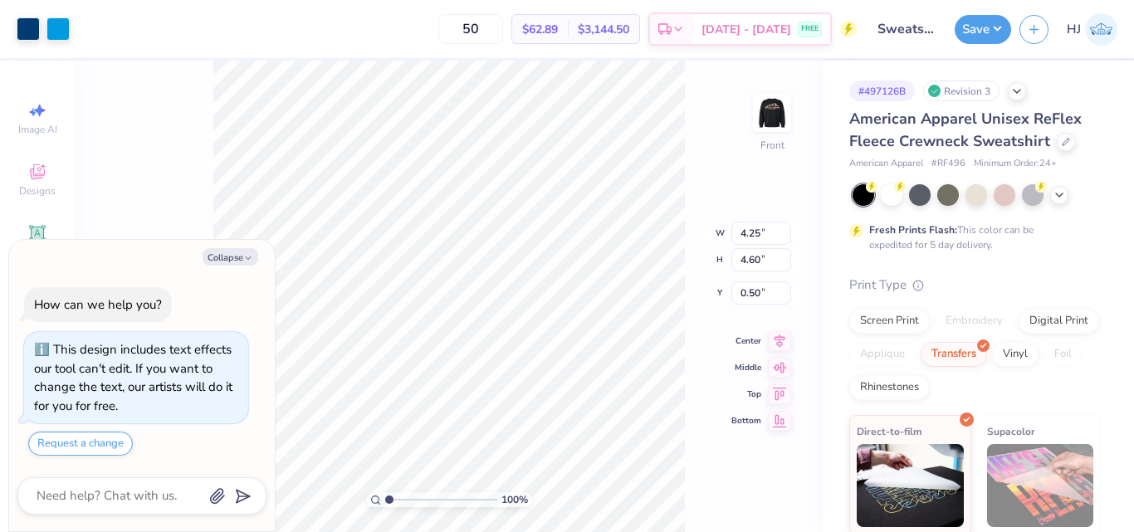
type textarea "x"
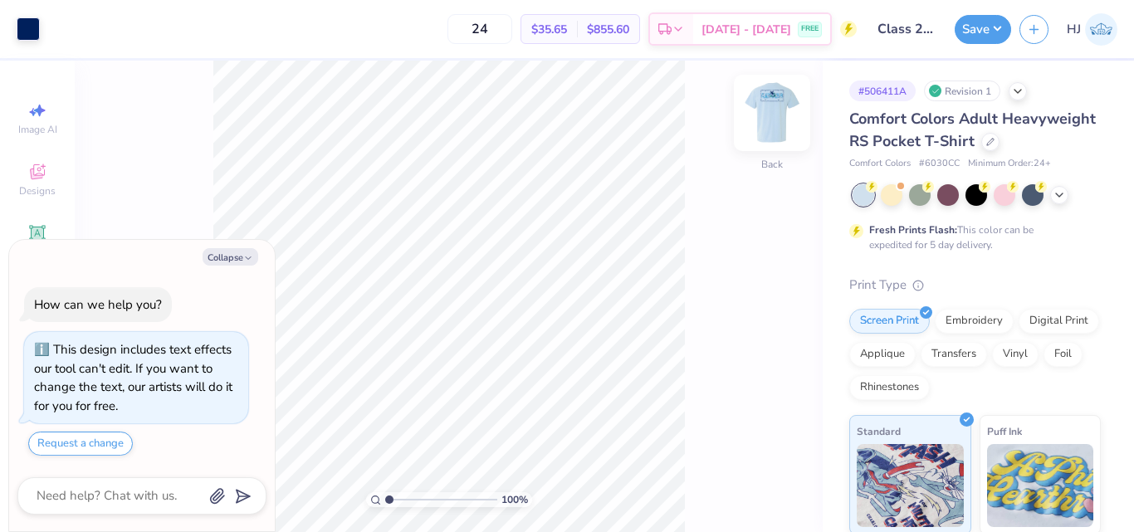
click at [774, 104] on img at bounding box center [772, 113] width 66 height 66
type textarea "x"
type input "1.82266588284093"
click at [756, 121] on img at bounding box center [772, 113] width 66 height 66
type textarea "x"
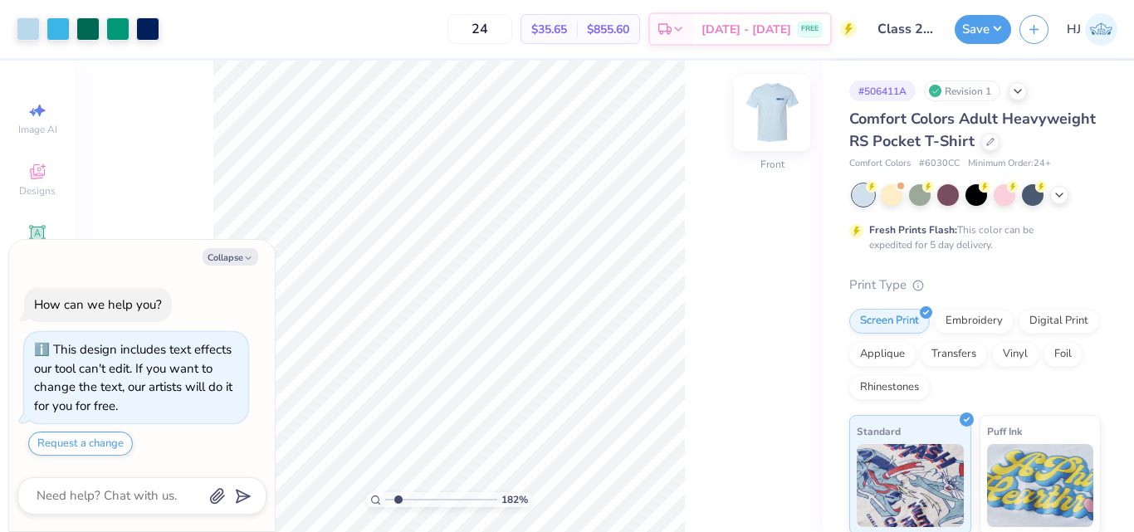
type input "1.82266588284093"
type textarea "x"
type input "1.82266588284093"
type textarea "x"
type input "1.82266588284093"
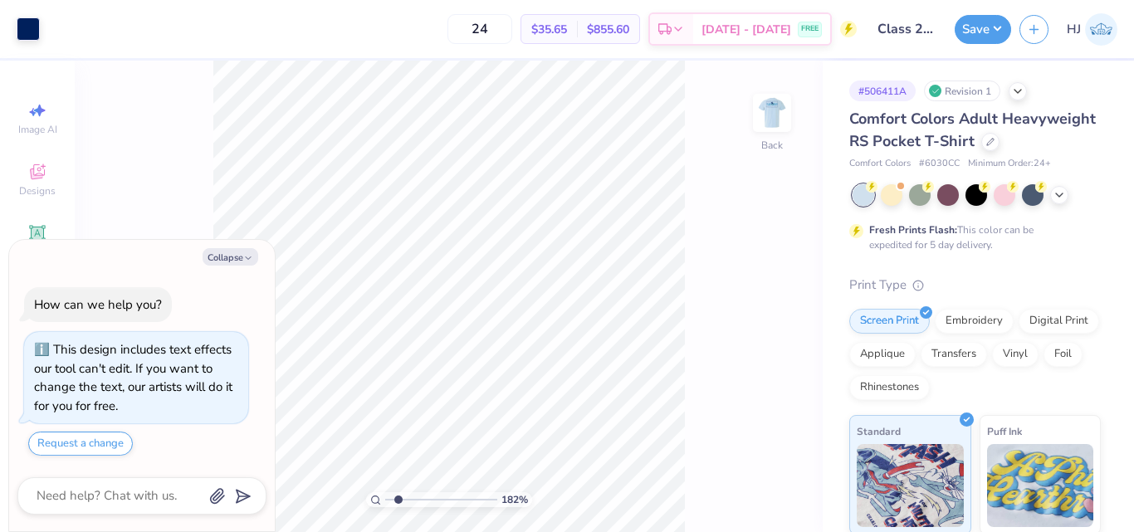
type textarea "x"
type input "1.82266588284093"
type textarea "x"
type input "1.82266588284093"
click at [770, 130] on img at bounding box center [772, 113] width 66 height 66
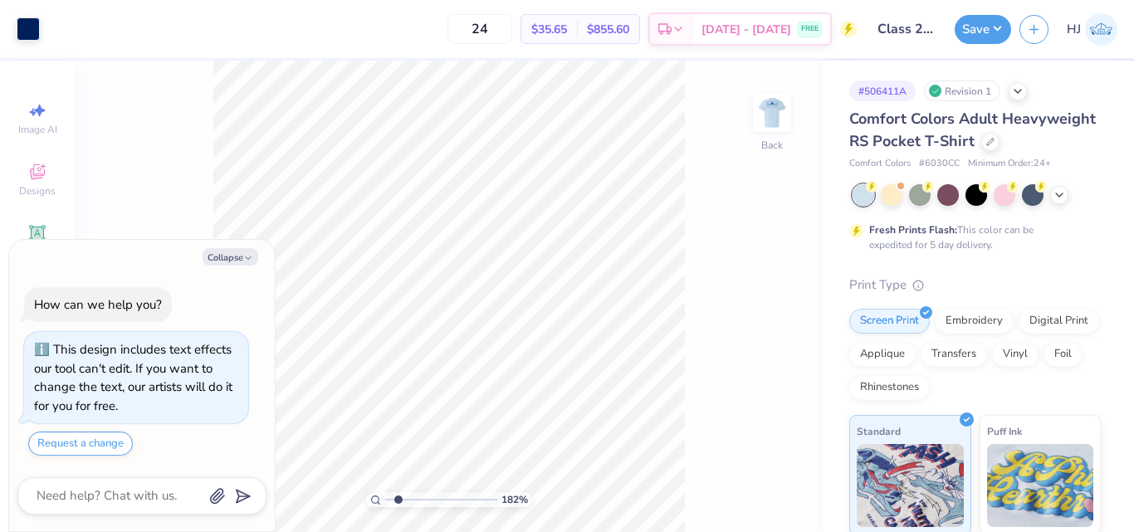
type textarea "x"
type input "1.82266588284093"
type textarea "x"
type input "1.82266588284093"
type textarea "x"
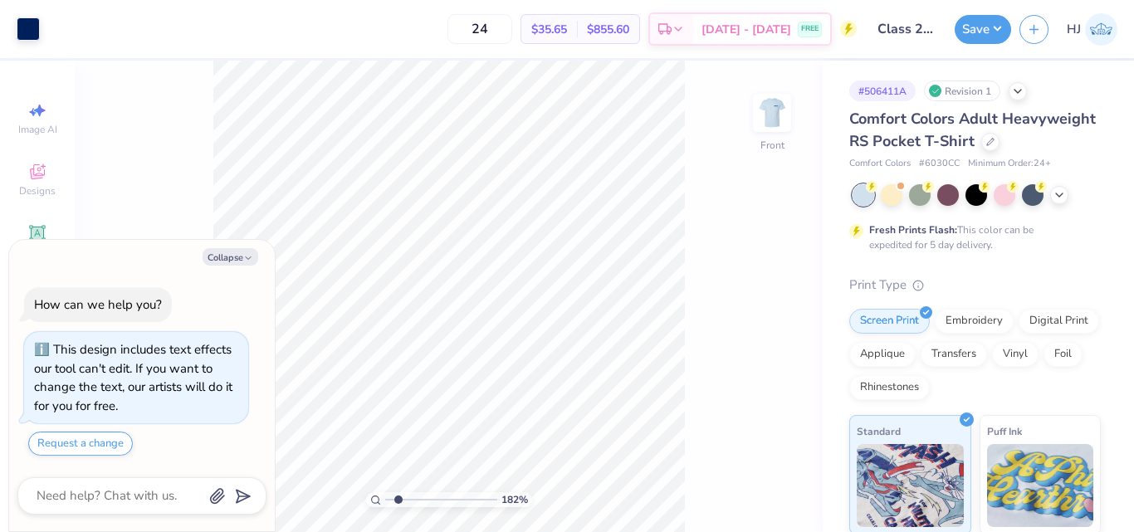
type input "1.82266588284093"
click at [237, 260] on button "Collapse" at bounding box center [231, 256] width 56 height 17
type textarea "x"
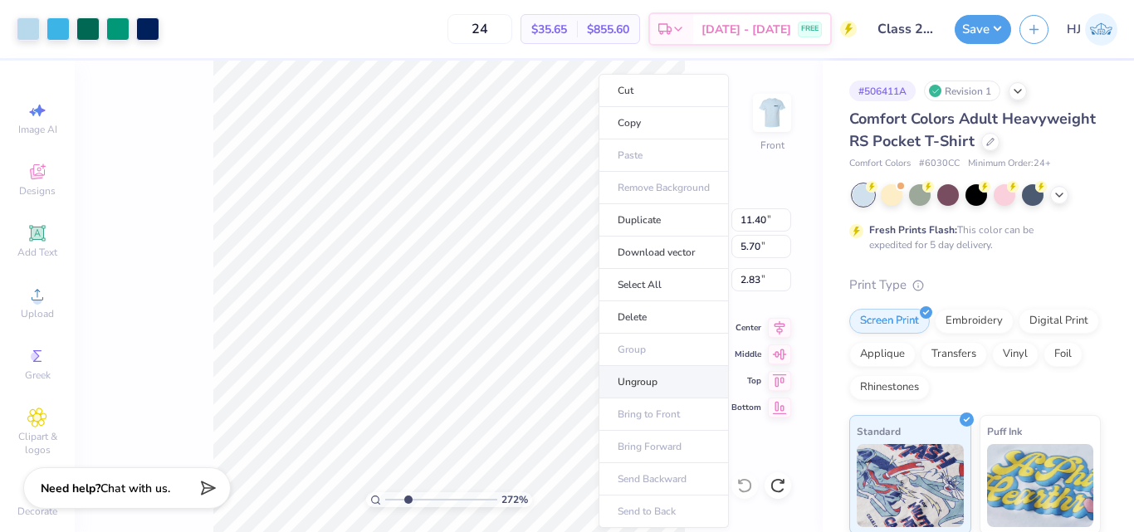
click at [624, 374] on li "Ungroup" at bounding box center [664, 382] width 130 height 32
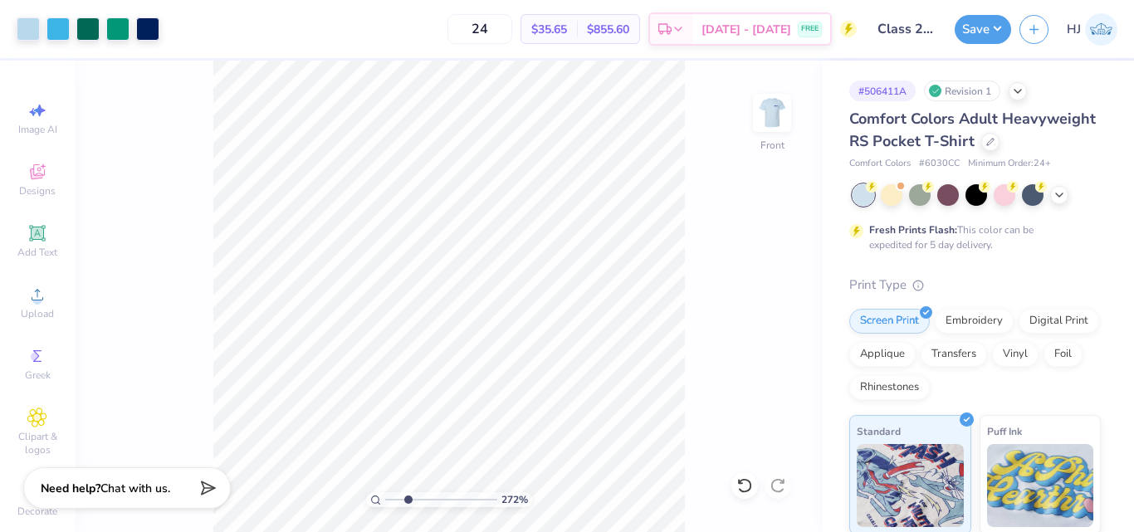
click at [703, 449] on div "272 % Front" at bounding box center [449, 297] width 748 height 472
click at [739, 483] on icon at bounding box center [740, 481] width 3 height 3
click at [60, 30] on div at bounding box center [57, 27] width 23 height 23
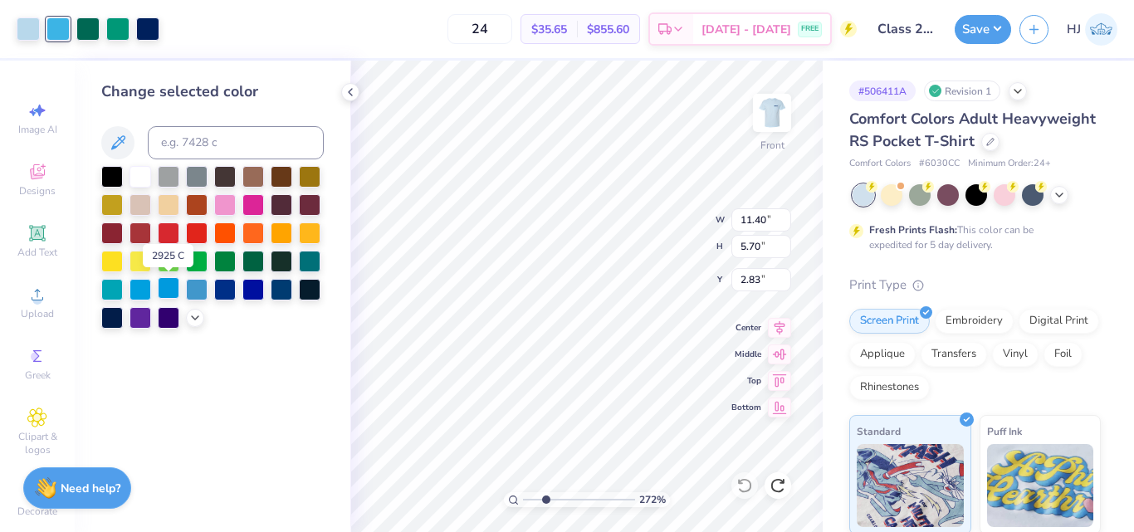
click at [172, 293] on div at bounding box center [169, 288] width 22 height 22
click at [193, 291] on div at bounding box center [197, 288] width 22 height 22
click at [223, 292] on div at bounding box center [225, 288] width 22 height 22
click at [191, 289] on div at bounding box center [197, 288] width 22 height 22
click at [22, 29] on div at bounding box center [28, 27] width 23 height 23
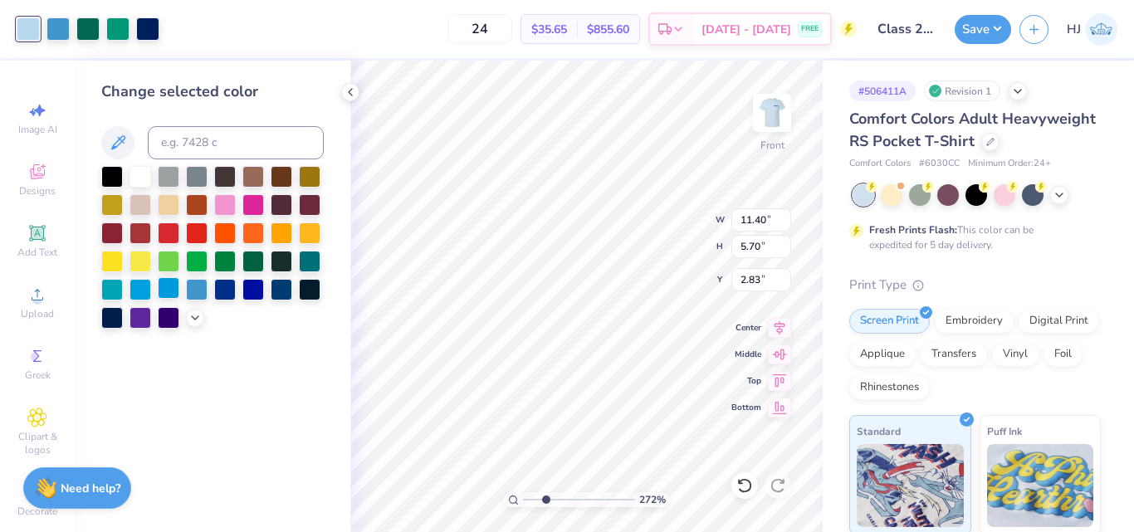
click at [169, 287] on div at bounding box center [169, 288] width 22 height 22
click at [139, 280] on div at bounding box center [141, 288] width 22 height 22
click at [192, 319] on icon at bounding box center [194, 316] width 13 height 13
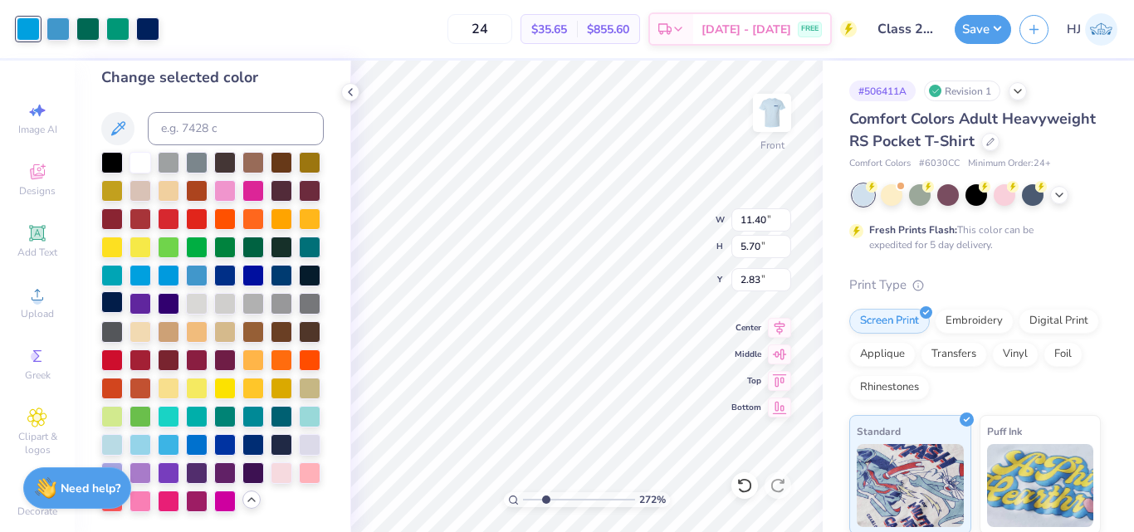
scroll to position [71, 0]
click at [151, 433] on div at bounding box center [141, 444] width 22 height 22
click at [179, 433] on div at bounding box center [169, 444] width 22 height 22
click at [151, 433] on div at bounding box center [141, 444] width 22 height 22
click at [123, 433] on div at bounding box center [112, 444] width 22 height 22
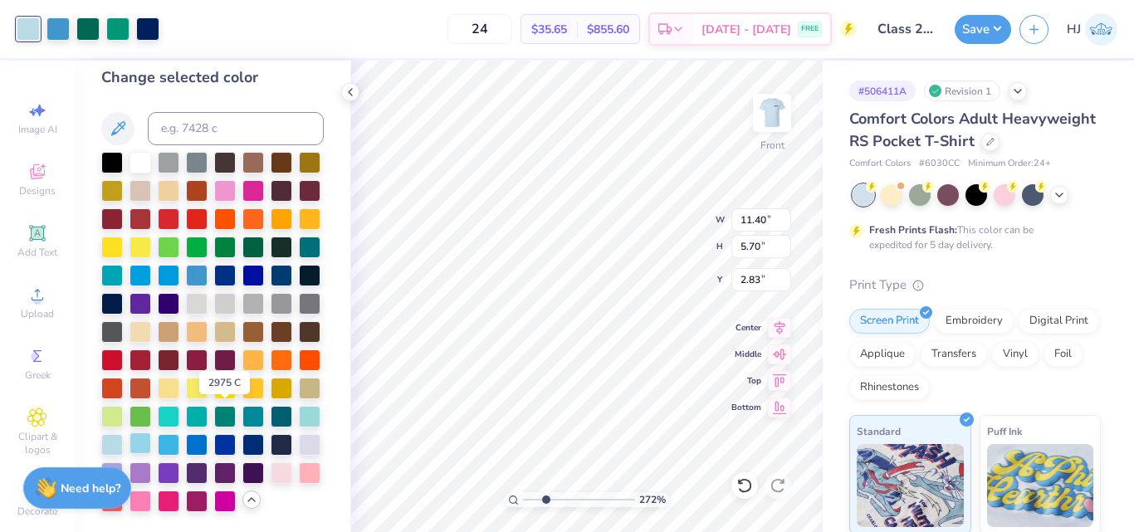
click at [151, 433] on div at bounding box center [141, 444] width 22 height 22
click at [58, 31] on div at bounding box center [57, 27] width 23 height 23
click at [208, 433] on div at bounding box center [197, 444] width 22 height 22
click at [179, 433] on div at bounding box center [169, 444] width 22 height 22
click at [208, 433] on div at bounding box center [197, 444] width 22 height 22
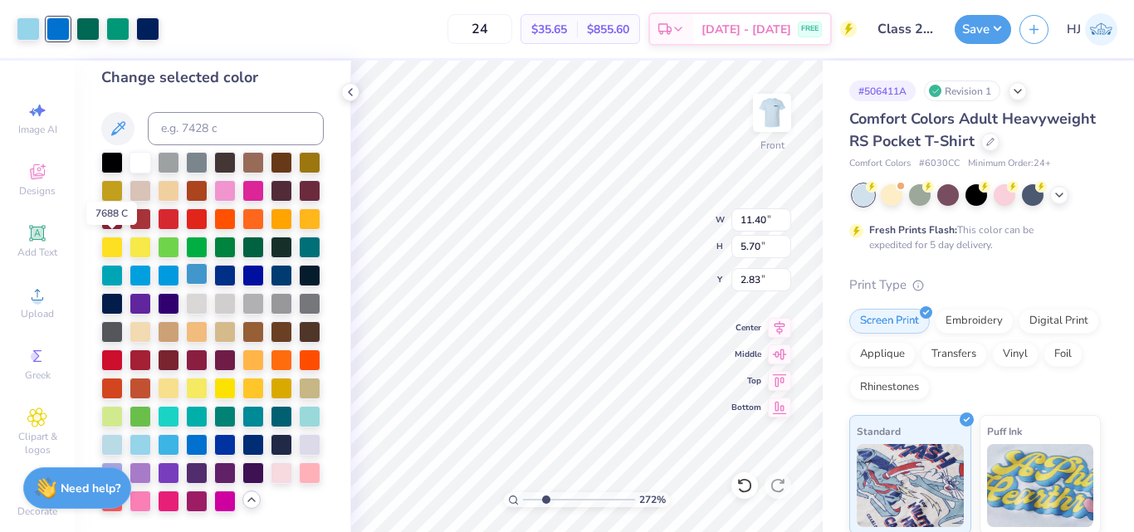
click at [186, 263] on div at bounding box center [197, 274] width 22 height 22
click at [179, 263] on div at bounding box center [169, 274] width 22 height 22
click at [186, 263] on div at bounding box center [197, 274] width 22 height 22
click at [179, 263] on div at bounding box center [169, 274] width 22 height 22
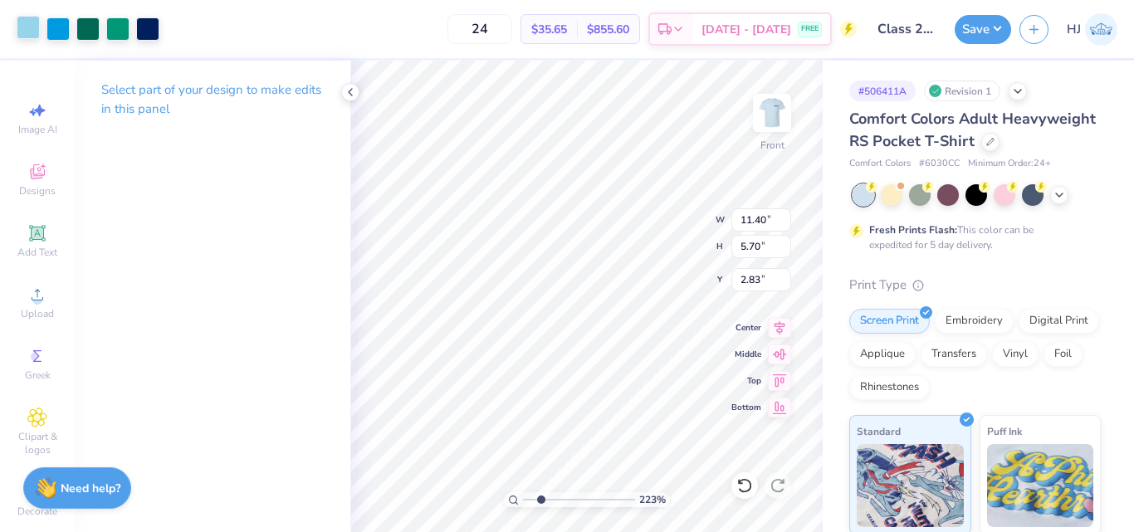
click at [28, 28] on div at bounding box center [28, 27] width 23 height 23
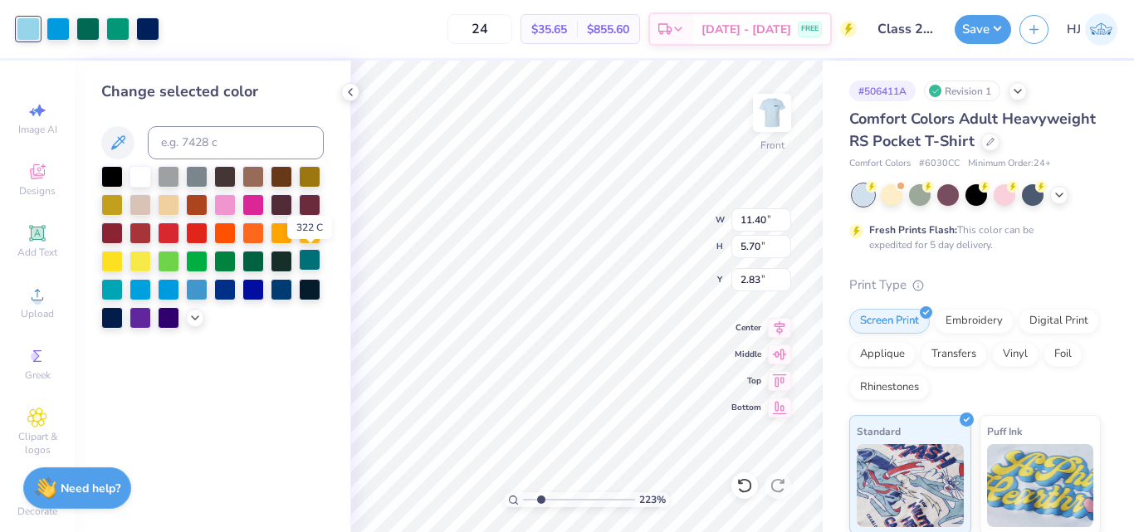
click at [308, 260] on div at bounding box center [310, 260] width 22 height 22
click at [173, 288] on div at bounding box center [169, 288] width 22 height 22
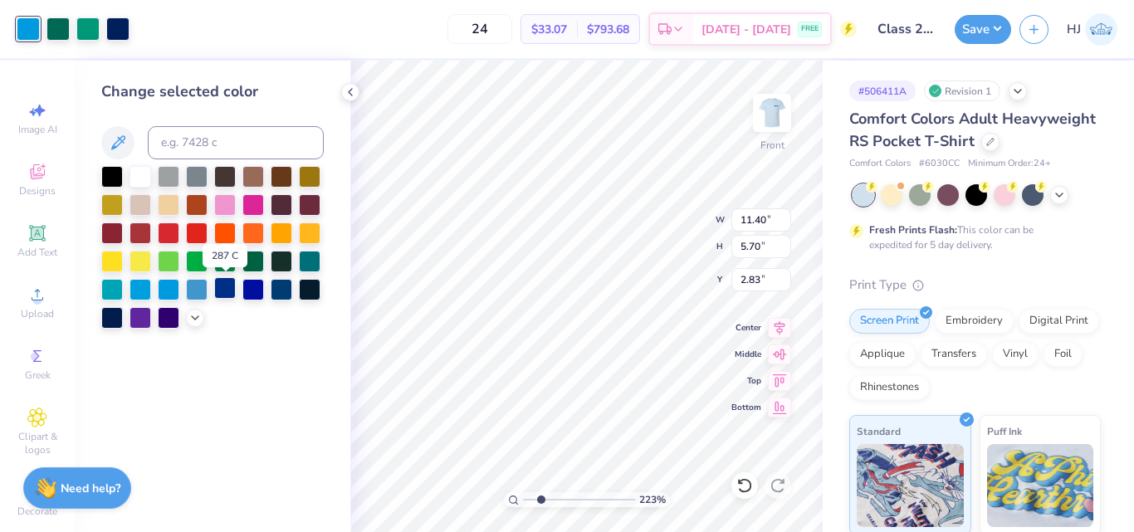
click at [226, 291] on div at bounding box center [225, 288] width 22 height 22
click at [751, 492] on icon at bounding box center [744, 485] width 17 height 17
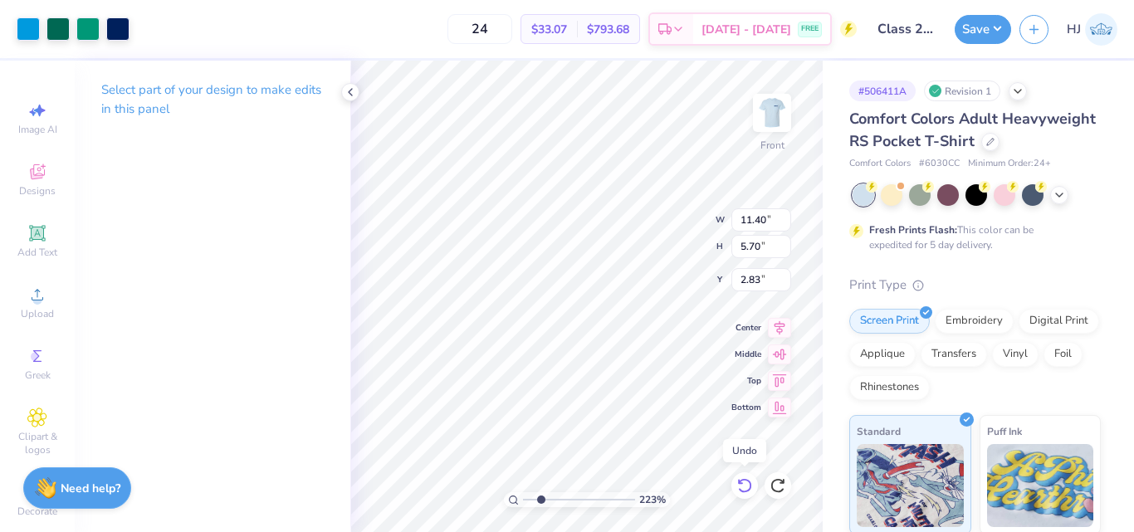
click at [748, 486] on icon at bounding box center [744, 485] width 17 height 17
click at [25, 20] on div at bounding box center [28, 27] width 23 height 23
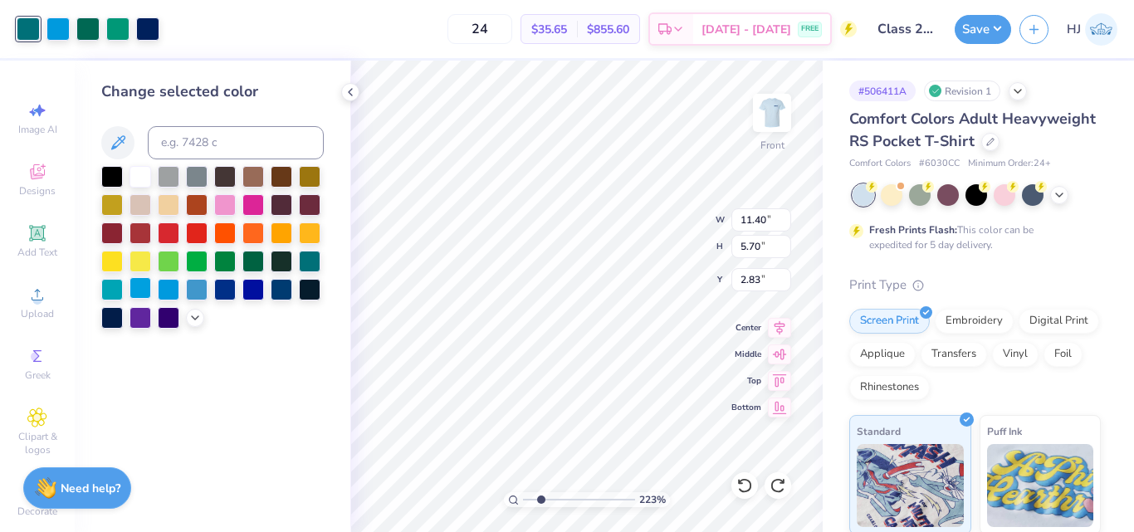
click at [141, 291] on div at bounding box center [141, 288] width 22 height 22
click at [196, 316] on icon at bounding box center [194, 316] width 13 height 13
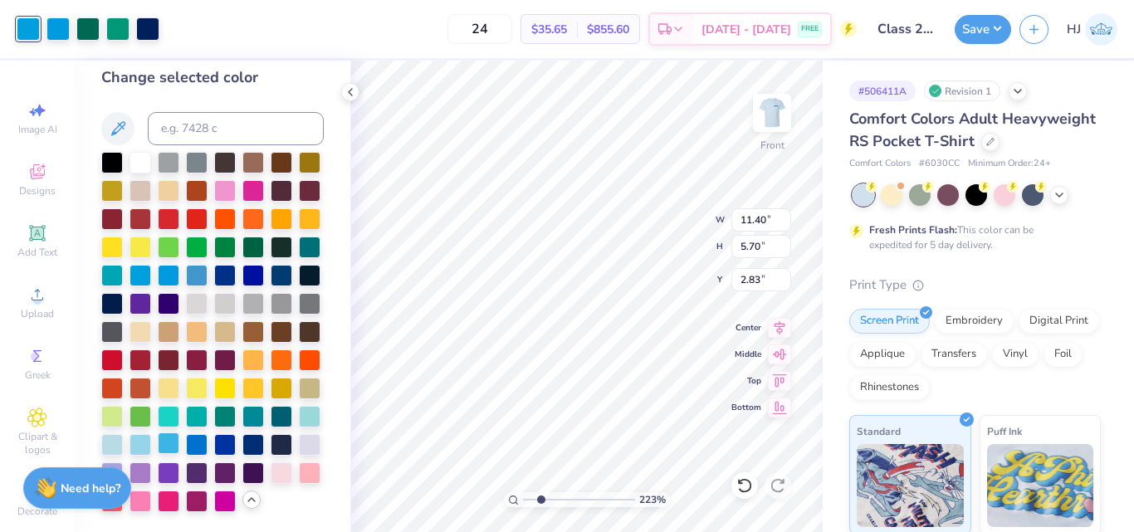
click at [179, 433] on div at bounding box center [169, 444] width 22 height 22
click at [151, 433] on div at bounding box center [141, 444] width 22 height 22
click at [742, 481] on icon at bounding box center [744, 485] width 14 height 15
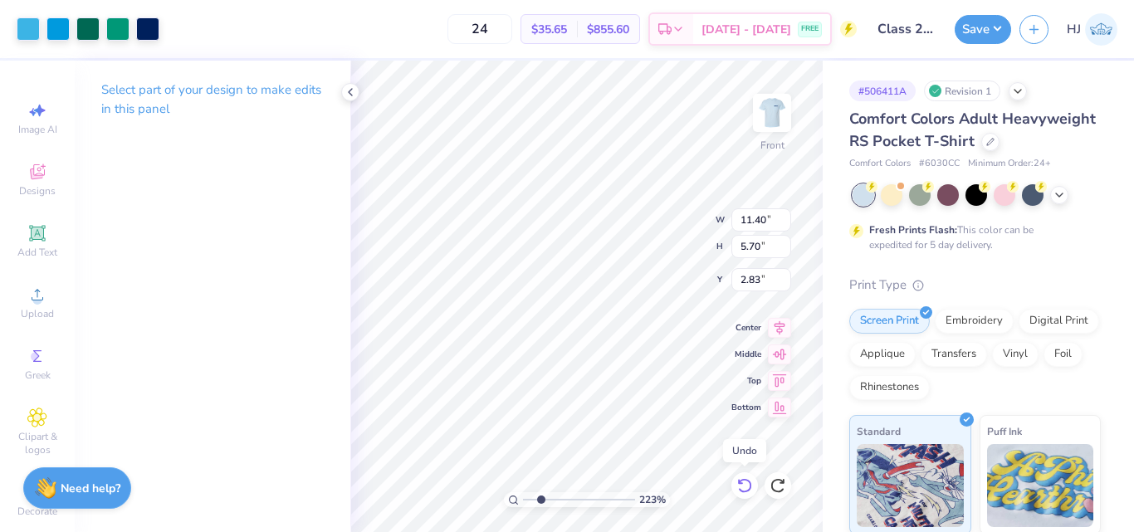
click at [743, 481] on icon at bounding box center [744, 485] width 14 height 15
click at [23, 29] on div at bounding box center [28, 27] width 23 height 23
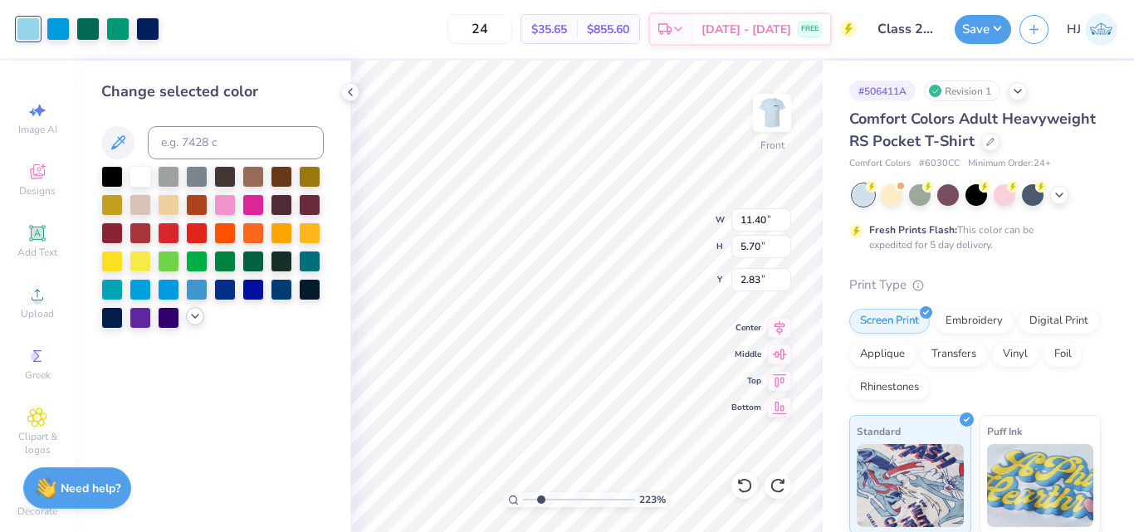
click at [192, 316] on icon at bounding box center [194, 316] width 13 height 13
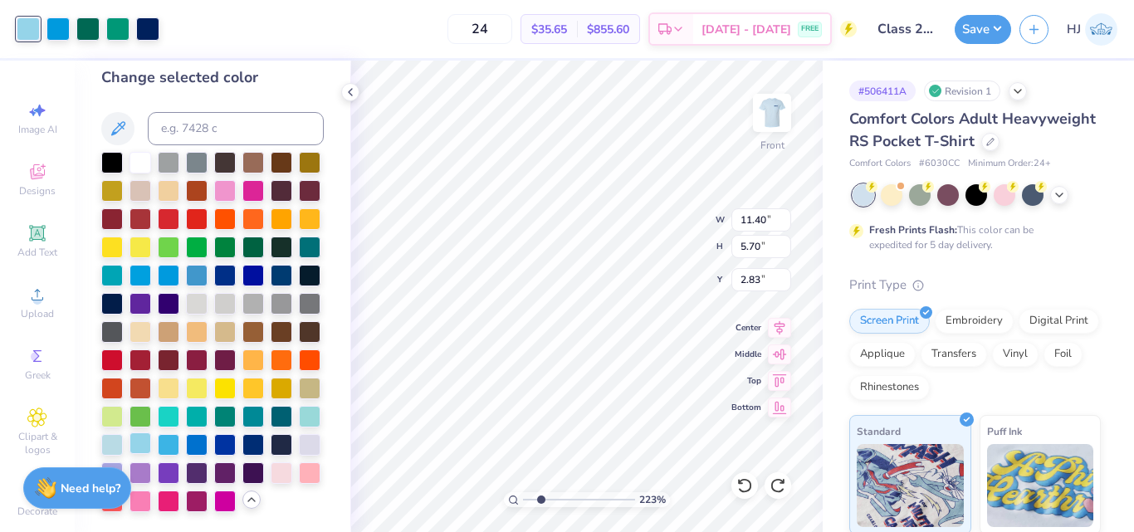
click at [151, 433] on div at bounding box center [141, 444] width 22 height 22
click at [123, 433] on div at bounding box center [112, 444] width 22 height 22
click at [151, 433] on div at bounding box center [141, 444] width 22 height 22
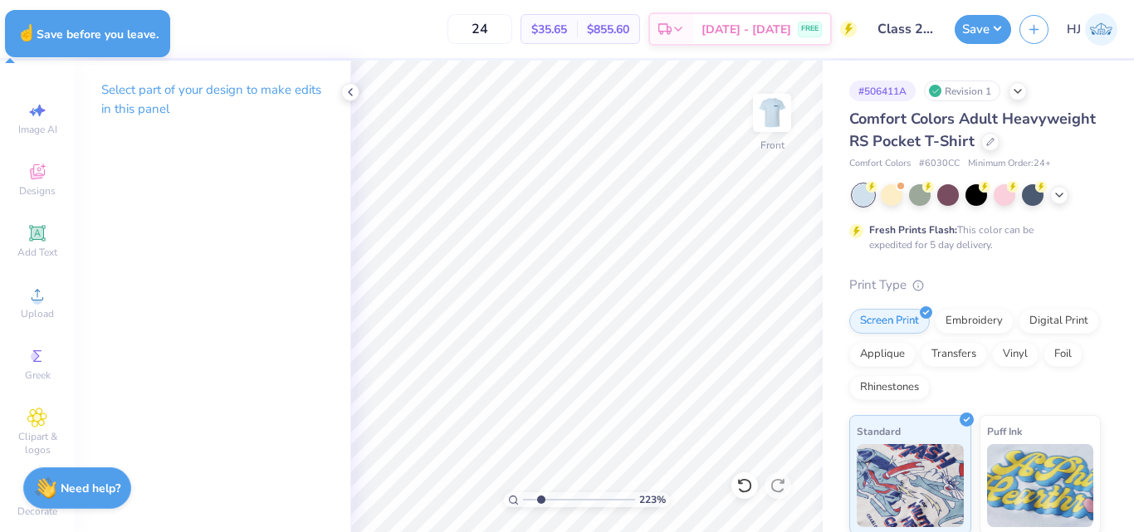
type input "2.22643191709162"
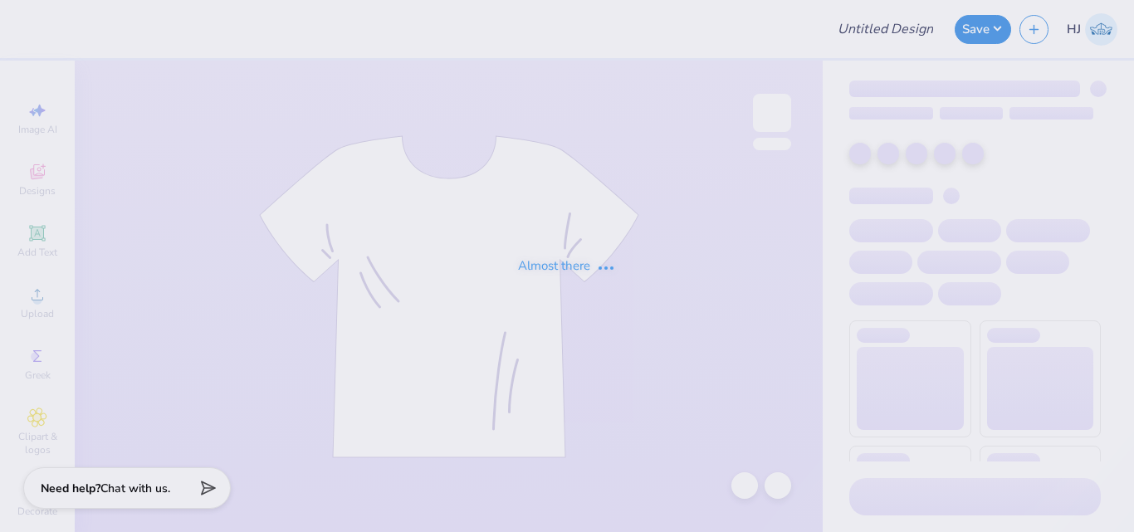
type input "Class 2028 tee"
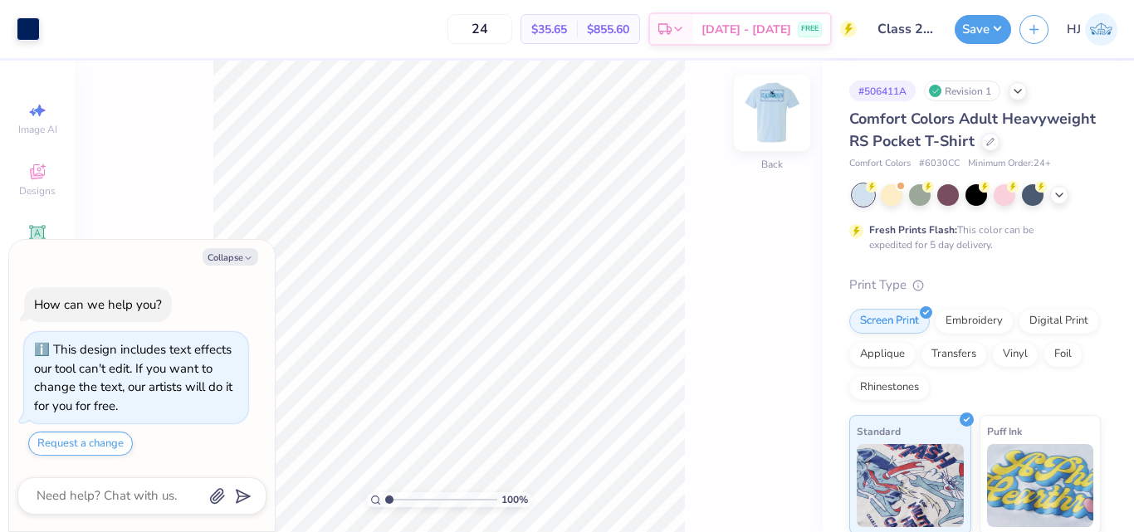
click at [785, 105] on img at bounding box center [772, 113] width 66 height 66
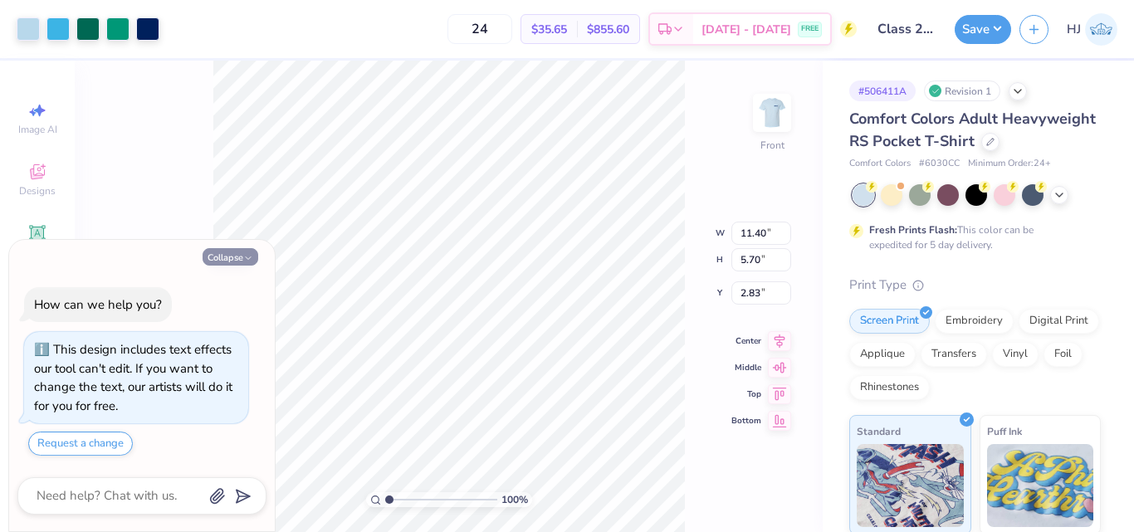
click at [234, 263] on button "Collapse" at bounding box center [231, 256] width 56 height 17
type textarea "x"
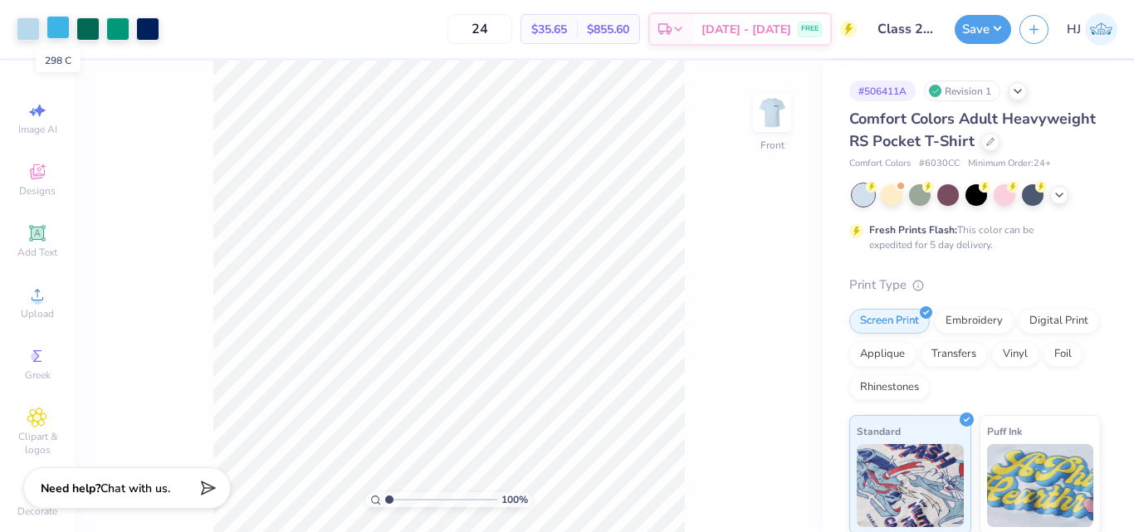
click at [52, 31] on div at bounding box center [57, 27] width 23 height 23
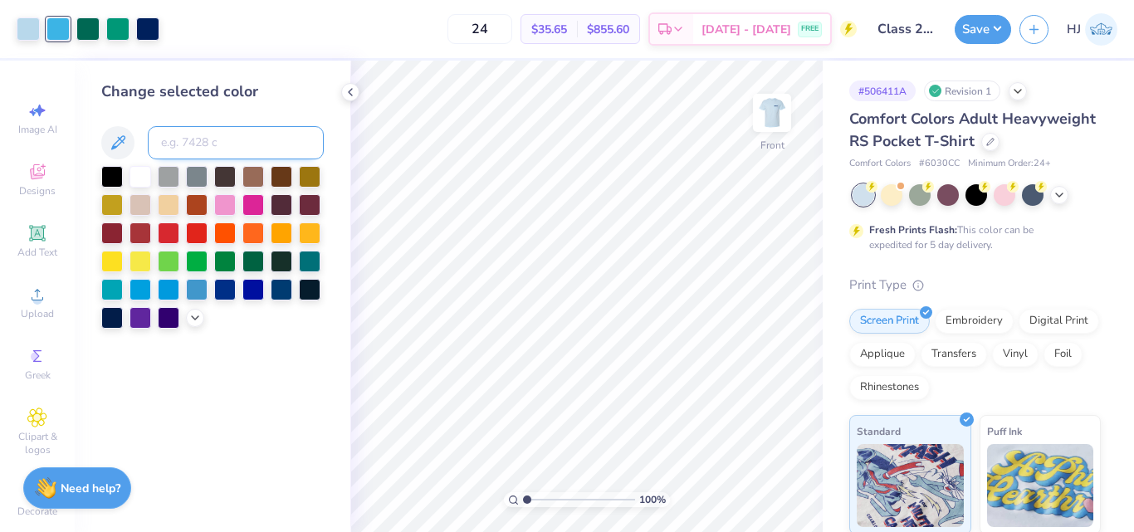
click at [176, 142] on input at bounding box center [236, 142] width 176 height 33
type input "2925"
click at [56, 23] on div at bounding box center [57, 28] width 23 height 23
click at [231, 287] on div at bounding box center [225, 288] width 22 height 22
click at [194, 286] on div at bounding box center [197, 288] width 22 height 22
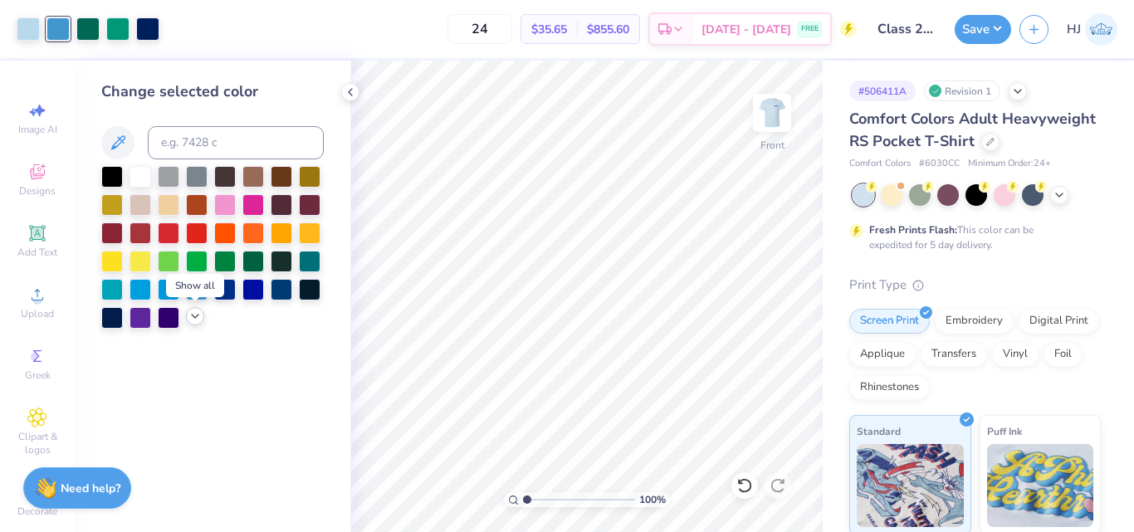
click at [194, 314] on icon at bounding box center [194, 316] width 13 height 13
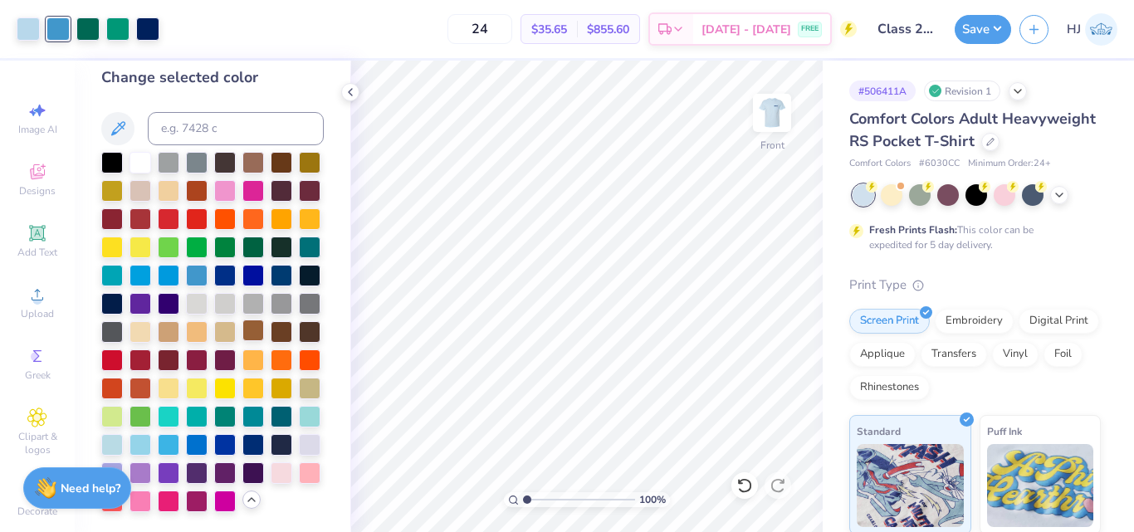
scroll to position [71, 0]
click at [214, 447] on div at bounding box center [225, 444] width 22 height 22
click at [208, 433] on div at bounding box center [197, 444] width 22 height 22
click at [179, 263] on div at bounding box center [169, 274] width 22 height 22
click at [208, 433] on div at bounding box center [197, 444] width 22 height 22
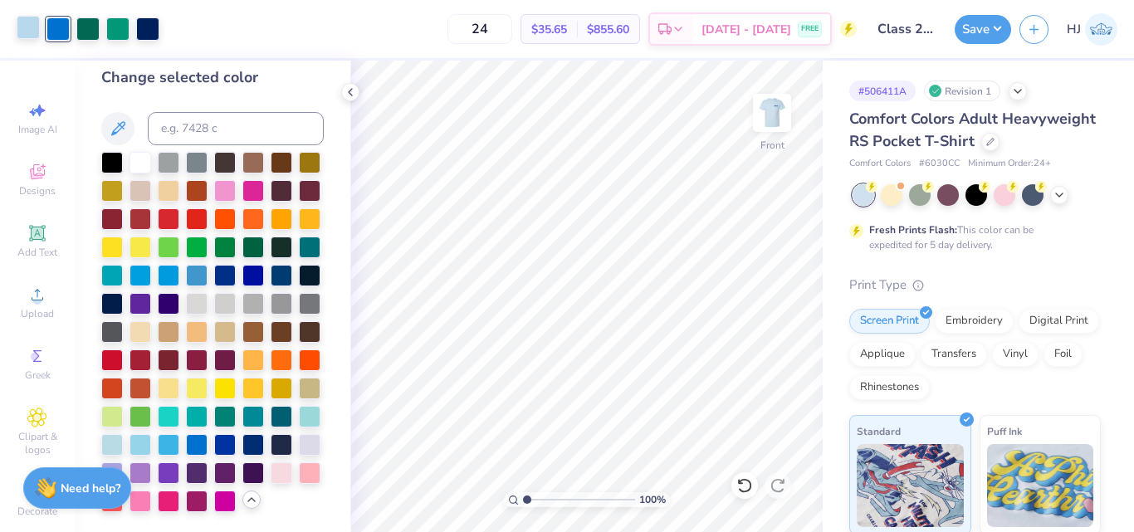
click at [26, 26] on div at bounding box center [28, 27] width 23 height 23
click at [151, 263] on div at bounding box center [141, 274] width 22 height 22
click at [186, 263] on div at bounding box center [197, 274] width 22 height 22
click at [179, 433] on div at bounding box center [169, 444] width 22 height 22
click at [151, 433] on div at bounding box center [141, 444] width 22 height 22
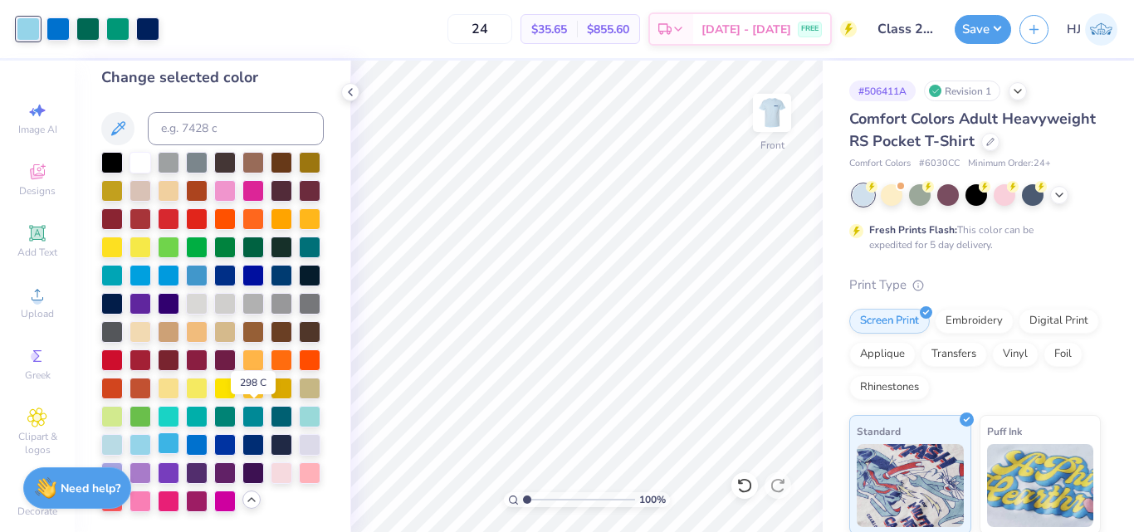
click at [179, 433] on div at bounding box center [169, 444] width 22 height 22
click at [186, 263] on div at bounding box center [197, 274] width 22 height 22
click at [179, 263] on div at bounding box center [169, 274] width 22 height 22
click at [151, 263] on div at bounding box center [141, 274] width 22 height 22
click at [123, 263] on div at bounding box center [112, 274] width 22 height 22
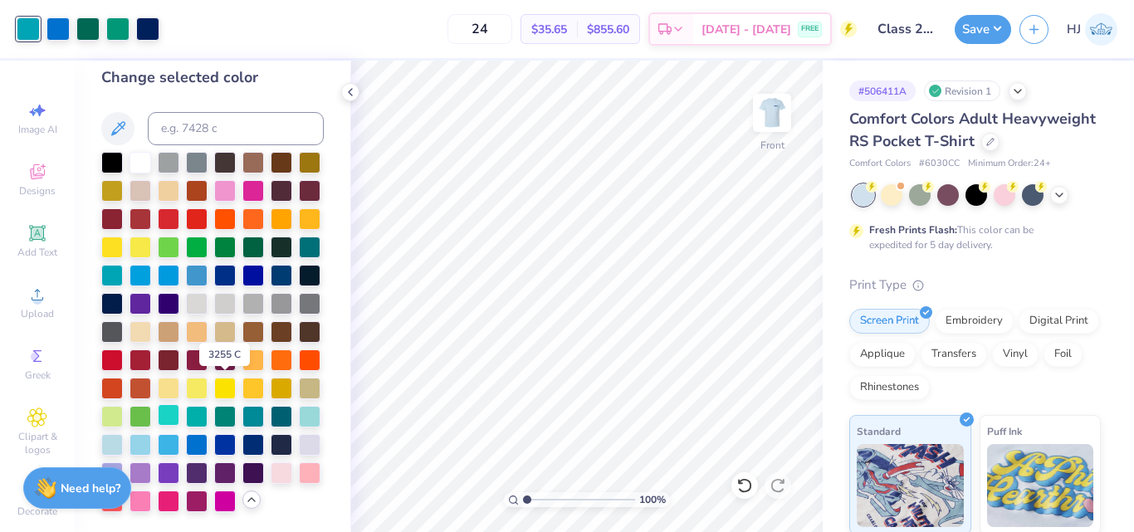
click at [179, 404] on div at bounding box center [169, 415] width 22 height 22
click at [151, 433] on div at bounding box center [141, 444] width 22 height 22
click at [179, 433] on div at bounding box center [169, 444] width 22 height 22
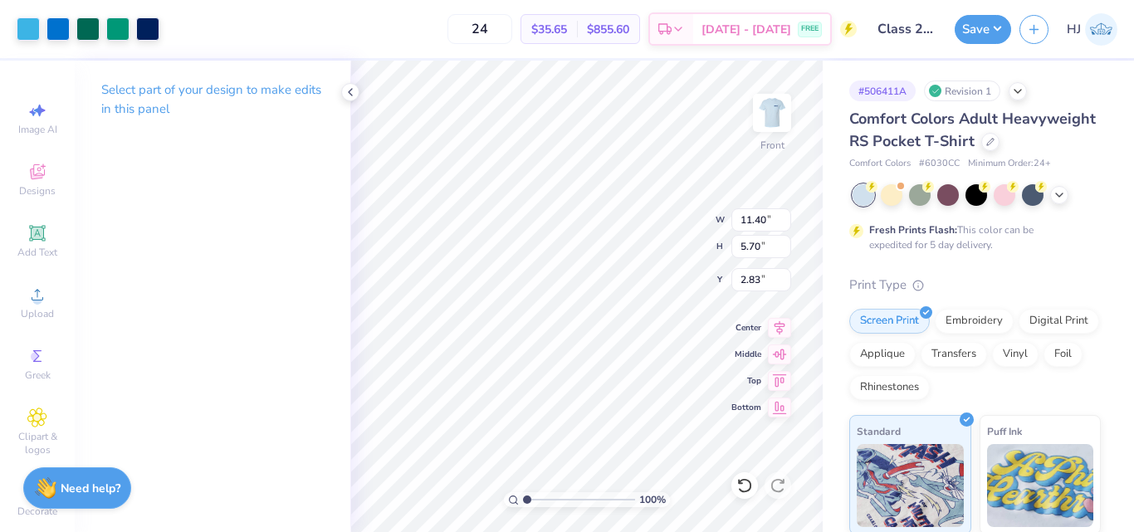
drag, startPoint x: 768, startPoint y: 113, endPoint x: 960, endPoint y: 147, distance: 194.8
click at [768, 113] on img at bounding box center [772, 112] width 33 height 33
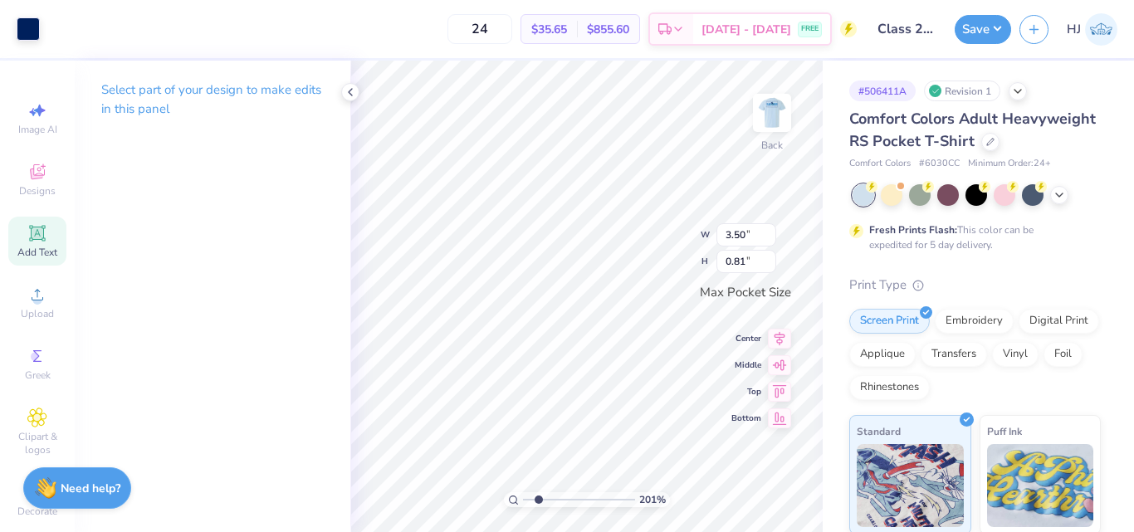
click at [29, 247] on span "Add Text" at bounding box center [37, 252] width 40 height 13
type input "2.01445811466782"
type input "1.01"
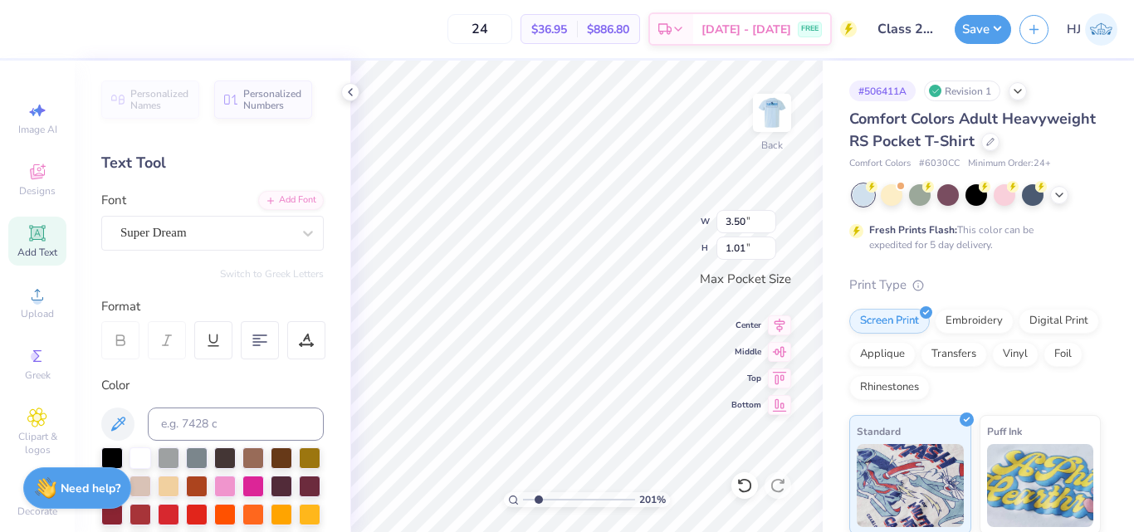
scroll to position [14, 2]
type input "2.01445811466782"
type textarea "C"
type input "2.01445811466782"
type textarea "Cl"
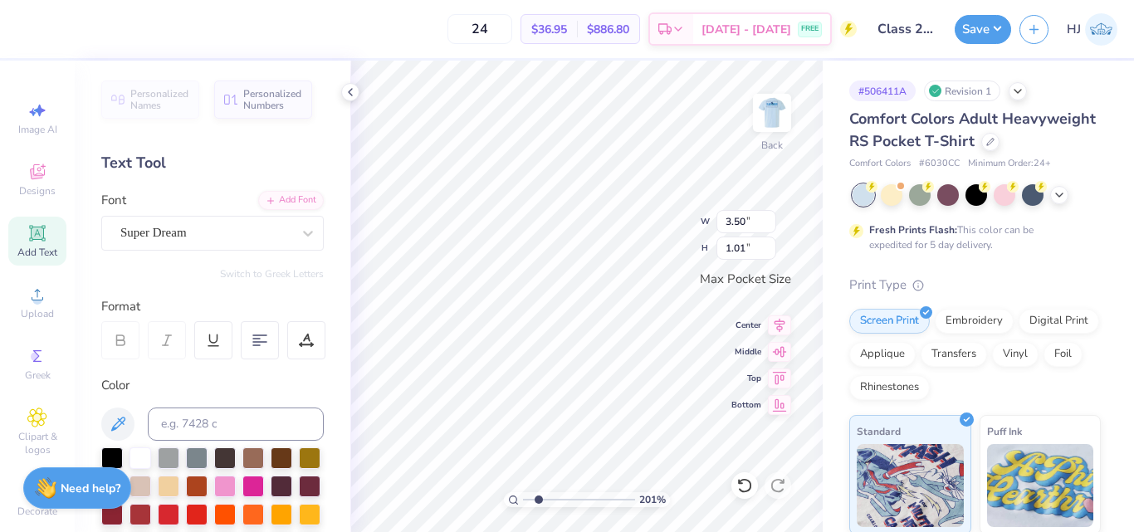
type input "2.01445811466782"
type textarea "Cla"
type input "2.01445811466782"
type textarea "Clas"
type input "2.01445811466782"
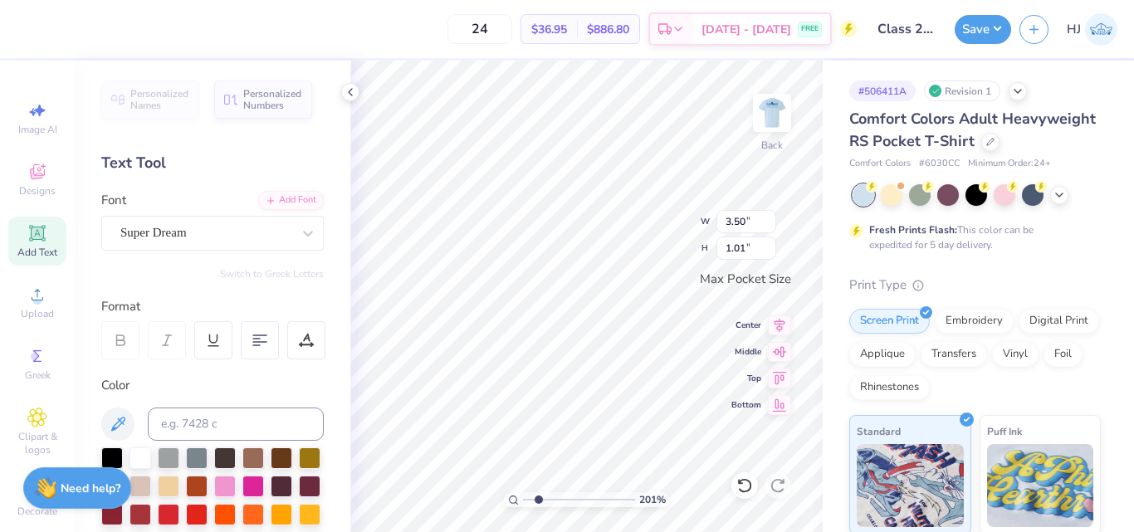
type textarea "Class"
type input "2.01445811466782"
type textarea "Class"
type input "2.01445811466782"
type textarea "Class of"
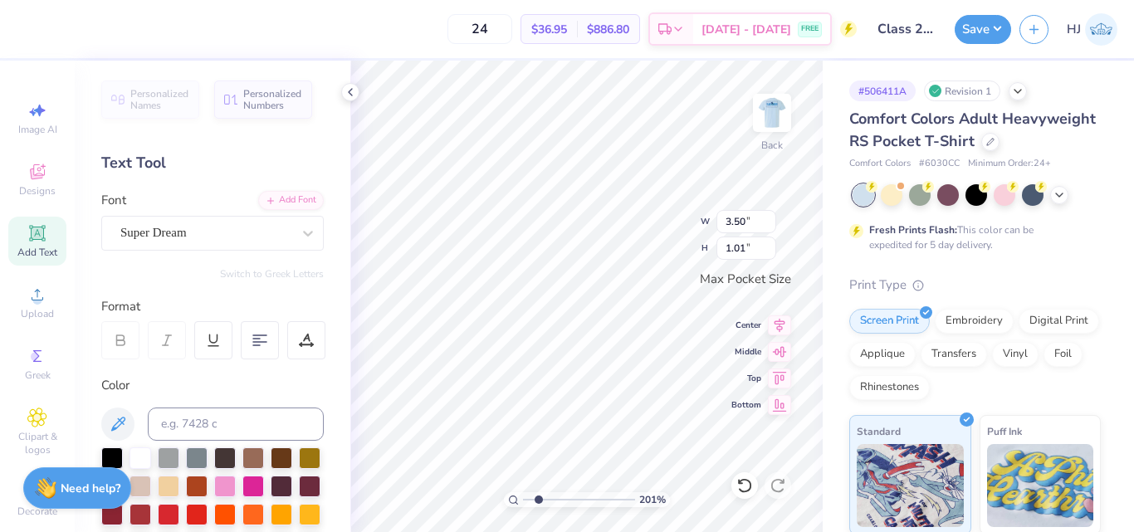
type input "2.01445811466782"
type textarea "Class of"
type input "2.01445811466782"
type textarea "Class of 2"
type input "2.01445811466782"
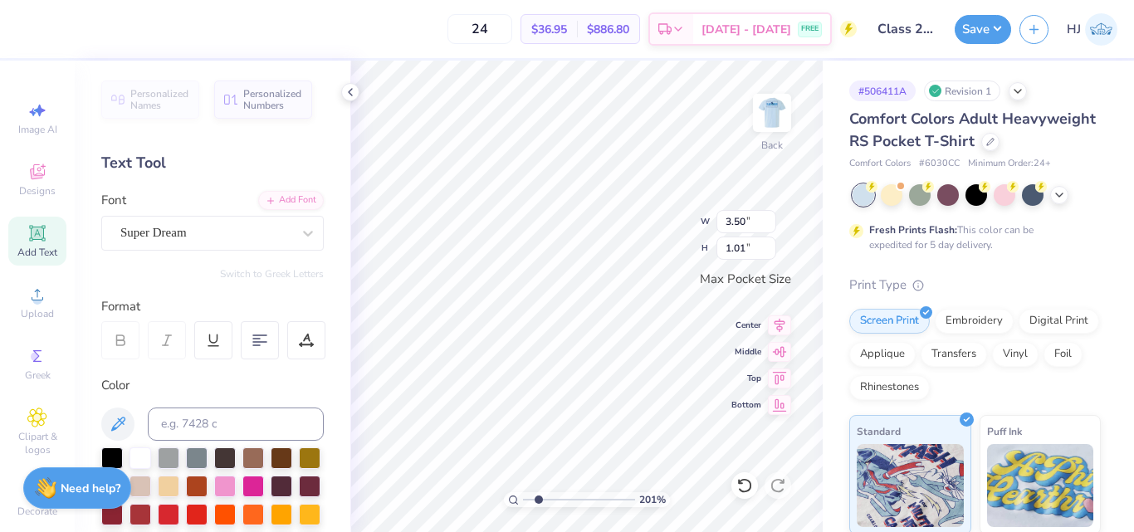
type textarea "Class of 20"
type input "2.01445811466782"
type textarea "Class of 202"
type input "2.01445811466782"
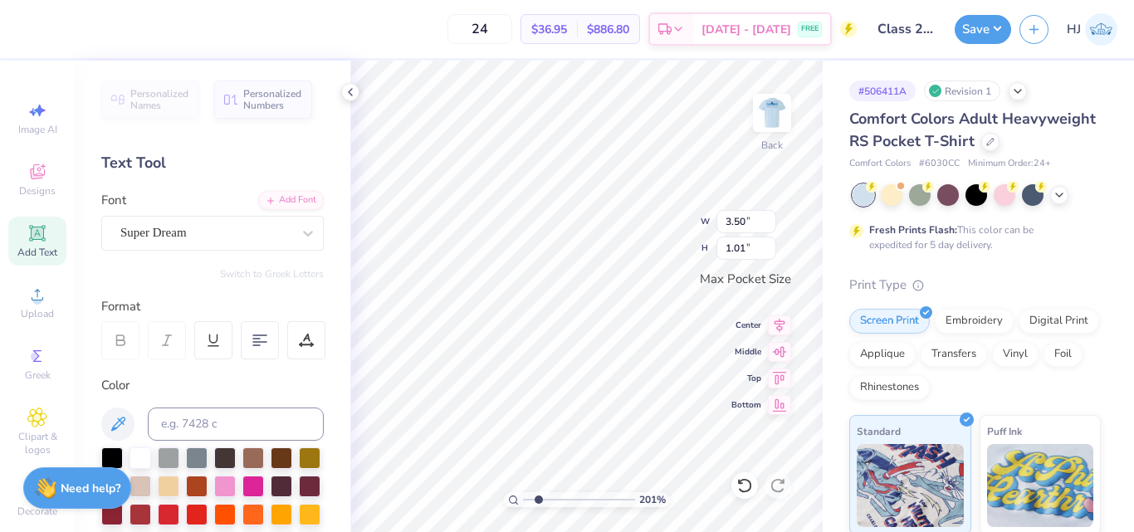
type textarea "Class of 2028"
type input "2.01445811466782"
type input "3.44"
type input "0.37"
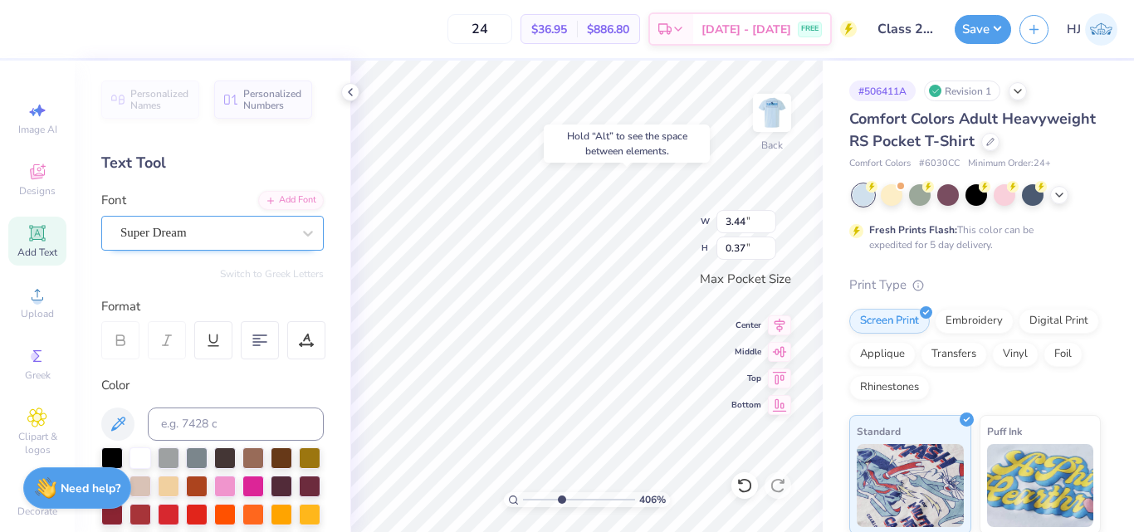
click at [228, 228] on div "Super Dream" at bounding box center [206, 233] width 174 height 26
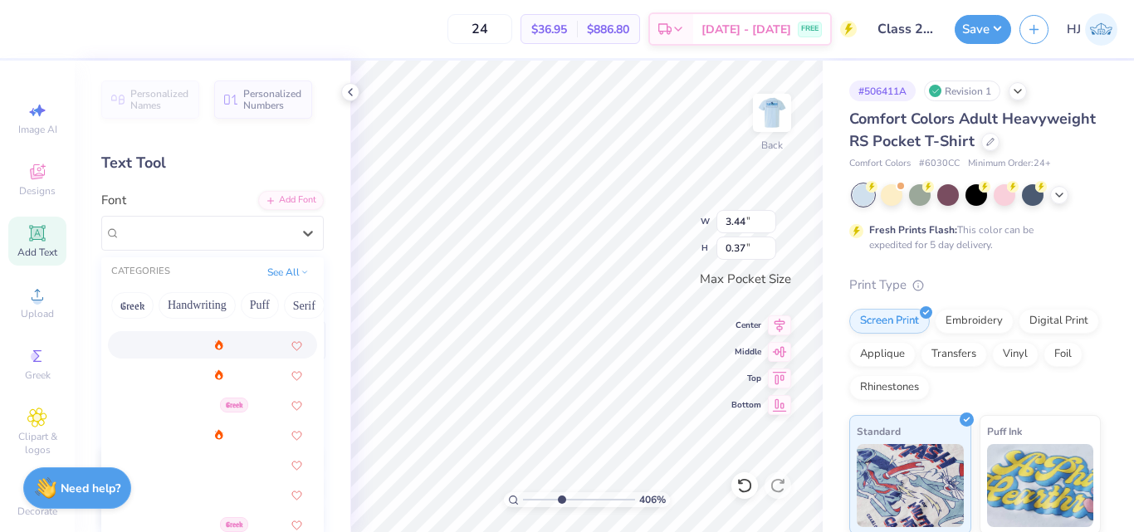
scroll to position [498, 0]
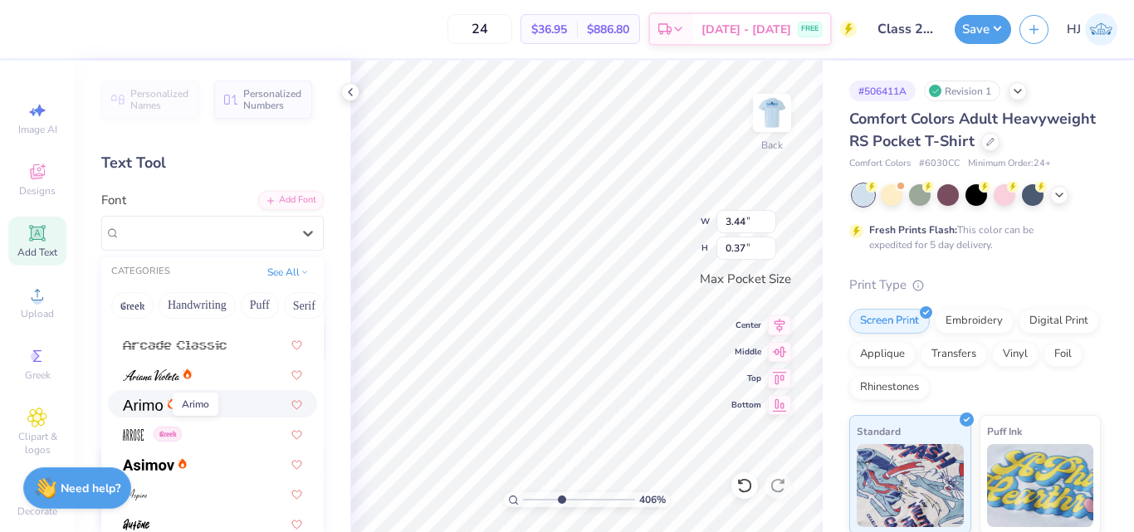
click at [140, 399] on img at bounding box center [143, 405] width 40 height 12
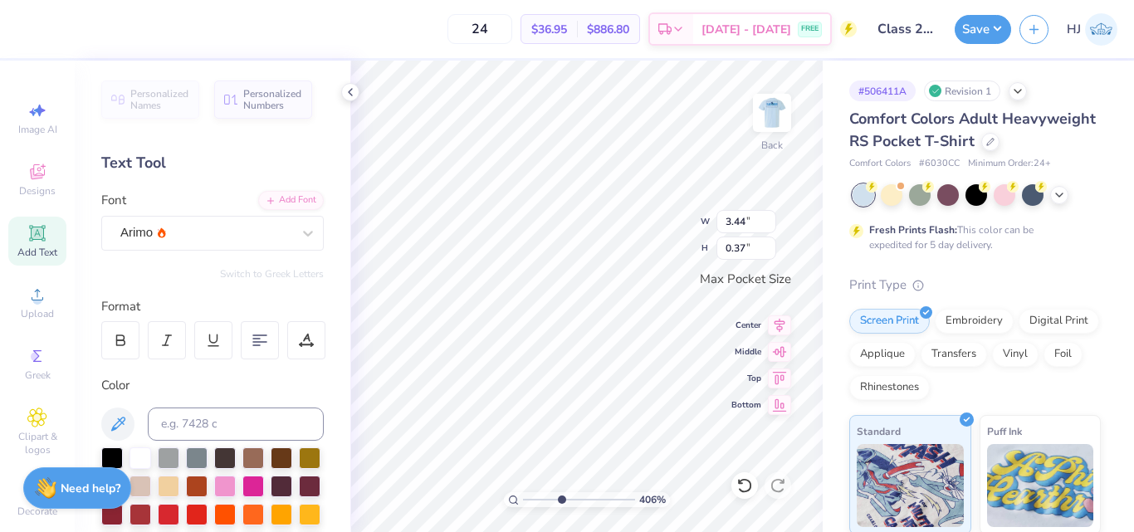
type input "4.05804149575103"
type input "3.22"
type input "0.39"
click at [232, 221] on div "Arimo" at bounding box center [206, 233] width 174 height 26
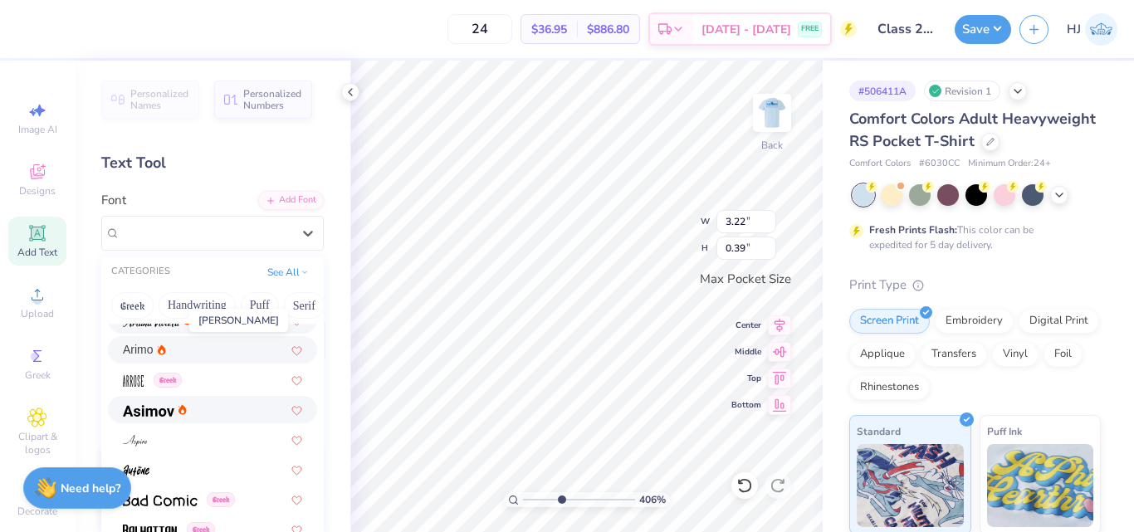
scroll to position [581, 0]
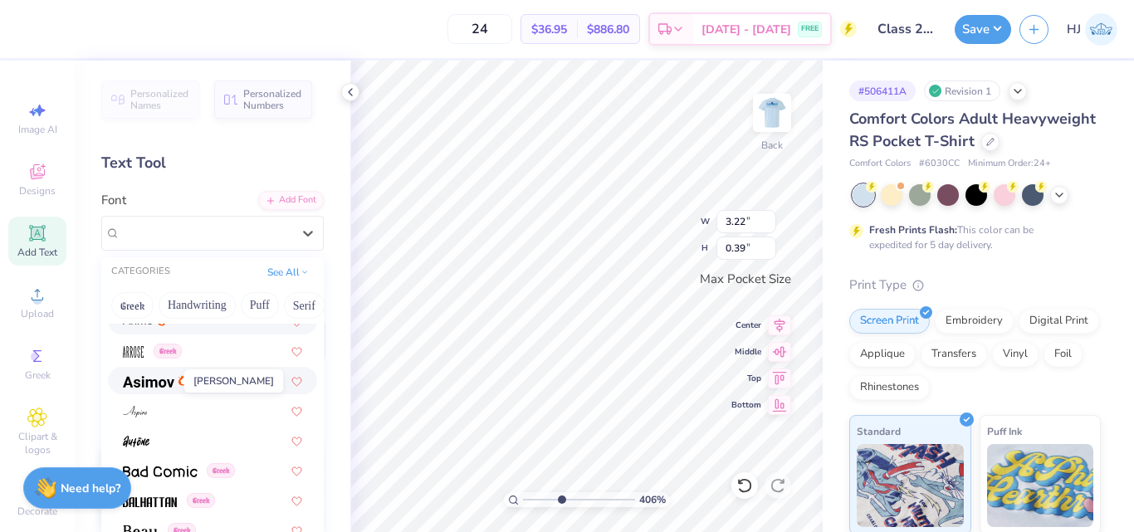
click at [150, 379] on img at bounding box center [148, 382] width 51 height 12
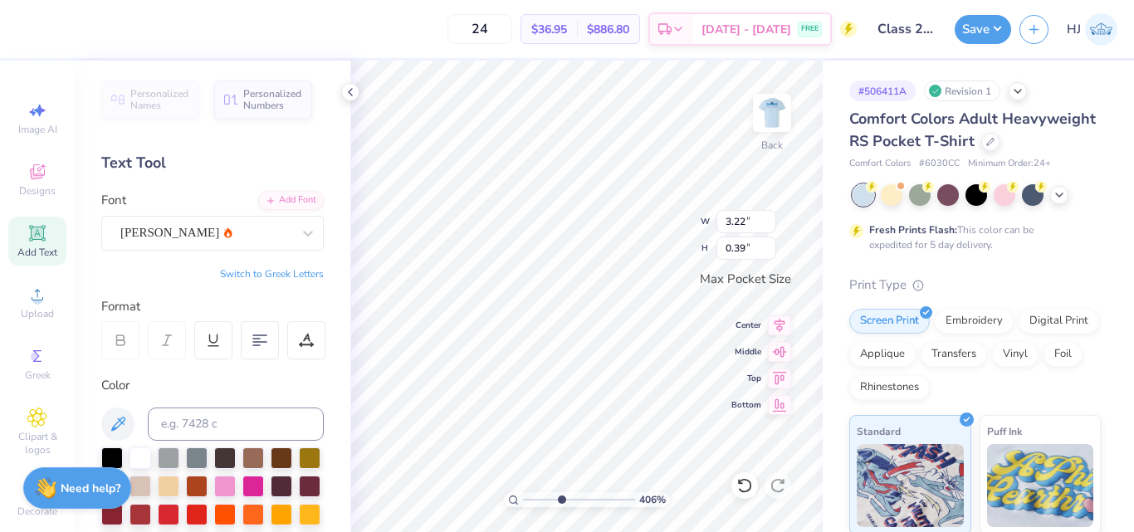
type input "4.05804149575103"
type input "3.27"
type input "0.41"
type input "4.05804149575103"
click at [222, 235] on div "Asimov" at bounding box center [206, 233] width 174 height 26
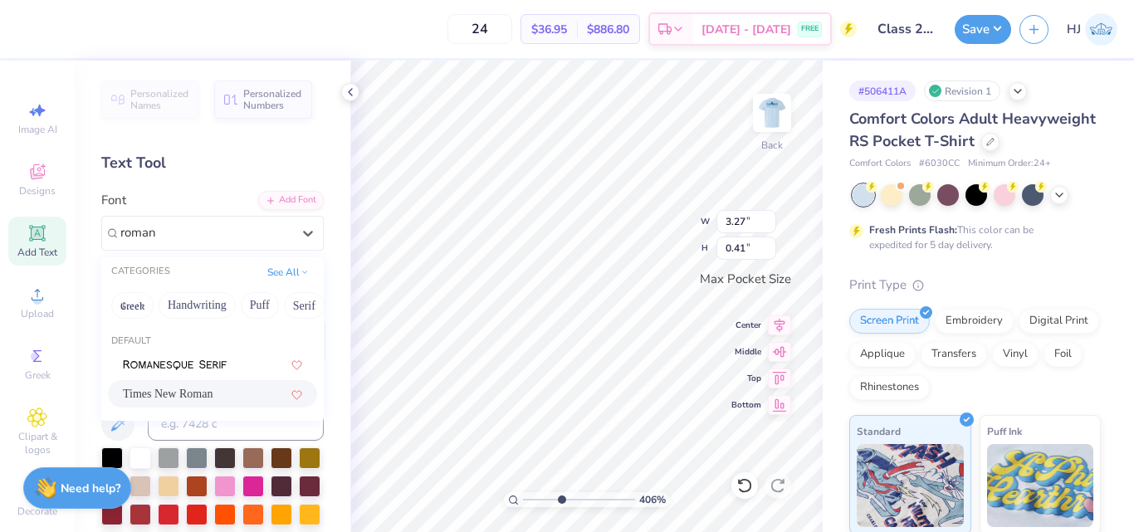
click at [160, 392] on span "Times New Roman" at bounding box center [168, 393] width 90 height 17
type input "roman"
type input "4.05804149575103"
type input "2.91"
type input "0.39"
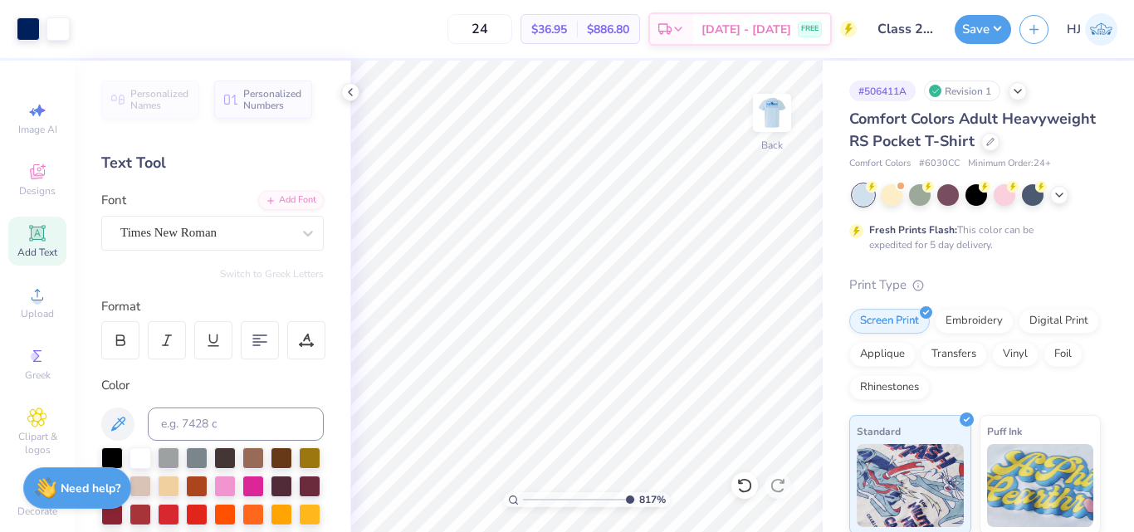
type input "10"
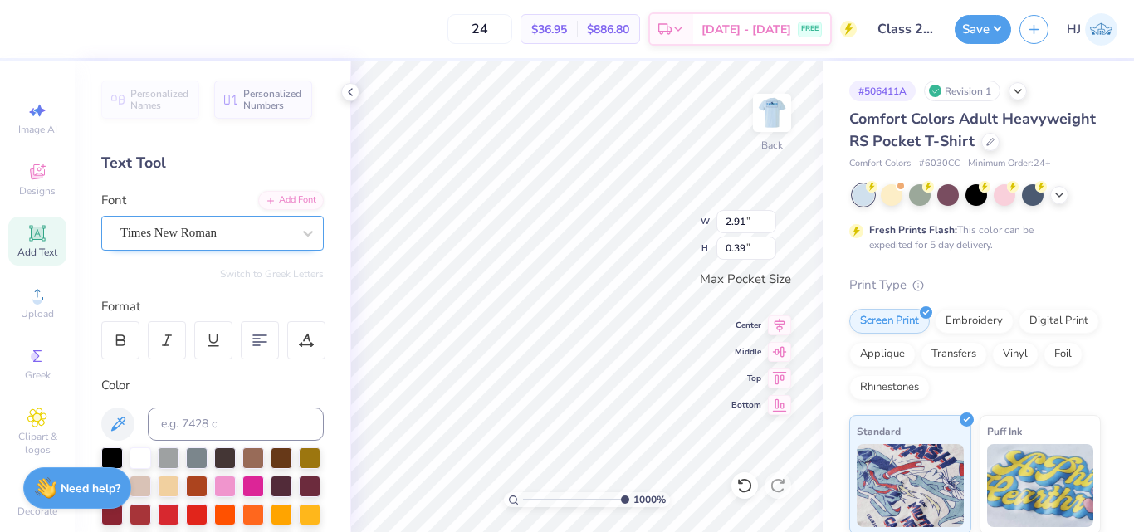
click at [252, 234] on div "Times New Roman" at bounding box center [206, 233] width 174 height 26
click at [253, 243] on div at bounding box center [205, 233] width 171 height 22
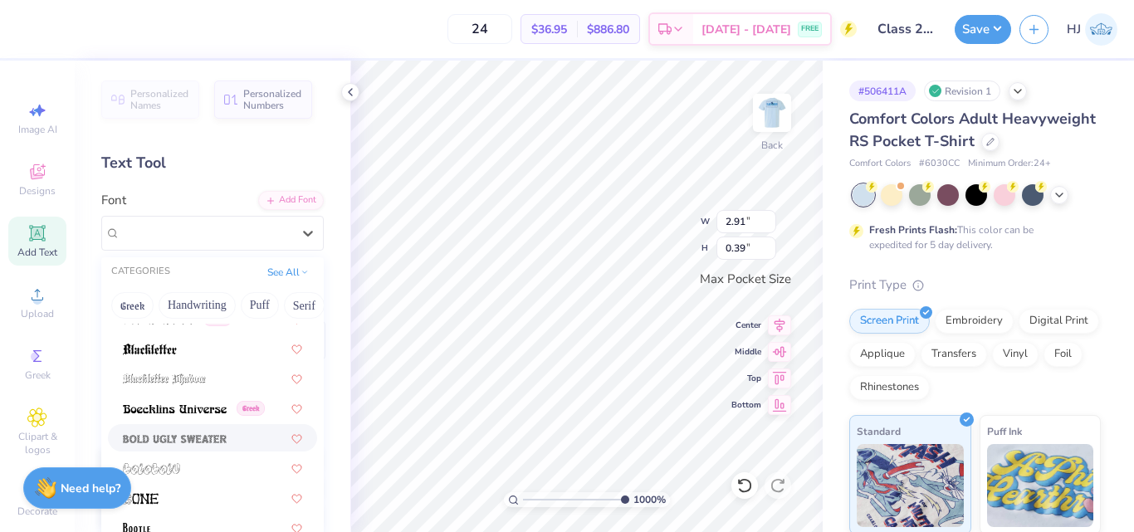
scroll to position [913, 0]
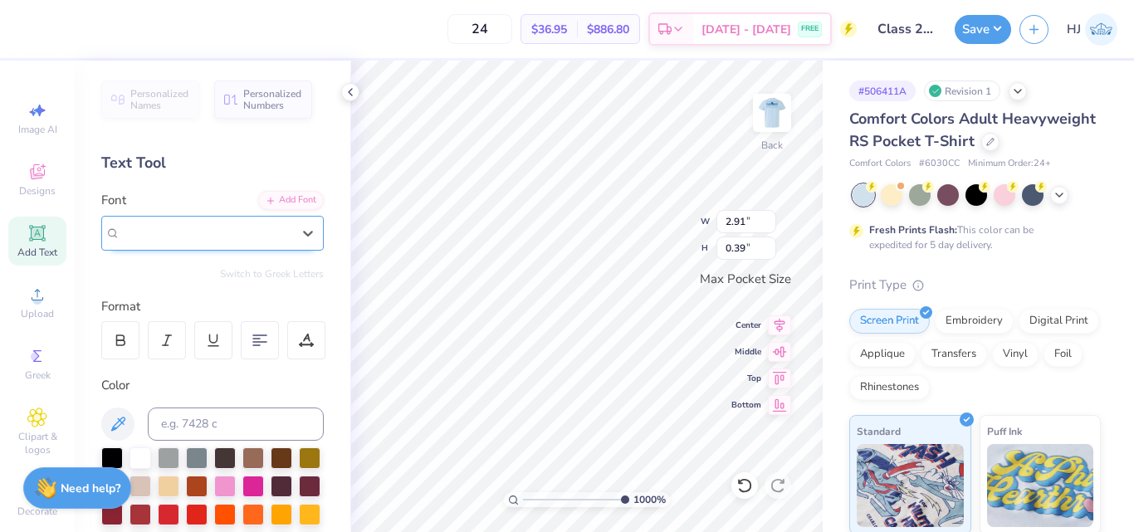
click at [237, 223] on div "Times New Roman" at bounding box center [205, 232] width 171 height 19
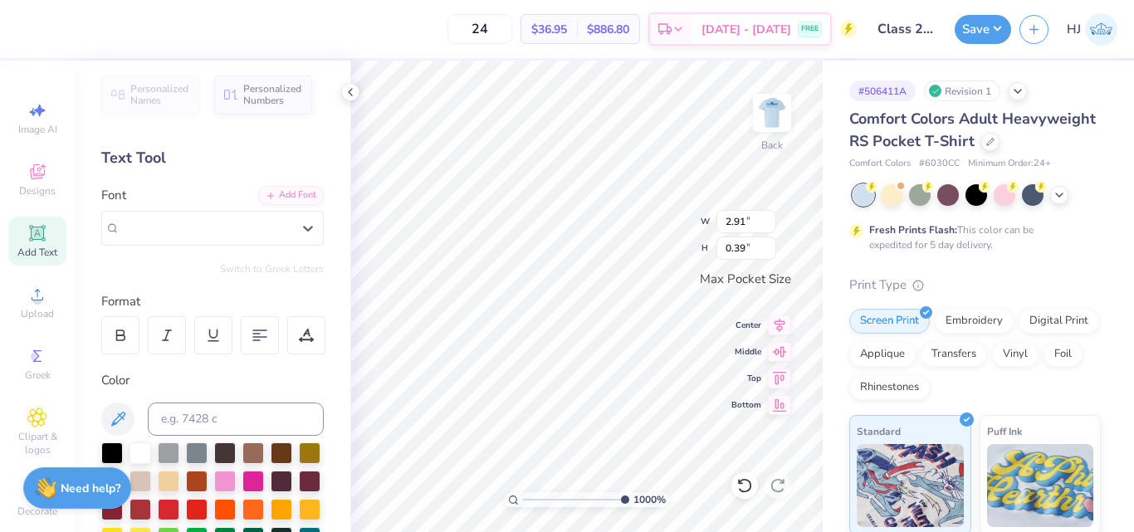
scroll to position [0, 0]
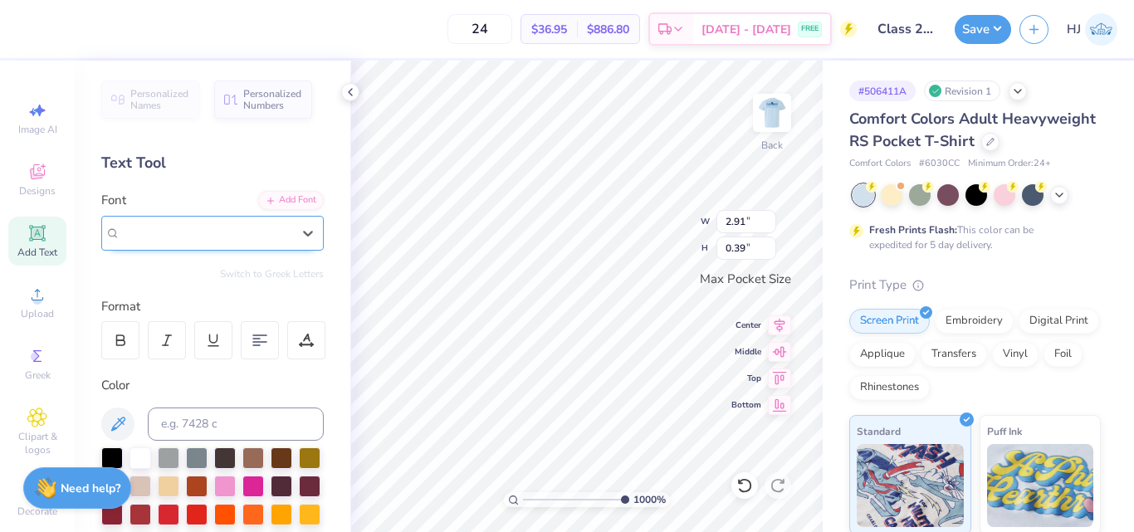
click at [253, 237] on div "Times New Roman" at bounding box center [205, 232] width 171 height 19
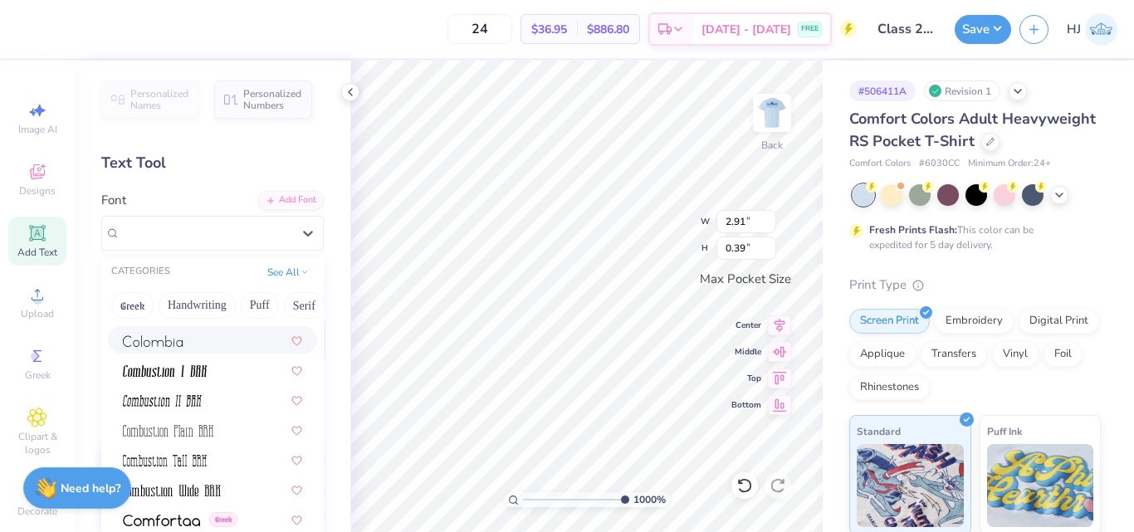
scroll to position [2325, 0]
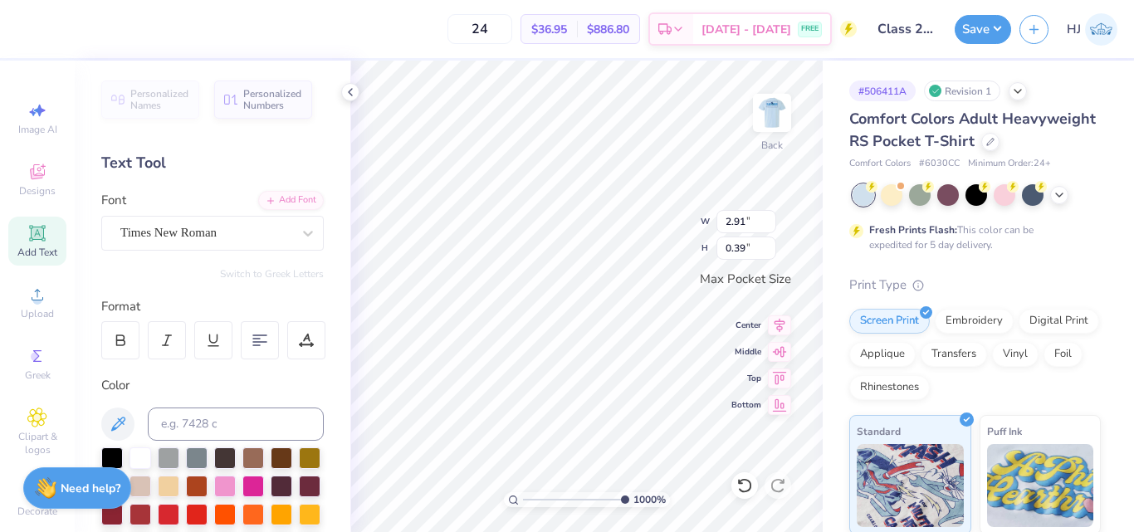
type input "3.50"
type input "0.81"
type input "2.91"
type input "0.39"
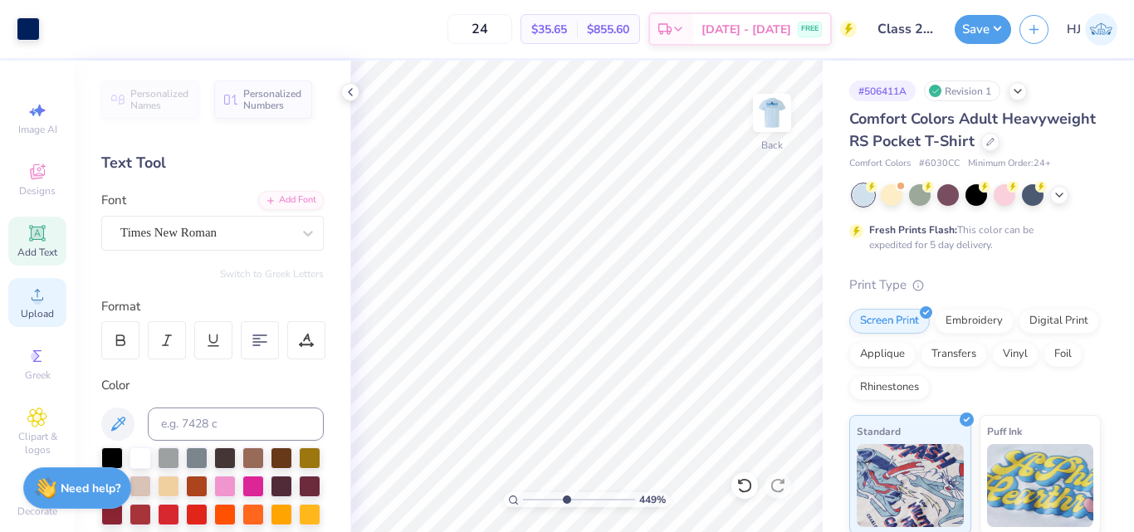
click at [32, 291] on icon at bounding box center [38, 295] width 12 height 12
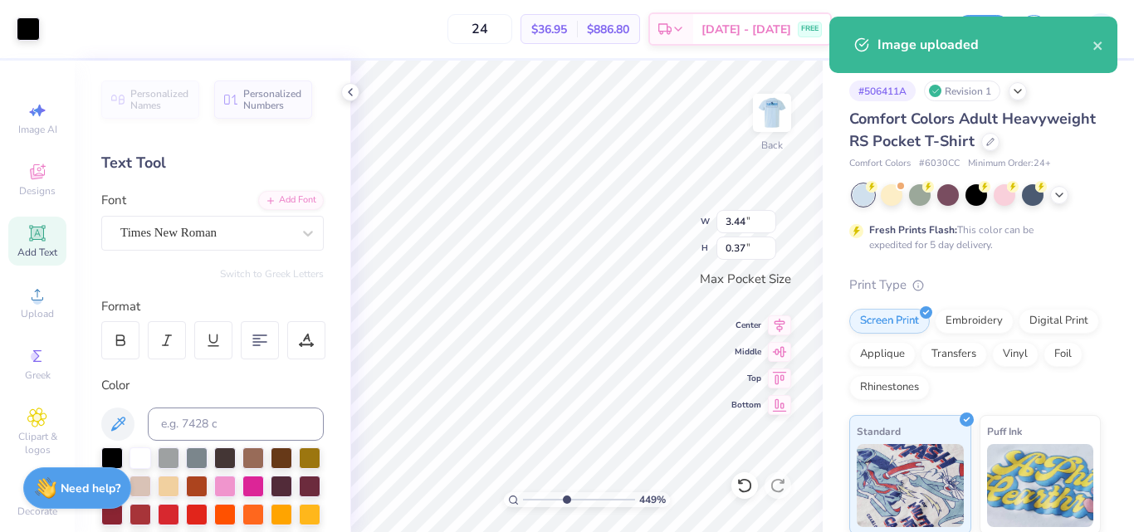
type input "4.49149148610075"
type input "3.50"
type input "0.81"
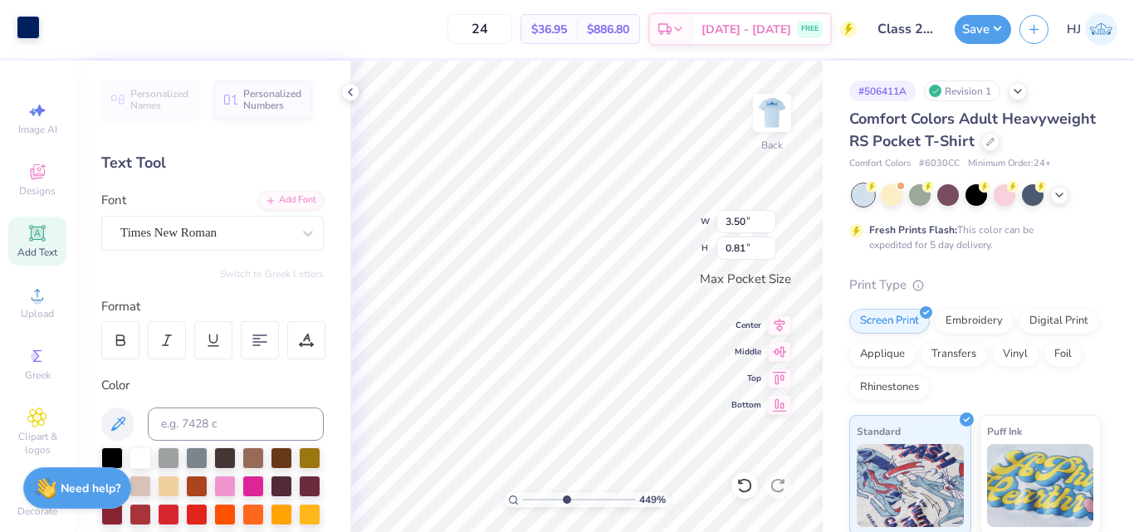
click at [29, 30] on div at bounding box center [28, 27] width 23 height 23
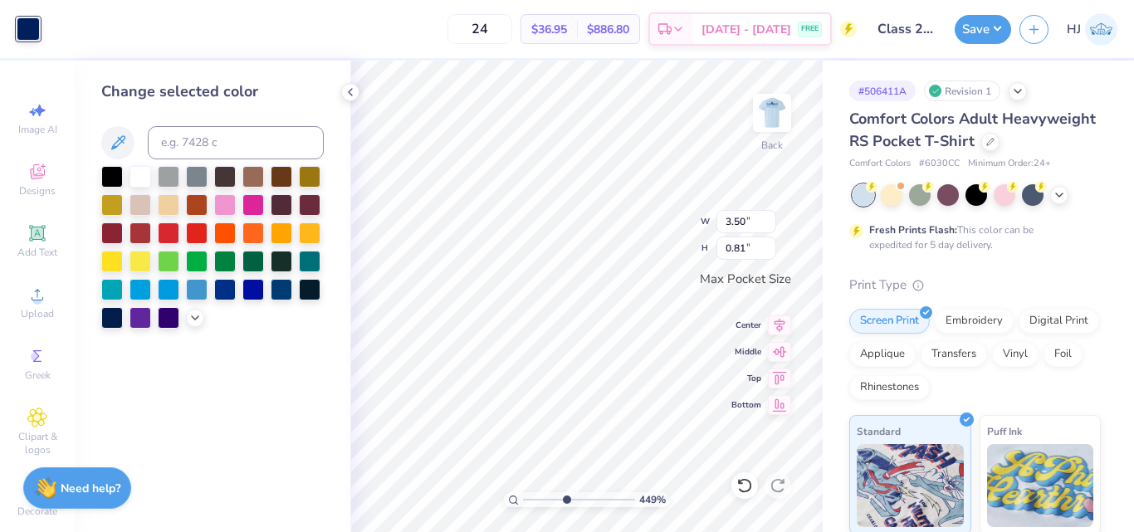
type input "4.49149148610075"
type input "3.44"
type input "0.37"
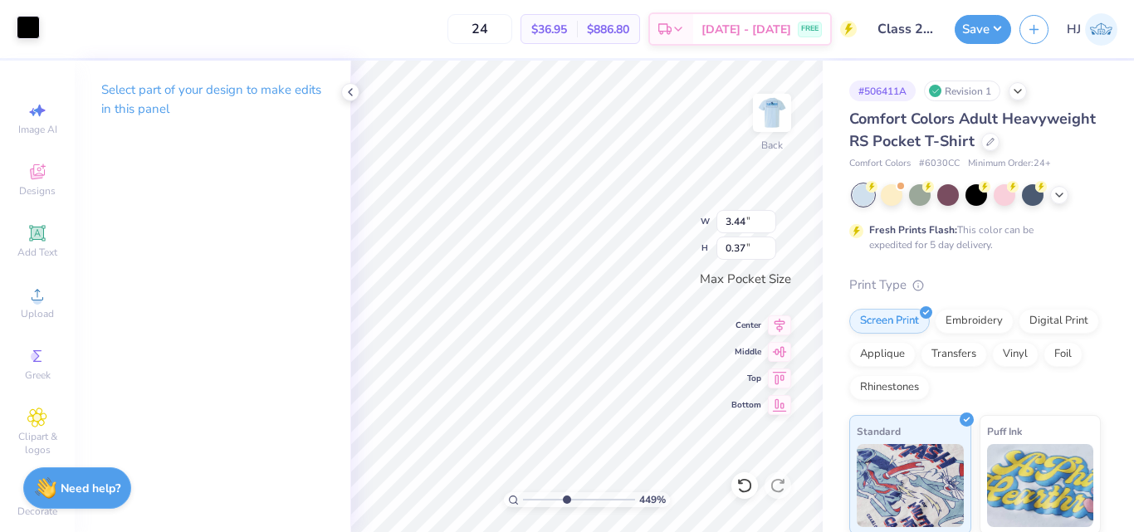
click at [37, 27] on div at bounding box center [28, 27] width 23 height 23
type input "4.49149148610075"
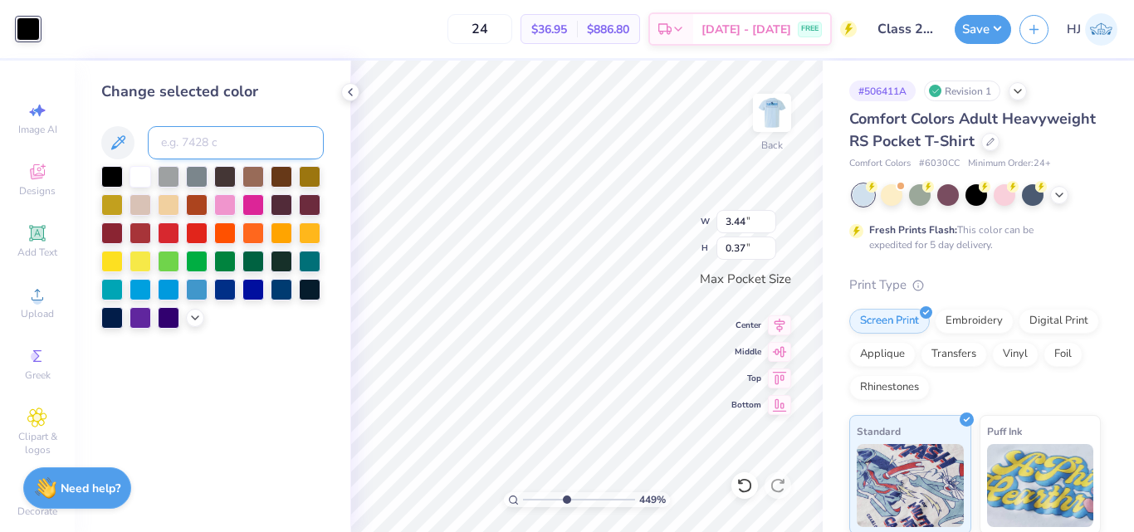
click at [212, 149] on input at bounding box center [236, 142] width 176 height 33
type input "281"
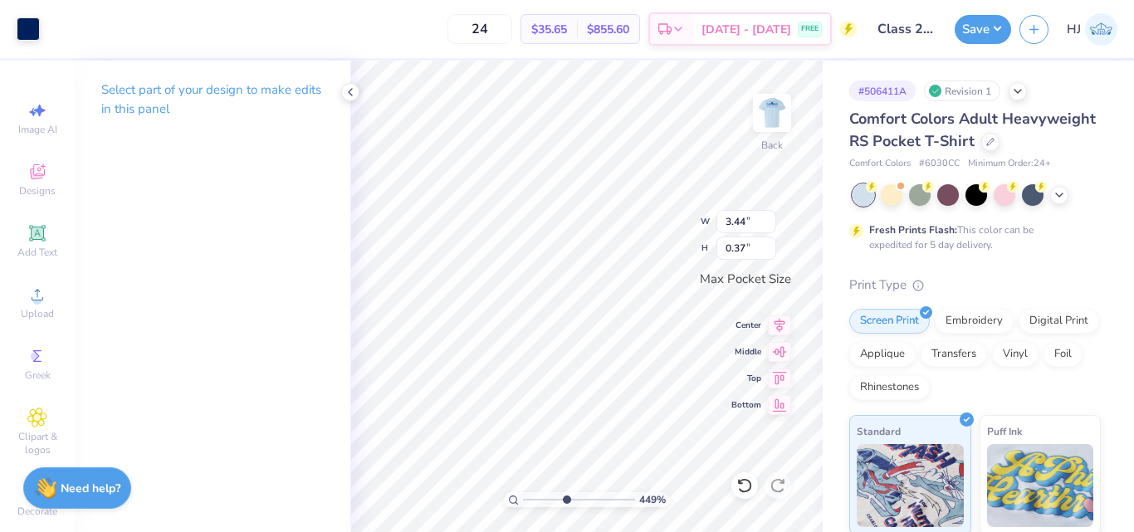
type input "4.49149148610075"
type input "2.84"
type input "0.30"
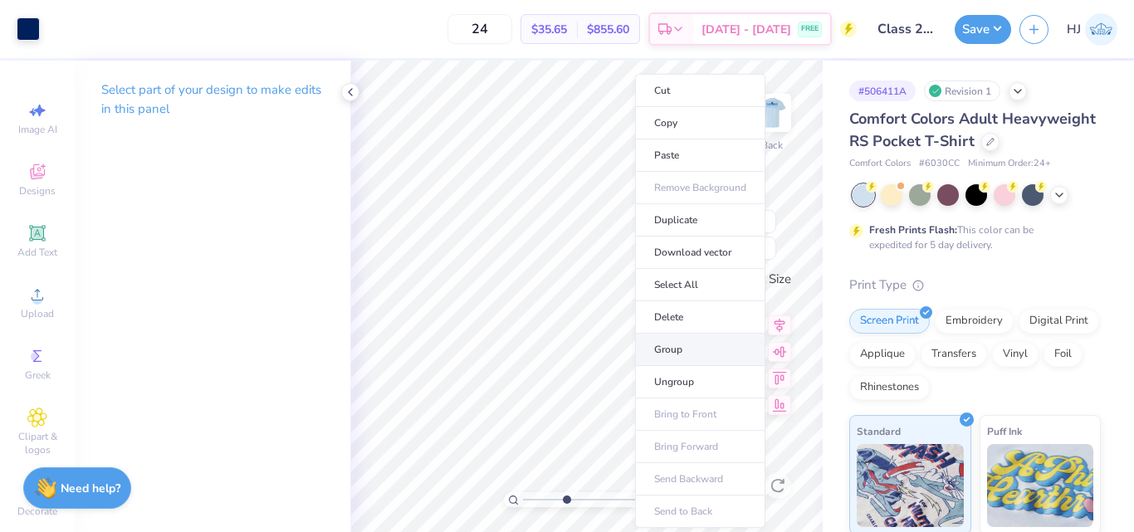
click at [683, 352] on li "Group" at bounding box center [700, 350] width 130 height 32
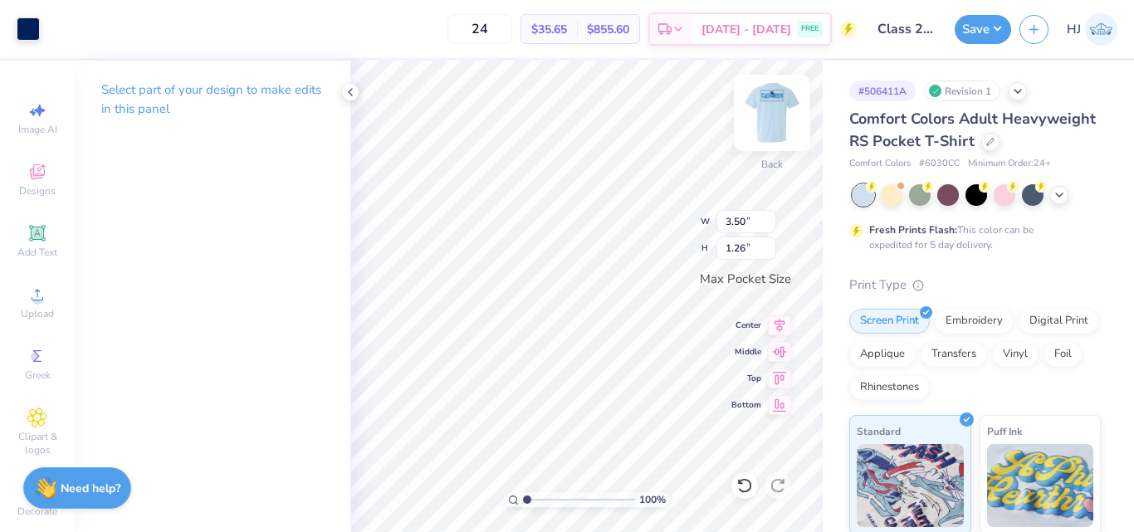
click at [764, 117] on img at bounding box center [772, 113] width 66 height 66
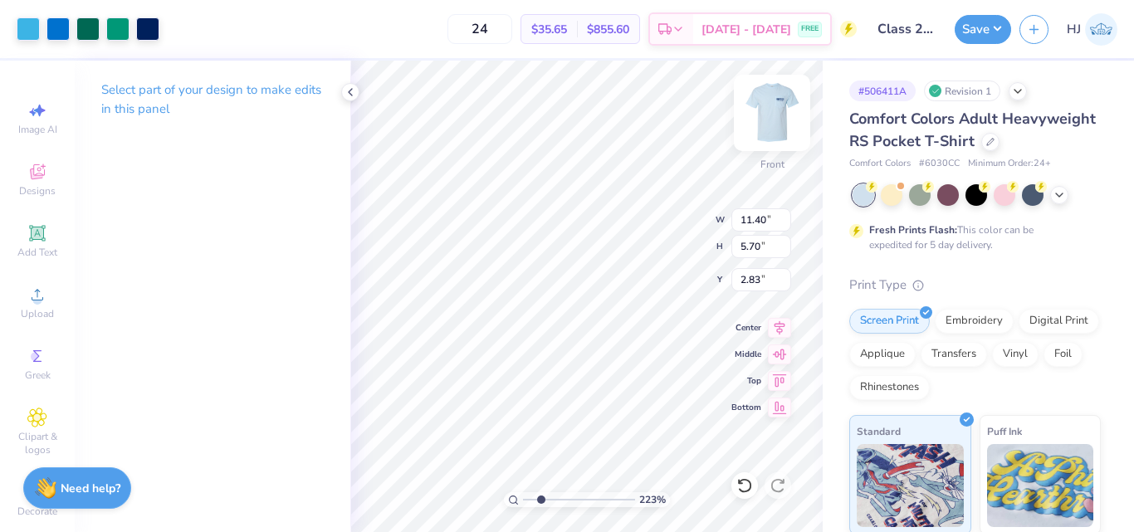
click at [780, 114] on img at bounding box center [772, 113] width 66 height 66
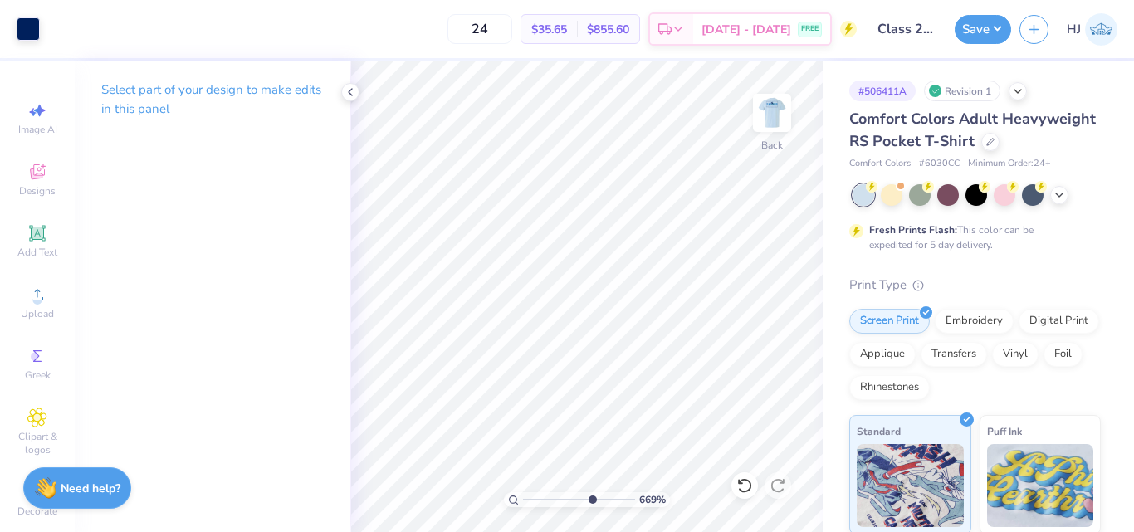
type input "6.05509823375817"
click at [1004, 27] on button "Save" at bounding box center [983, 26] width 56 height 29
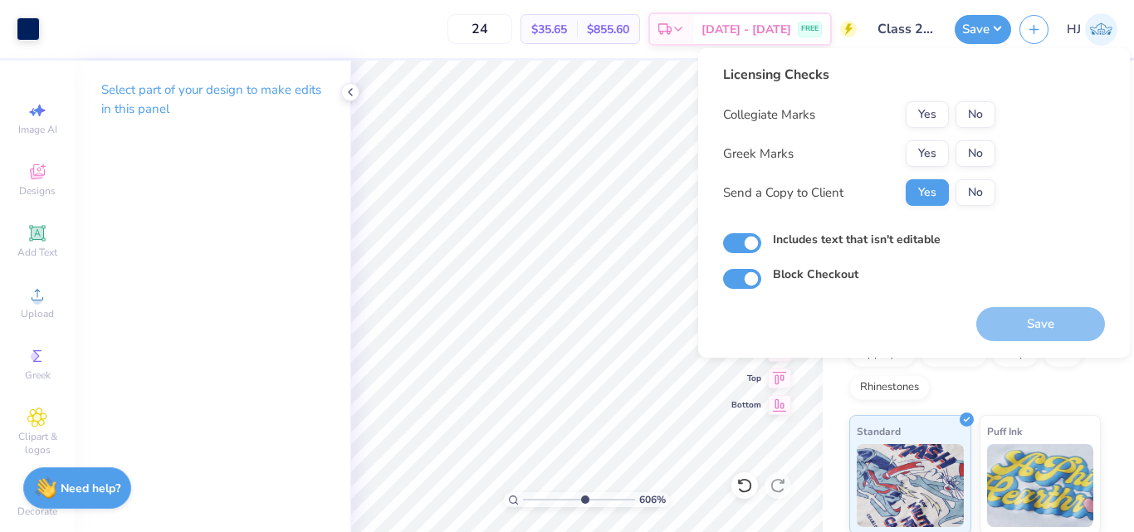
click at [974, 130] on div "Collegiate Marks Yes No Greek Marks Yes No Send a Copy to Client Yes No" at bounding box center [859, 153] width 272 height 105
click at [980, 118] on button "No" at bounding box center [976, 114] width 40 height 27
click at [979, 144] on button "No" at bounding box center [976, 153] width 40 height 27
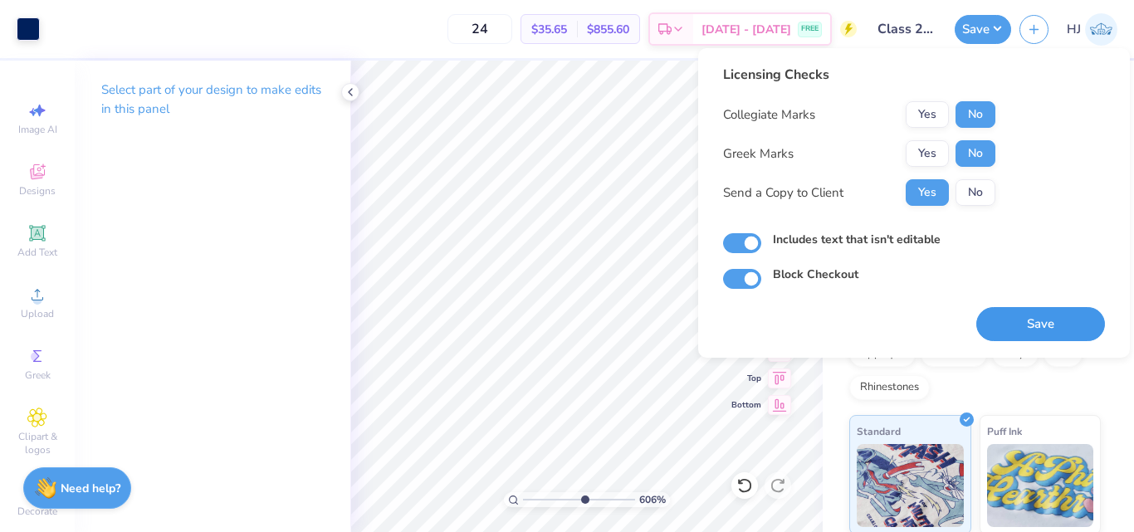
click at [1033, 316] on button "Save" at bounding box center [1040, 324] width 129 height 34
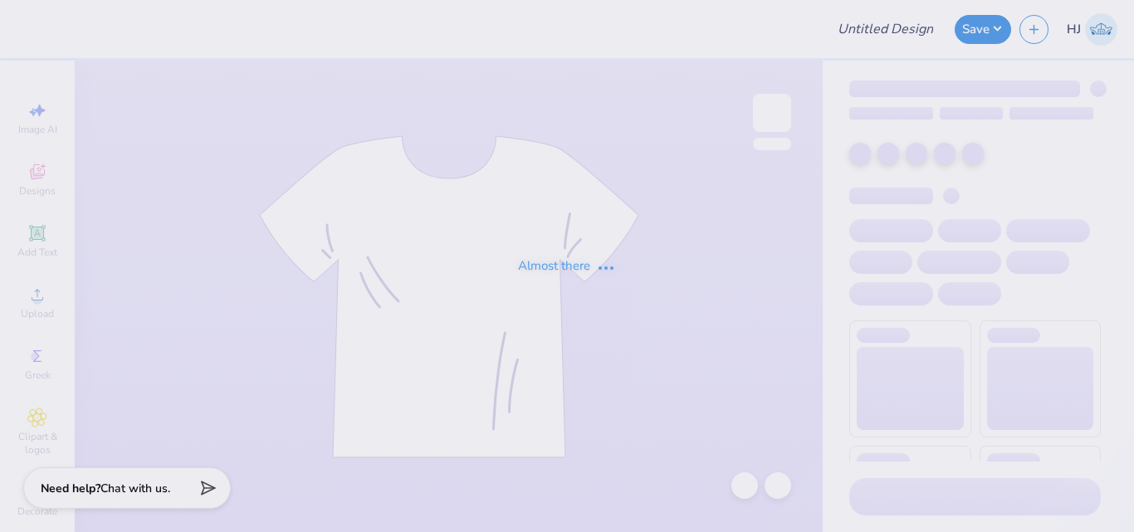
type input "Sweatsets for BD"
